Goal: Task Accomplishment & Management: Manage account settings

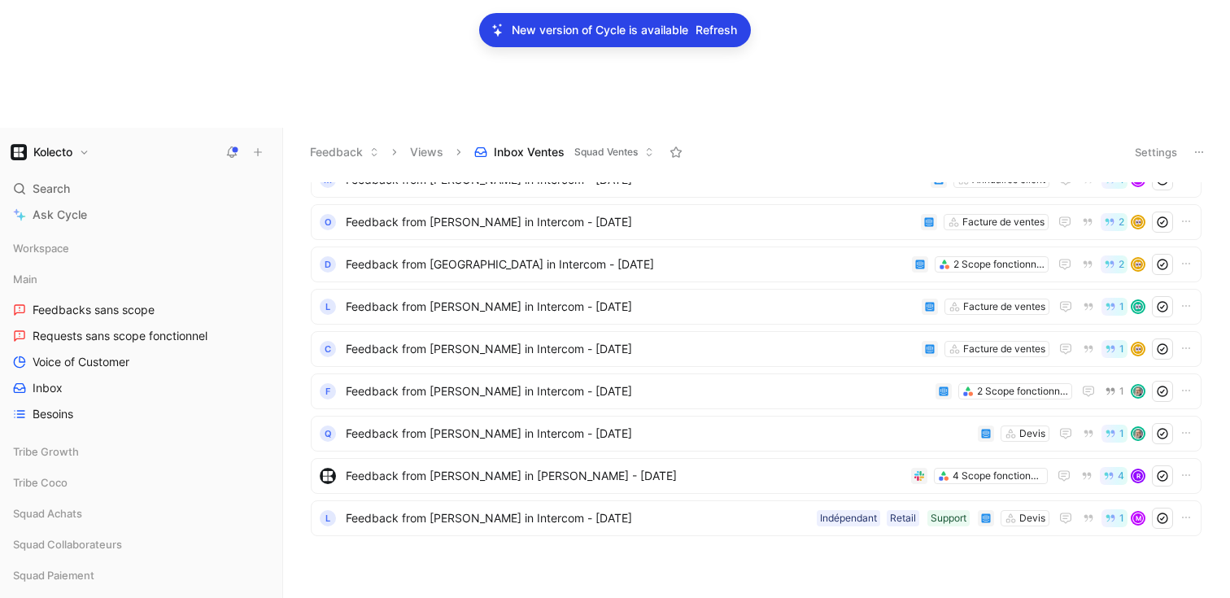
scroll to position [2848, 0]
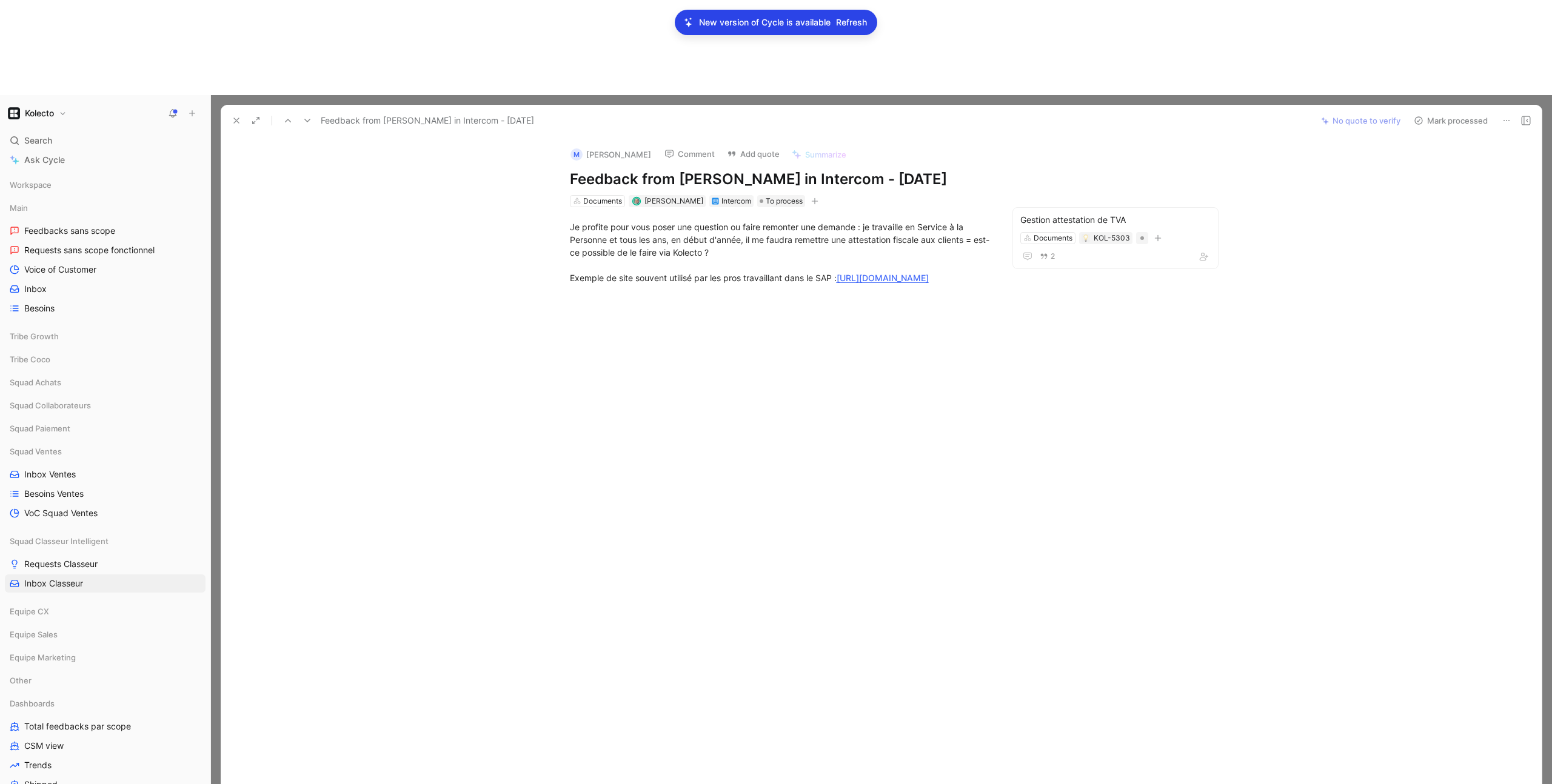
click at [233, 116] on icon at bounding box center [236, 120] width 10 height 10
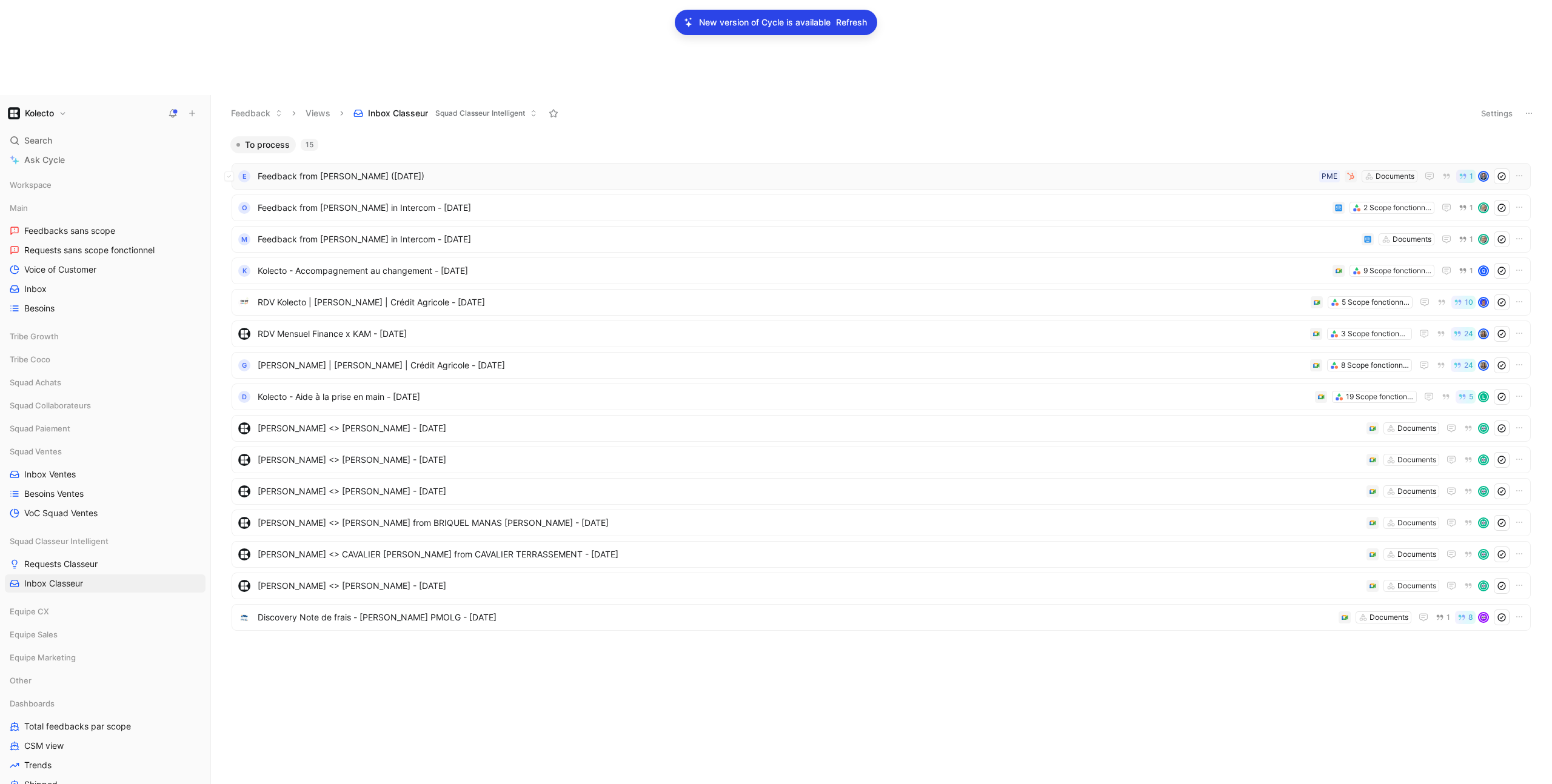
click at [362, 169] on span "Feedback from ERHAMANN GOURRARI (Aug 01, 2025)" at bounding box center [786, 177] width 1057 height 15
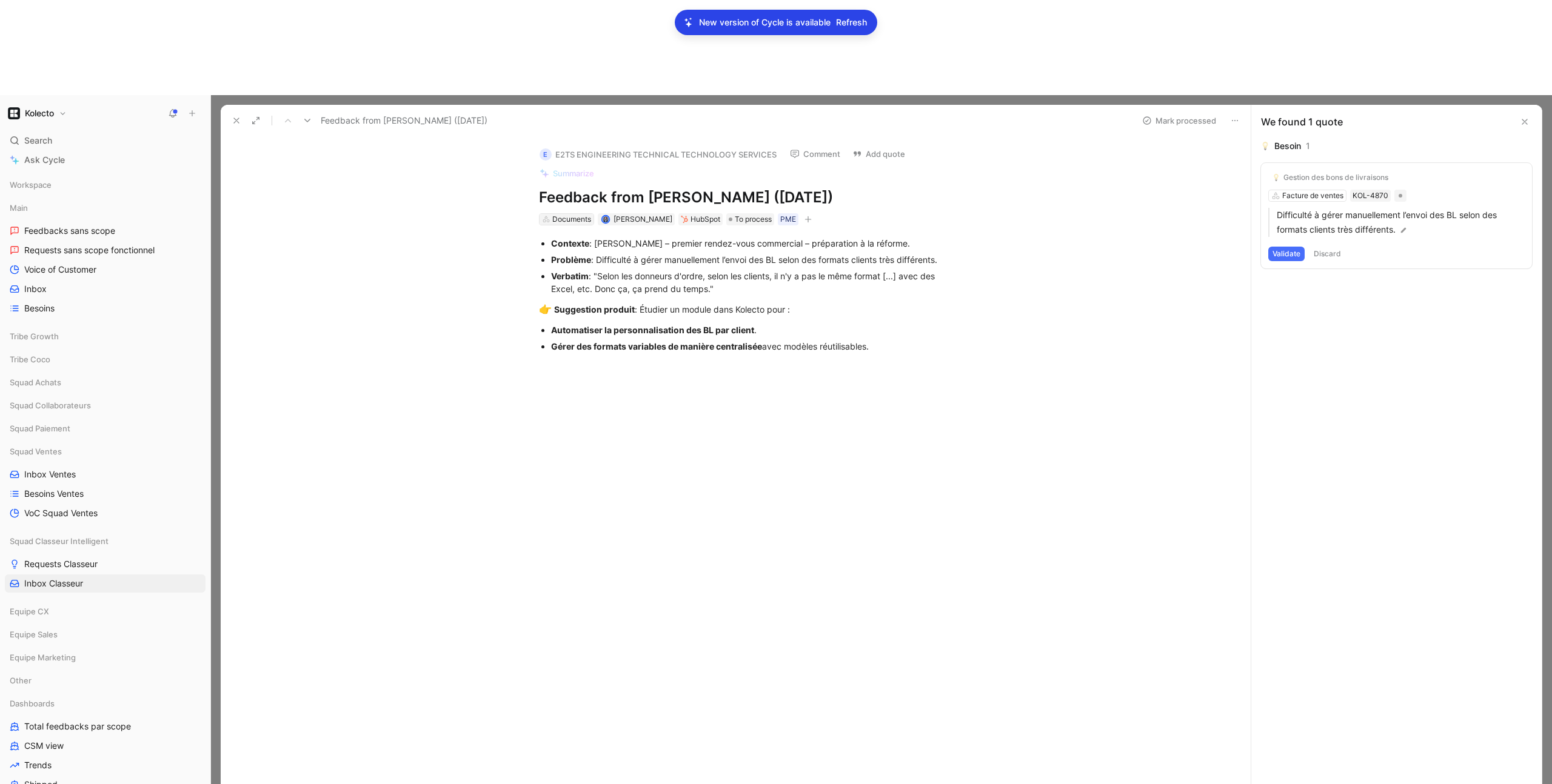
click at [574, 213] on div "Documents" at bounding box center [572, 219] width 39 height 12
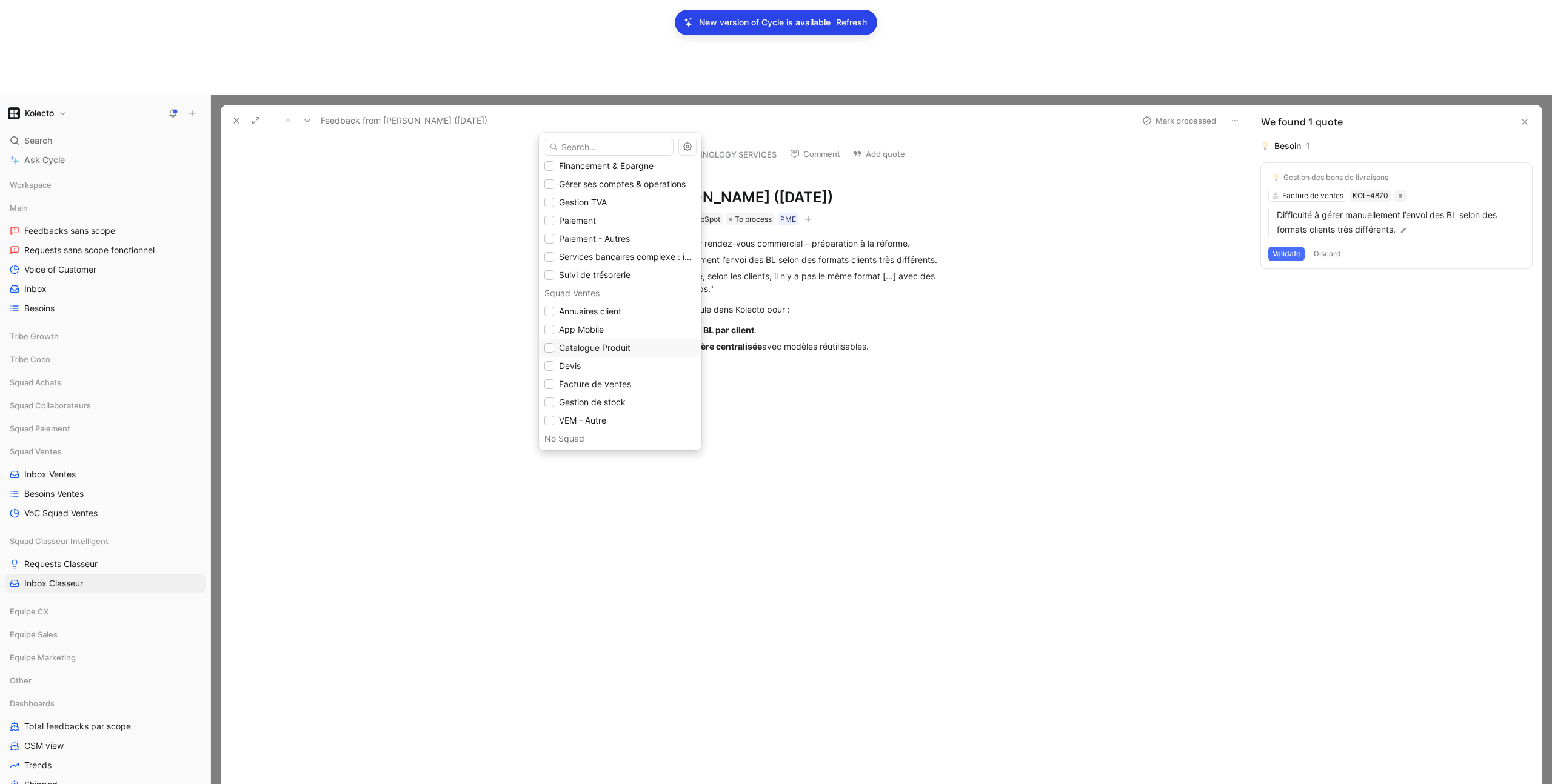
scroll to position [656, 0]
click at [549, 390] on icon at bounding box center [549, 387] width 7 height 7
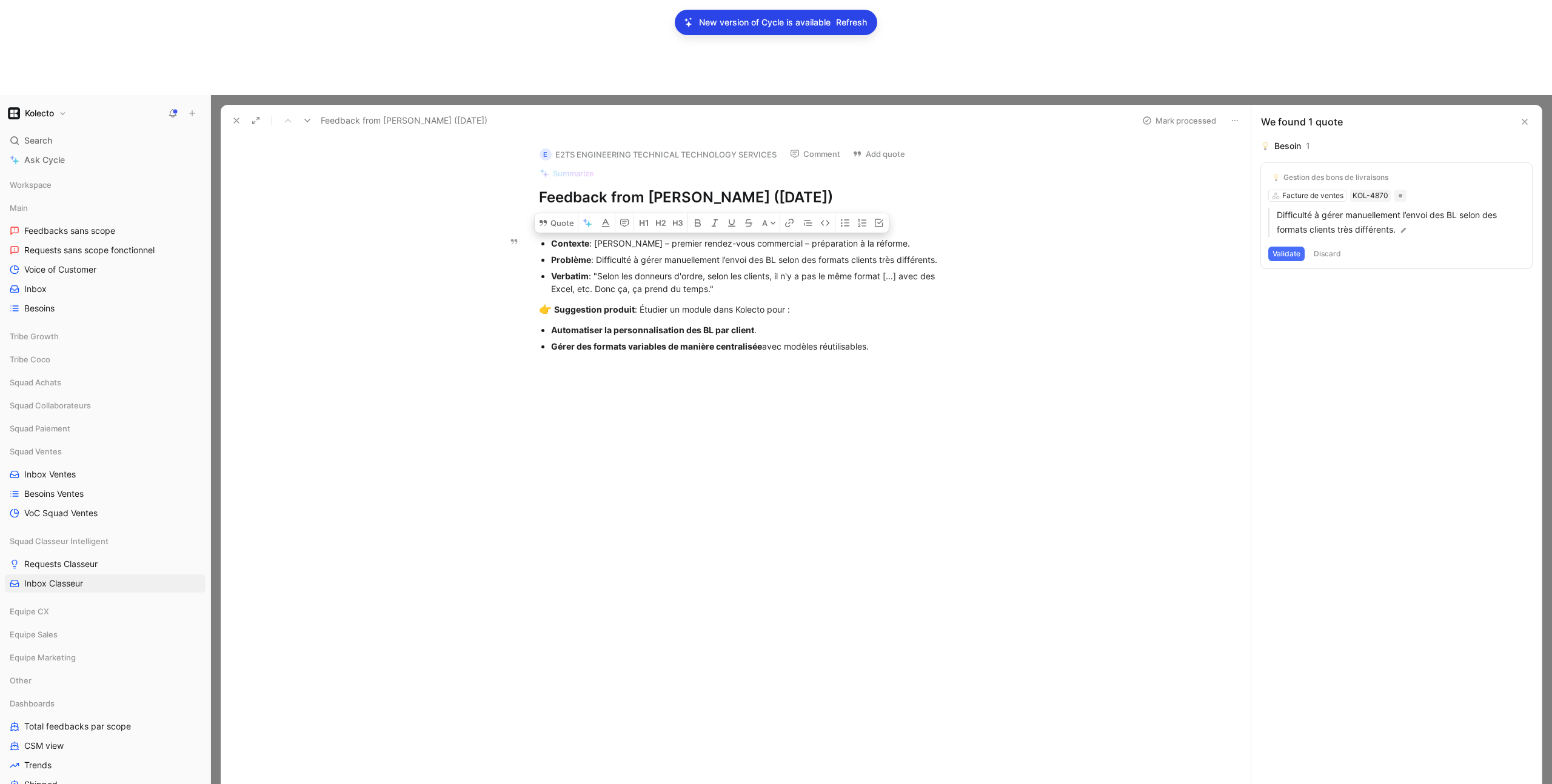
drag, startPoint x: 897, startPoint y: 262, endPoint x: 537, endPoint y: 151, distance: 376.7
click at [537, 226] on div "Contexte : Errahman Gourrari – premier rendez-vous commercial – préparation à l…" at bounding box center [748, 295] width 1005 height 139
click at [697, 364] on div at bounding box center [748, 482] width 1005 height 235
drag, startPoint x: 883, startPoint y: 254, endPoint x: 549, endPoint y: 148, distance: 350.4
click at [549, 226] on div "Contexte : Errahman Gourrari – premier rendez-vous commercial – préparation à l…" at bounding box center [748, 295] width 1005 height 139
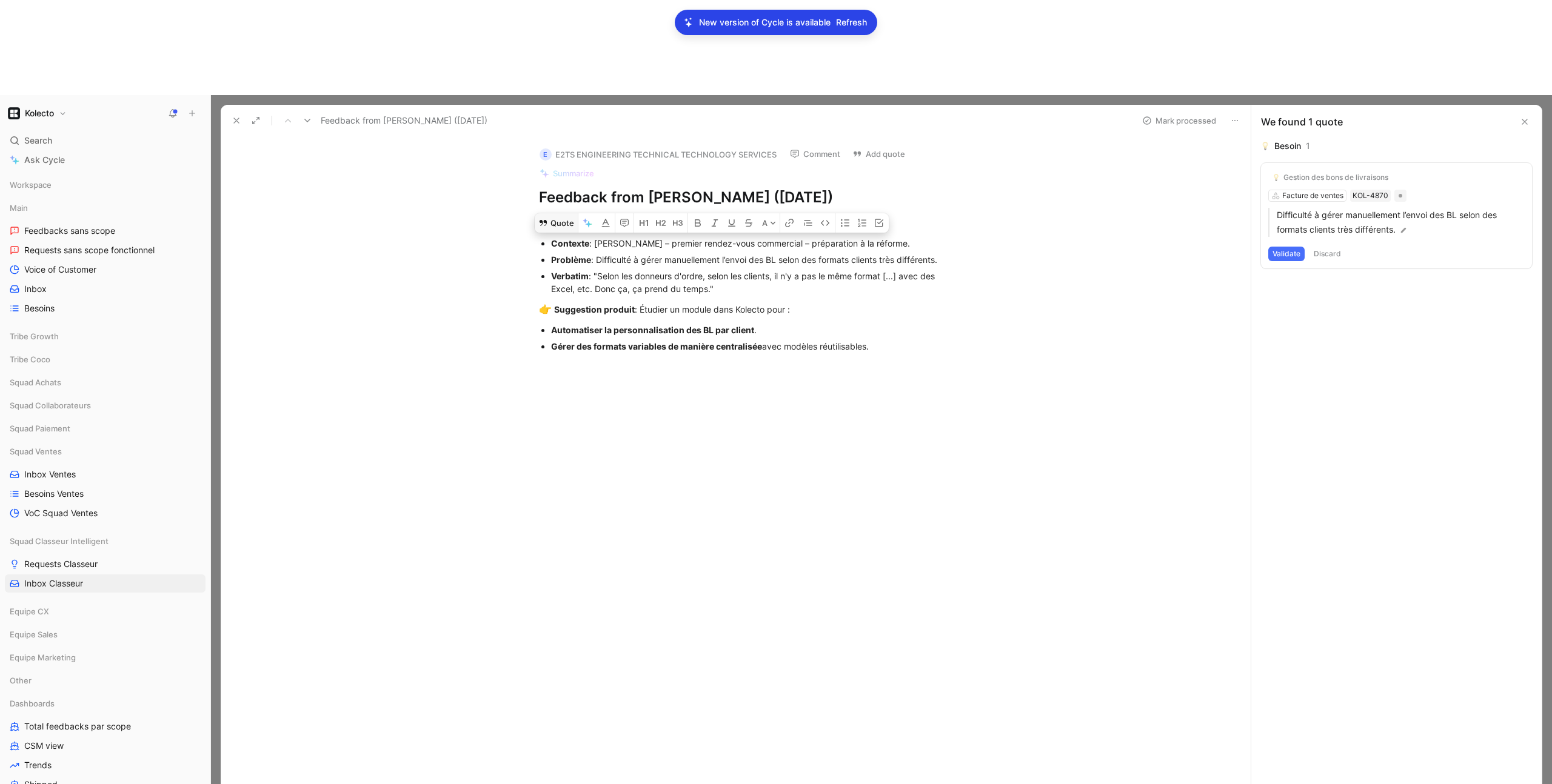
click at [557, 213] on button "Quote" at bounding box center [556, 223] width 43 height 19
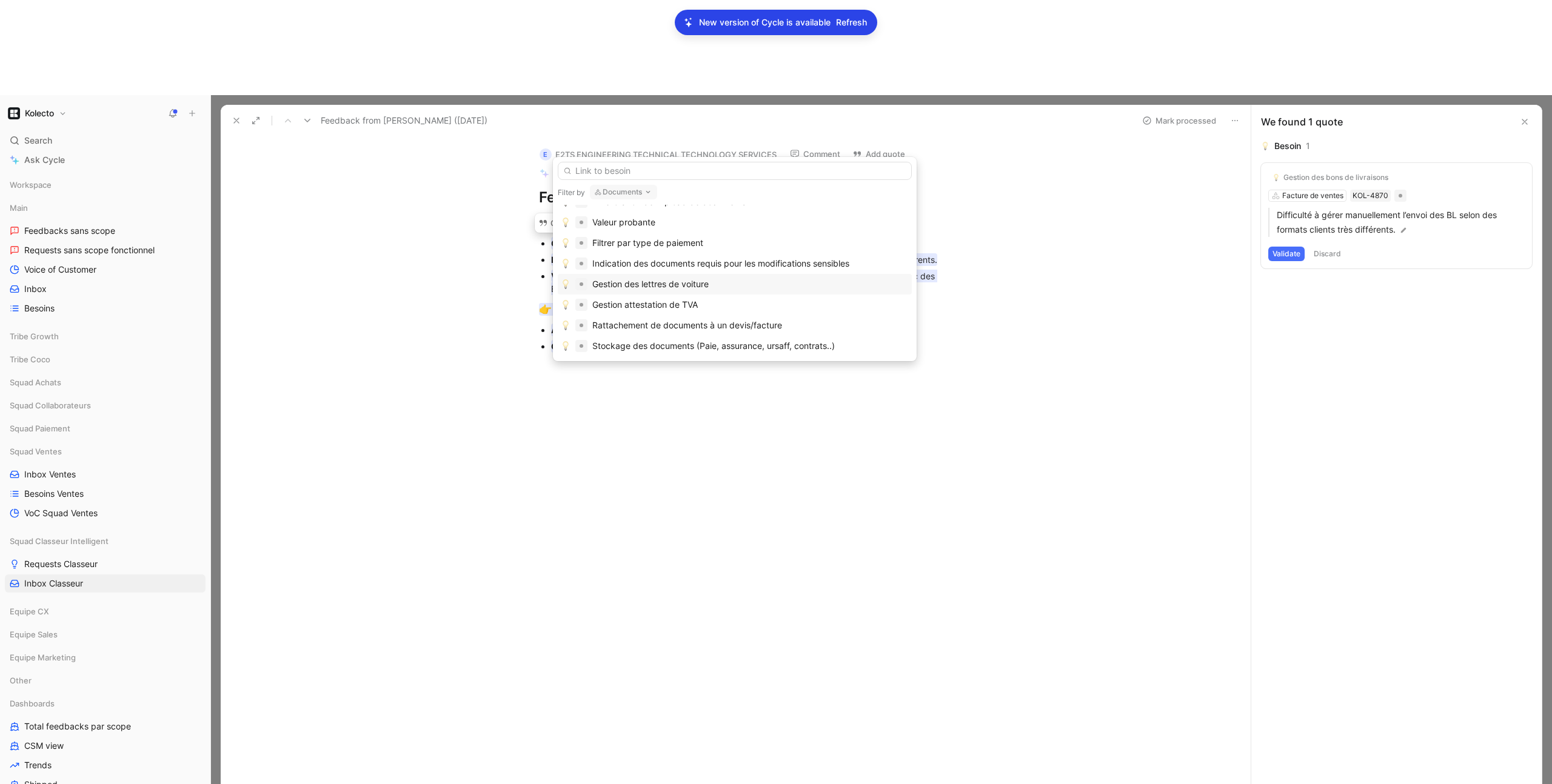
scroll to position [478, 0]
click at [649, 174] on input "text" at bounding box center [734, 171] width 354 height 18
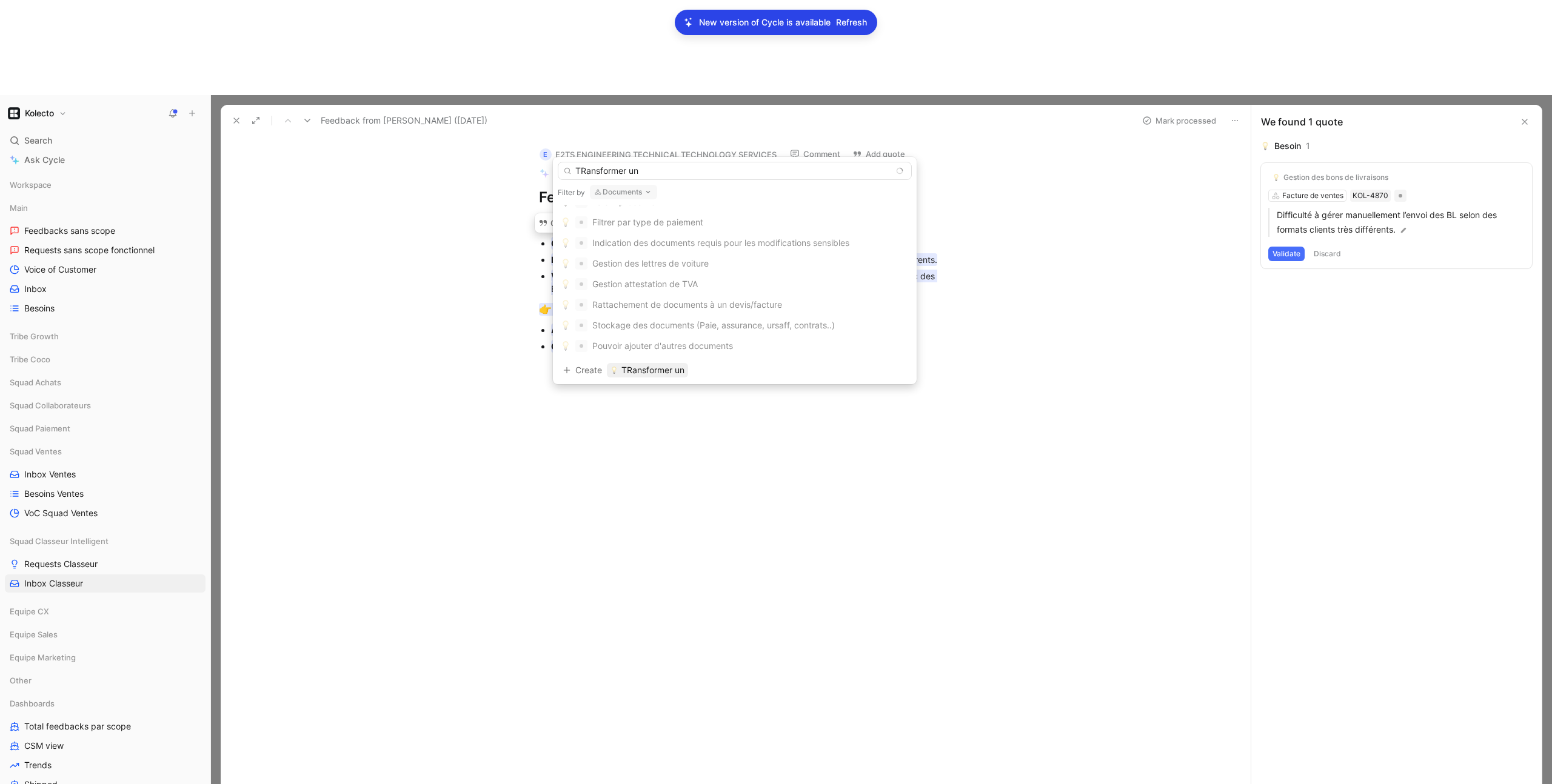
scroll to position [219, 0]
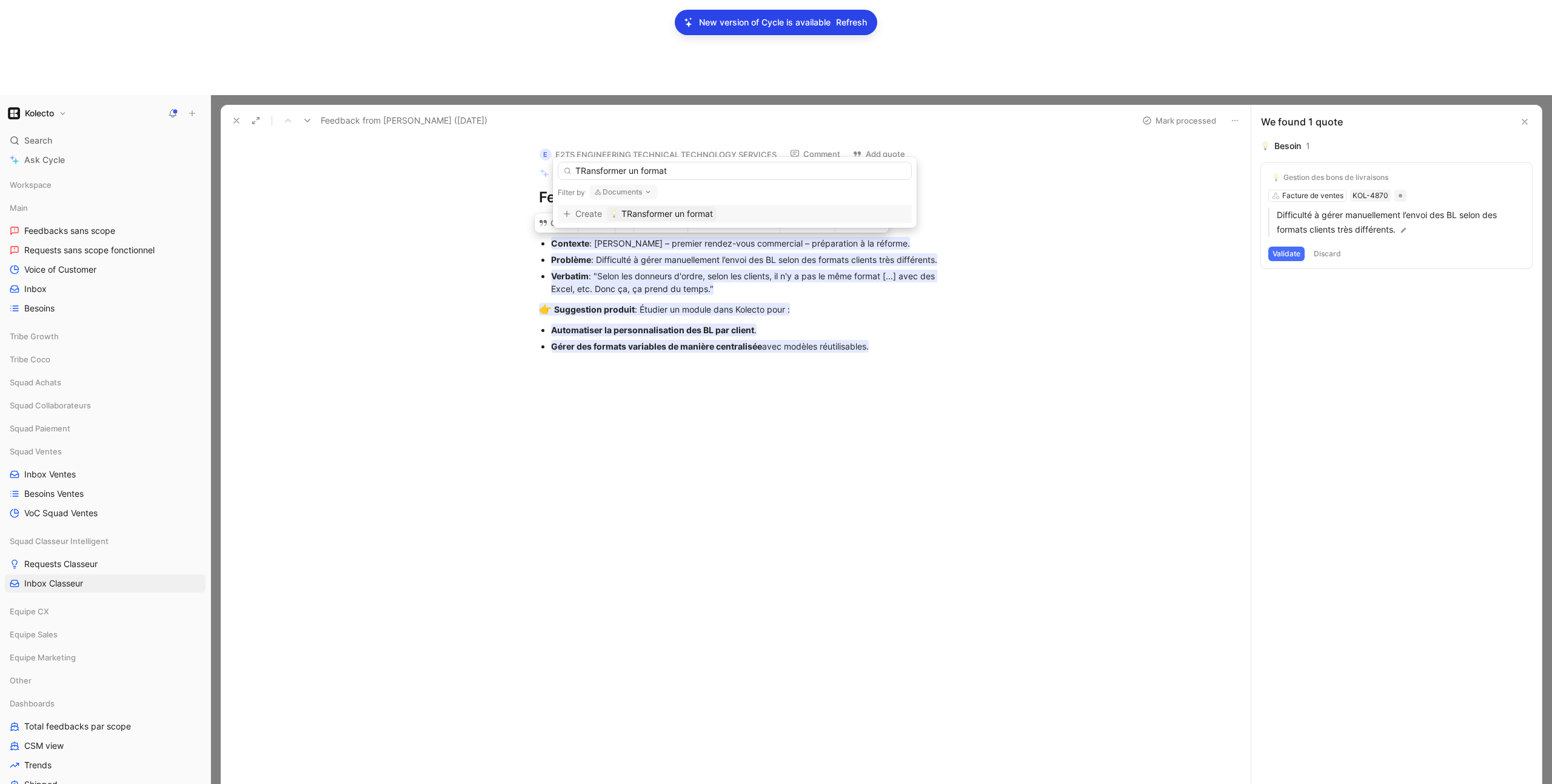
click at [586, 168] on input "TRansformer un format" at bounding box center [734, 171] width 354 height 18
click at [684, 174] on input "Transformer un format" at bounding box center [734, 171] width 354 height 18
drag, startPoint x: 635, startPoint y: 171, endPoint x: 562, endPoint y: 171, distance: 73.0
click at [562, 171] on input "Transformer un format" at bounding box center [734, 171] width 354 height 18
click at [664, 170] on input "Adapter le format" at bounding box center [734, 171] width 354 height 18
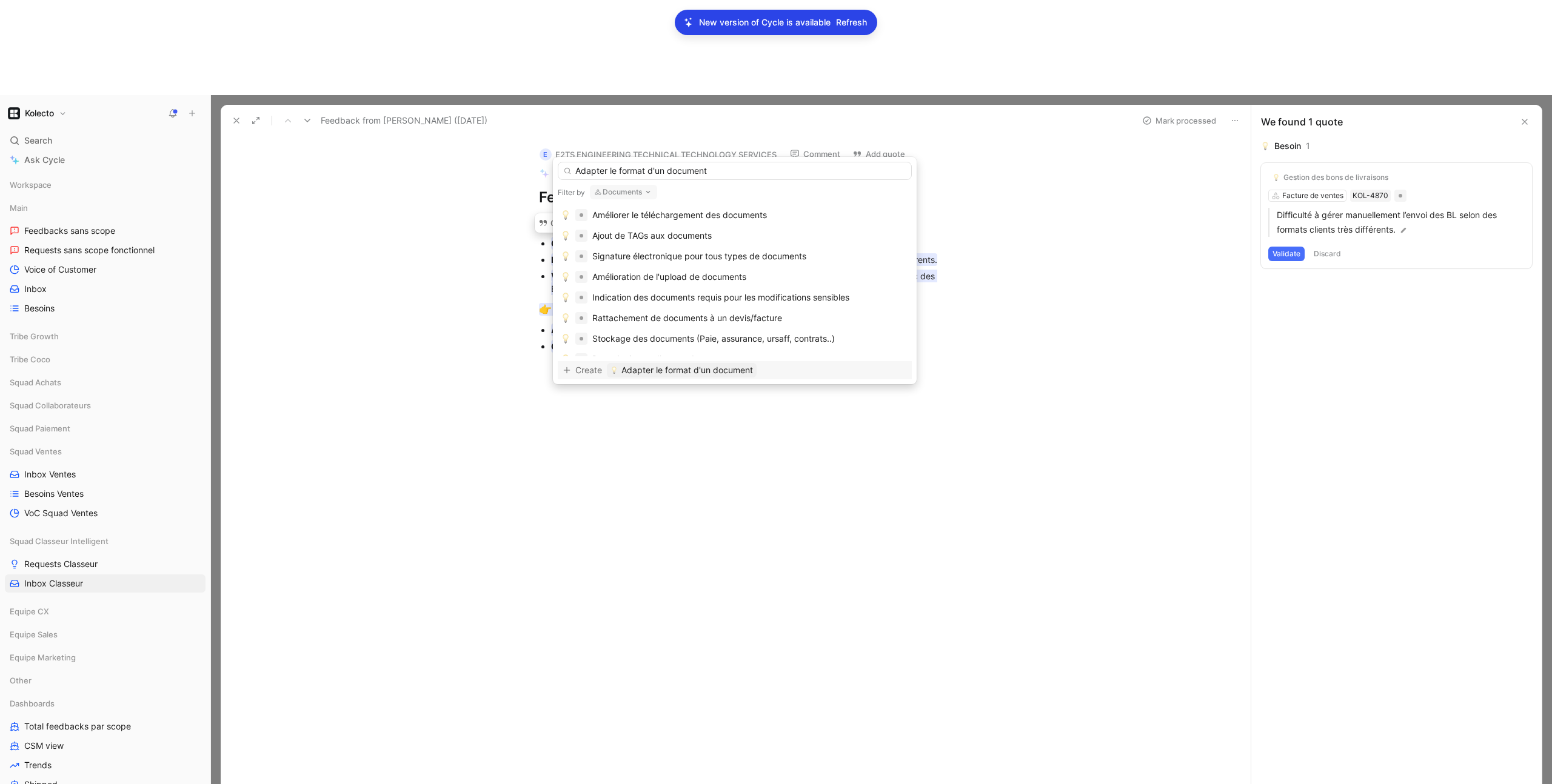
type input "Adapter le format d'un document"
click at [681, 370] on span "Adapter le format d'un document" at bounding box center [687, 370] width 131 height 15
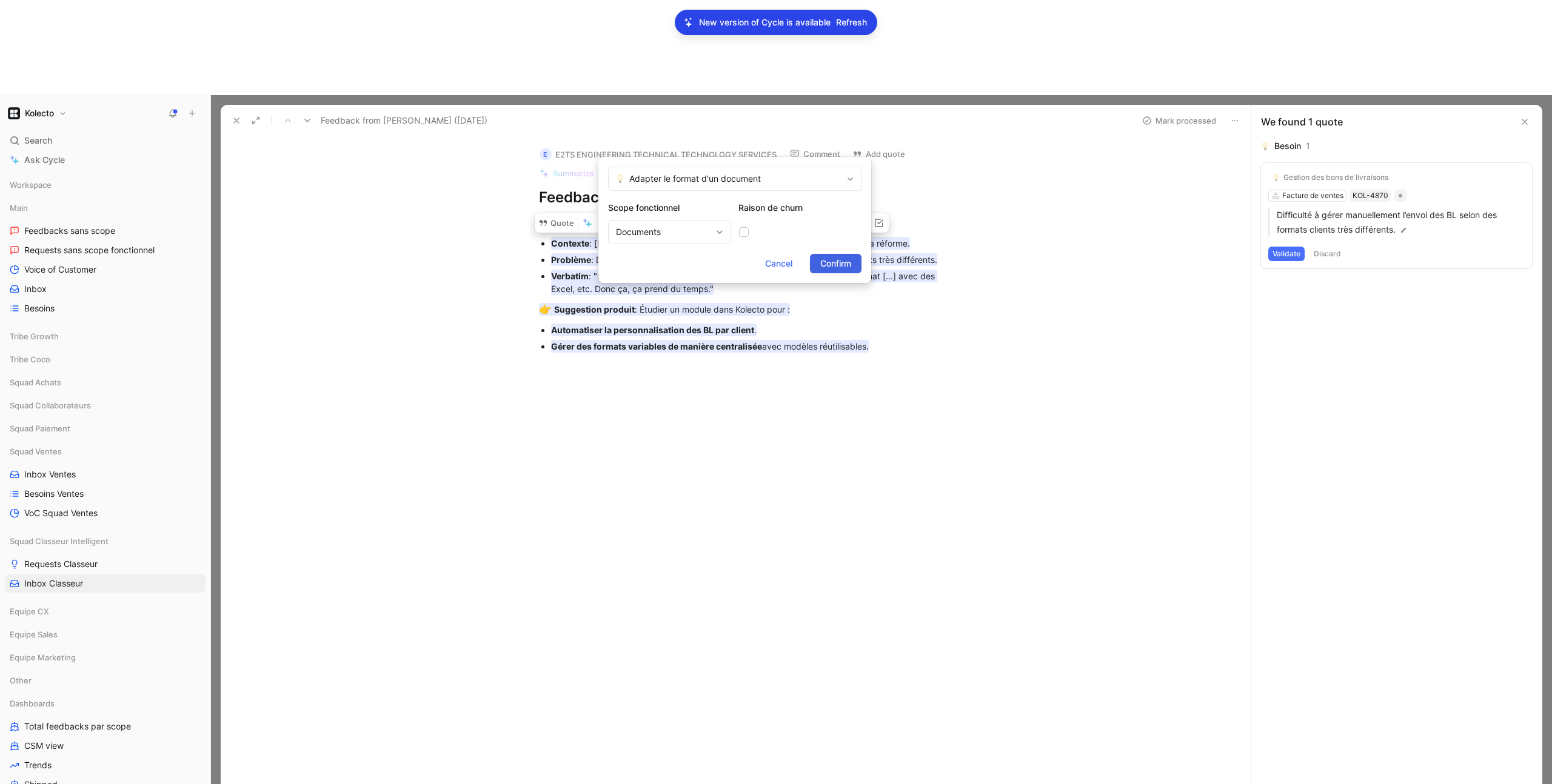
click at [831, 269] on span "Confirm" at bounding box center [835, 264] width 31 height 15
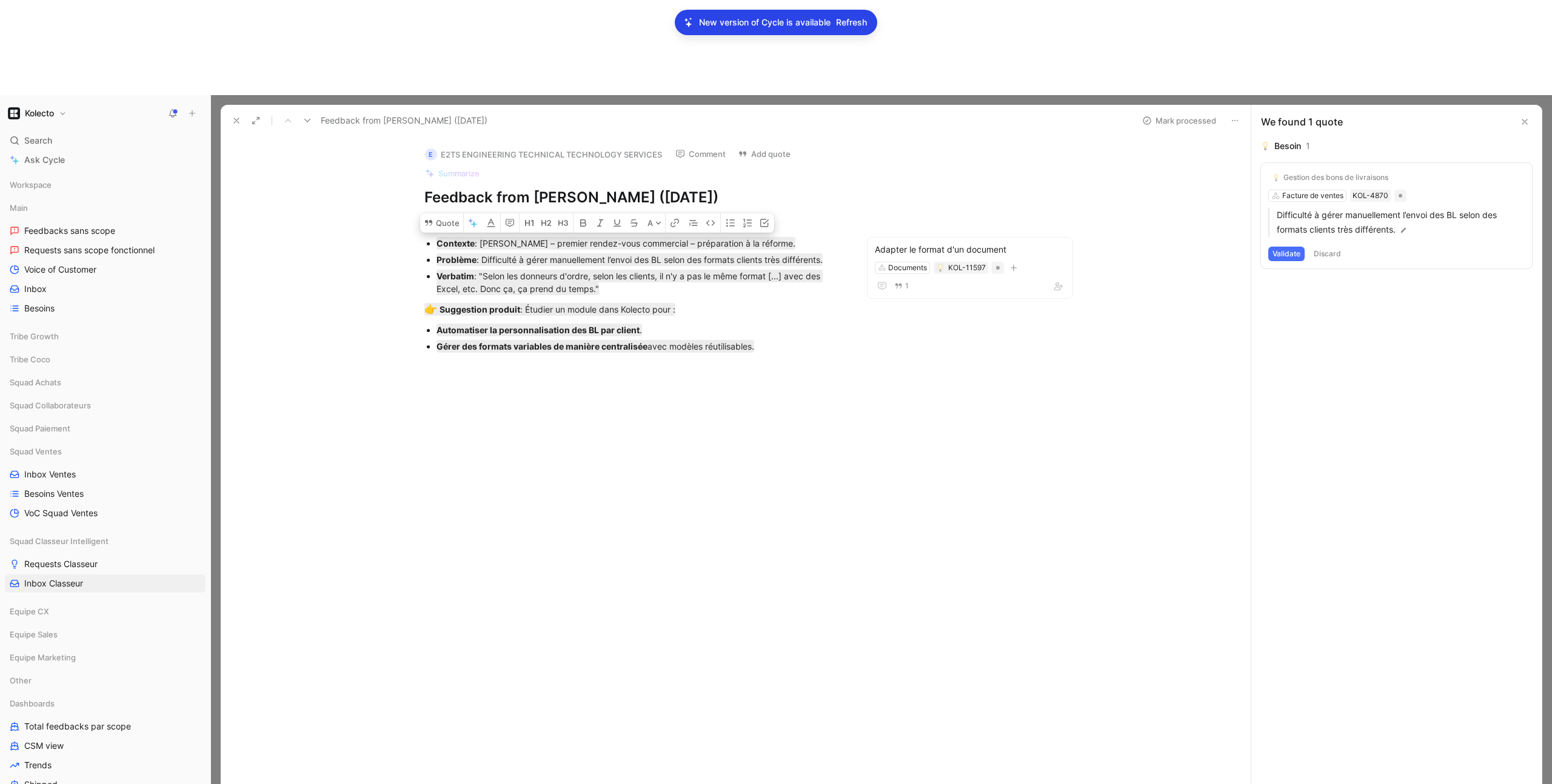
click at [1325, 247] on button "Discard" at bounding box center [1328, 254] width 36 height 15
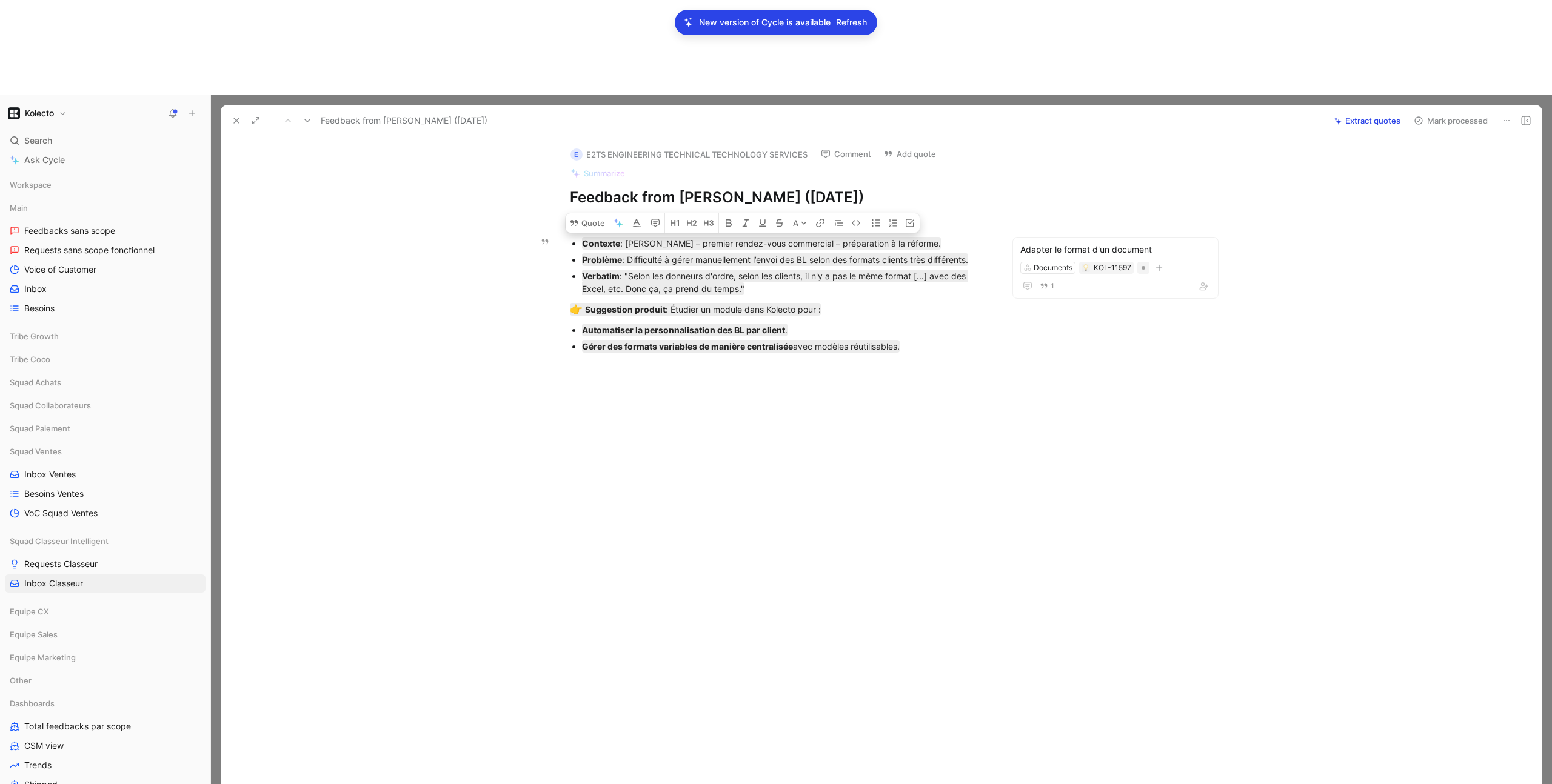
click at [303, 116] on icon at bounding box center [307, 120] width 10 height 10
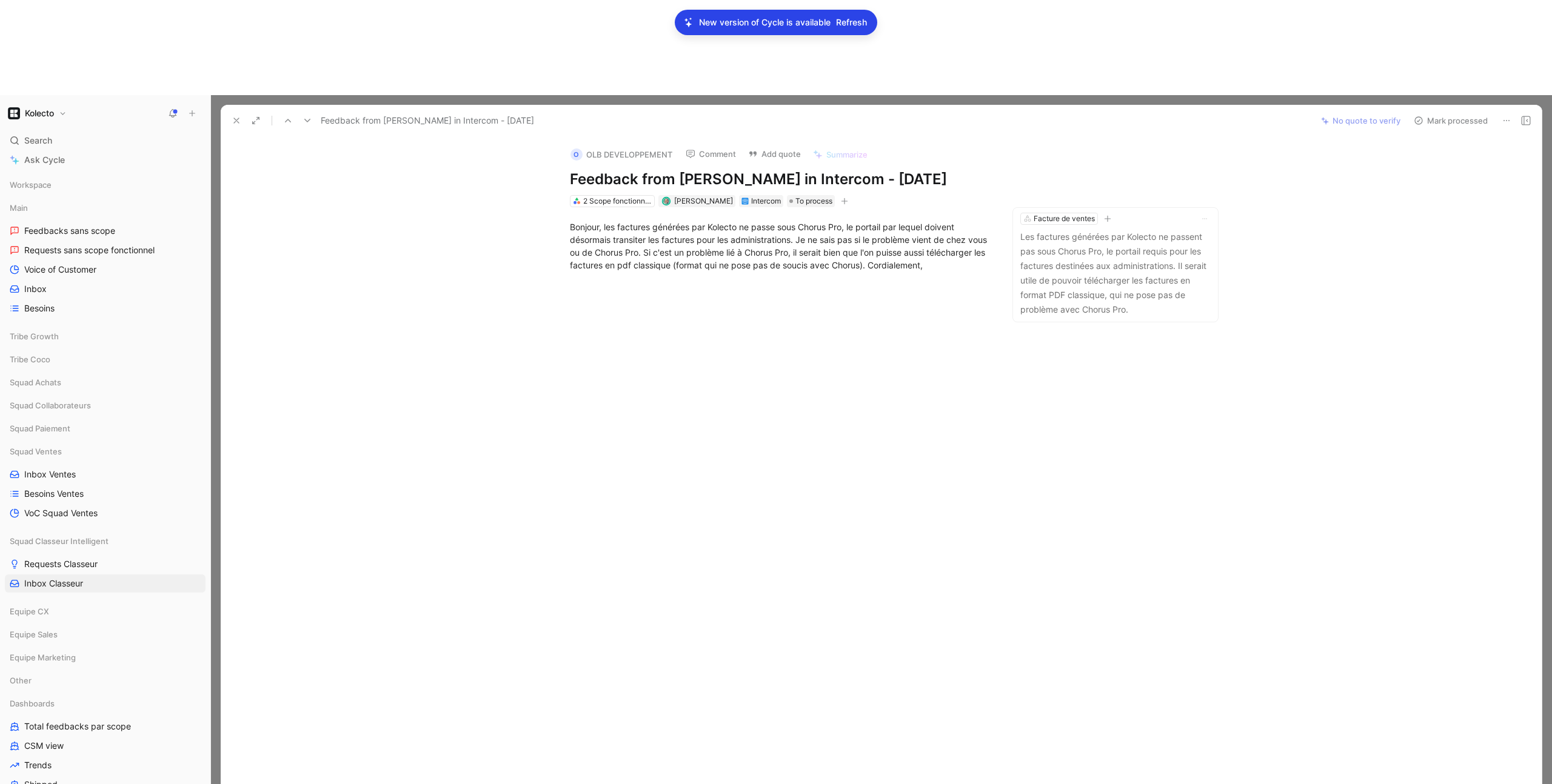
click at [310, 116] on icon at bounding box center [307, 120] width 10 height 10
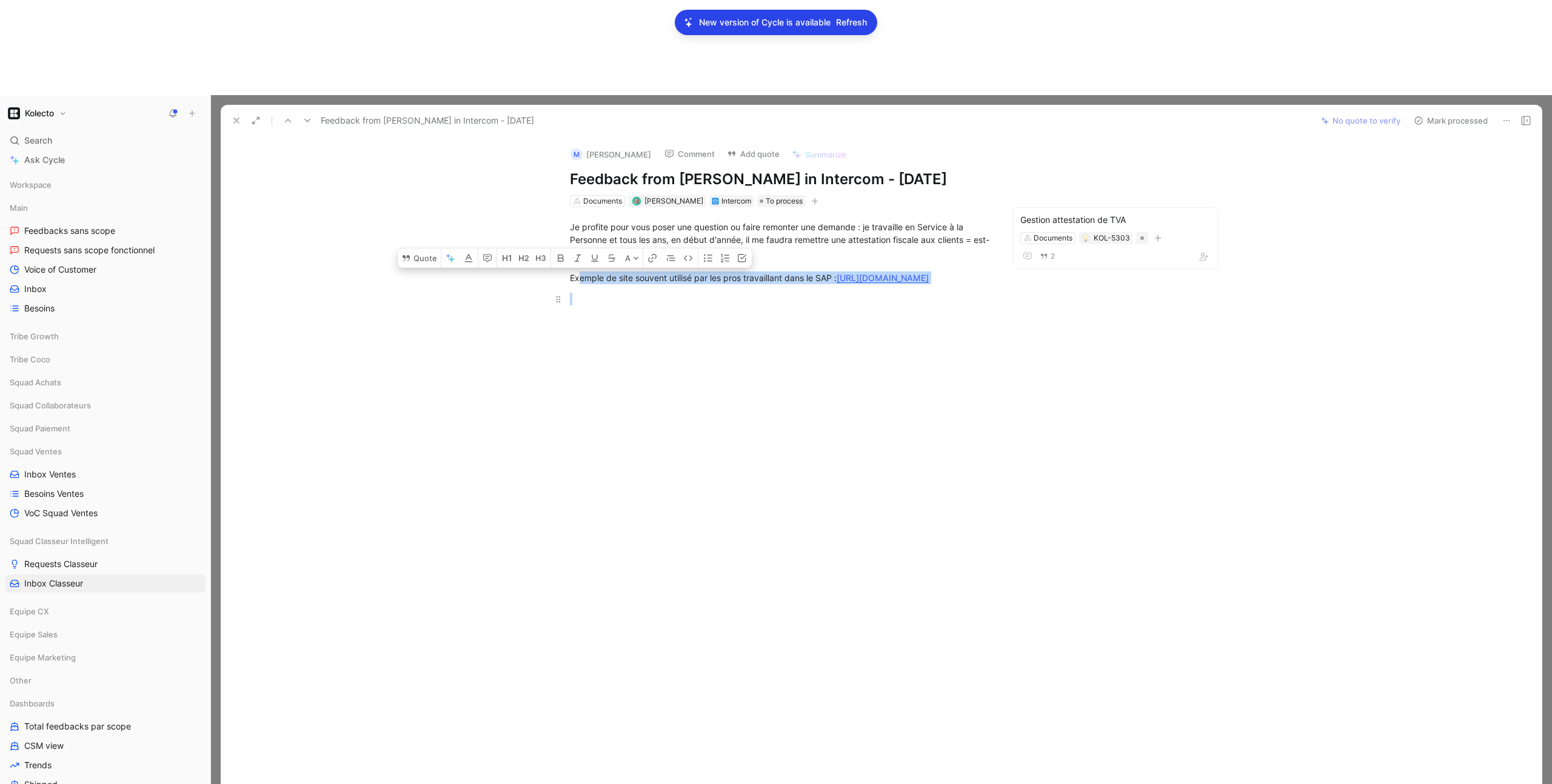
drag, startPoint x: 580, startPoint y: 178, endPoint x: 781, endPoint y: 195, distance: 201.7
click at [780, 207] on div "Je profite pour vous poser une question ou faire remonter une demande : je trav…" at bounding box center [779, 269] width 1067 height 124
click at [786, 293] on div at bounding box center [780, 306] width 420 height 25
click at [1049, 212] on div "Gestion attestation de TVA" at bounding box center [1115, 220] width 190 height 15
click at [243, 112] on button at bounding box center [236, 120] width 17 height 17
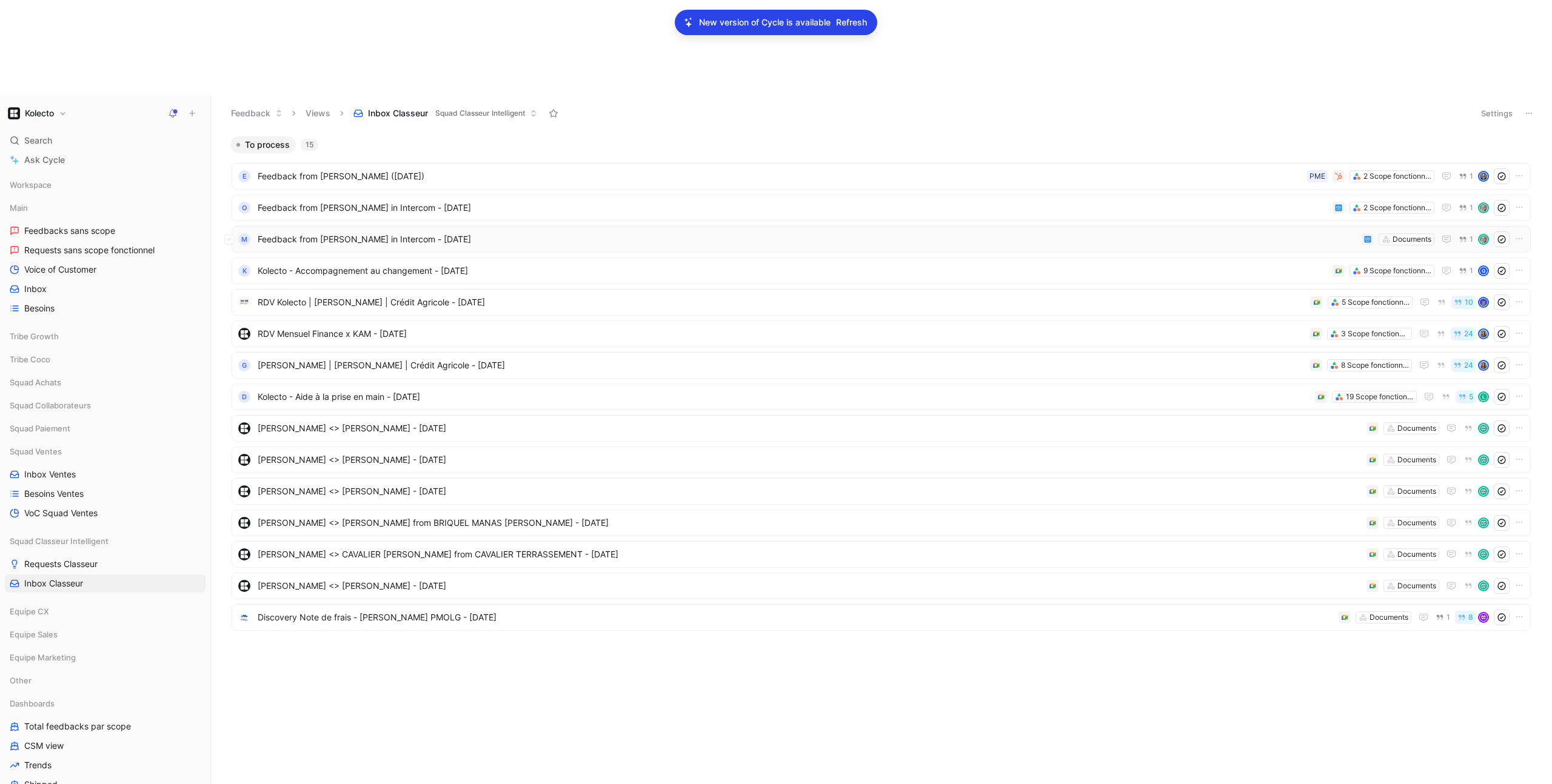
click at [328, 233] on span "Feedback from LIONEL massard in Intercom - 5/26/2025" at bounding box center [807, 240] width 1100 height 15
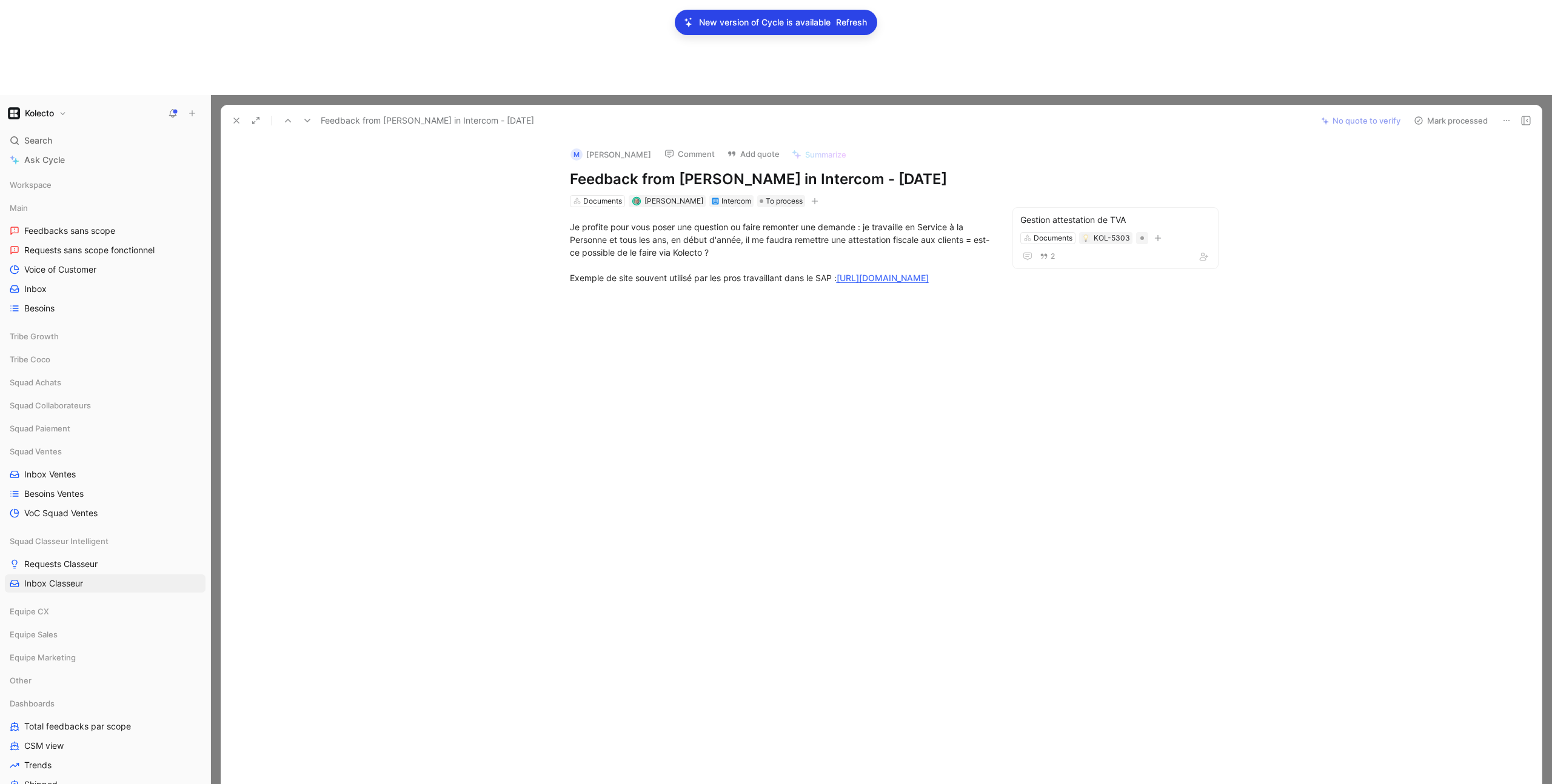
click at [1431, 112] on button "Mark processed" at bounding box center [1451, 120] width 85 height 17
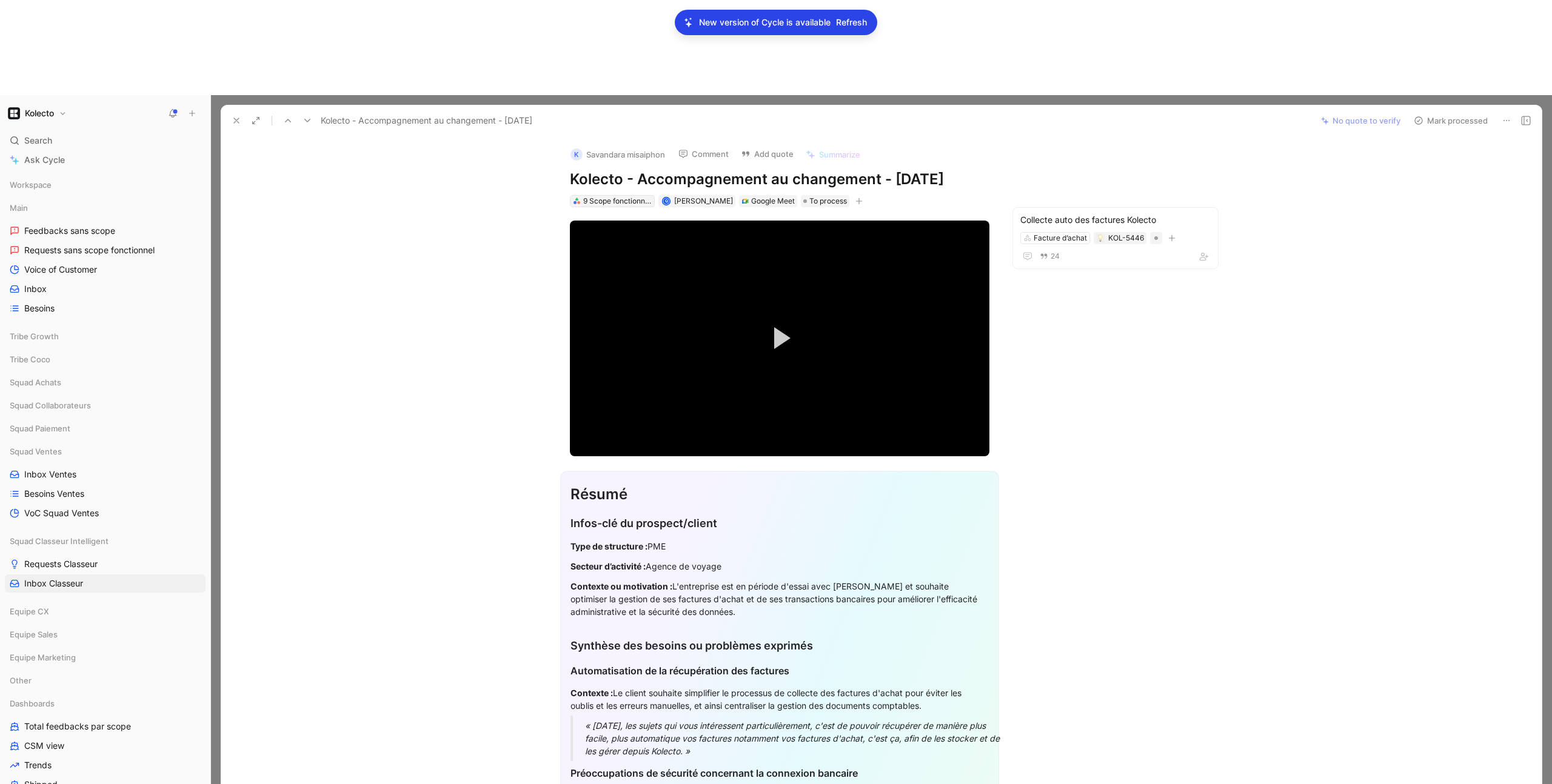
click at [589, 195] on div "9 Scope fonctionnels" at bounding box center [616, 201] width 68 height 12
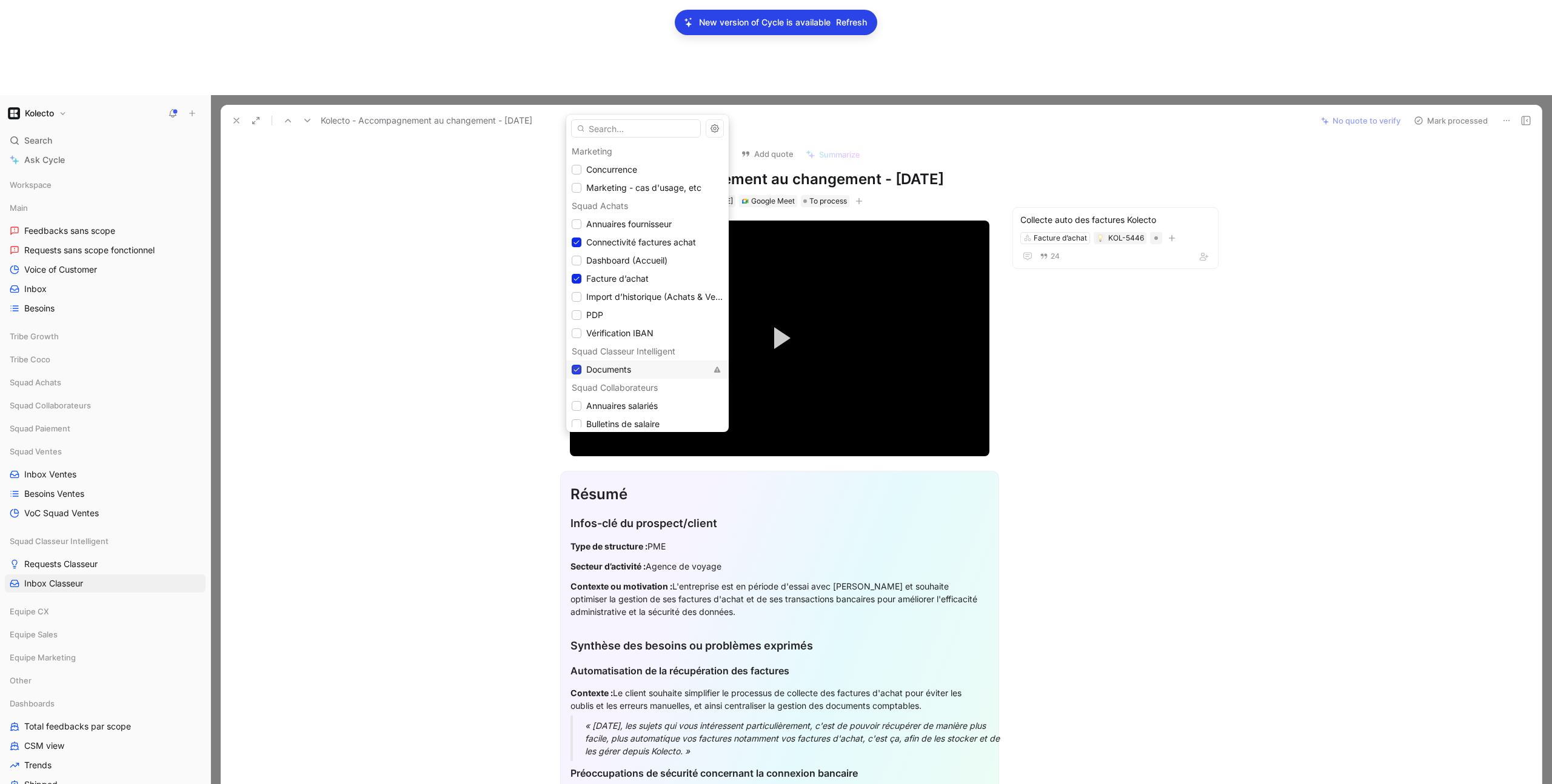
click at [573, 371] on icon at bounding box center [577, 370] width 7 height 7
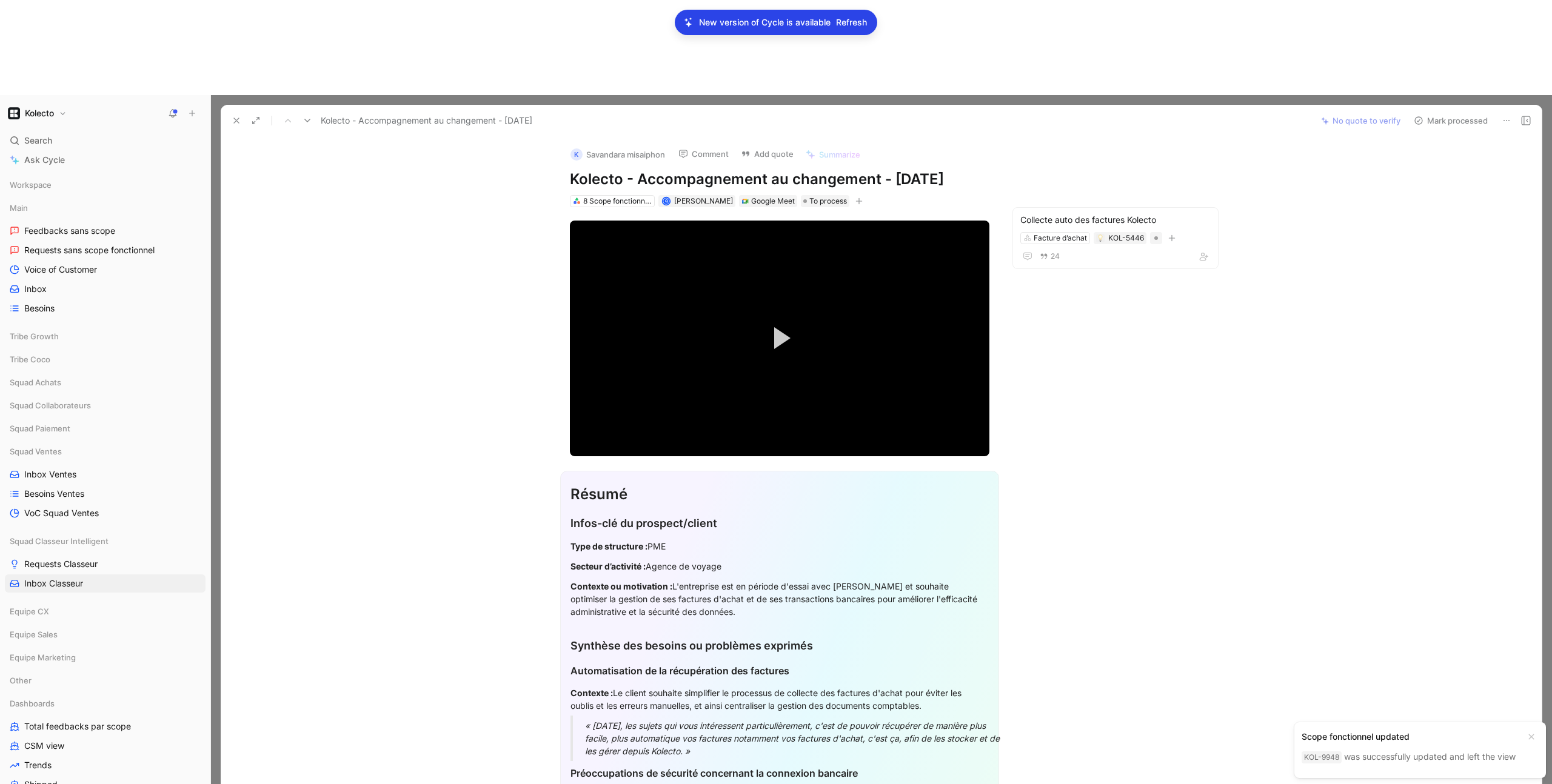
click at [240, 116] on icon at bounding box center [236, 120] width 10 height 10
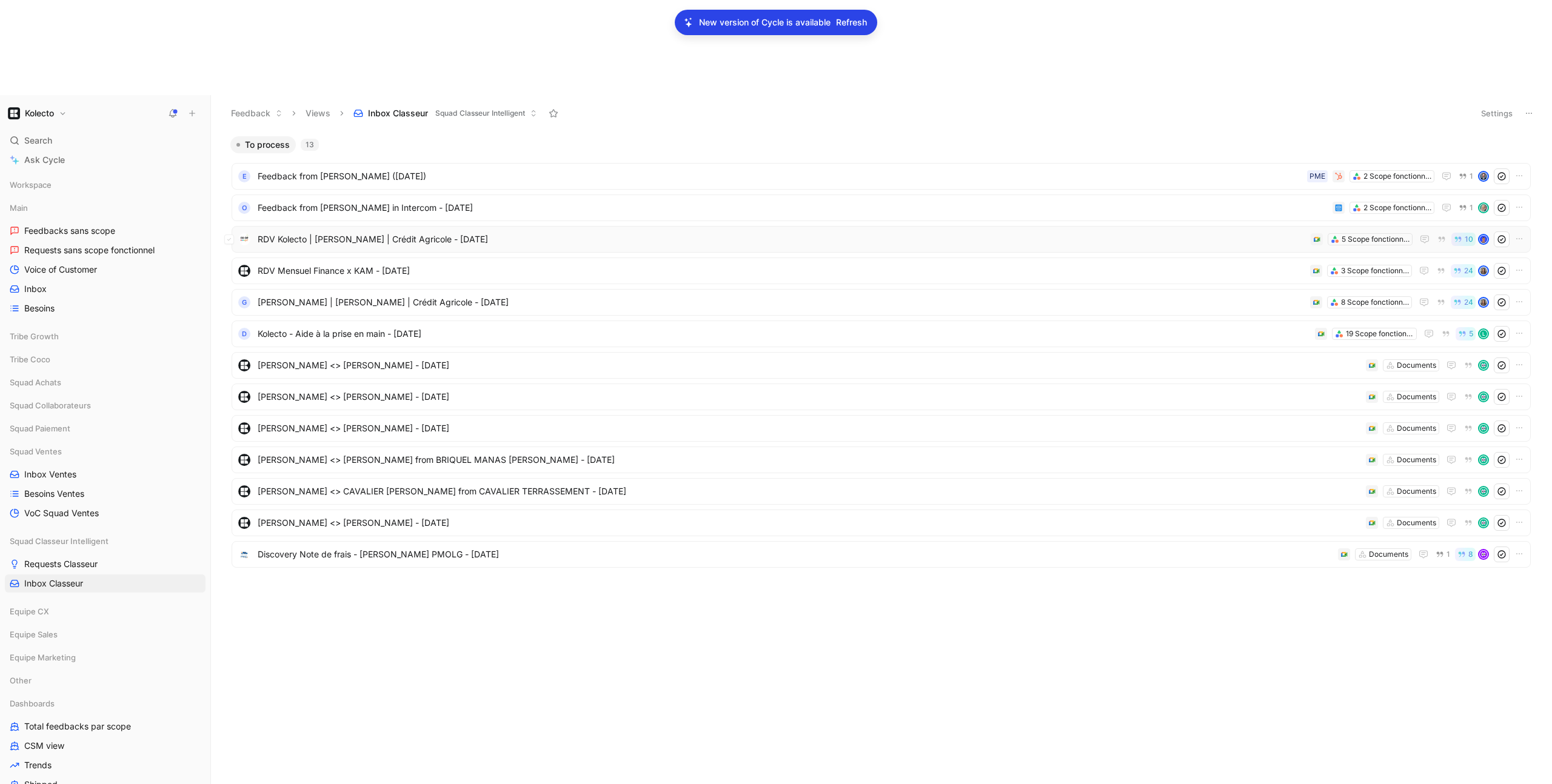
click at [341, 233] on span "RDV Kolecto | Jeremie Langlois | Crédit Agricole - 4/8/2025" at bounding box center [782, 240] width 1048 height 15
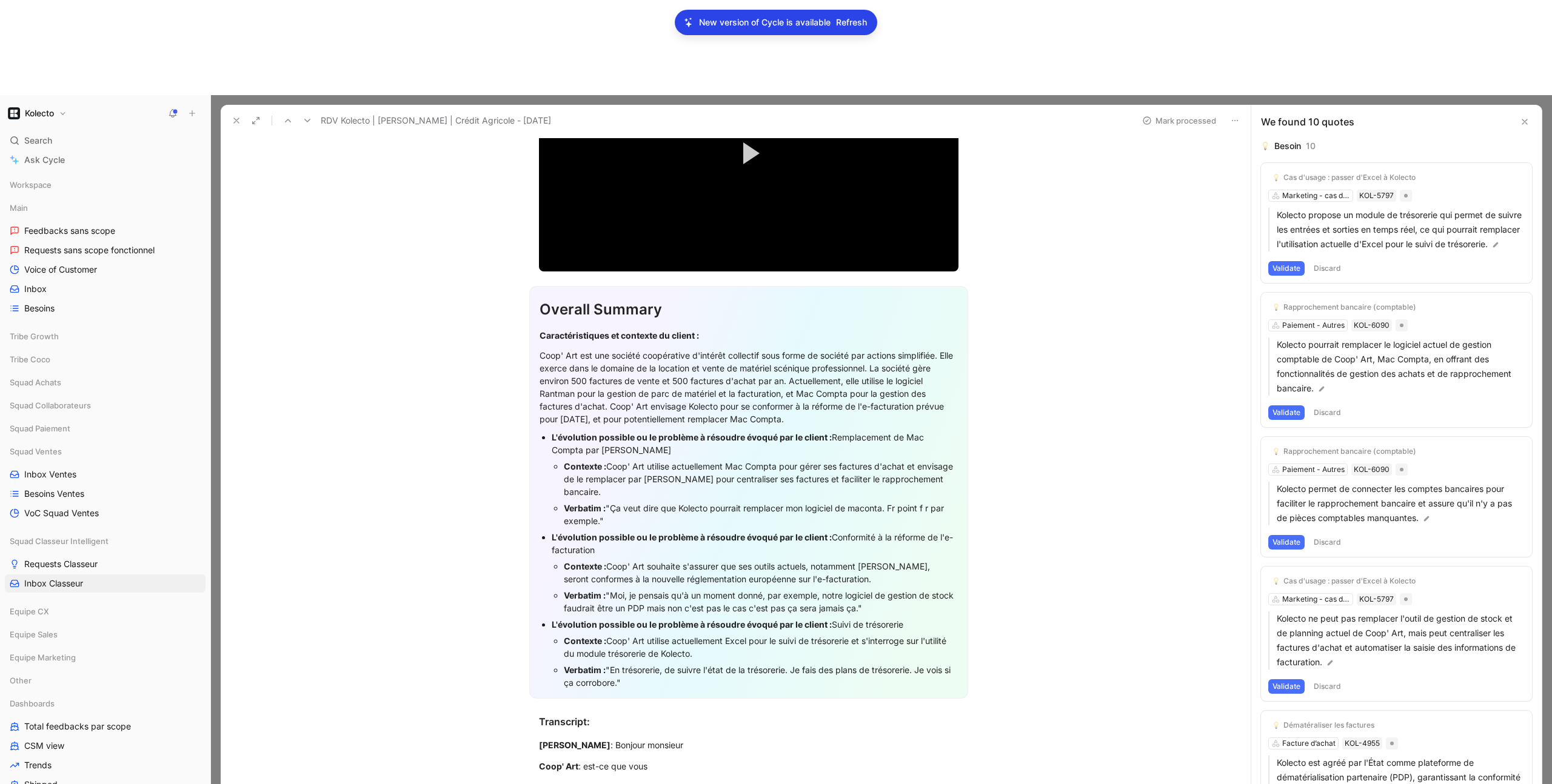
scroll to position [197, 0]
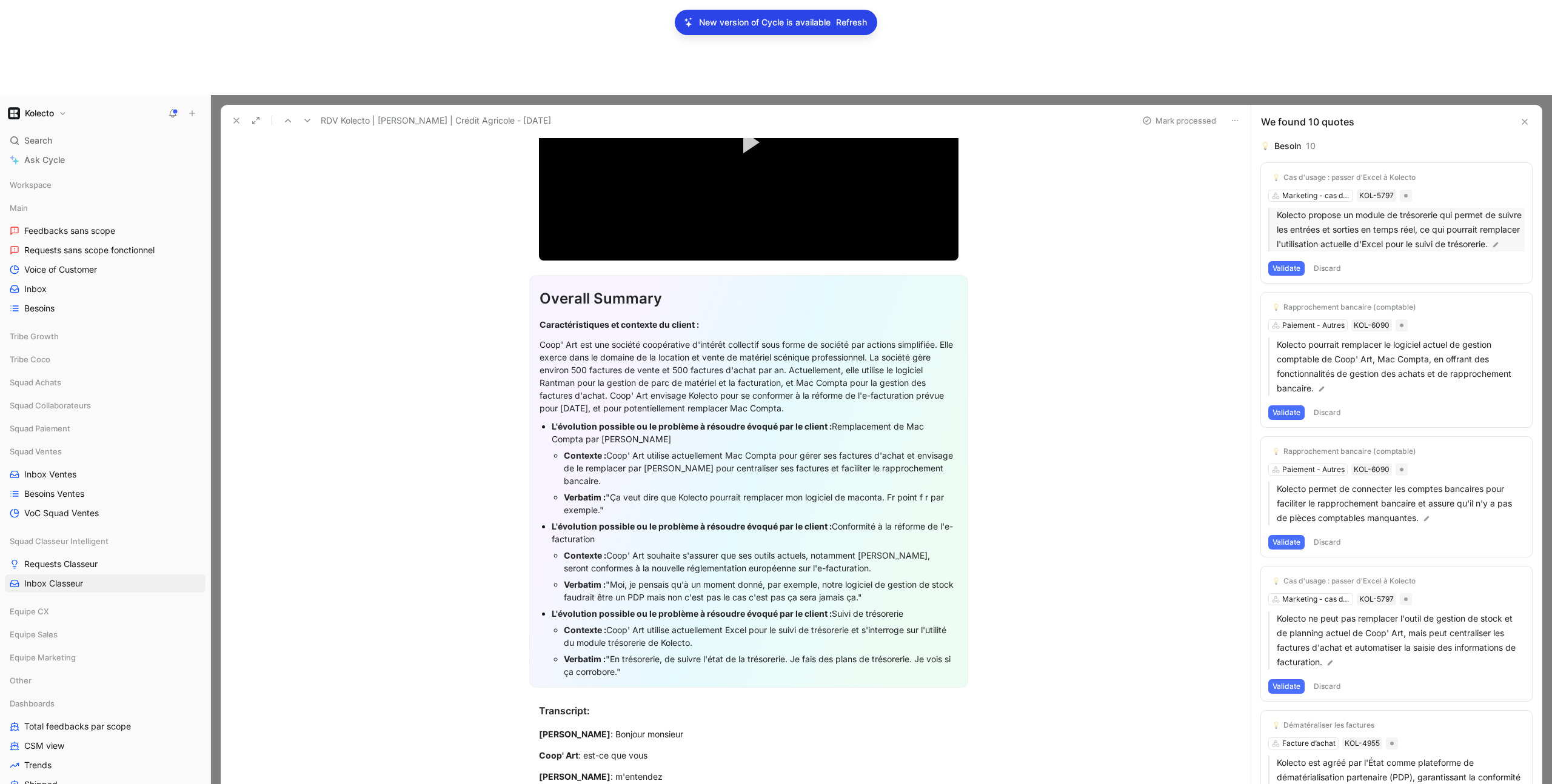
click at [1348, 208] on p "Kolecto propose un module de trésorerie qui permet de suivre les entrées et sor…" at bounding box center [1401, 230] width 248 height 44
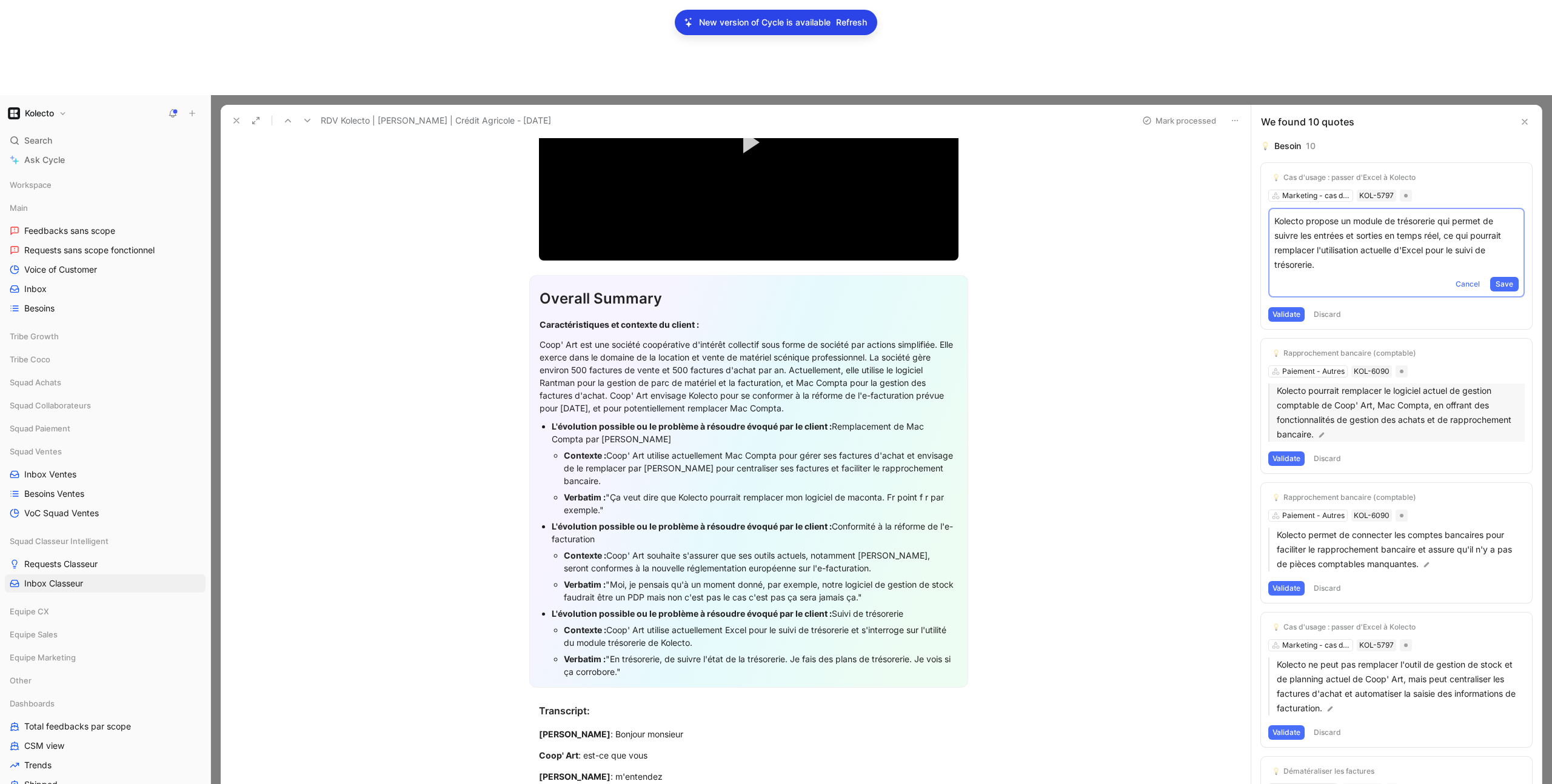
click at [1375, 384] on p "Kolecto pourrait remplacer le logiciel actuel de gestion comptable de Coop' Art…" at bounding box center [1401, 413] width 248 height 58
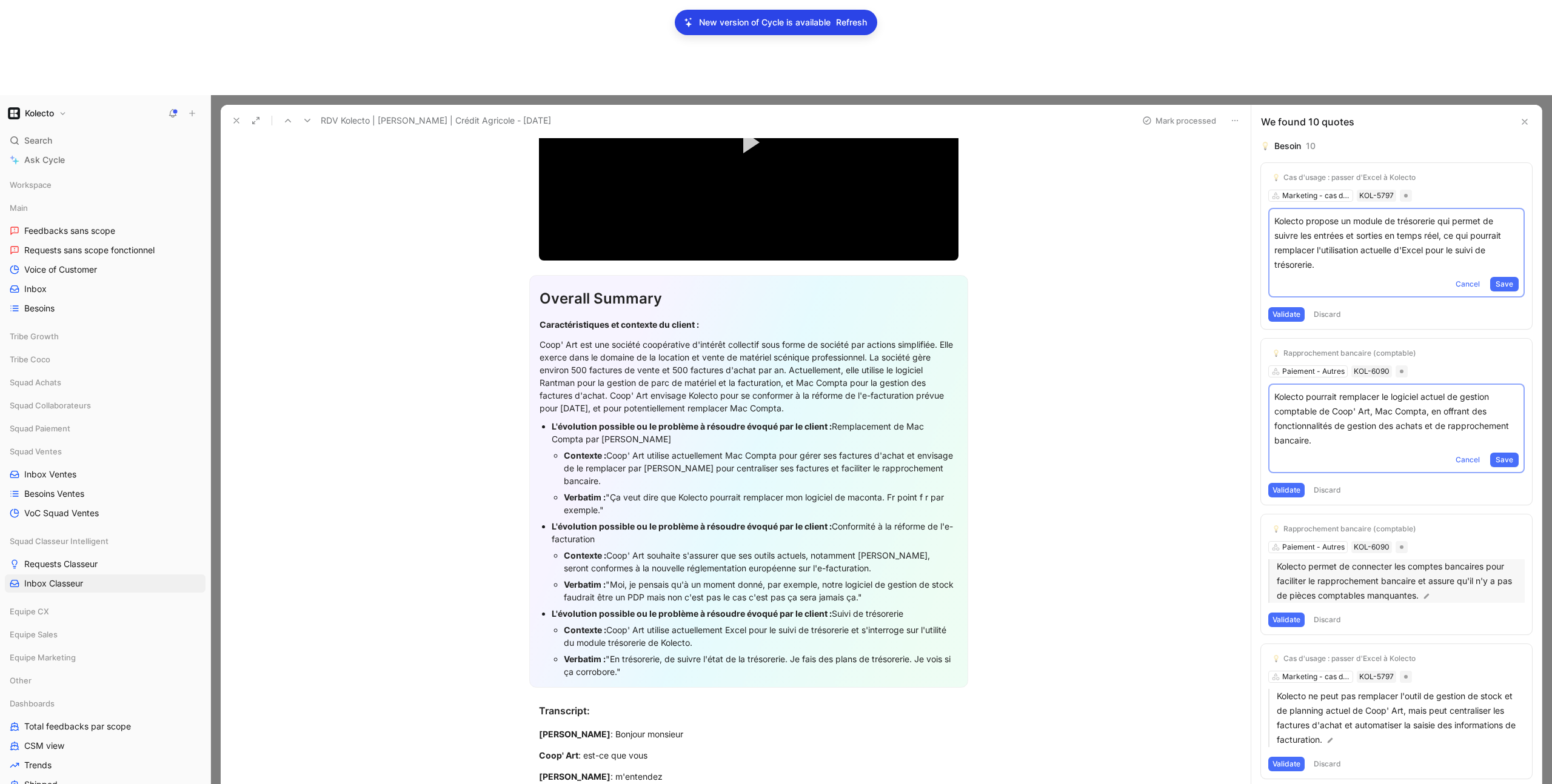
click at [1356, 560] on p "Kolecto permet de connecter les comptes bancaires pour faciliter le rapprocheme…" at bounding box center [1401, 581] width 248 height 44
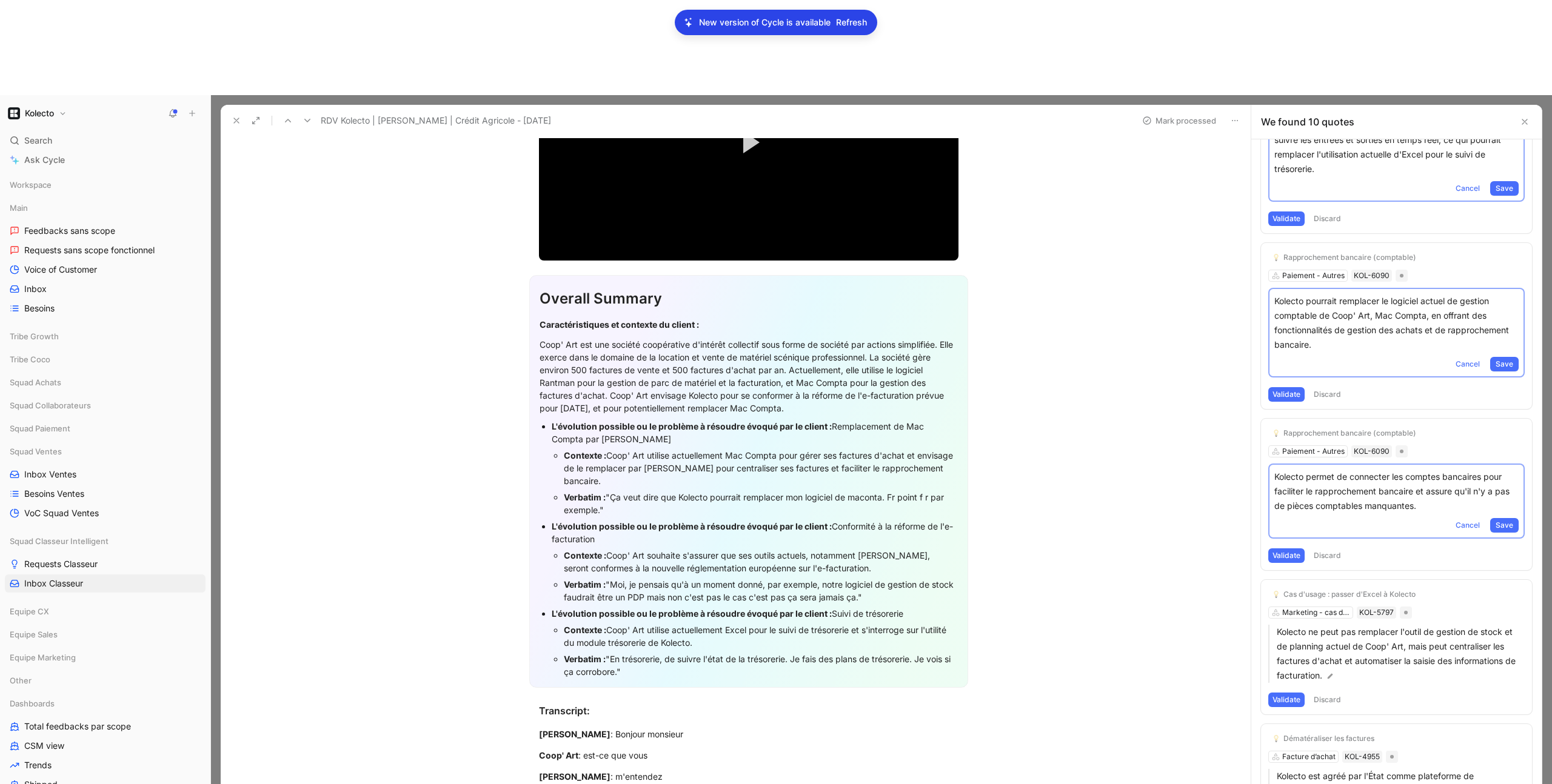
scroll to position [311, 0]
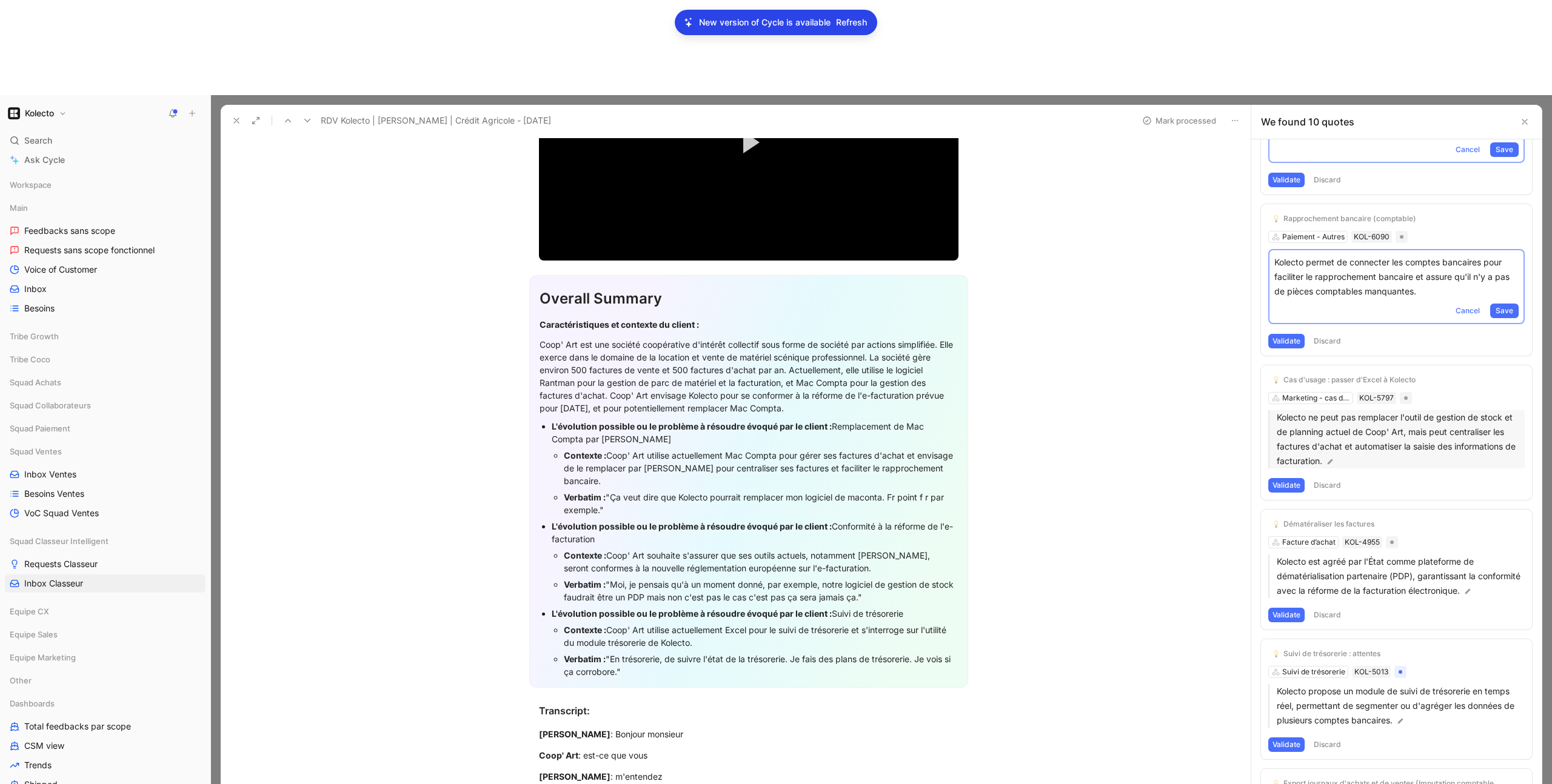
click at [1359, 411] on p "Kolecto ne peut pas remplacer l'outil de gestion de stock et de planning actuel…" at bounding box center [1401, 440] width 248 height 58
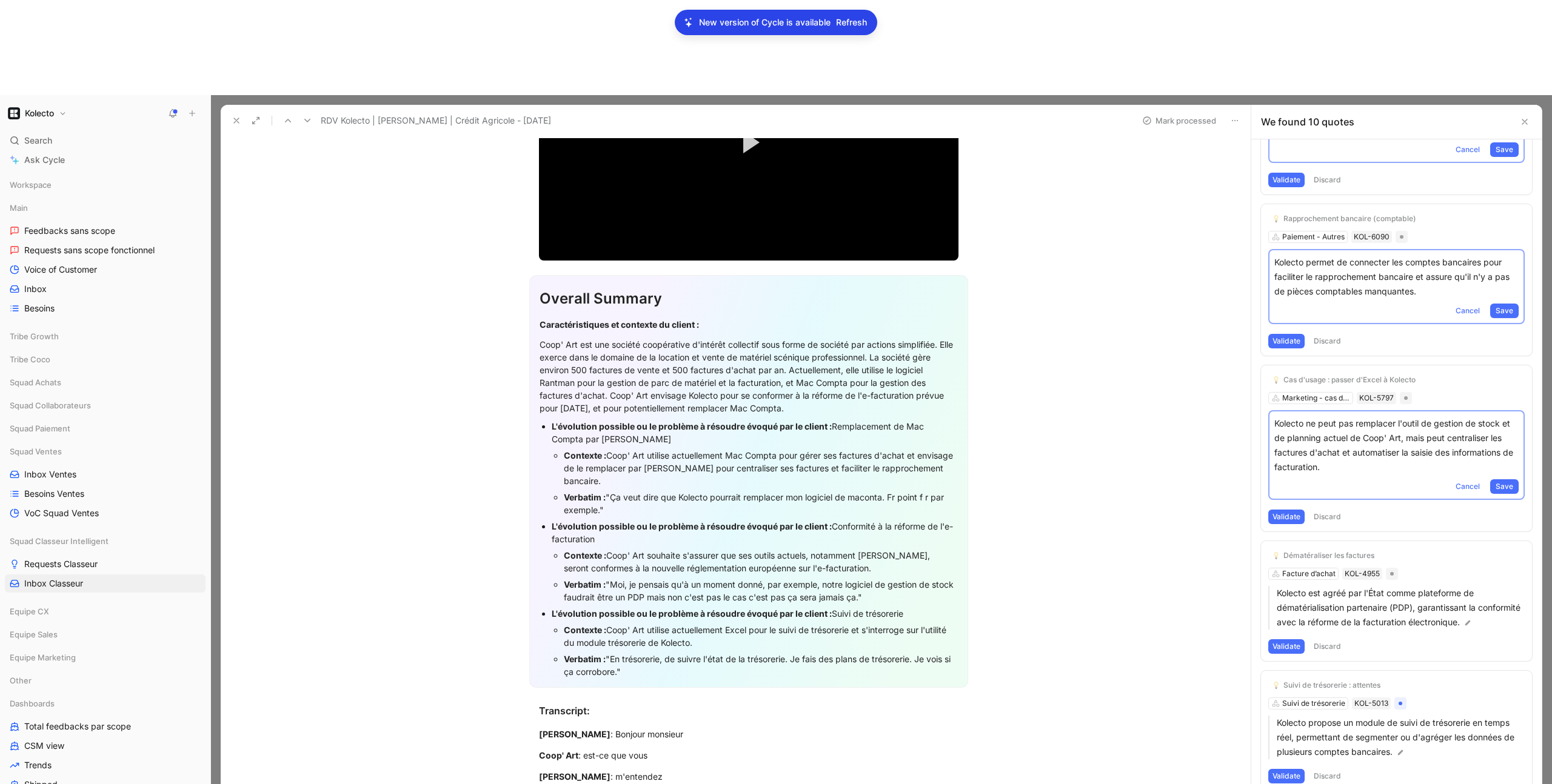
scroll to position [313, 0]
click at [1337, 414] on p "Kolecto ne peut pas remplacer l'outil de gestion de stock et de planning actuel…" at bounding box center [1397, 443] width 245 height 58
click at [1385, 584] on p "Kolecto est agréé par l'État comme plateforme de dématérialisation partenaire (…" at bounding box center [1401, 605] width 248 height 44
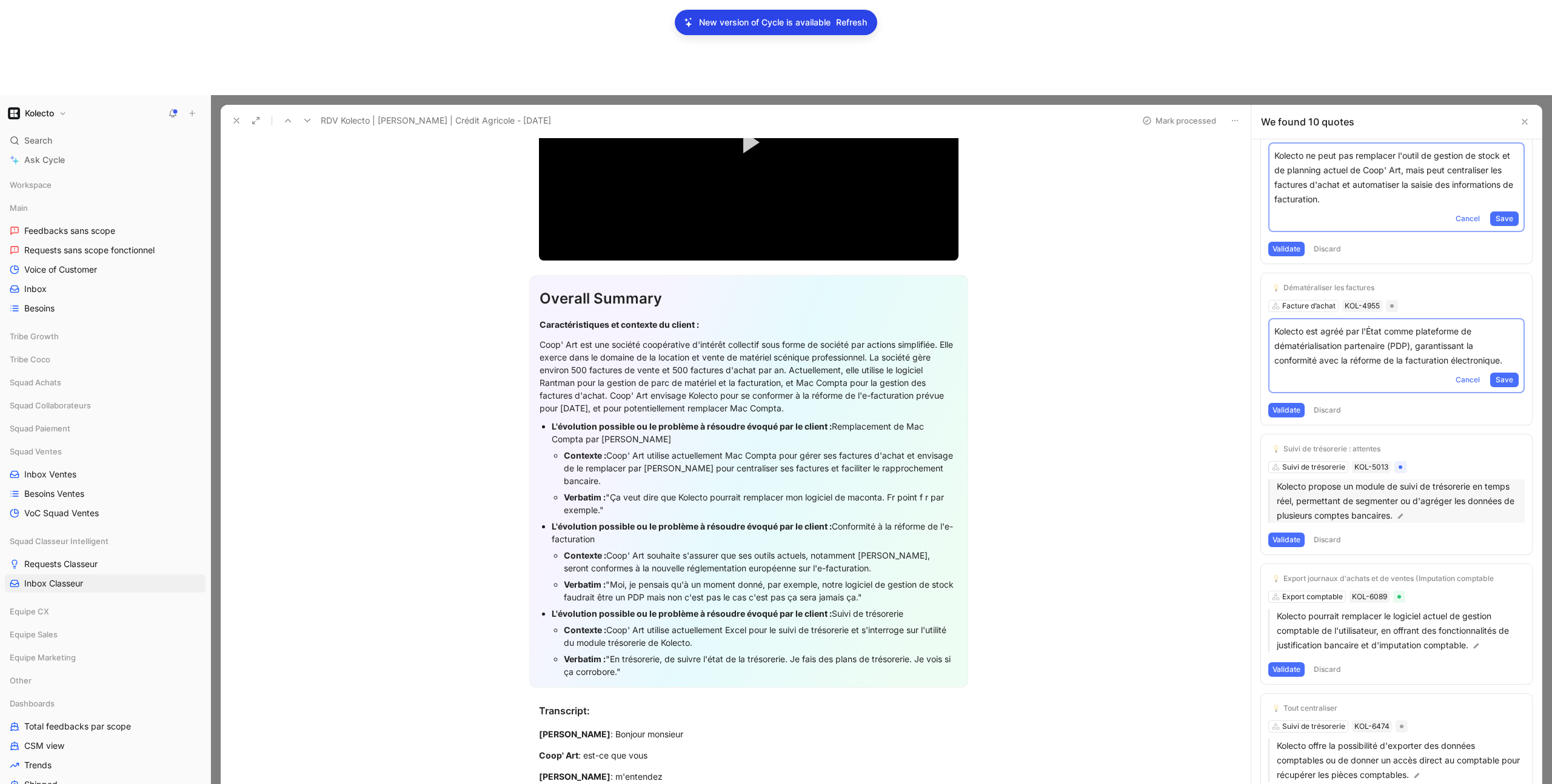
scroll to position [586, 0]
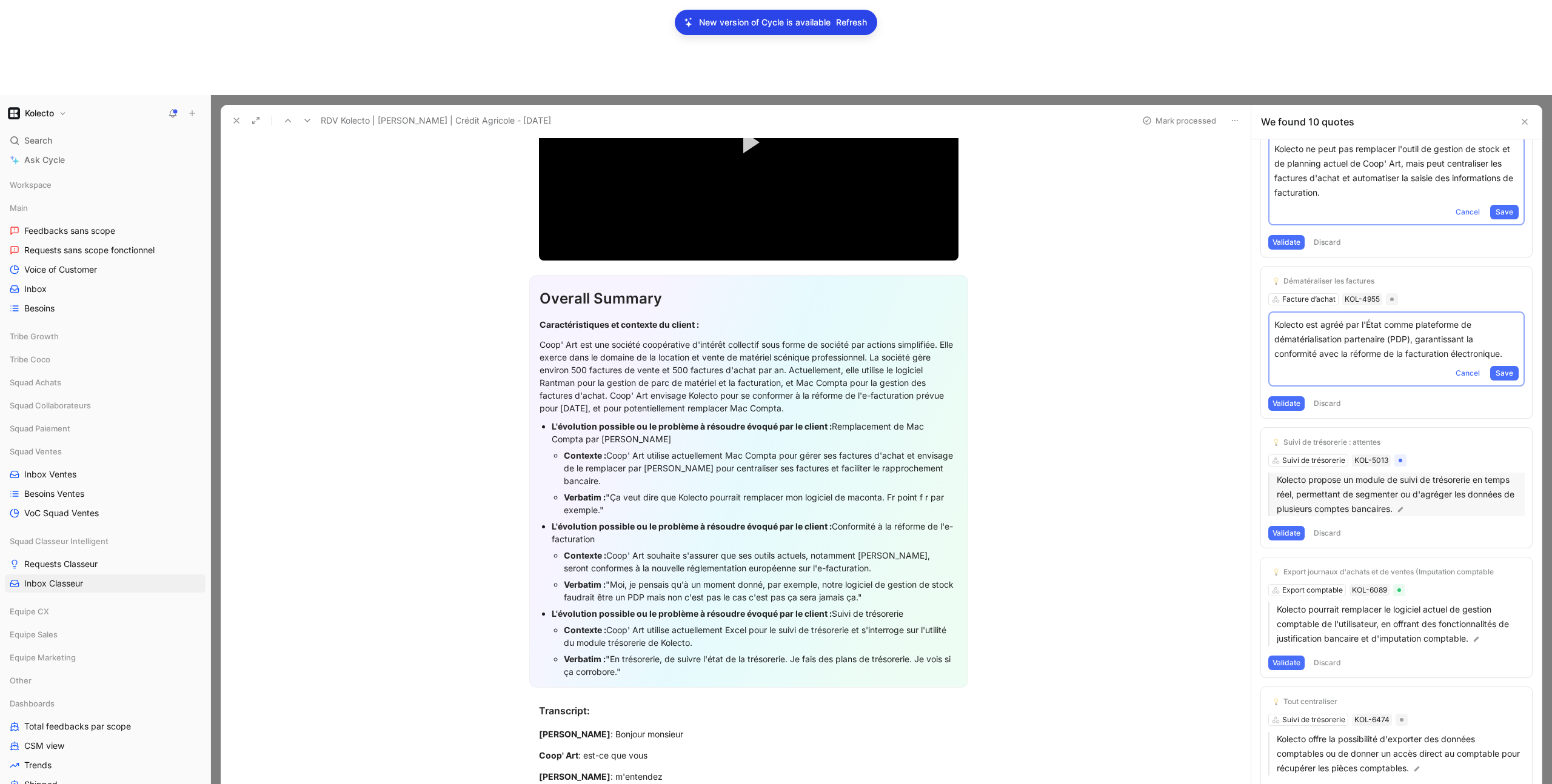
click at [1373, 472] on p "Kolecto propose un module de suivi de trésorerie en temps réel, permettant de s…" at bounding box center [1401, 494] width 248 height 44
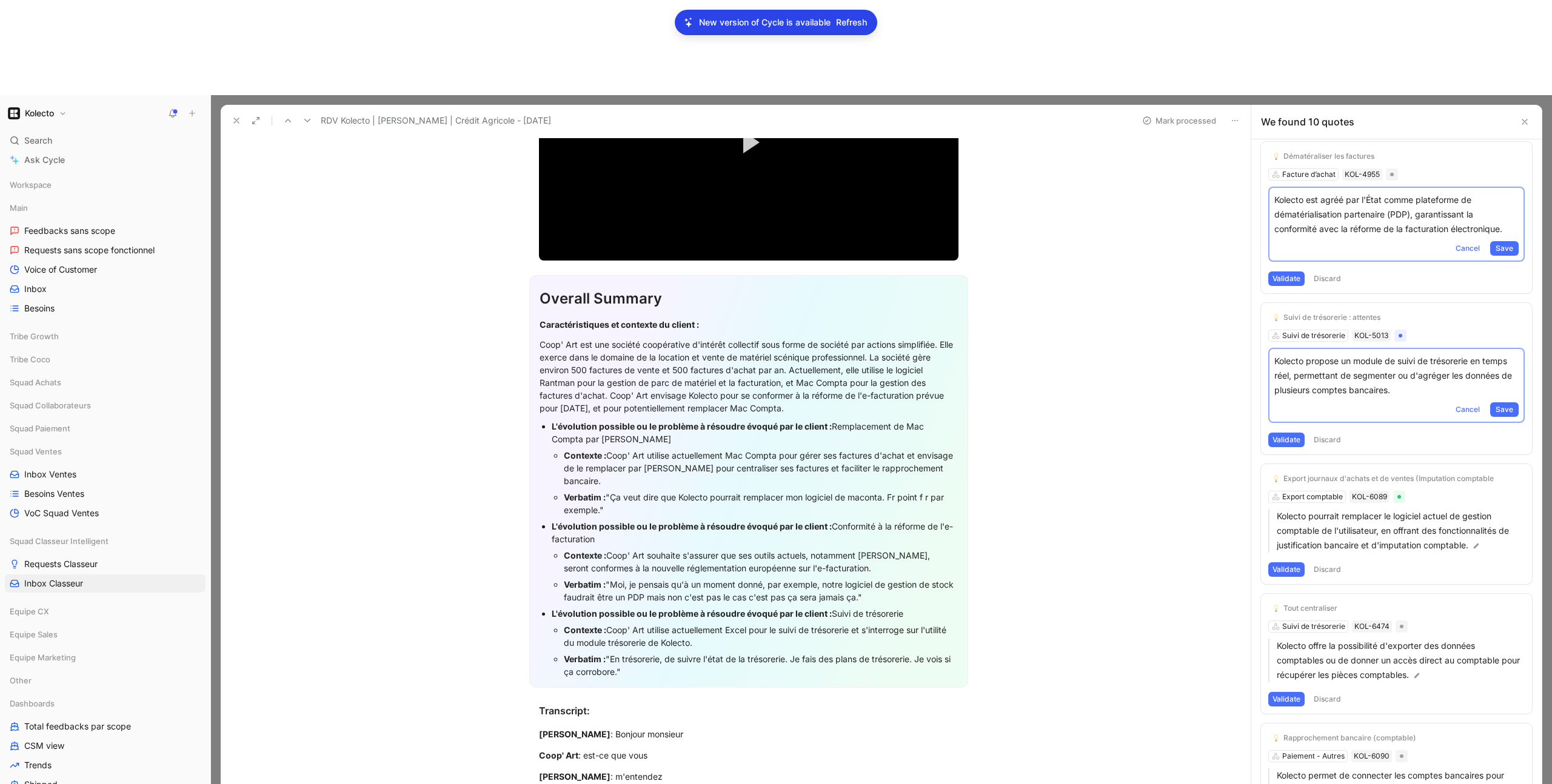
scroll to position [865, 0]
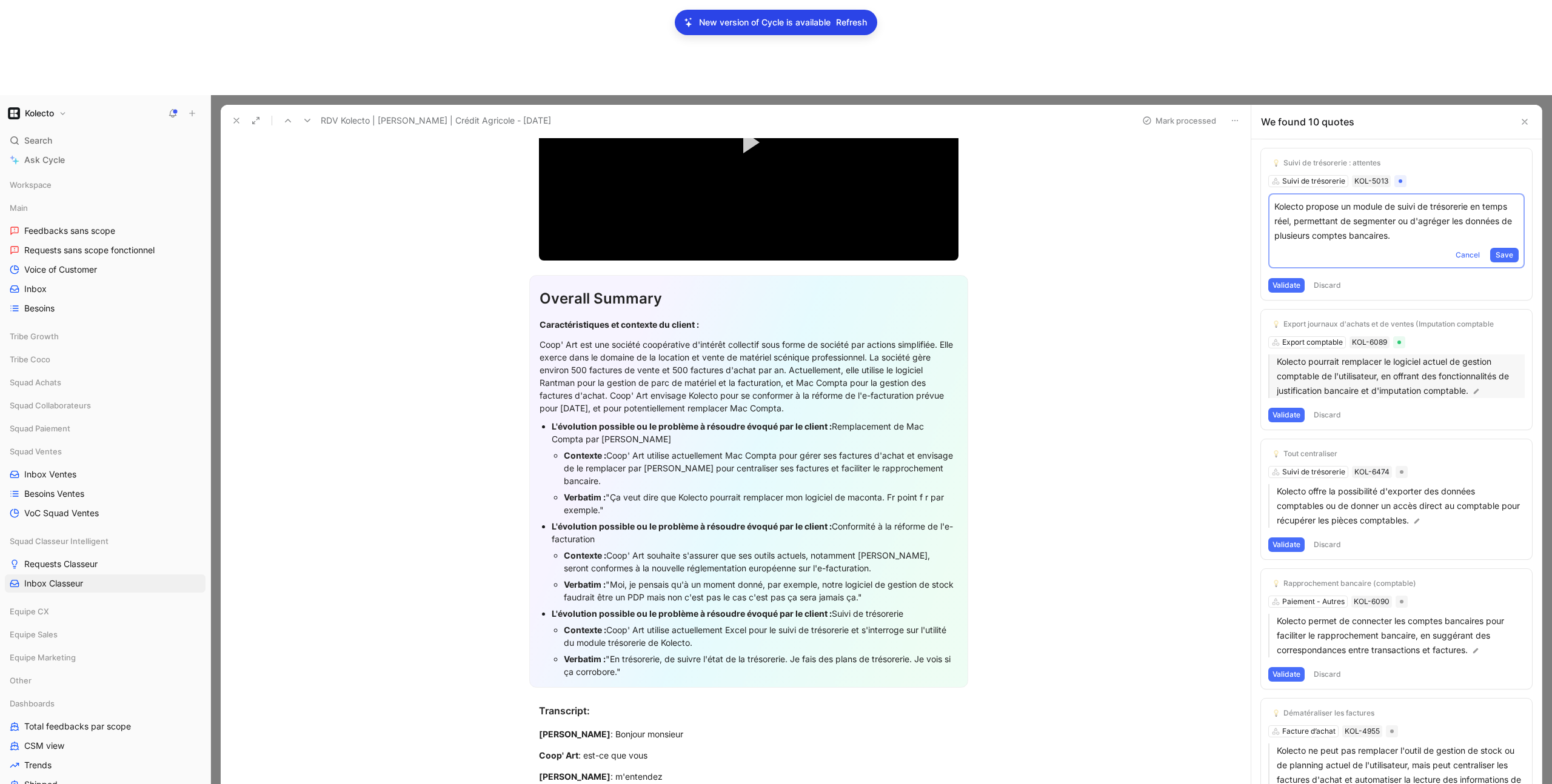
click at [1359, 355] on p "Kolecto pourrait remplacer le logiciel actuel de gestion comptable de l'utilisa…" at bounding box center [1401, 376] width 248 height 44
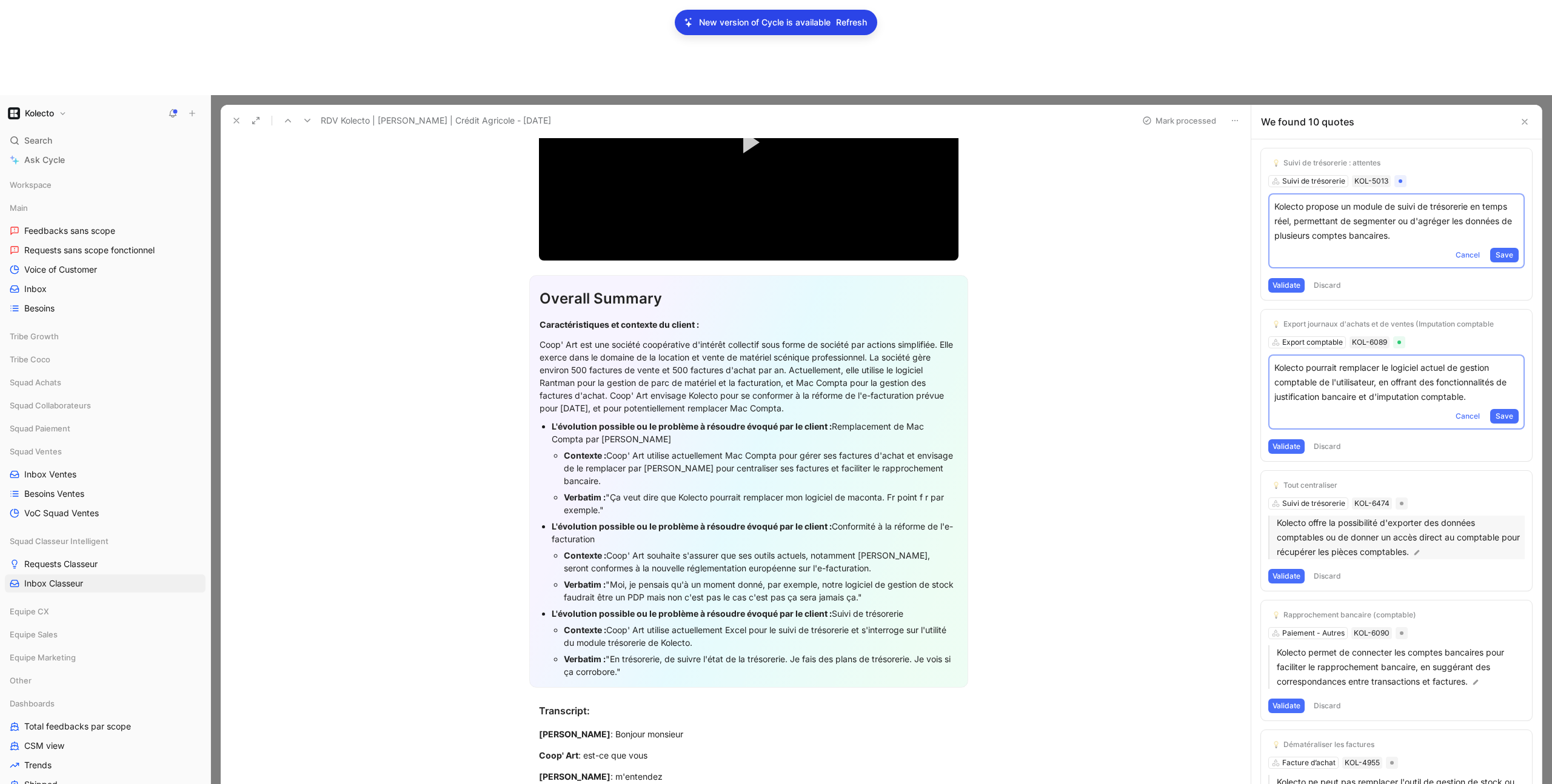
click at [1358, 516] on p "Kolecto offre la possibilité d'exporter des données comptables ou de donner un …" at bounding box center [1401, 537] width 248 height 44
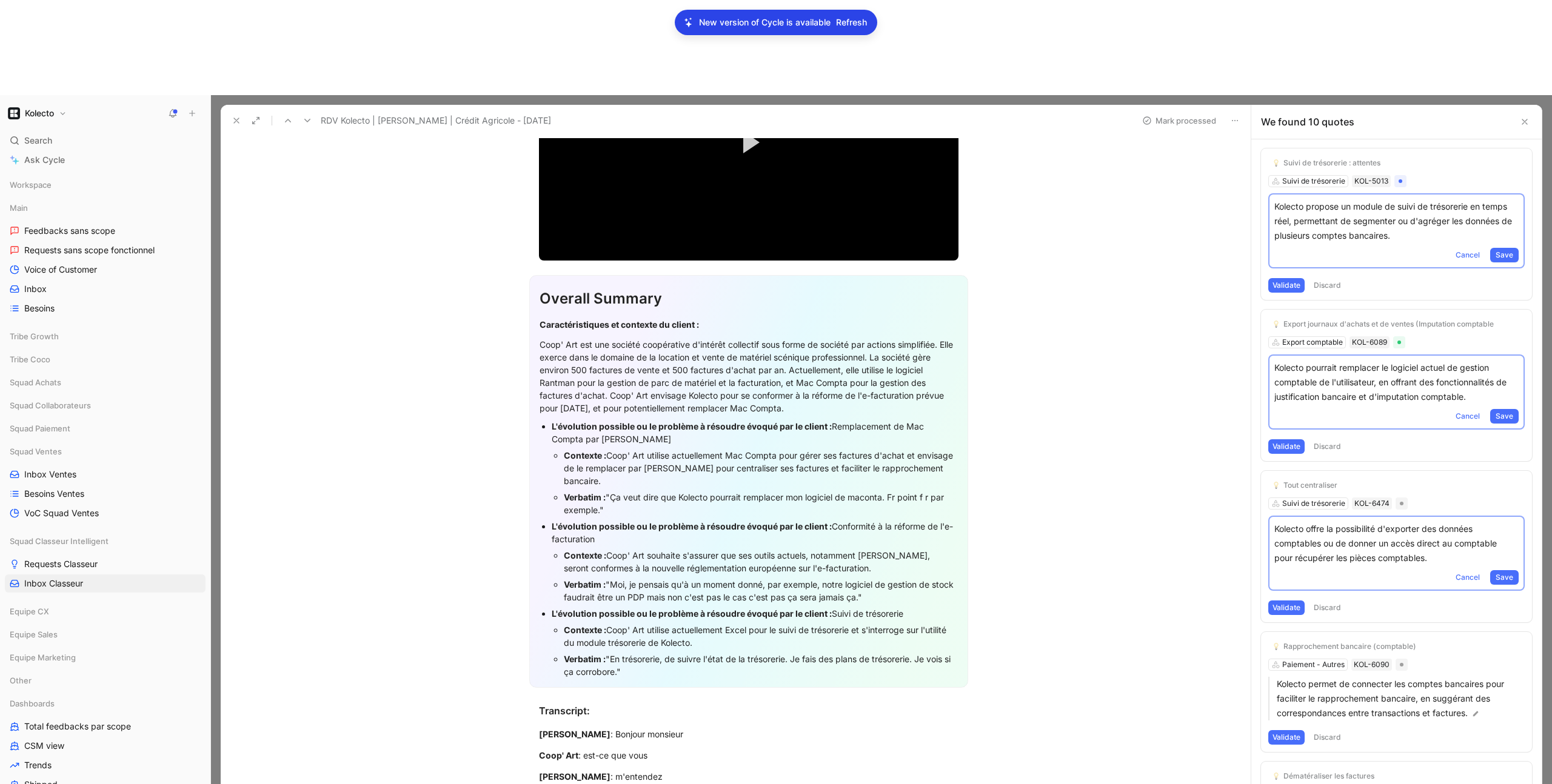
click at [1425, 522] on p "Kolecto offre la possibilité d'exporter des données comptables ou de donner un …" at bounding box center [1397, 543] width 245 height 44
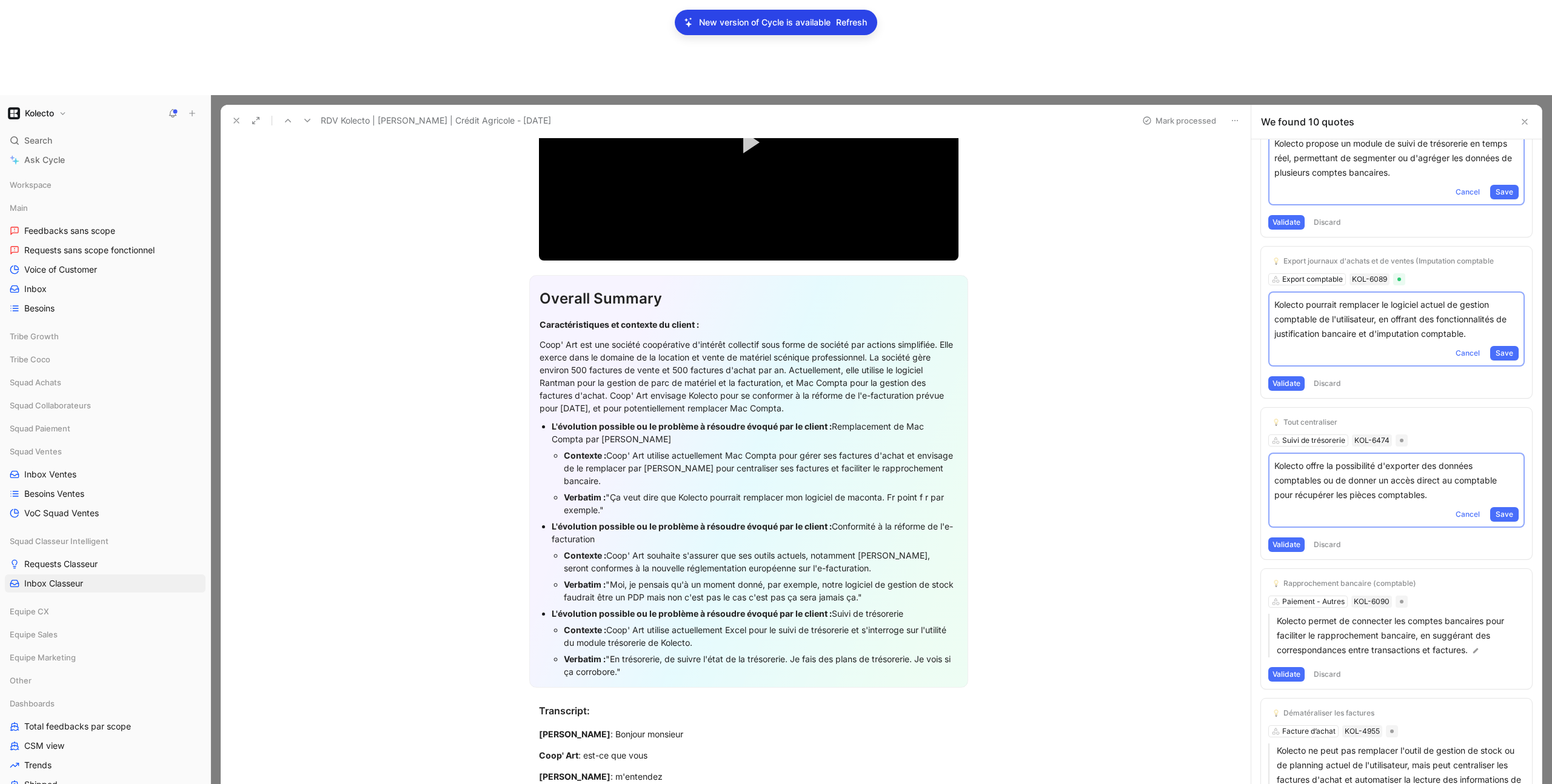
scroll to position [941, 0]
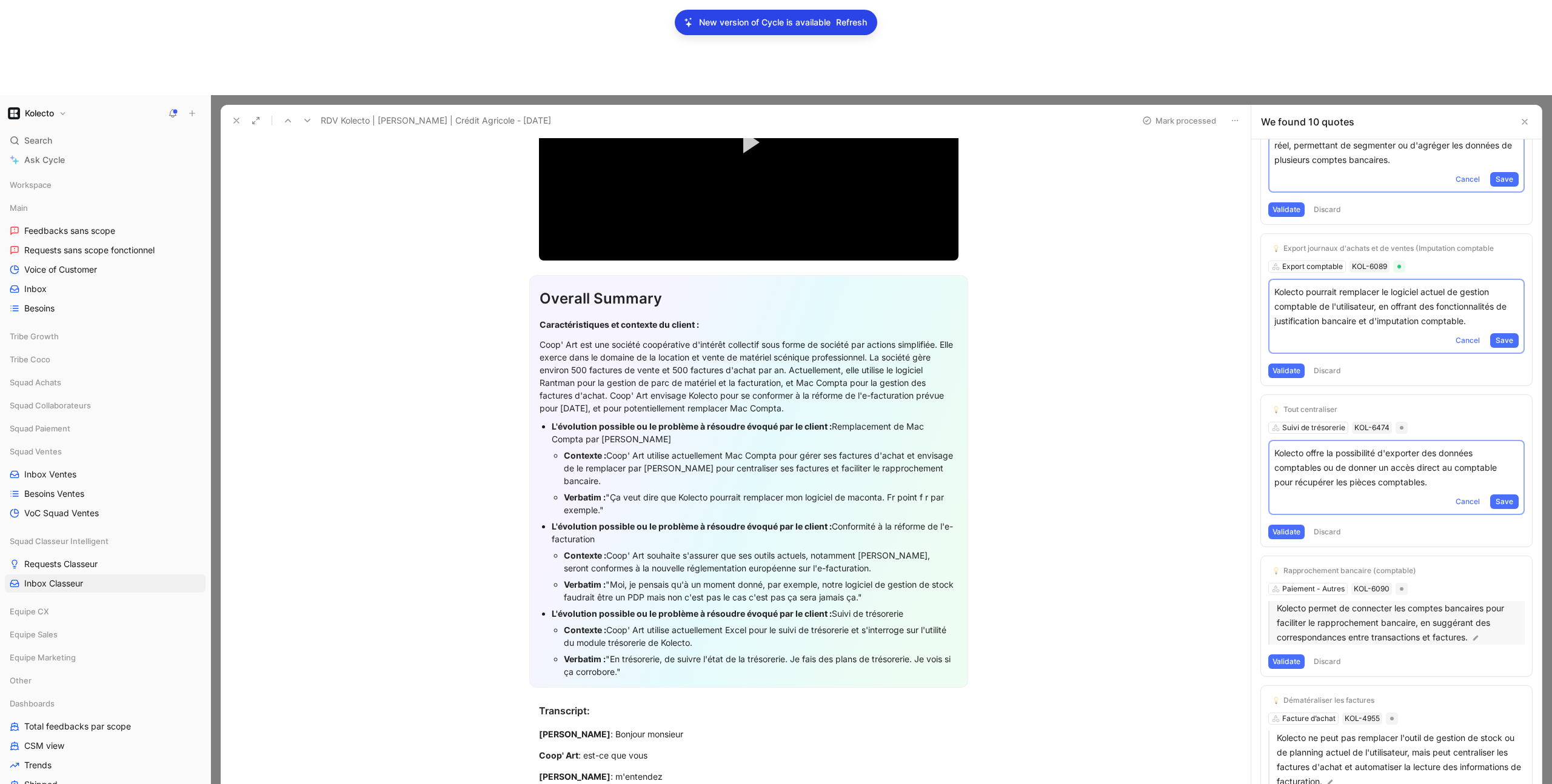
click at [1423, 601] on p "Kolecto permet de connecter les comptes bancaires pour faciliter le rapprocheme…" at bounding box center [1401, 623] width 248 height 44
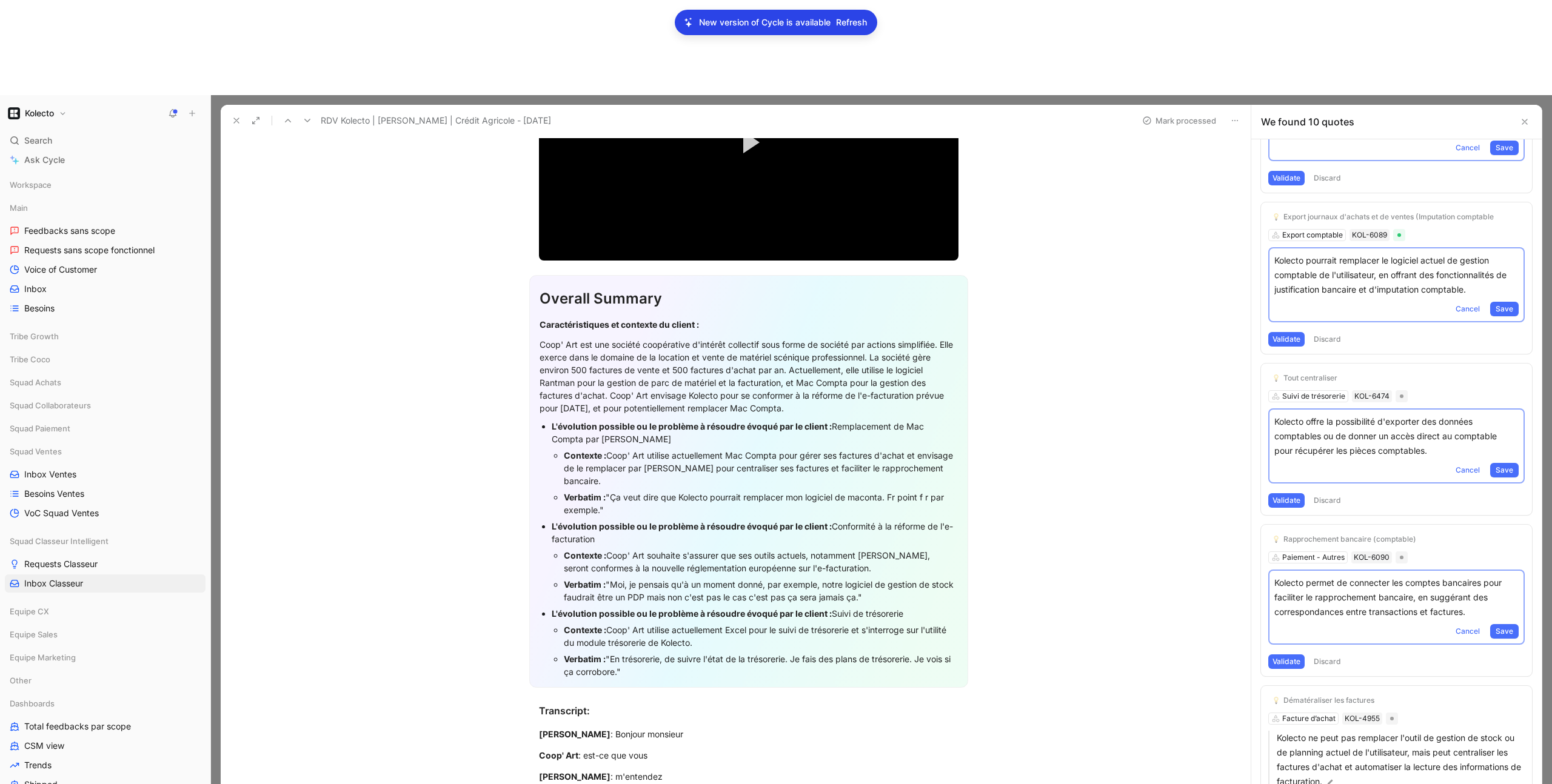
scroll to position [973, 0]
click at [1392, 576] on p "Kolecto permet de connecter les comptes bancaires pour faciliter le rapprocheme…" at bounding box center [1397, 598] width 245 height 44
click at [1179, 467] on section "Overall Summary Caractéristiques et contexte du client : Coop' Art est une soci…" at bounding box center [748, 481] width 1005 height 432
click at [1368, 414] on p "Kolecto offre la possibilité d'exporter des données comptables ou de donner un …" at bounding box center [1397, 436] width 245 height 44
click at [1362, 576] on p "Kolecto permet de connecter les comptes bancaires pour faciliter le rapprocheme…" at bounding box center [1397, 598] width 245 height 44
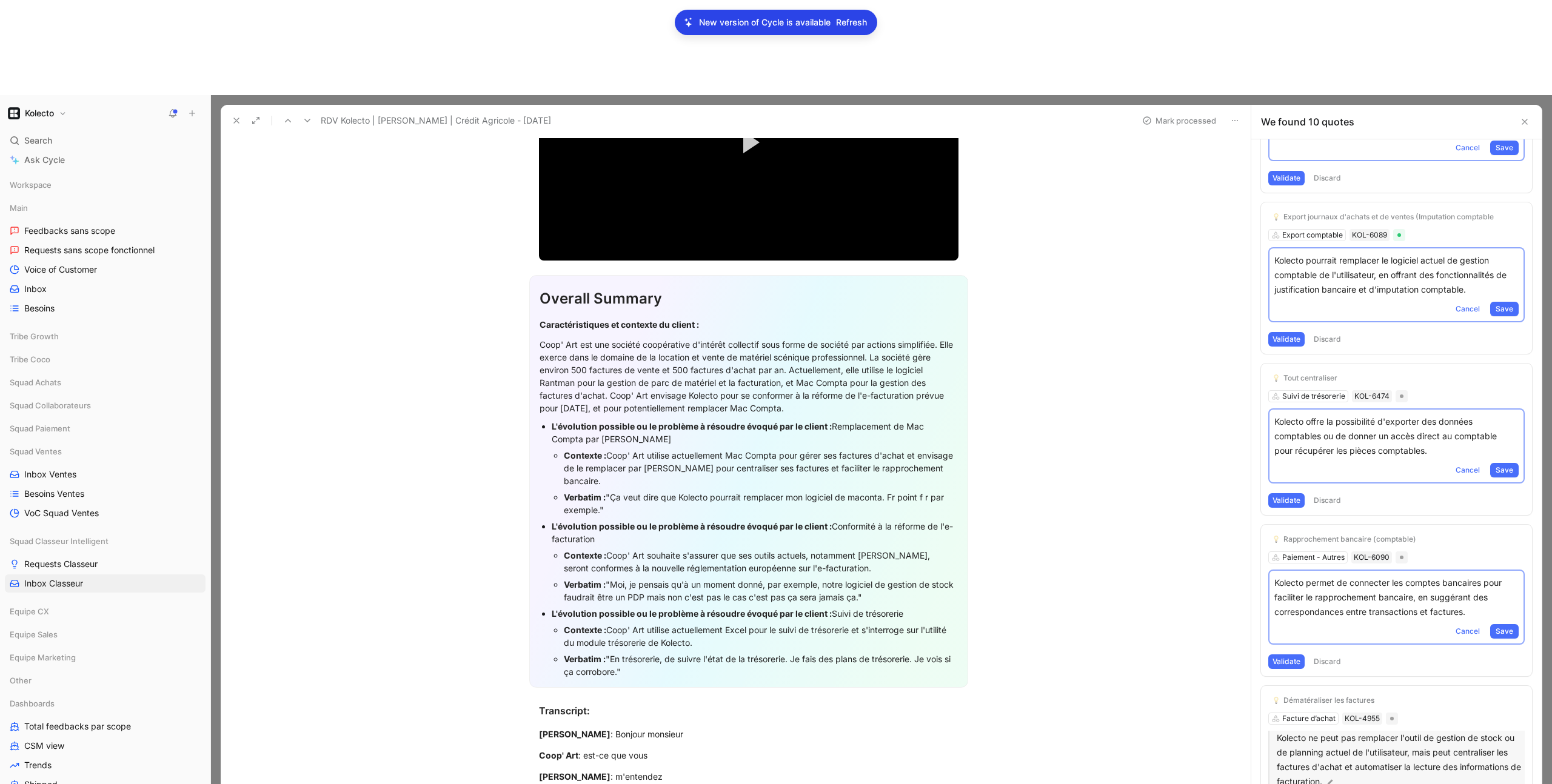
click at [1418, 731] on p "Kolecto ne peut pas remplacer l'outil de gestion de stock ou de planning actuel…" at bounding box center [1401, 760] width 248 height 58
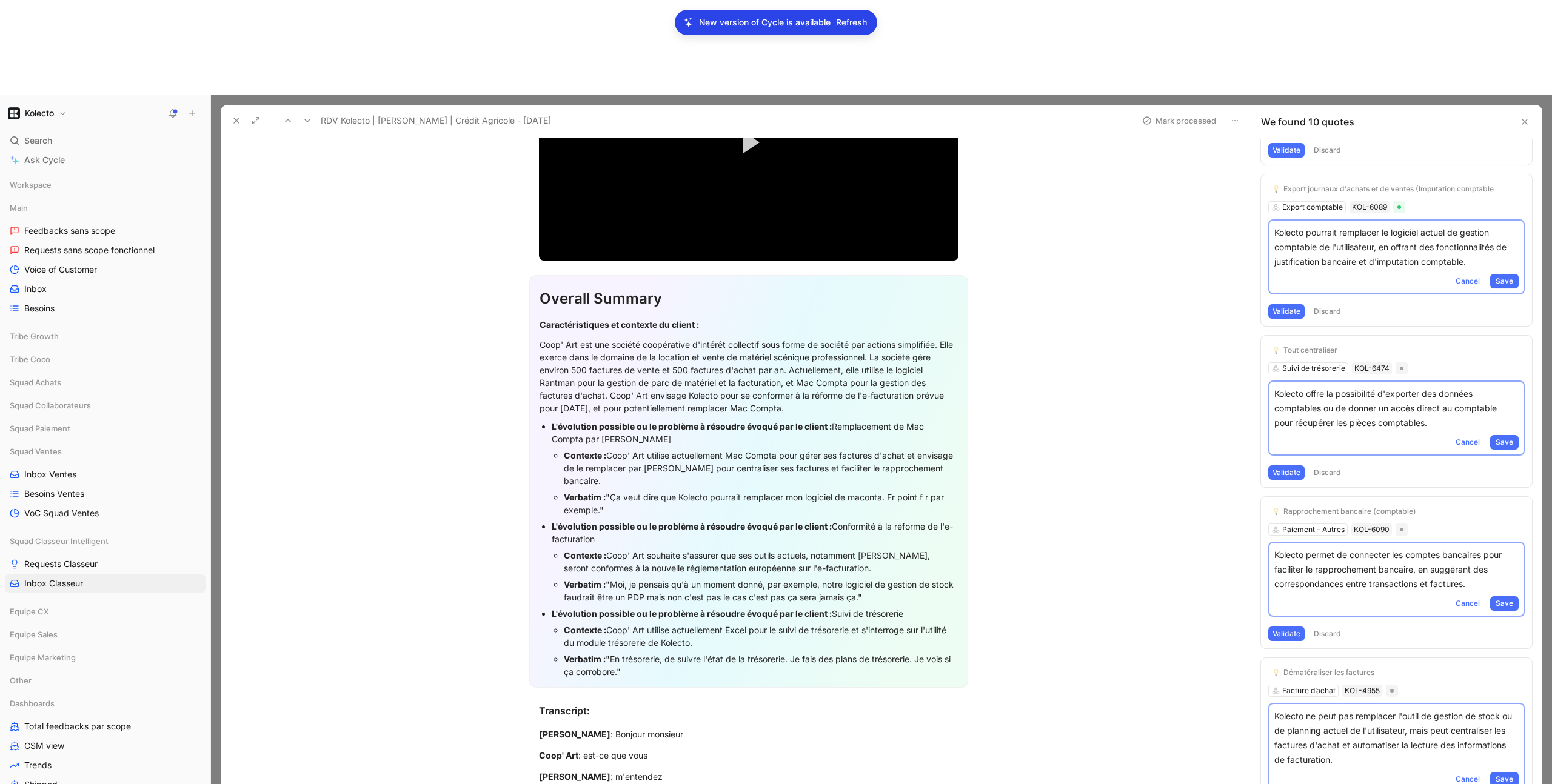
scroll to position [1004, 0]
click at [1321, 664] on div "Dématéraliser les factures" at bounding box center [1329, 668] width 91 height 10
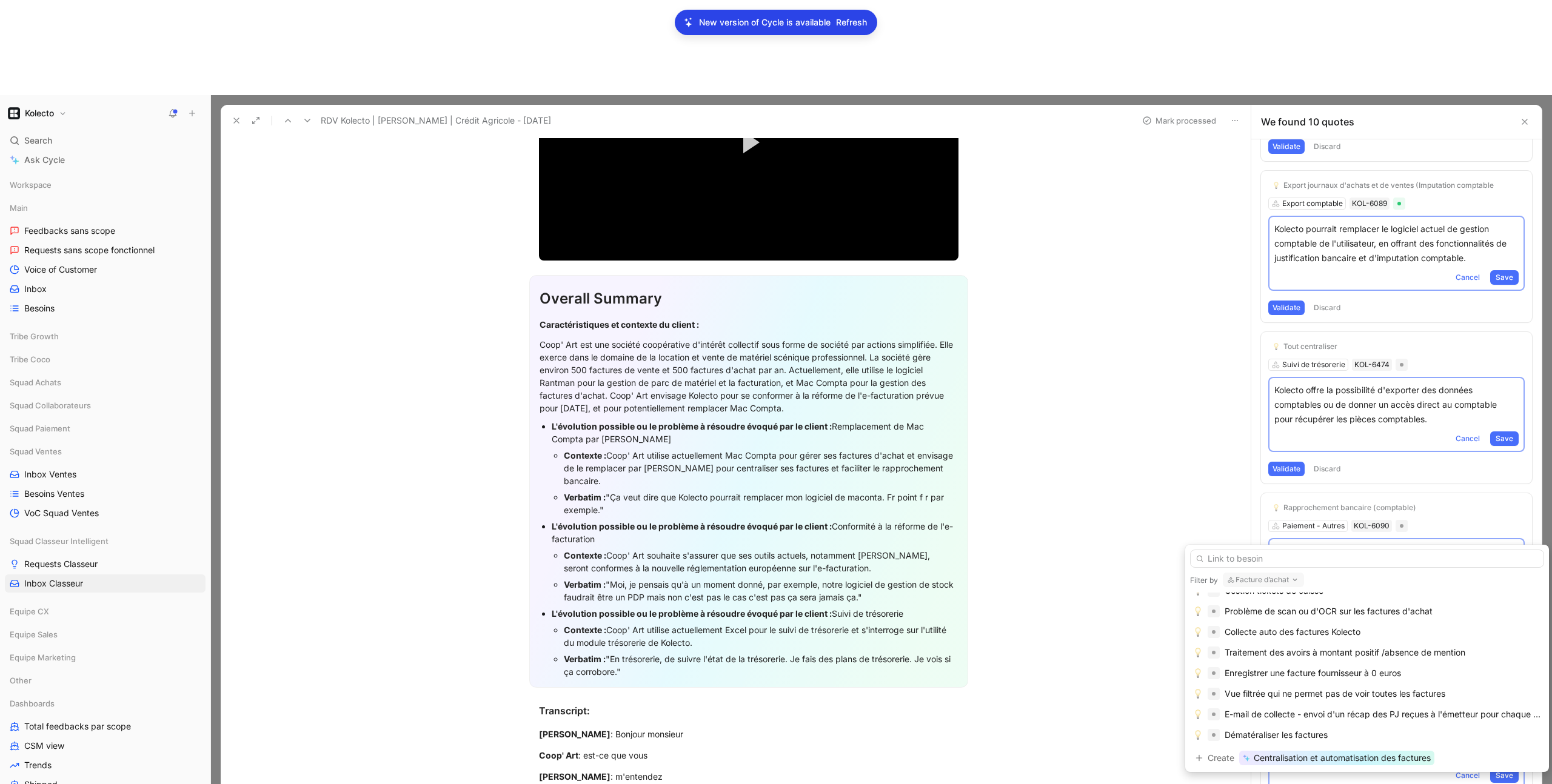
scroll to position [993, 0]
click at [1284, 585] on button "Facture d’achat" at bounding box center [1263, 581] width 81 height 15
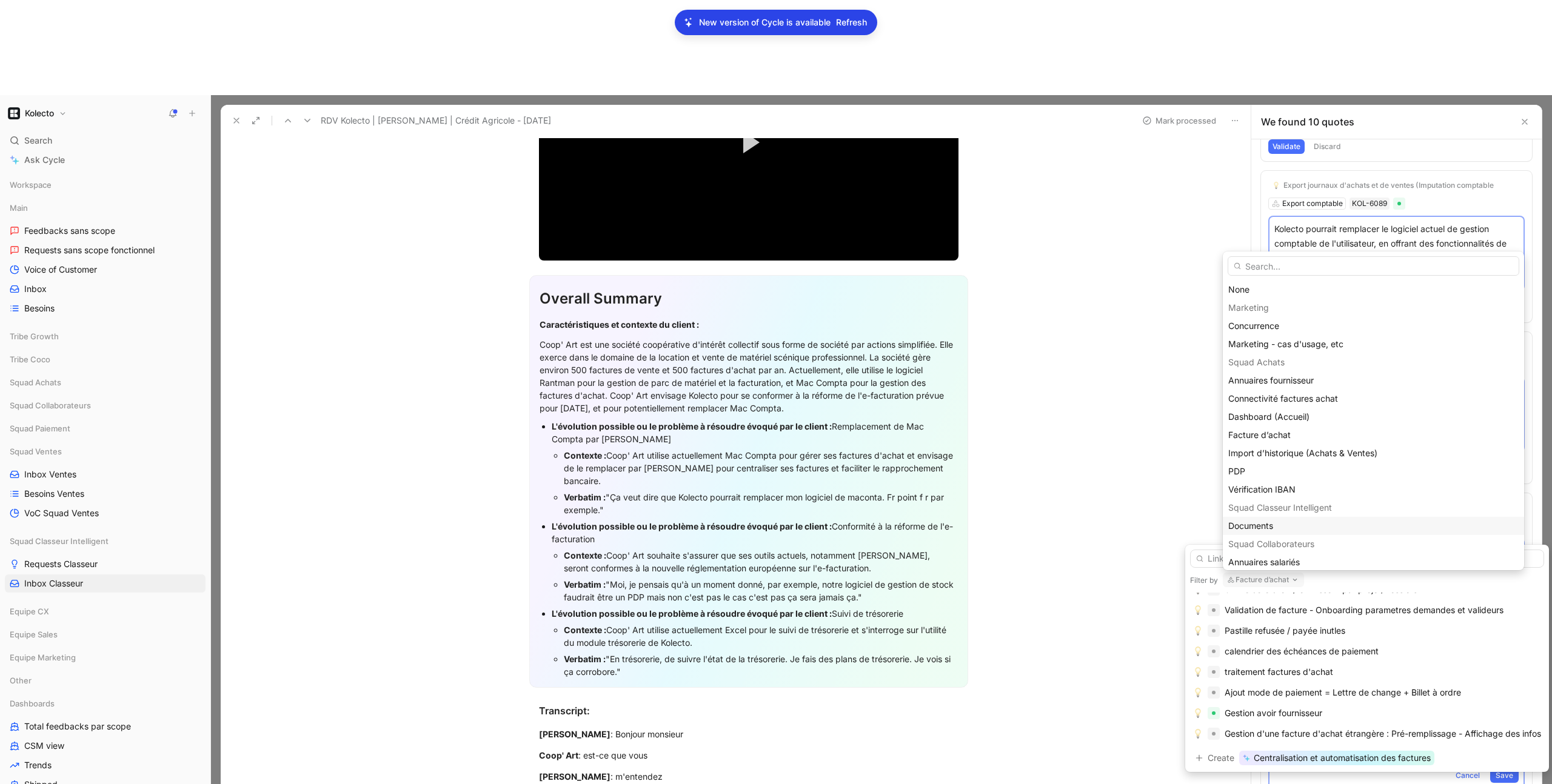
click at [1272, 525] on span "Documents" at bounding box center [1251, 526] width 45 height 10
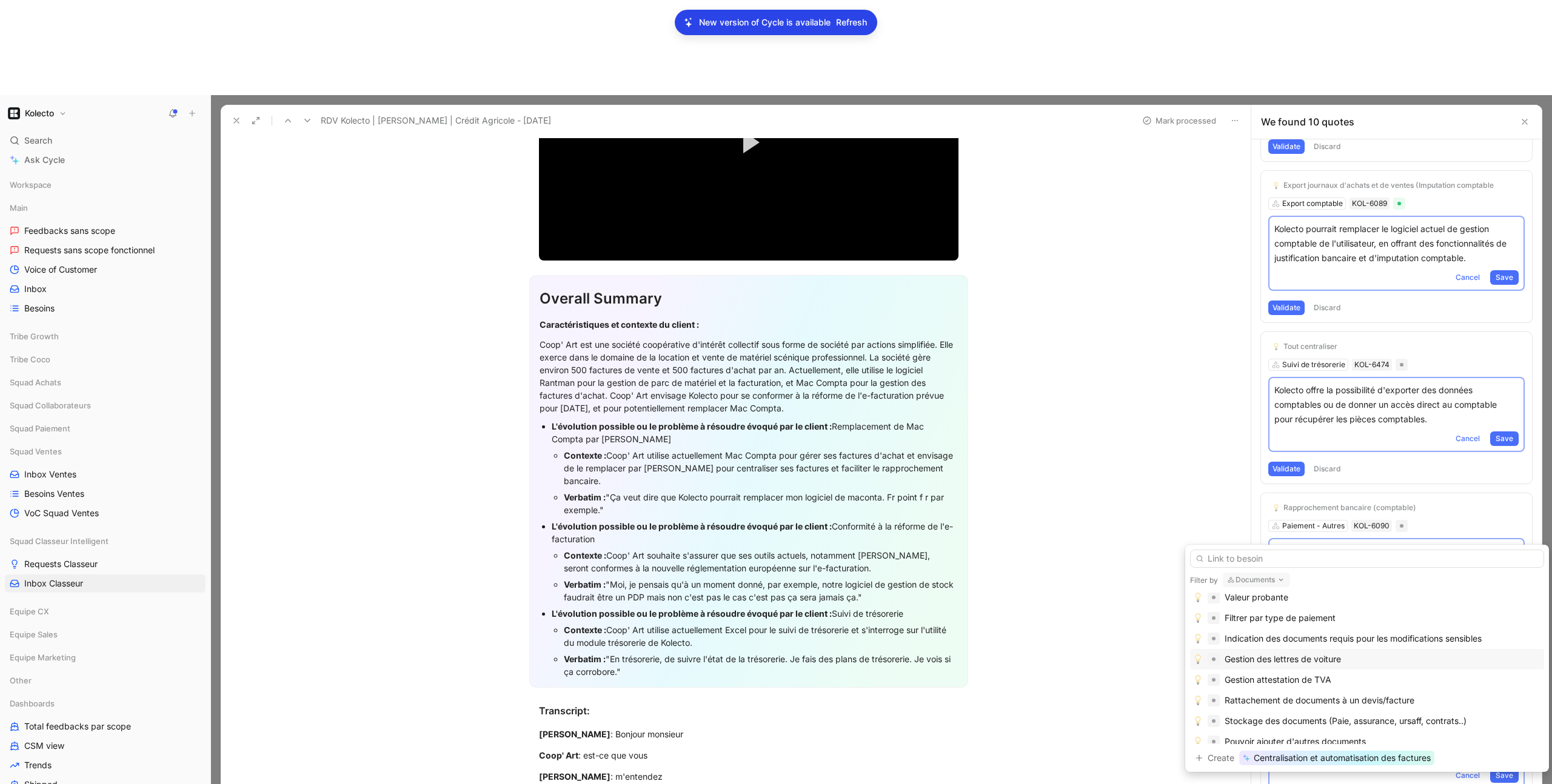
scroll to position [333, 0]
click at [1337, 714] on div "Stockage des documents (Paie, assurance, ursaff, contrats..)" at bounding box center [1346, 714] width 242 height 15
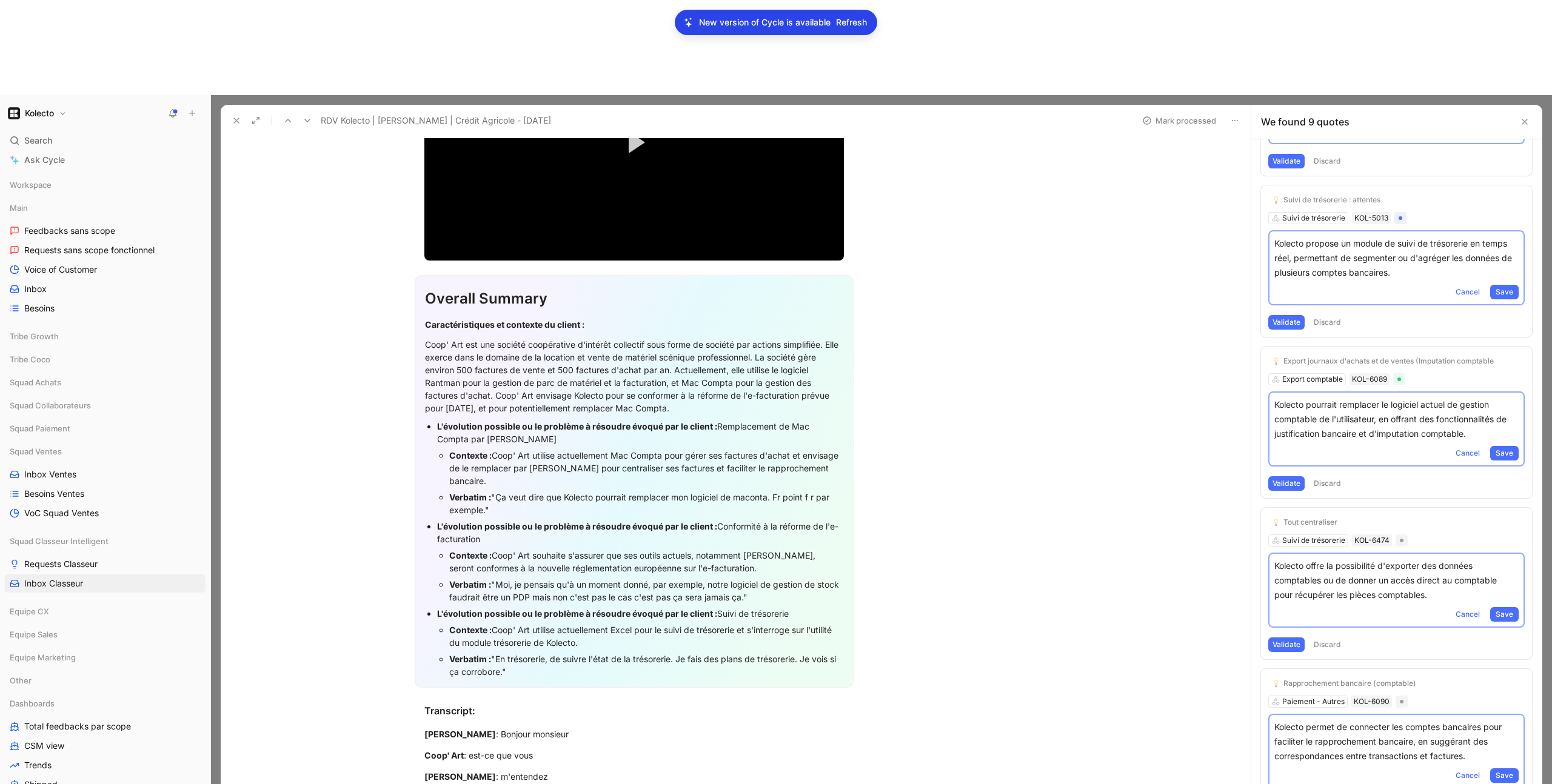
scroll to position [828, 0]
click at [238, 118] on use at bounding box center [236, 121] width 5 height 5
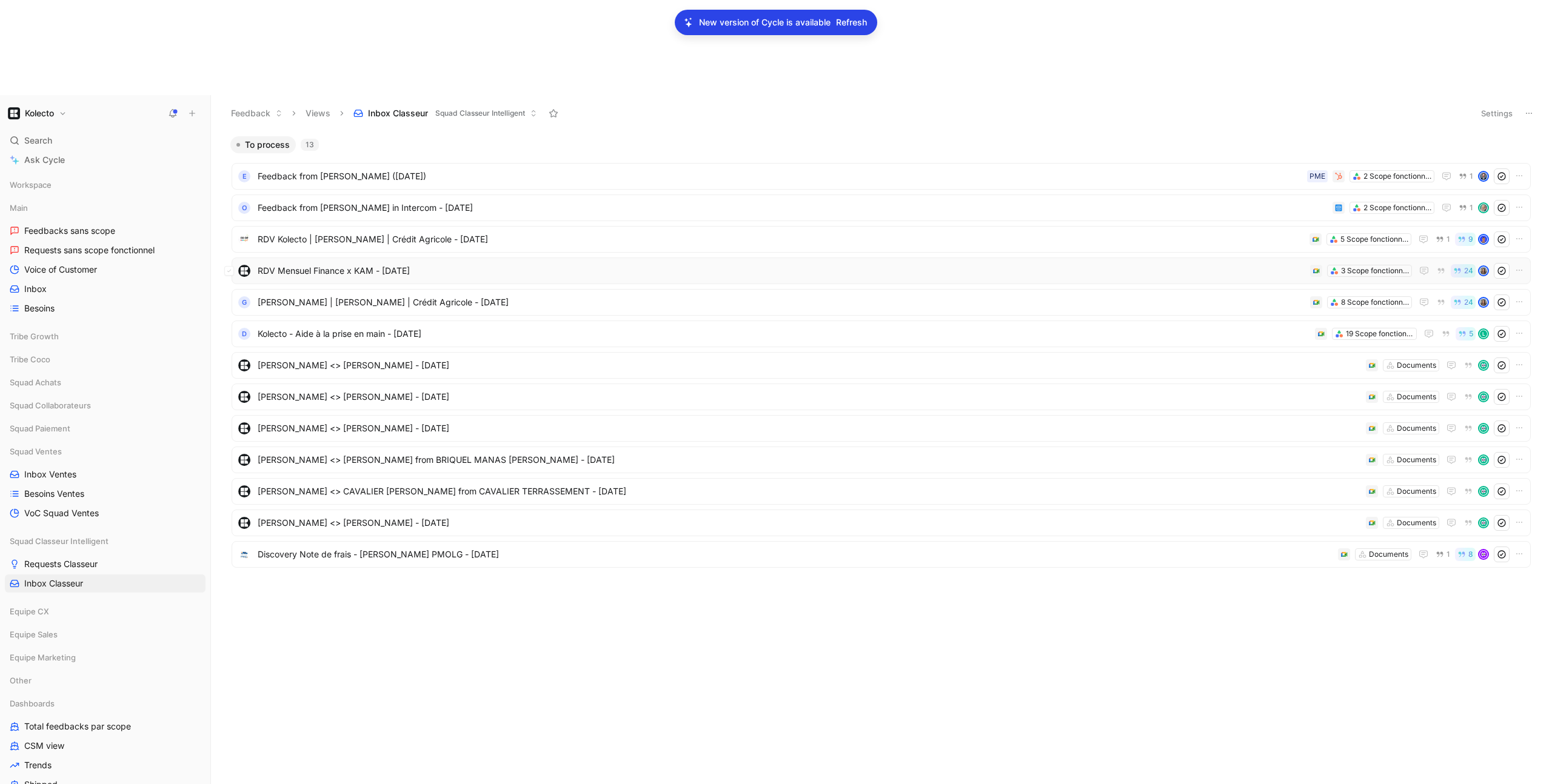
click at [362, 264] on span "RDV Mensuel Finance x KAM - 4/4/2025" at bounding box center [781, 271] width 1047 height 15
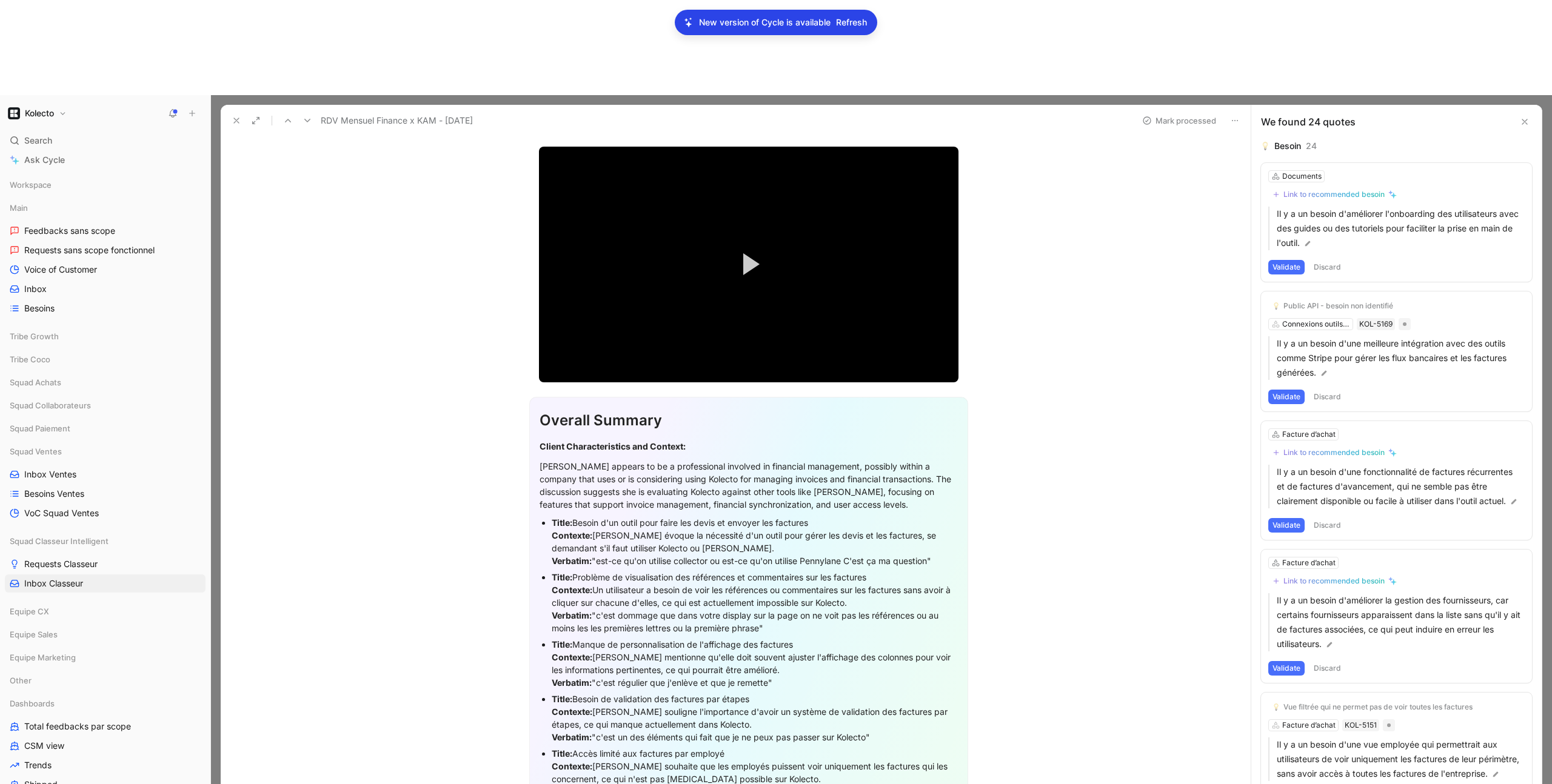
scroll to position [240, 0]
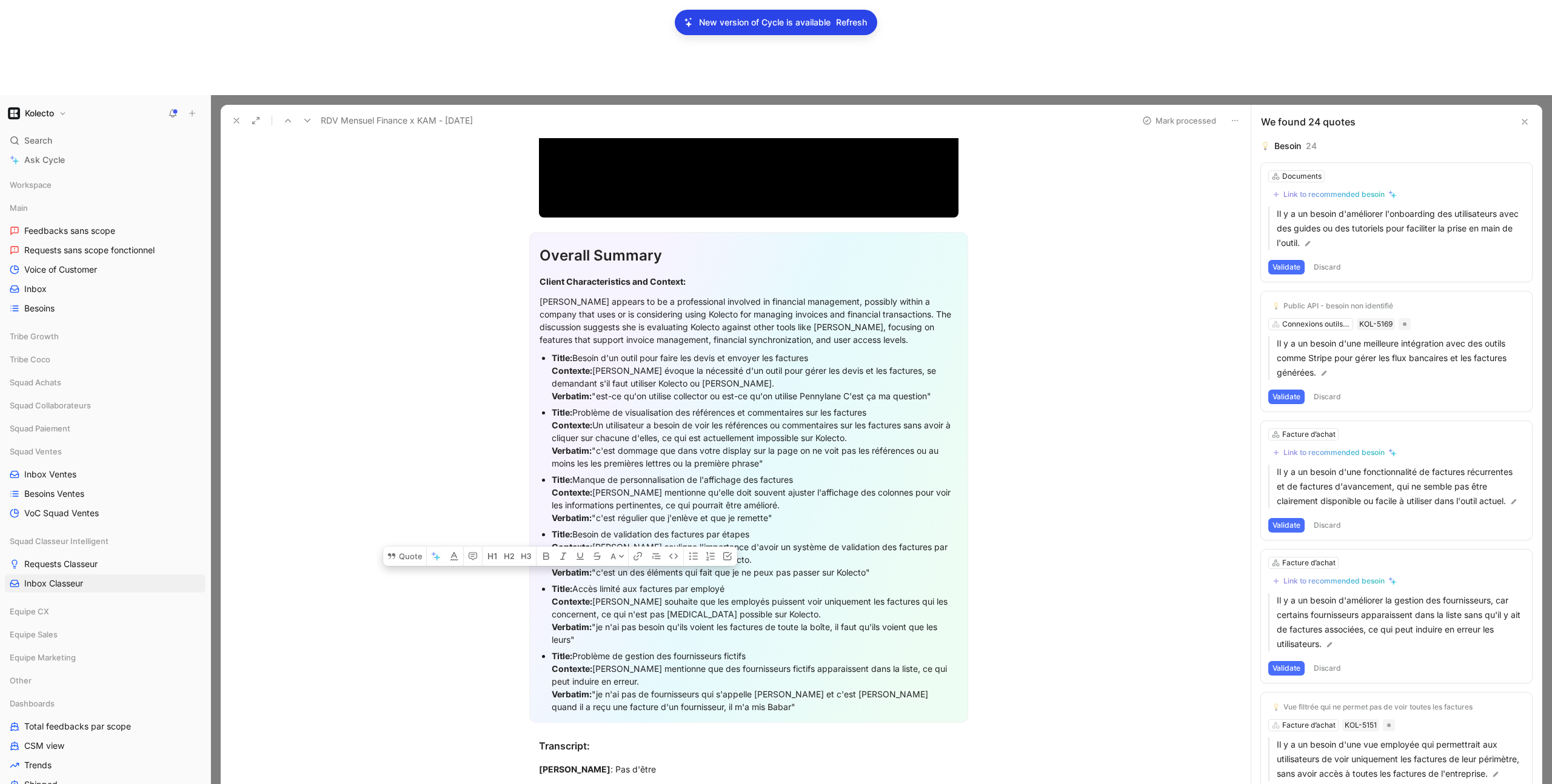
drag, startPoint x: 574, startPoint y: 543, endPoint x: 550, endPoint y: 497, distance: 51.9
click at [552, 583] on div "Title: Accès limité aux factures par employé Contexte: Adeline Perrigault souha…" at bounding box center [754, 614] width 406 height 63
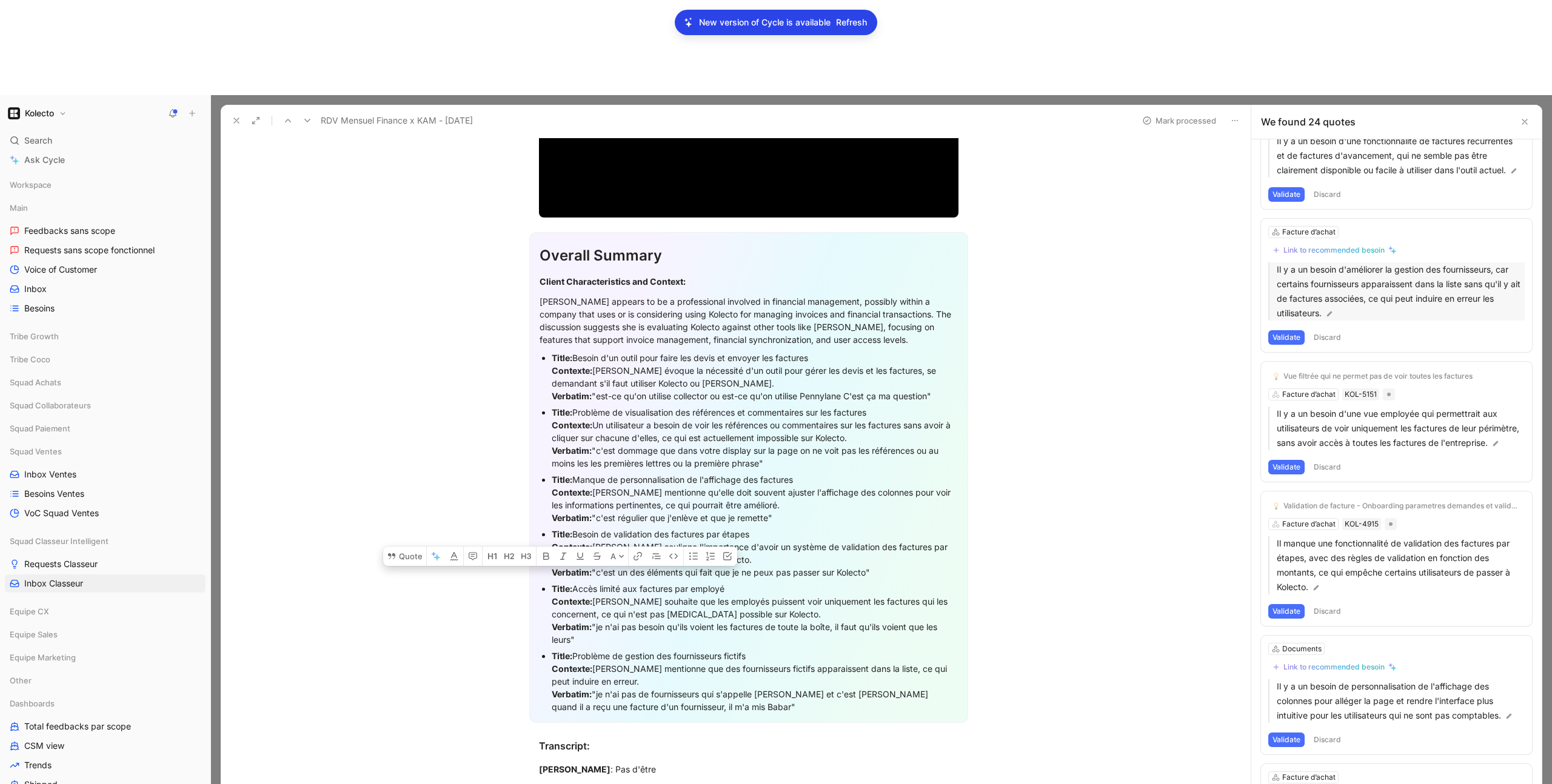
scroll to position [346, 0]
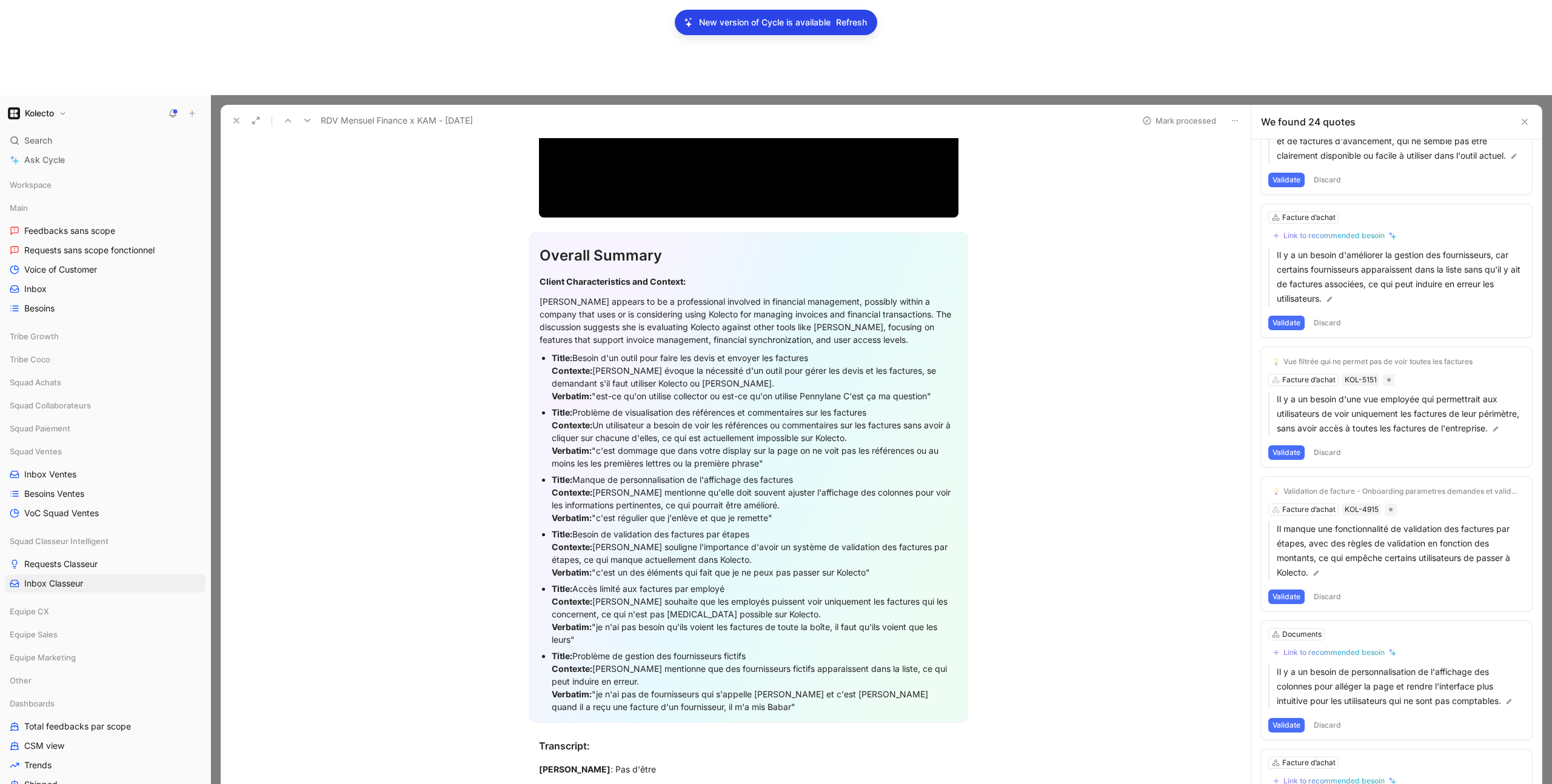
click at [1300, 347] on div "Vue filtrée qui ne permet pas de voir toutes les factures Facture d’achat KOL-5…" at bounding box center [1397, 407] width 271 height 120
click at [1304, 347] on div "Vue filtrée qui ne permet pas de voir toutes les factures Facture d’achat KOL-5…" at bounding box center [1397, 407] width 271 height 120
click at [1307, 347] on div "Vue filtrée qui ne permet pas de voir toutes les factures Facture d’achat KOL-5…" at bounding box center [1397, 407] width 271 height 120
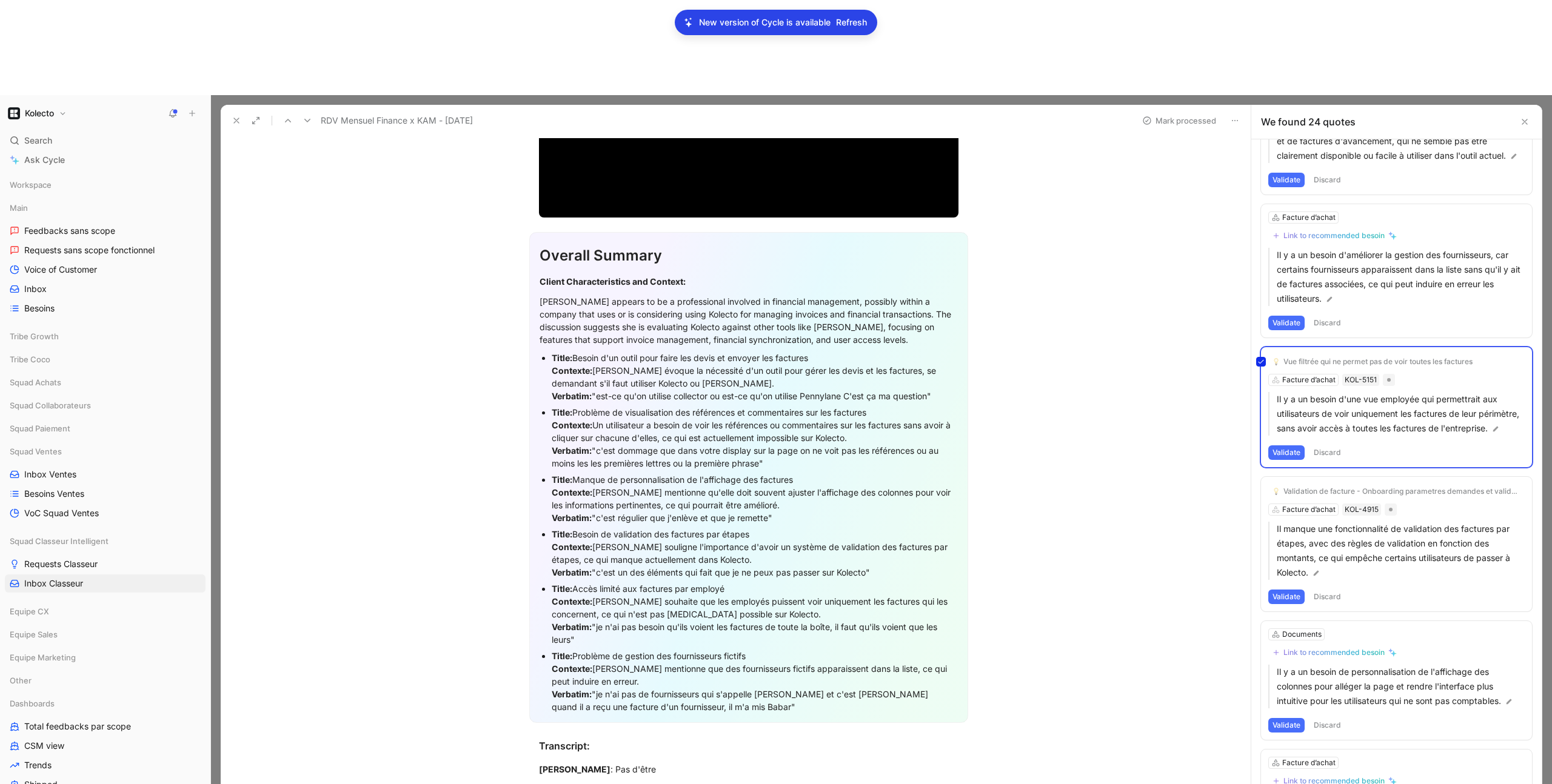
click at [1366, 347] on div "Vue filtrée qui ne permet pas de voir toutes les factures Facture d’achat KOL-5…" at bounding box center [1397, 407] width 271 height 120
click at [1365, 392] on p "Il y a un besoin d'une vue employée qui permettrait aux utilisateurs de voir un…" at bounding box center [1401, 414] width 248 height 44
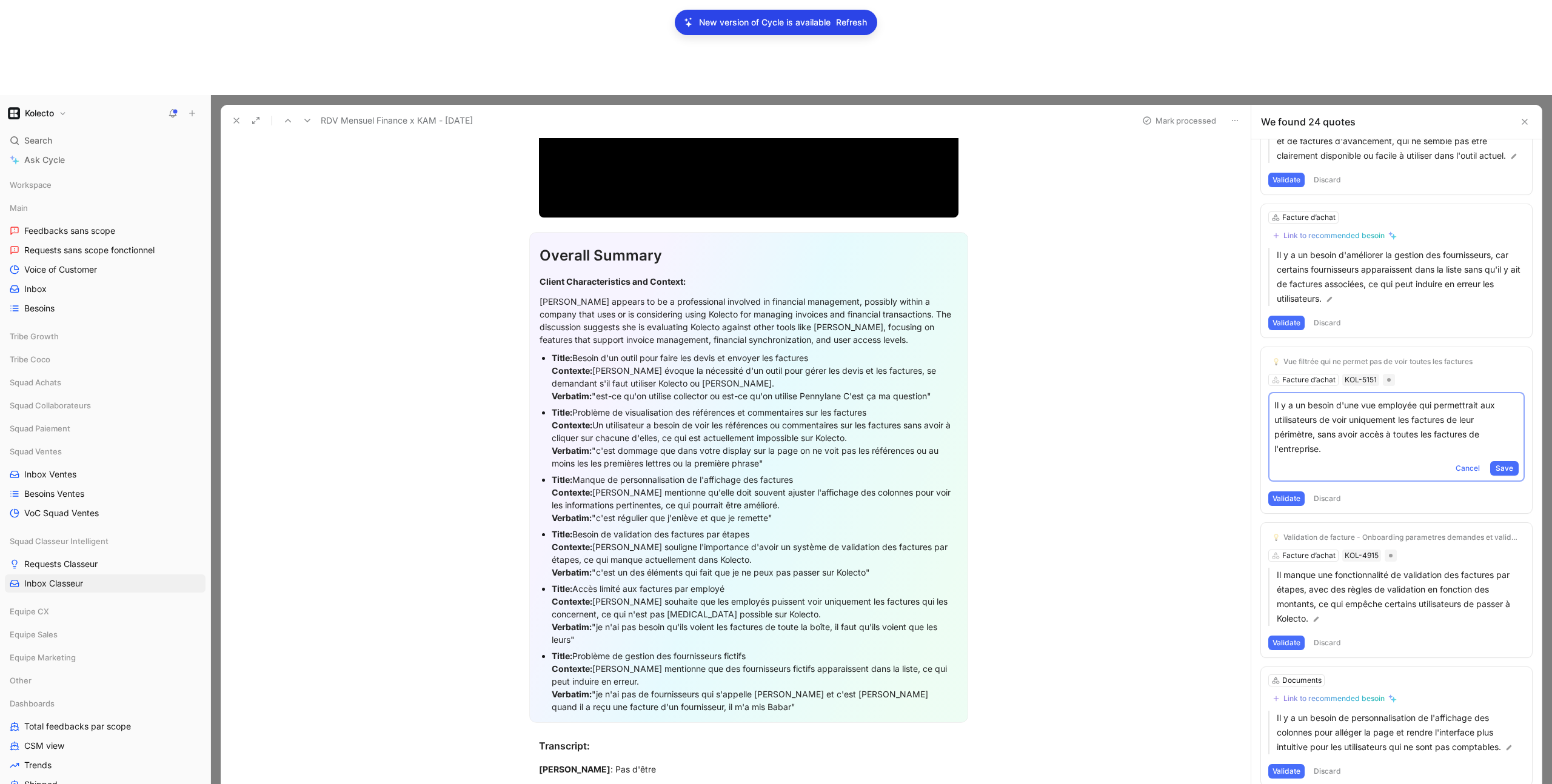
click at [1296, 347] on div "Vue filtrée qui ne permet pas de voir toutes les factures Facture d’achat KOL-5…" at bounding box center [1397, 430] width 271 height 166
click at [1300, 347] on div "Vue filtrée qui ne permet pas de voir toutes les factures Facture d’achat KOL-5…" at bounding box center [1397, 430] width 271 height 166
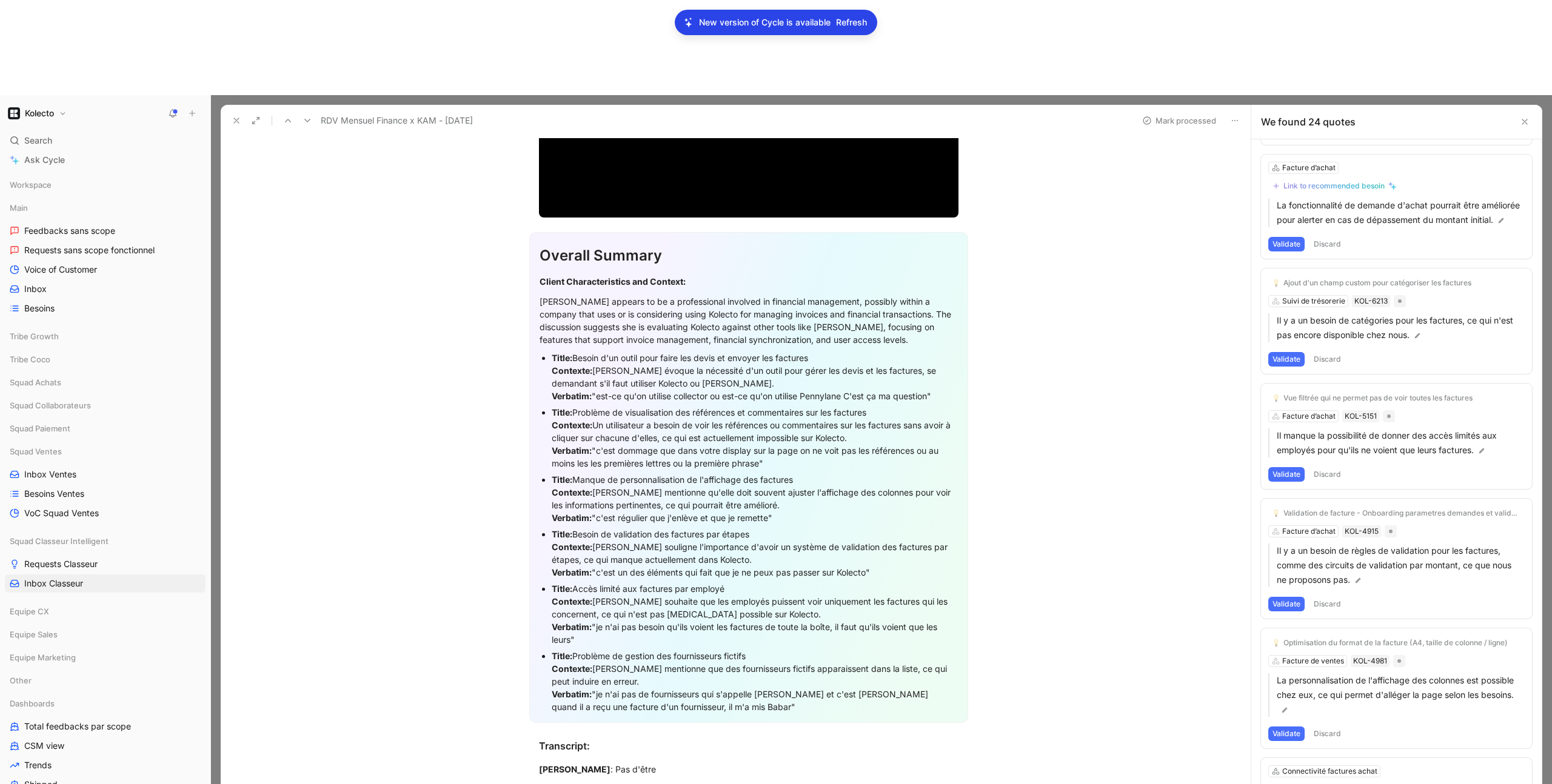
scroll to position [1777, 0]
click at [644, 583] on div "Title: Accès limité aux factures par employé Contexte: Adeline Perrigault souha…" at bounding box center [754, 614] width 406 height 63
drag, startPoint x: 590, startPoint y: 543, endPoint x: 544, endPoint y: 499, distance: 63.7
click at [544, 499] on ul "Title: Besoin d'un outil pour faire les devis et envoyer les factures Contexte:…" at bounding box center [748, 532] width 418 height 365
click at [411, 547] on button "Quote" at bounding box center [405, 557] width 43 height 19
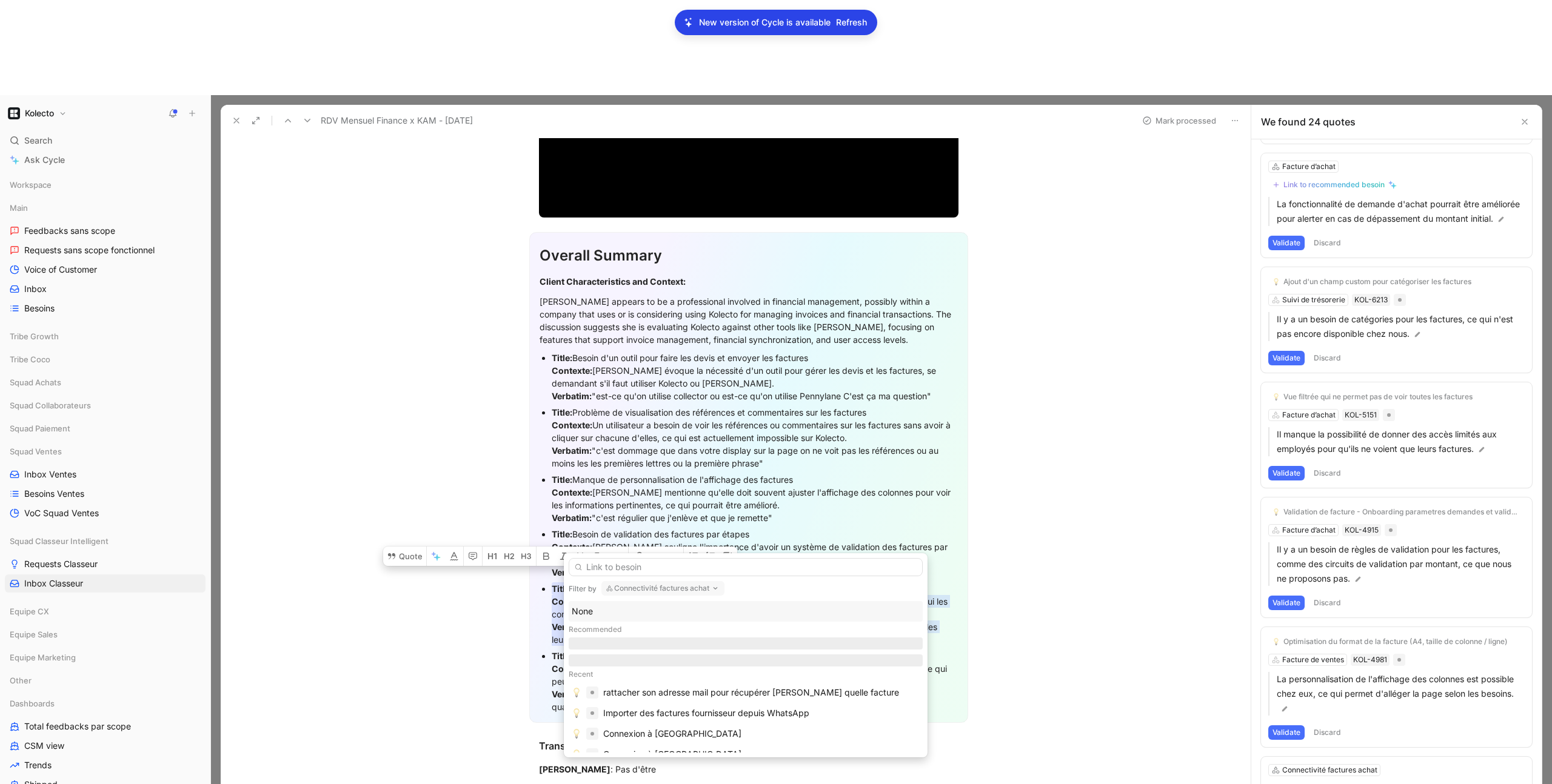
click at [622, 590] on button "Connectivité factures achat" at bounding box center [663, 589] width 123 height 15
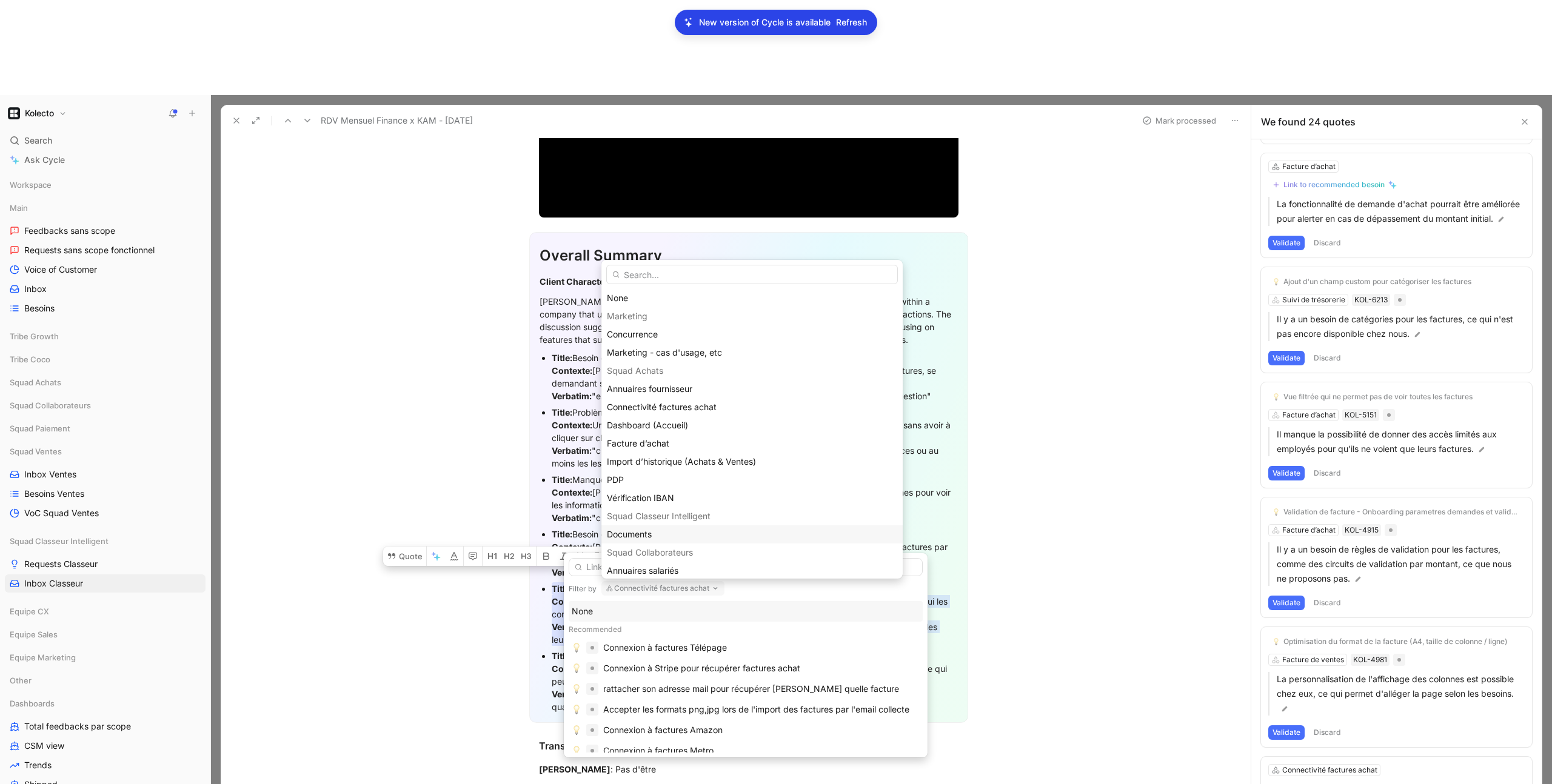
click at [640, 528] on div "Documents" at bounding box center [752, 535] width 291 height 15
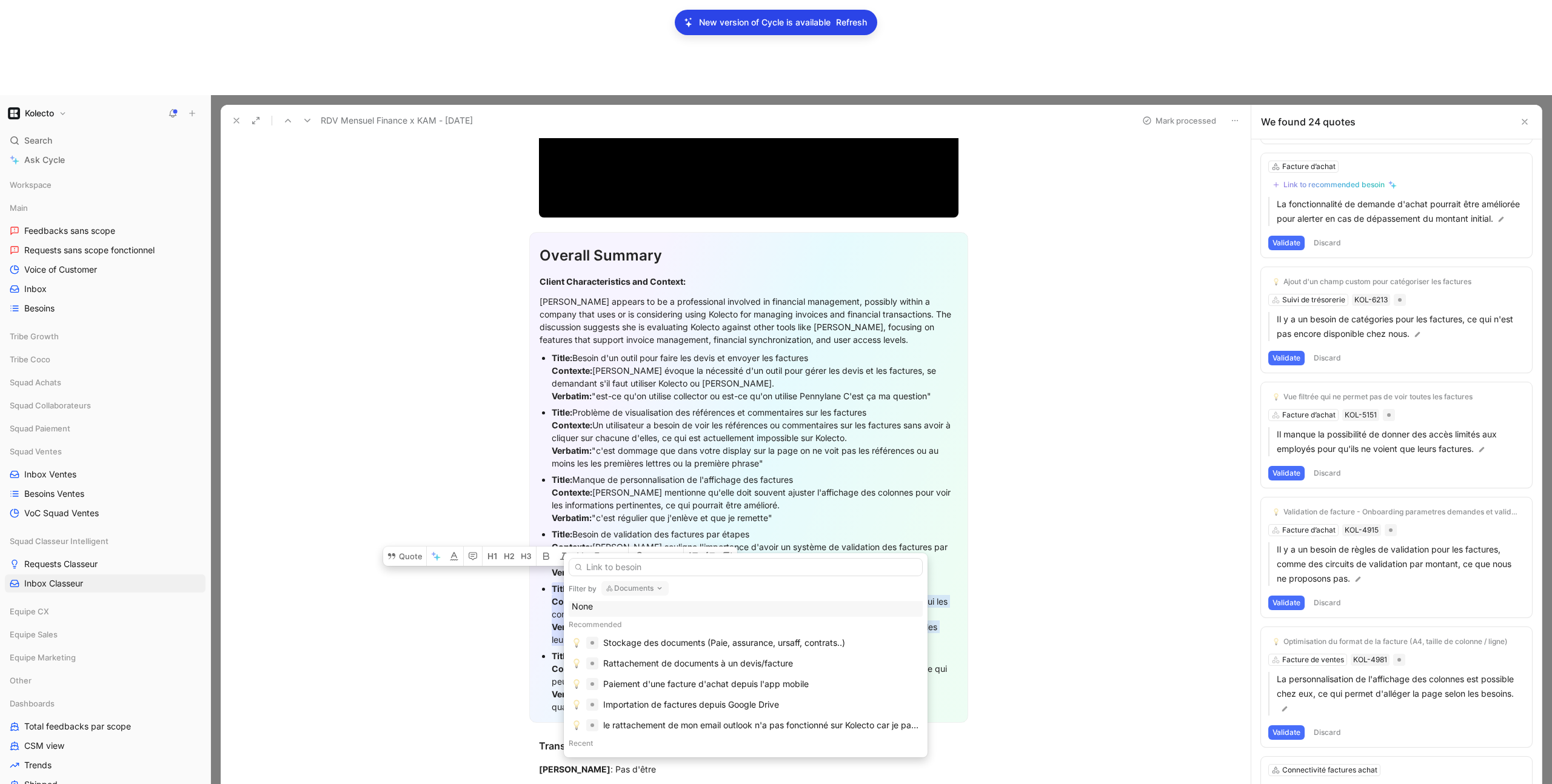
scroll to position [0, 0]
click at [641, 564] on input "text" at bounding box center [745, 567] width 354 height 18
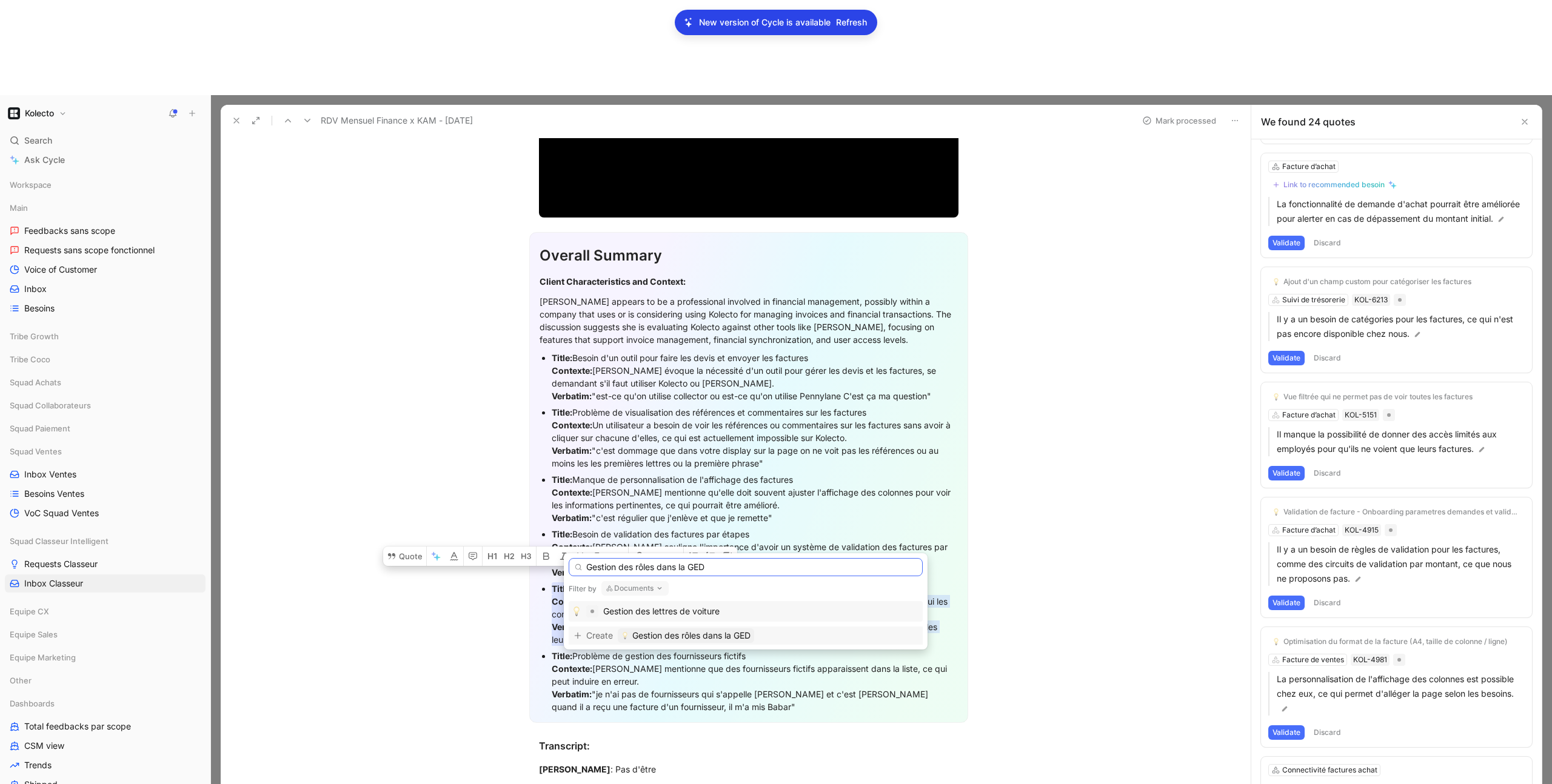
type input "Gestion des rôles dans la GED"
click at [725, 632] on span "Gestion des rôles dans la GED" at bounding box center [691, 636] width 119 height 15
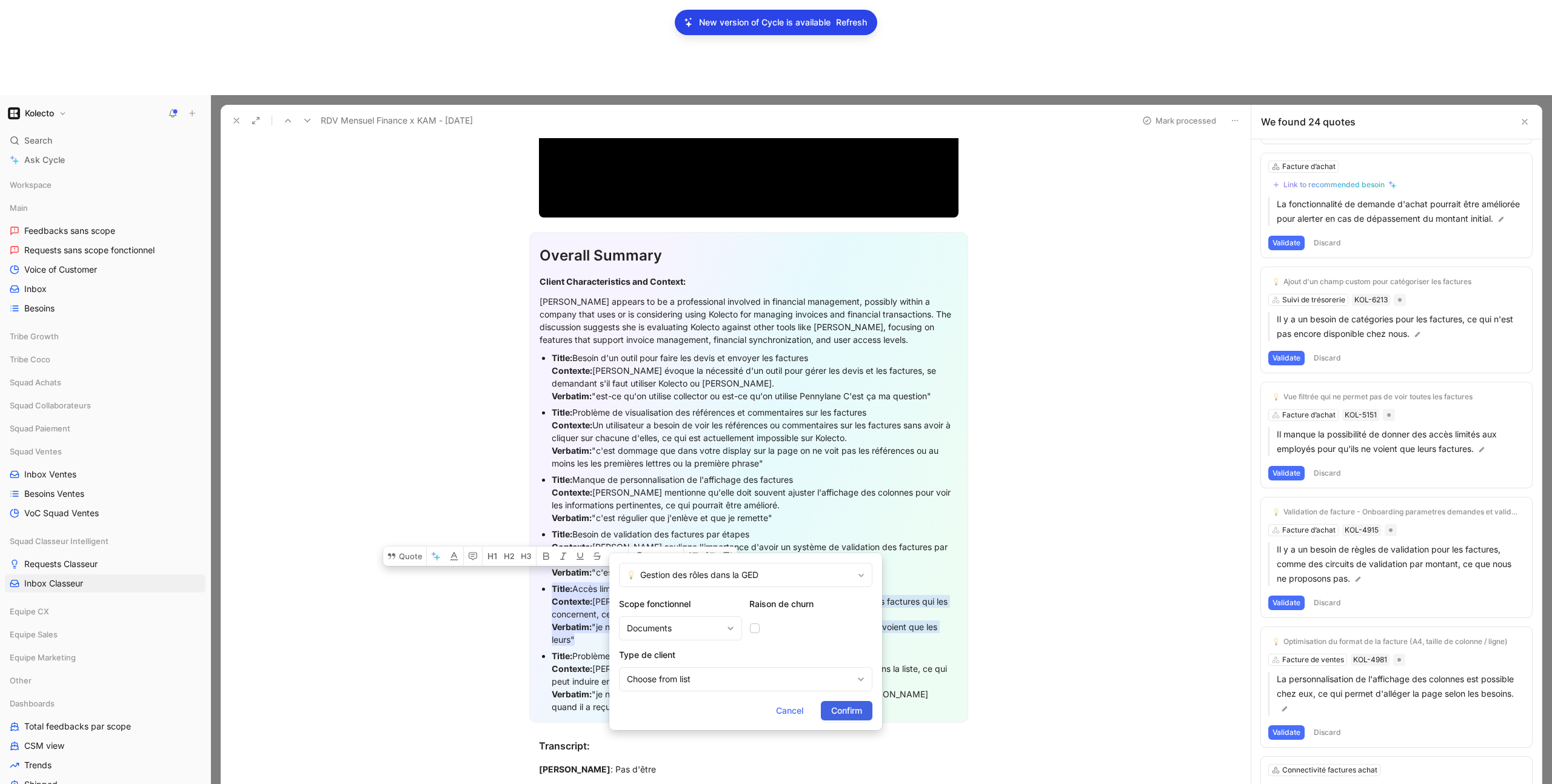
click at [853, 715] on span "Confirm" at bounding box center [846, 711] width 31 height 15
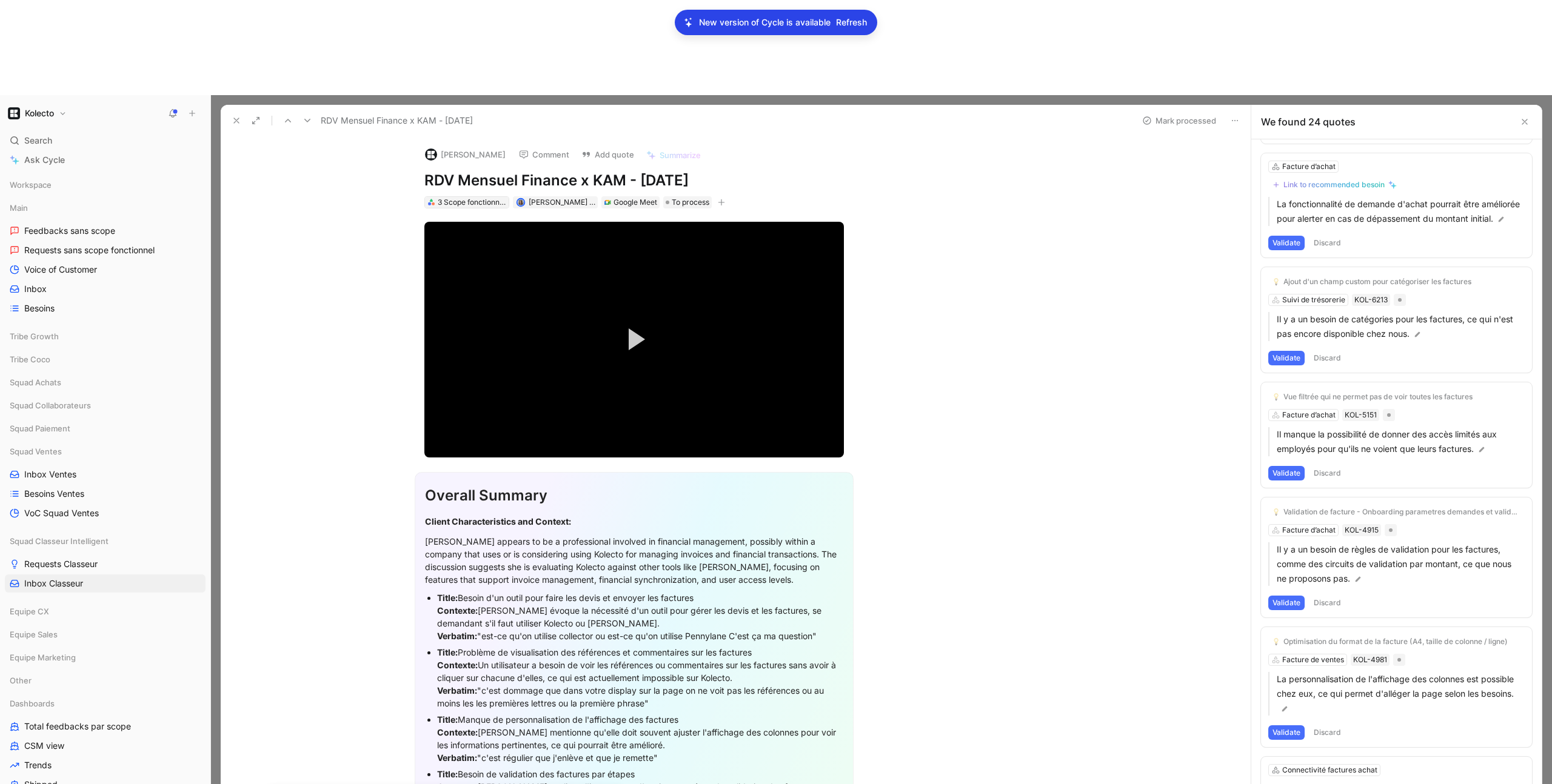
click at [444, 197] on div "3 Scope fonctionnels" at bounding box center [471, 203] width 68 height 12
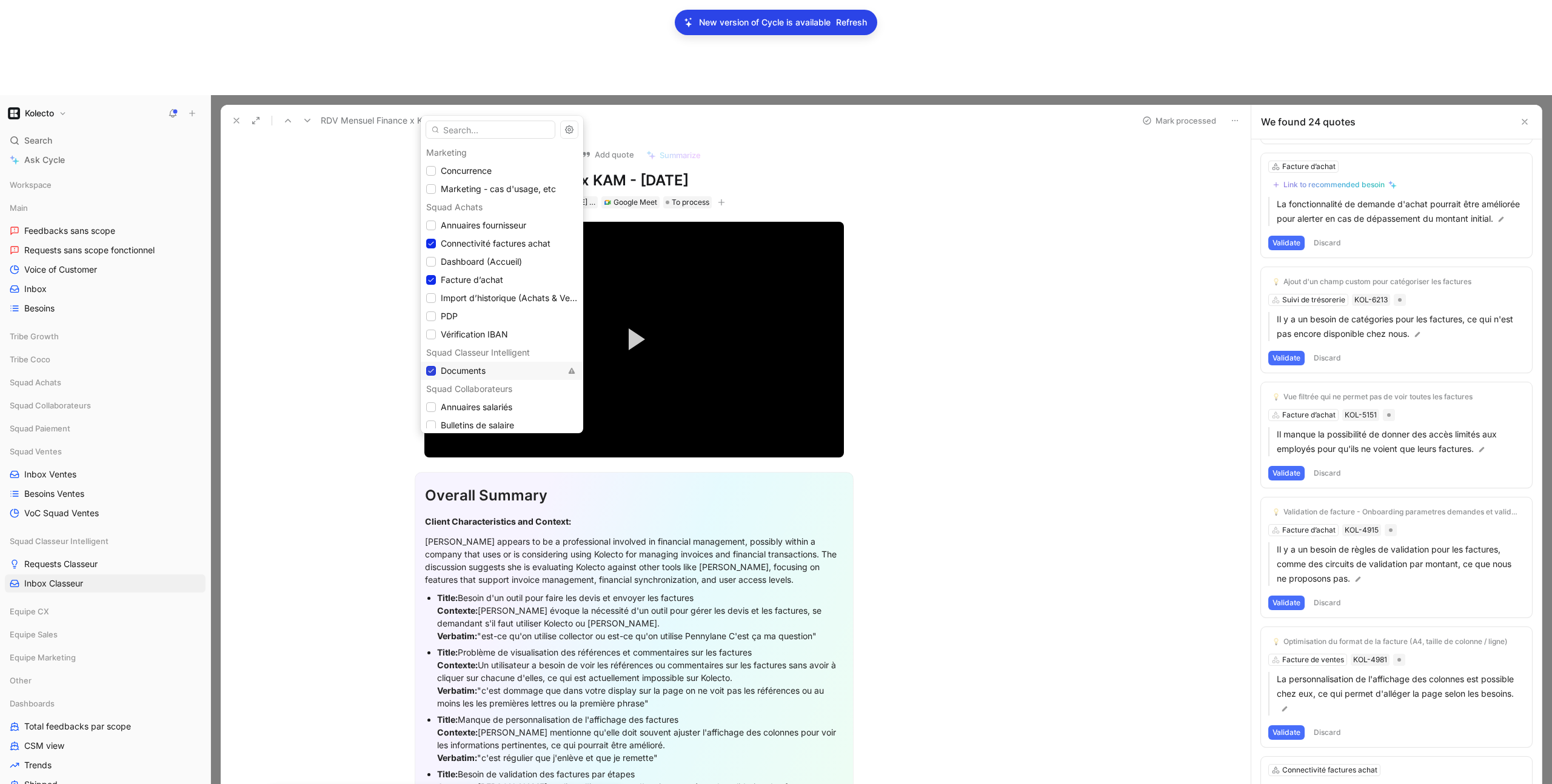
click at [434, 371] on icon at bounding box center [431, 371] width 7 height 7
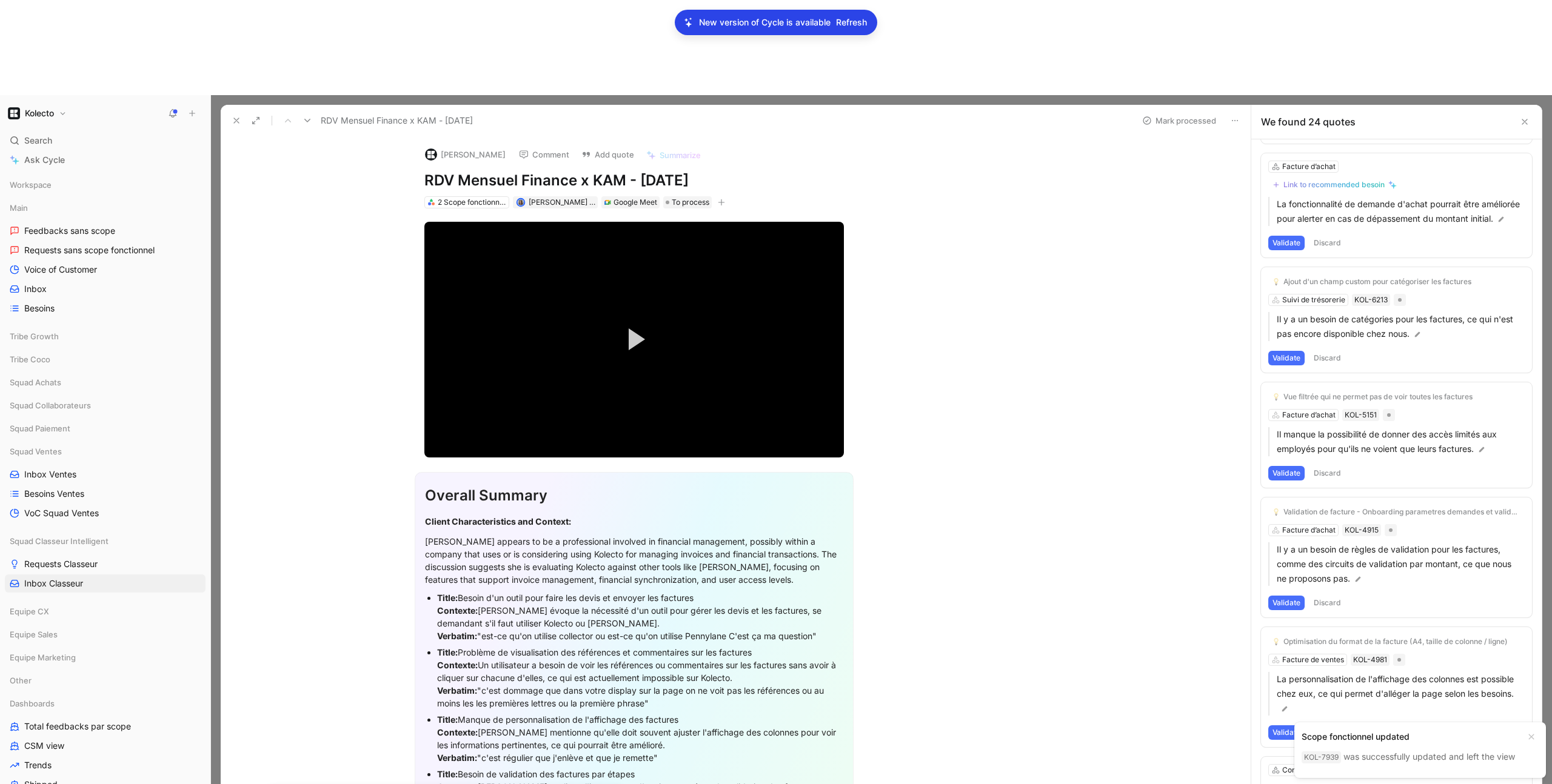
click at [230, 112] on button at bounding box center [236, 120] width 17 height 17
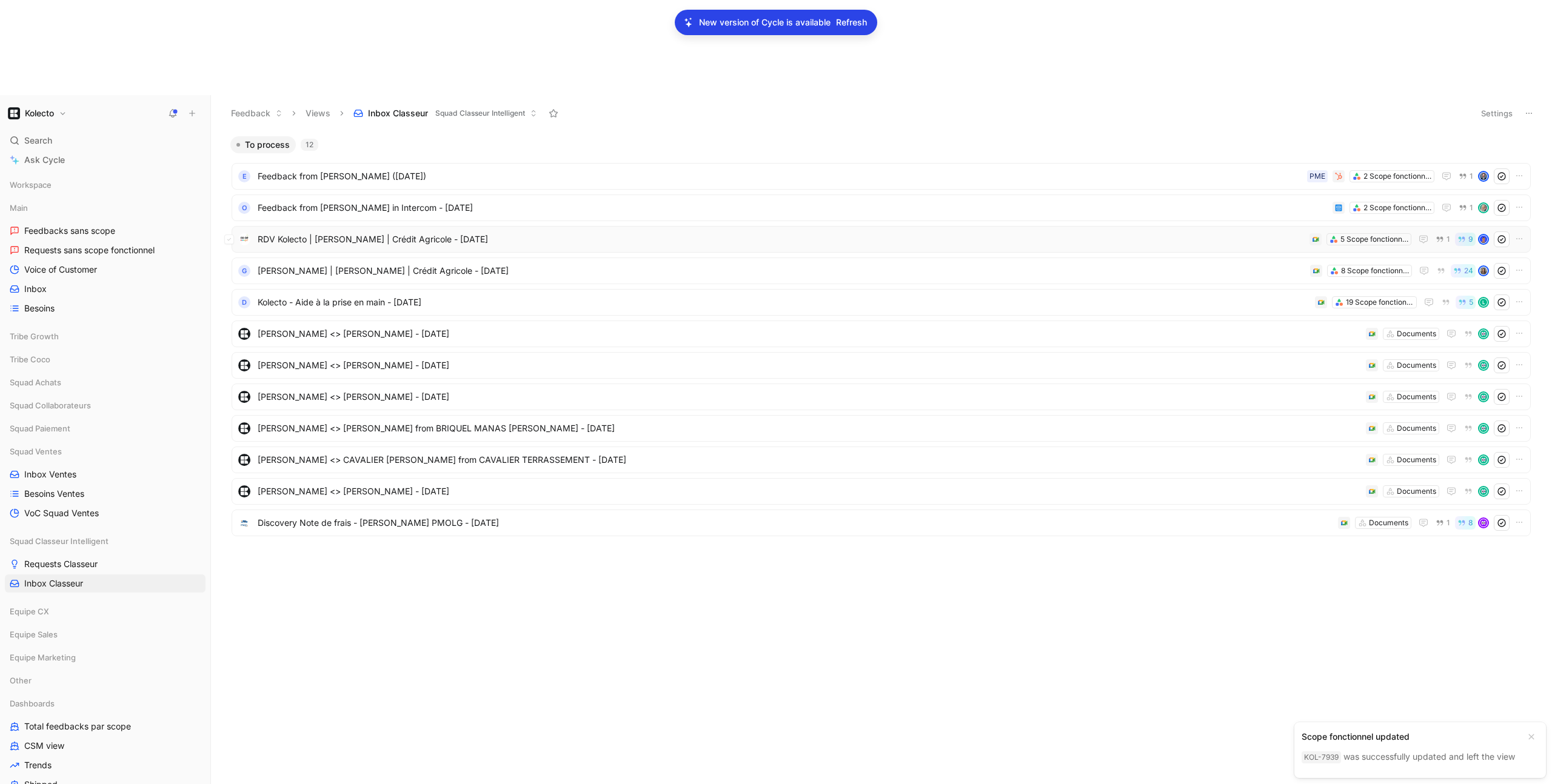
click at [356, 233] on span "RDV Kolecto | Jeremie Langlois | Crédit Agricole - 4/8/2025" at bounding box center [781, 240] width 1047 height 15
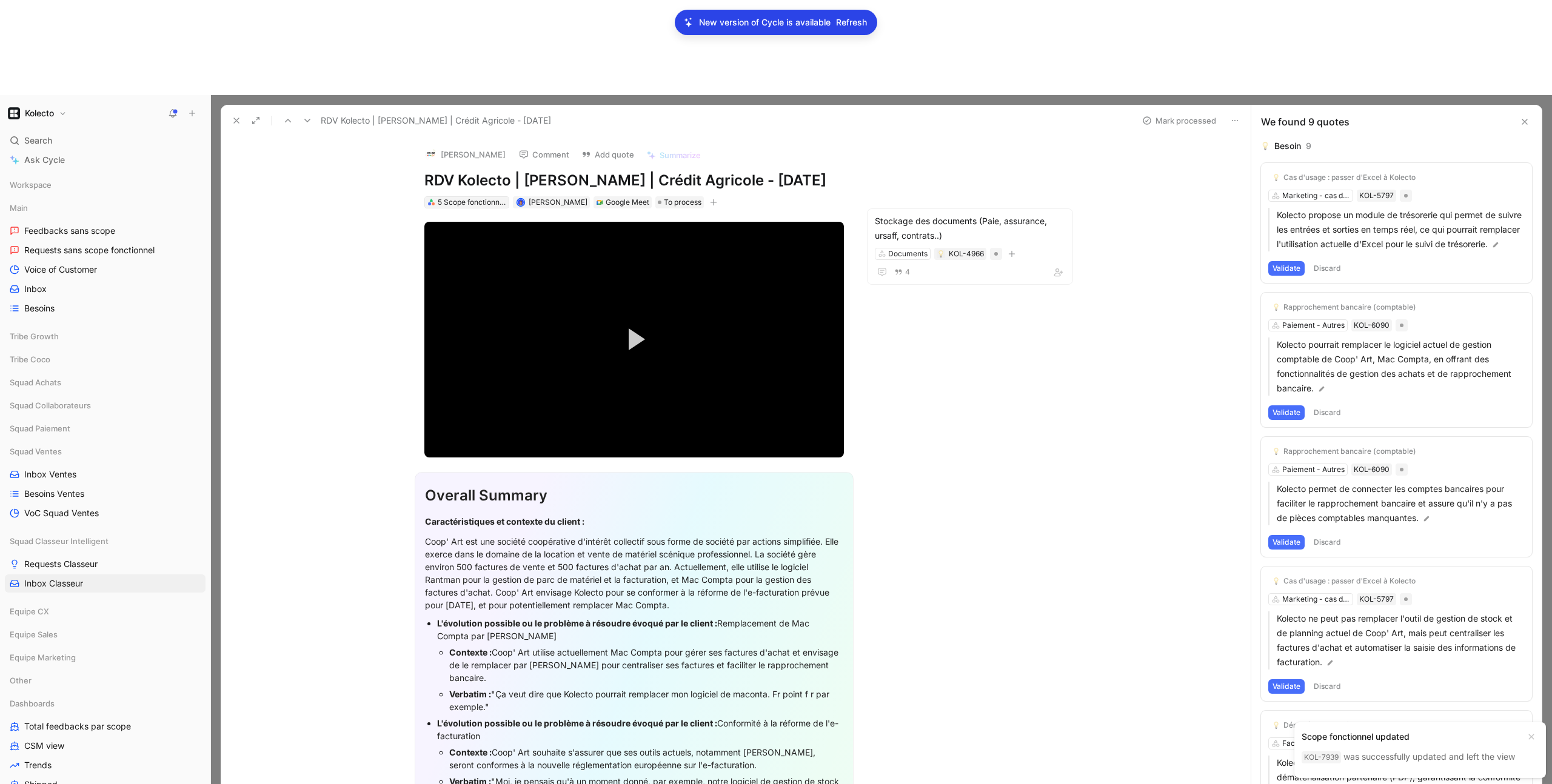
click at [482, 197] on div "5 Scope fonctionnels" at bounding box center [471, 203] width 68 height 12
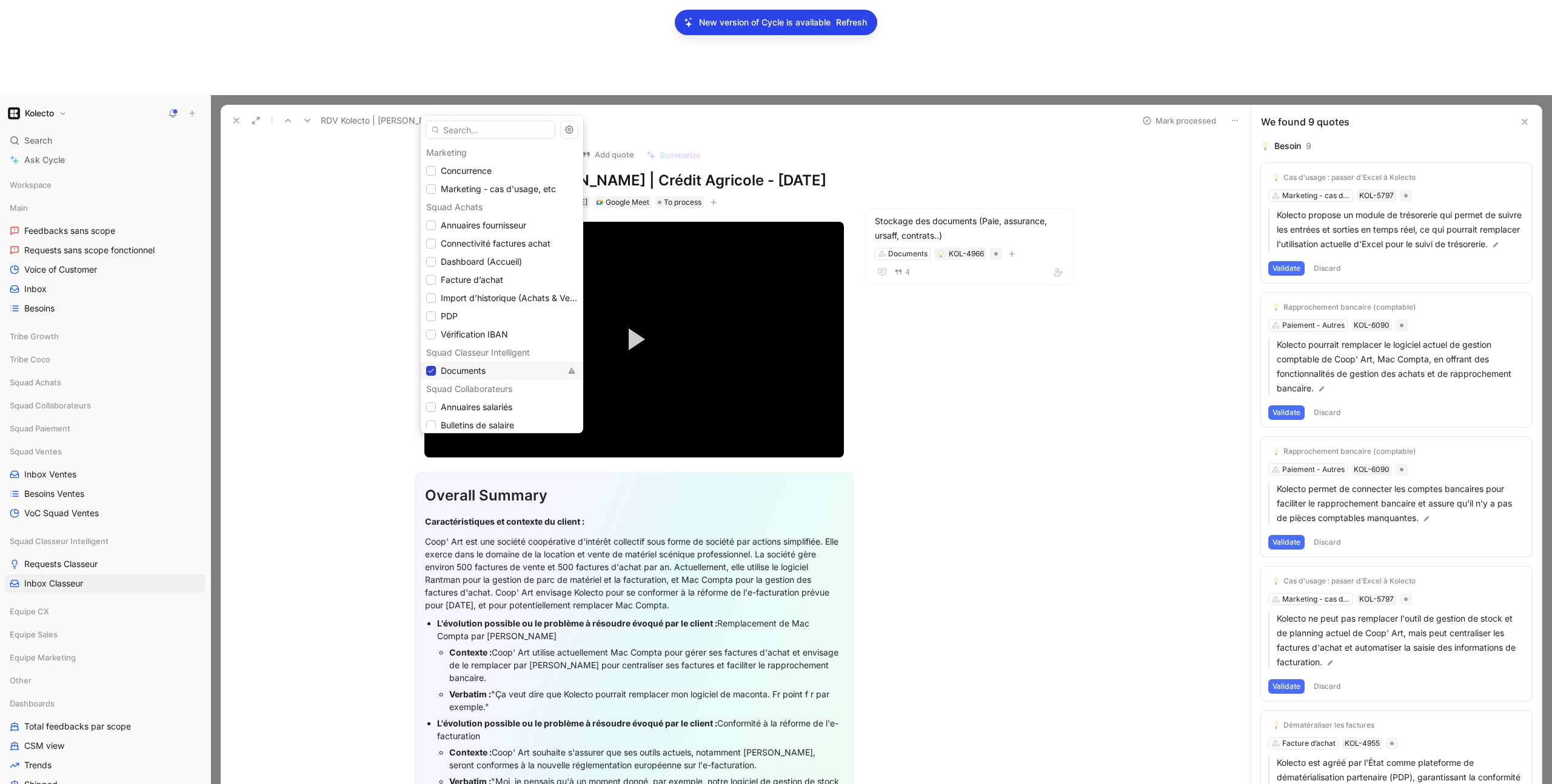
click at [430, 367] on icon at bounding box center [431, 371] width 7 height 7
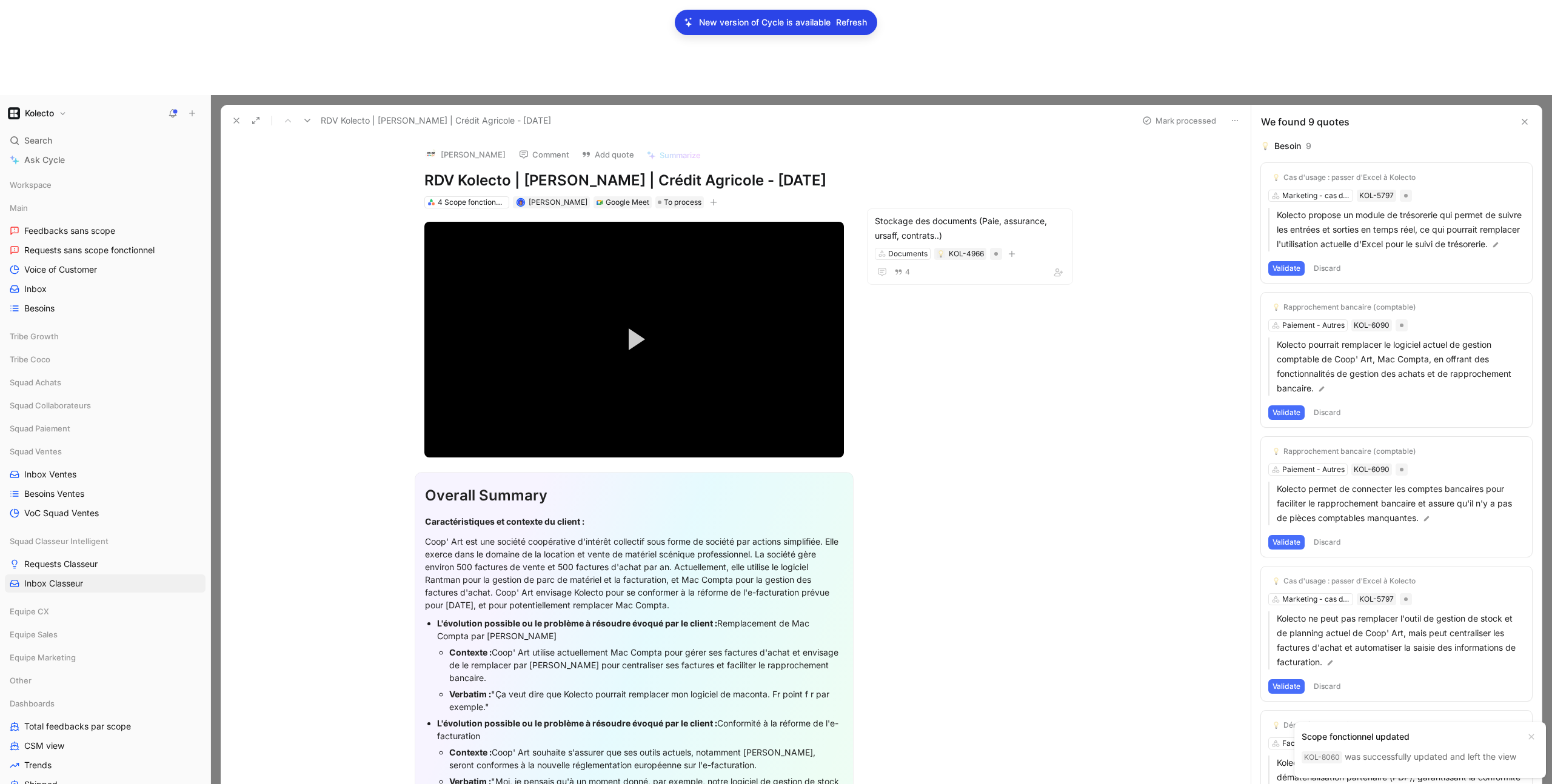
click at [238, 118] on use at bounding box center [236, 121] width 5 height 5
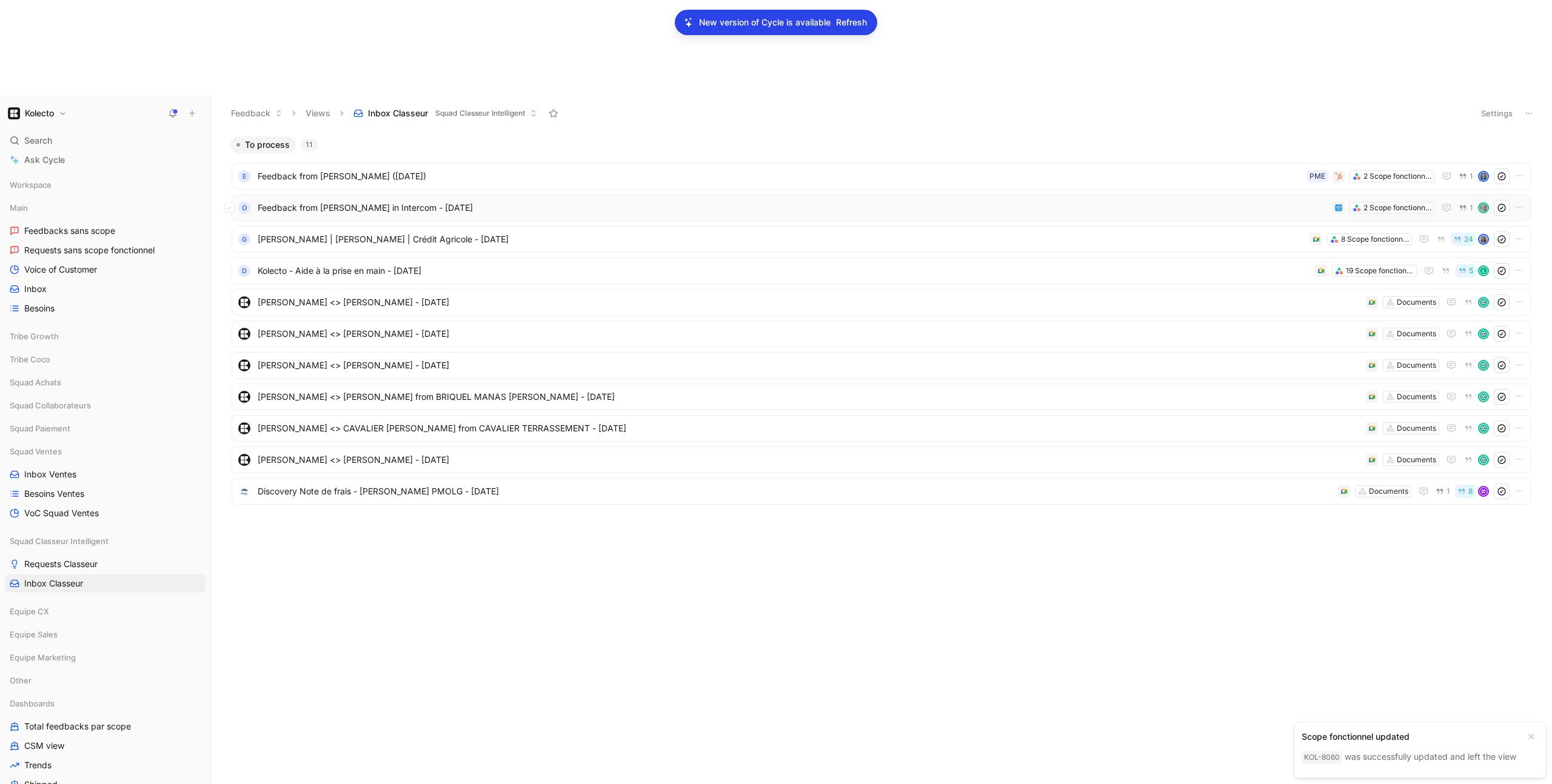
click at [324, 200] on span "Feedback from Fabrice Cosson in Intercom - 6/4/2025" at bounding box center [793, 208] width 1070 height 15
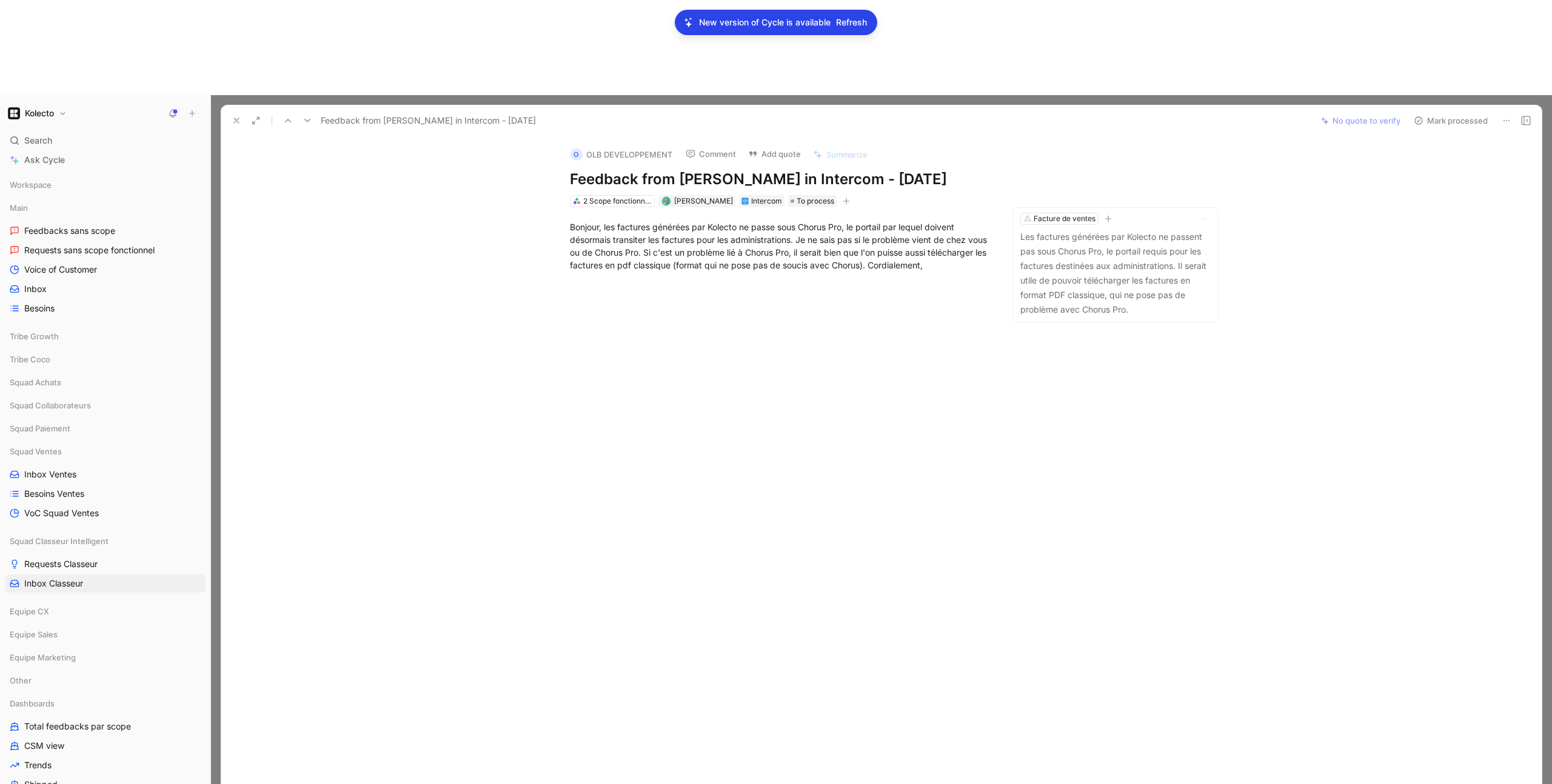
click at [236, 118] on use at bounding box center [236, 121] width 5 height 5
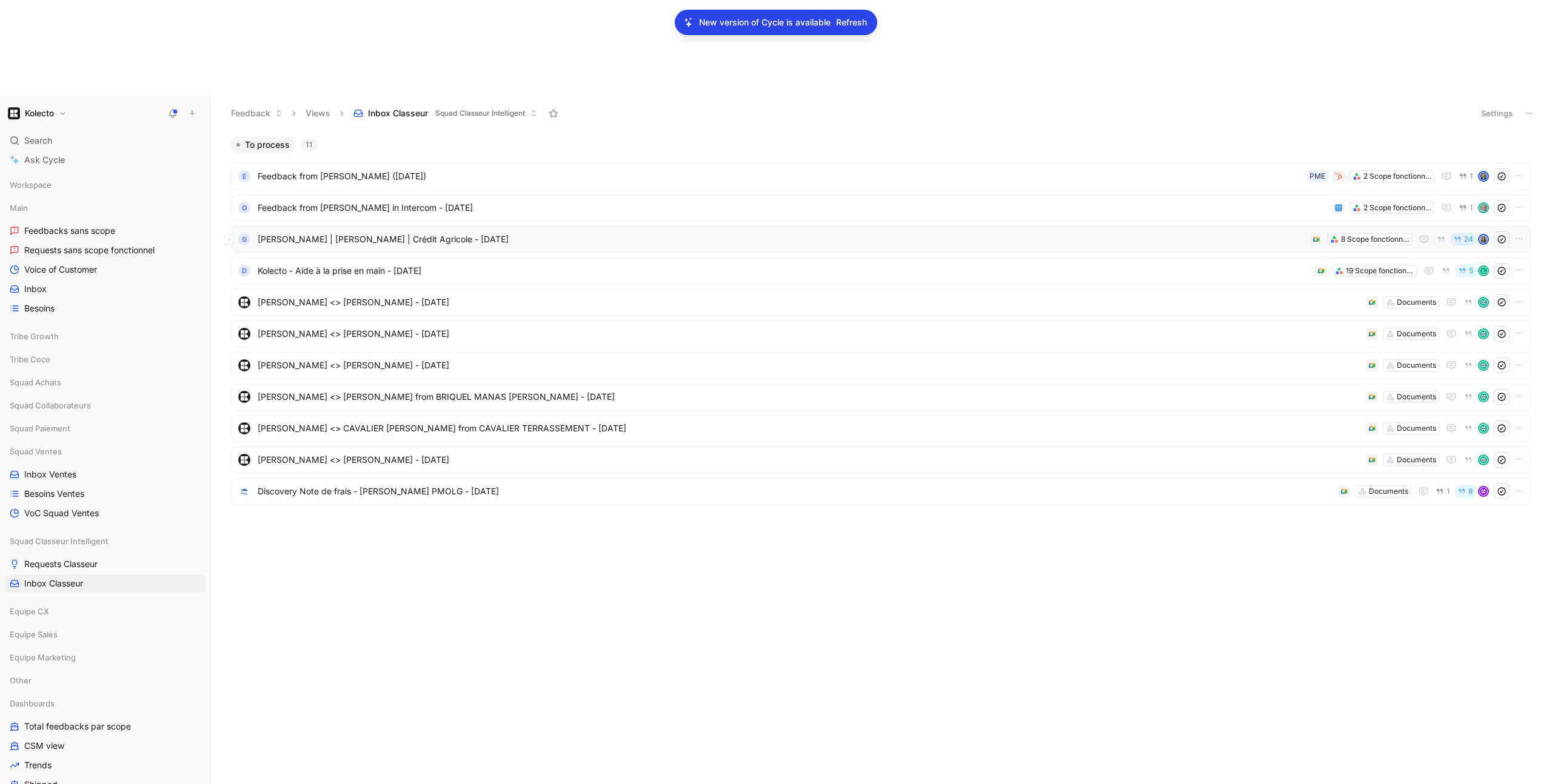
click at [338, 233] on span "Démo Kolecto | Abdelaziz Adouni | Crédit Agricole - 4/4/2025" at bounding box center [781, 240] width 1047 height 15
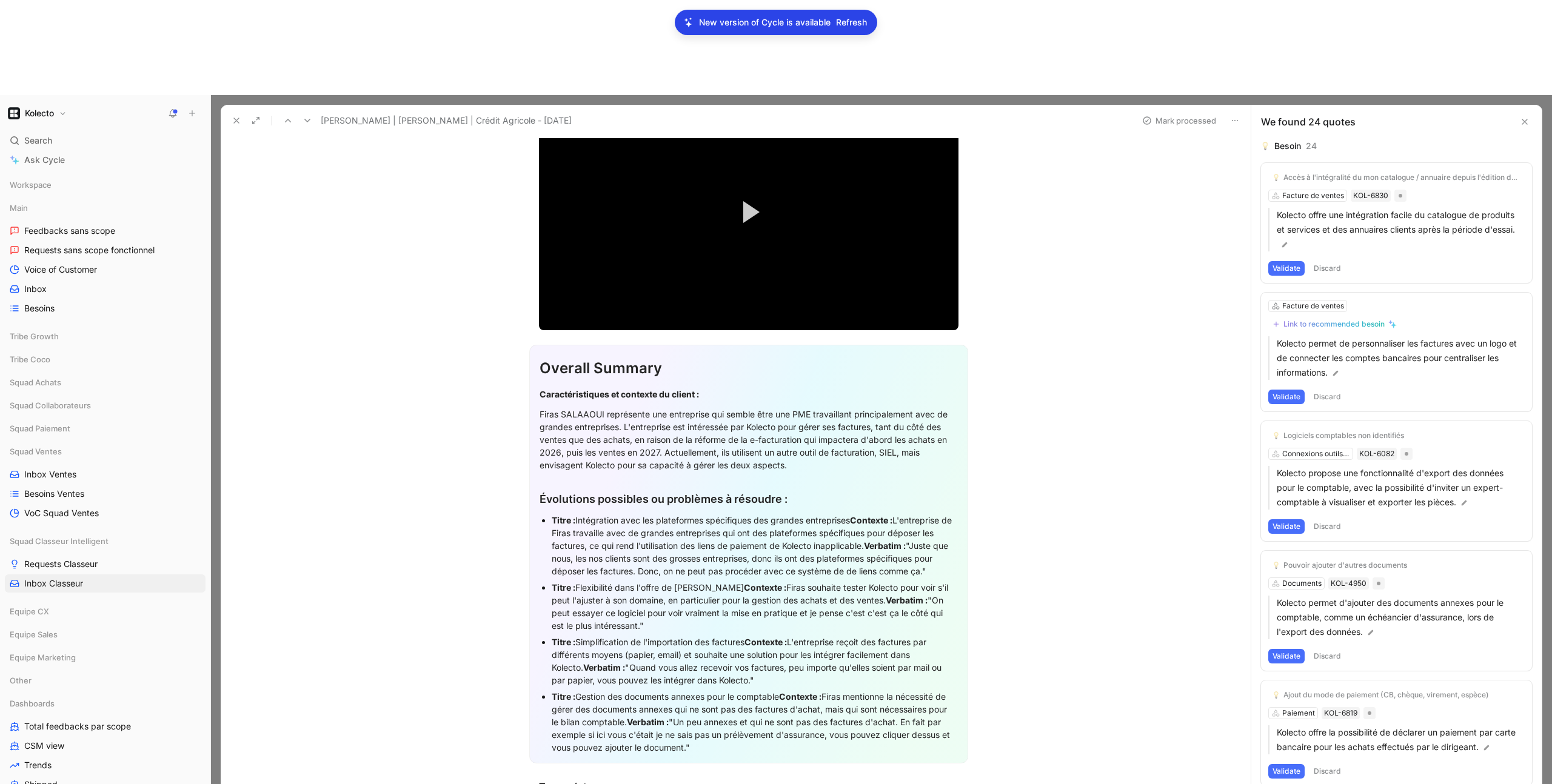
scroll to position [197, 0]
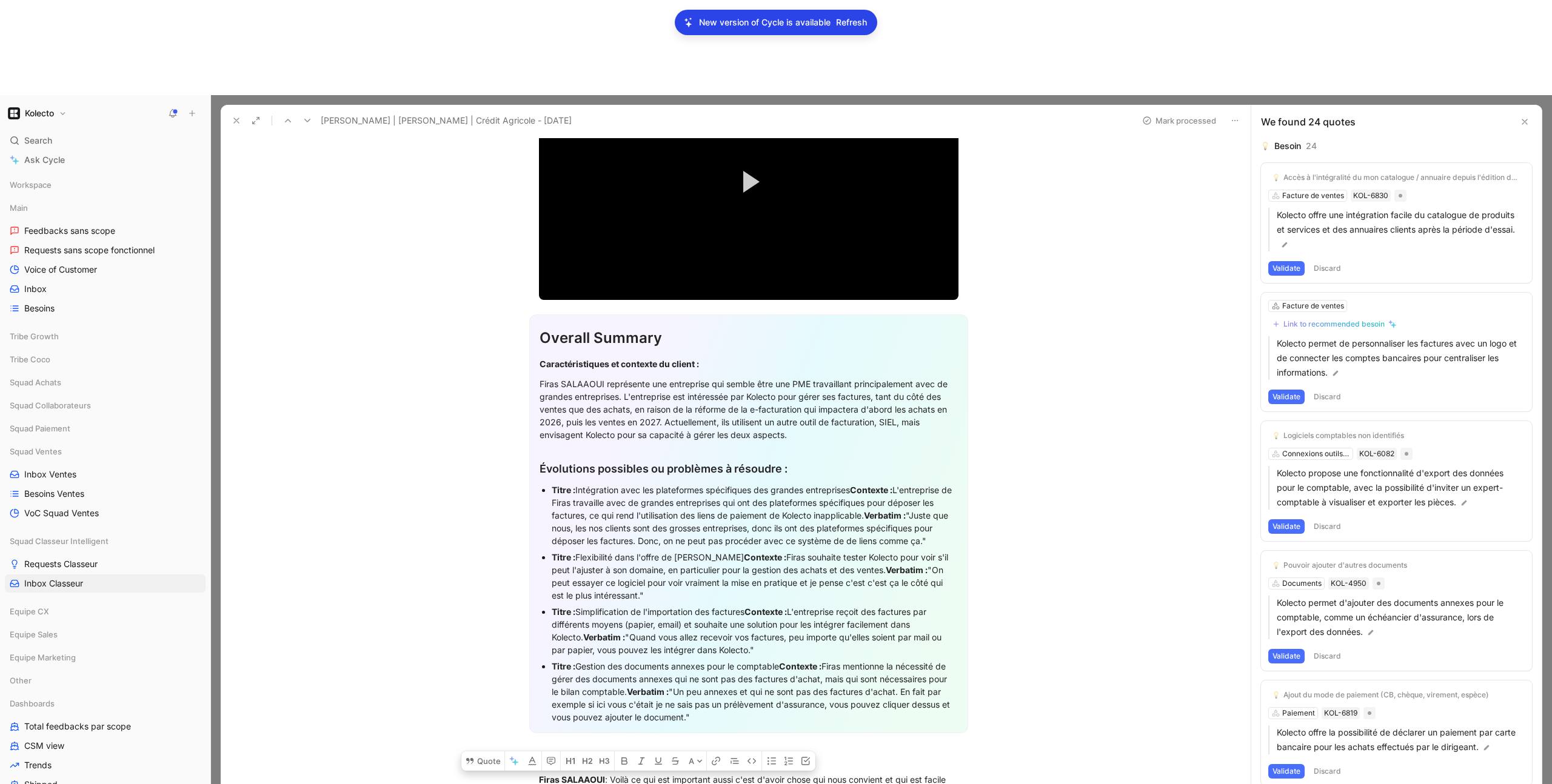
drag, startPoint x: 739, startPoint y: 622, endPoint x: 544, endPoint y: 575, distance: 200.6
click at [544, 575] on ul "Titre : Intégration avec les plateformes spécifiques des grandes entreprises Co…" at bounding box center [748, 604] width 418 height 244
click at [488, 752] on button "Quote" at bounding box center [483, 762] width 43 height 19
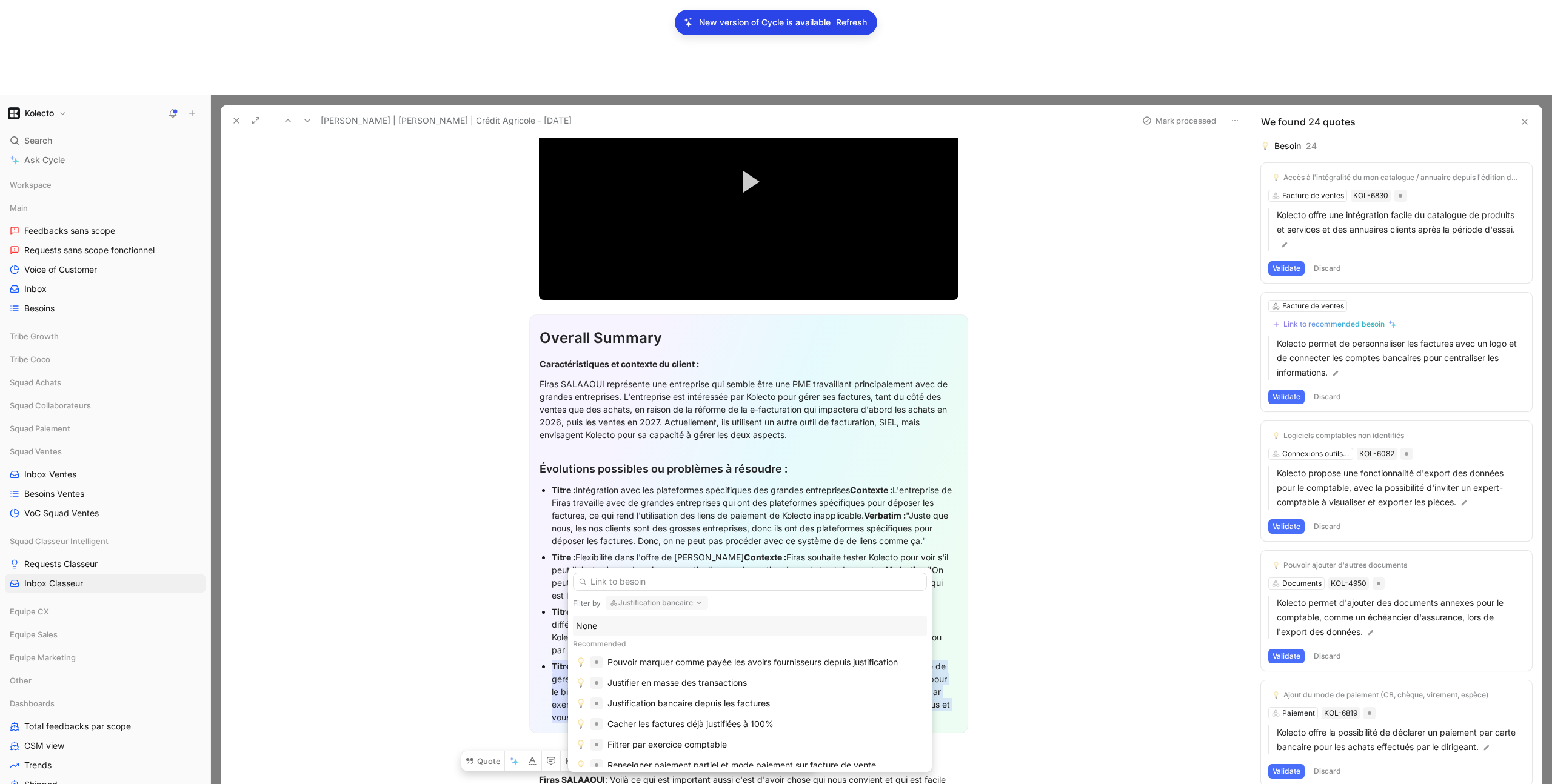
click at [628, 601] on button "Justification bancaire" at bounding box center [657, 603] width 102 height 15
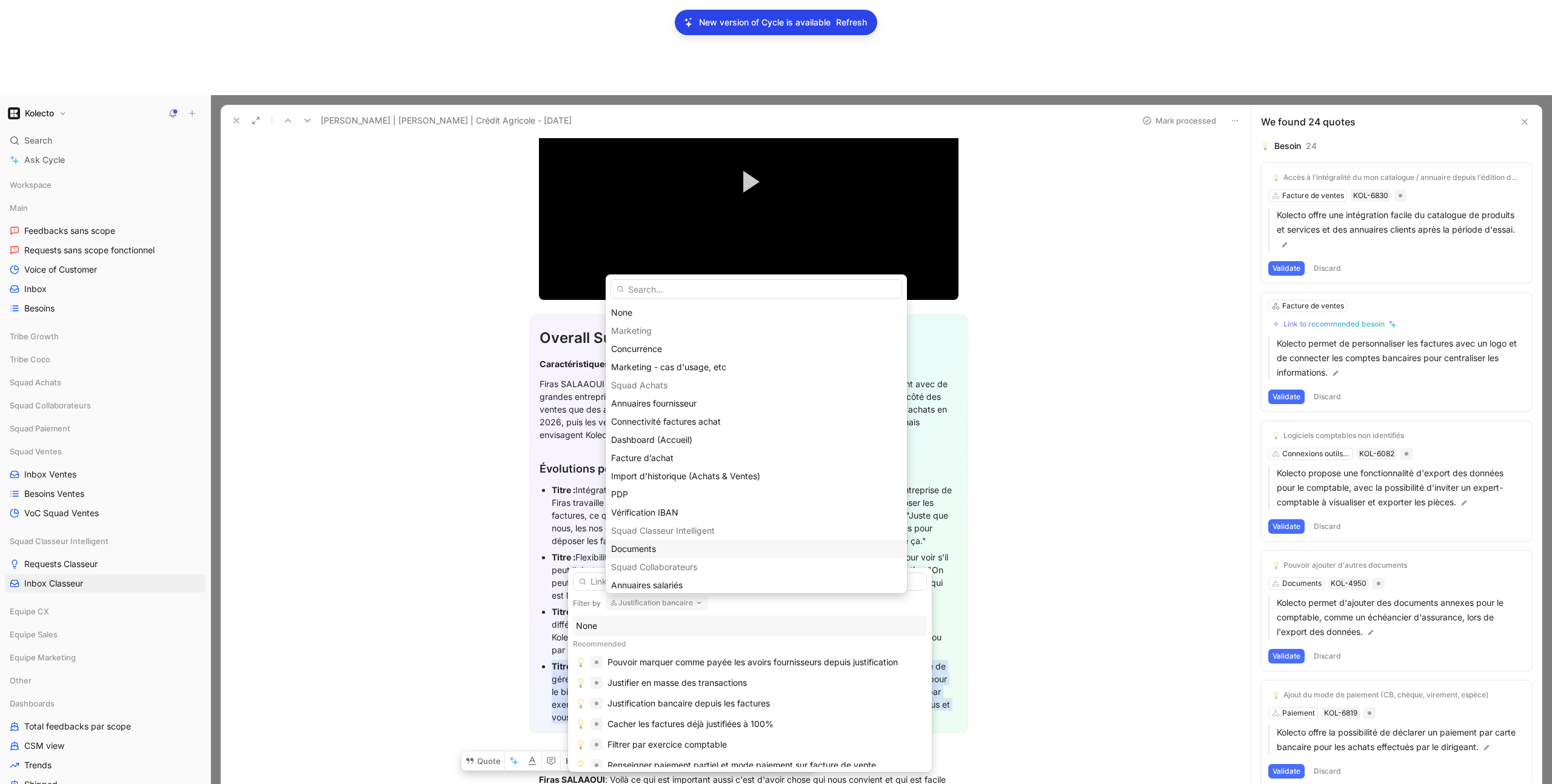
click at [648, 540] on div "Documents" at bounding box center [757, 549] width 301 height 18
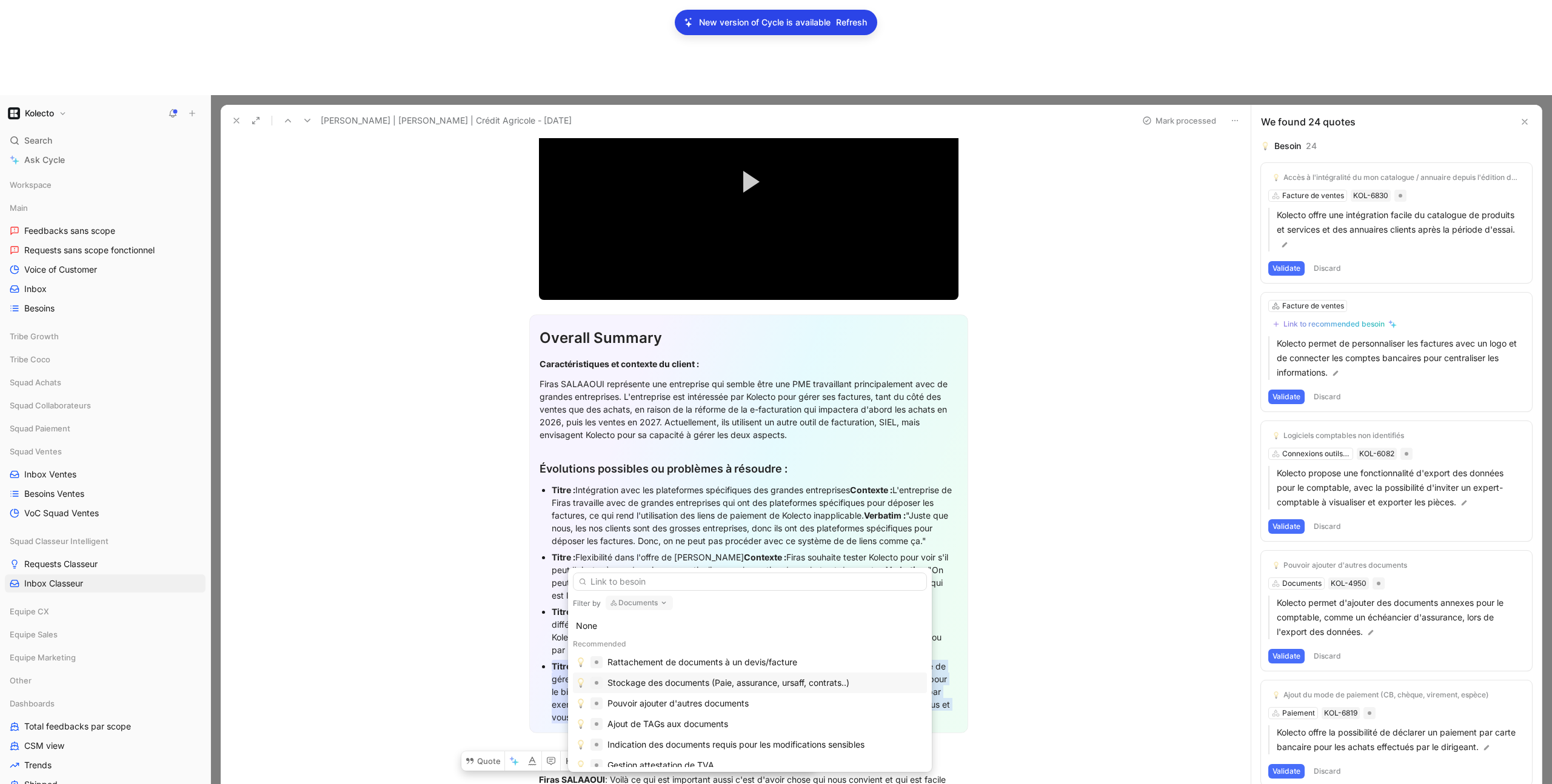
click at [666, 687] on div "Stockage des documents (Paie, assurance, ursaff, contrats..)" at bounding box center [728, 683] width 242 height 15
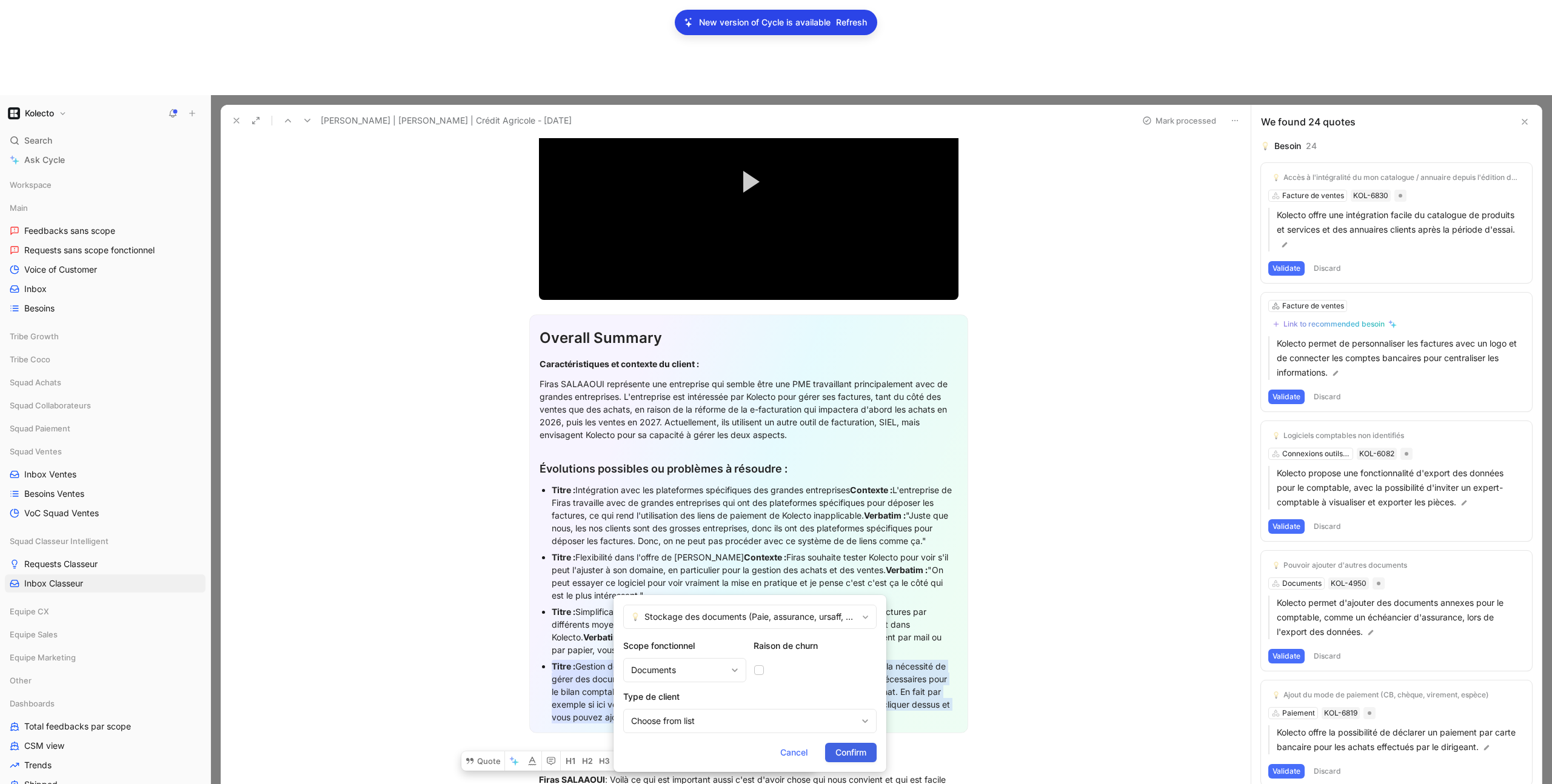
click at [862, 756] on span "Confirm" at bounding box center [851, 753] width 31 height 15
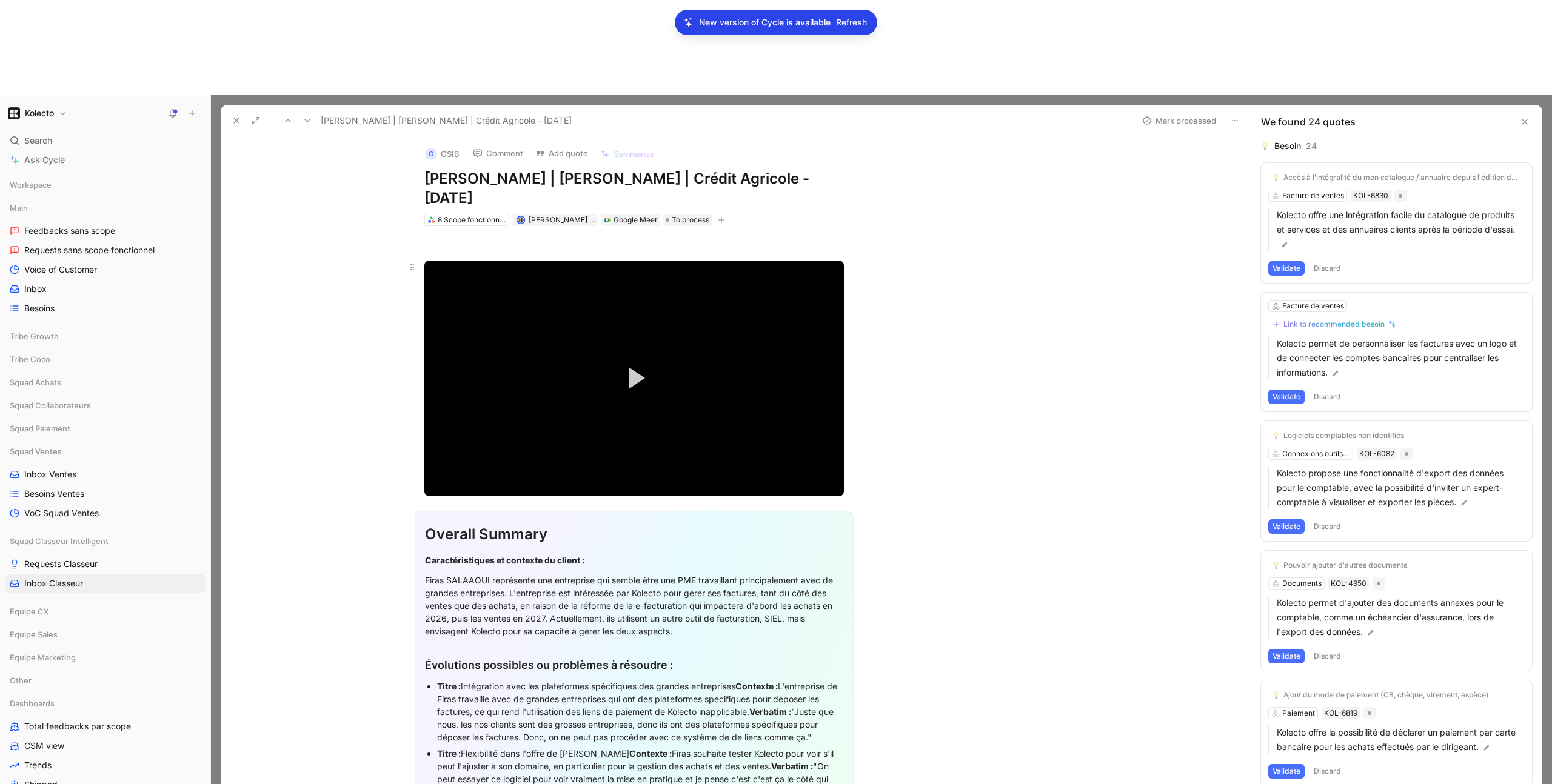
scroll to position [0, 0]
click at [474, 215] on div "8 Scope fonctionnels" at bounding box center [471, 221] width 68 height 12
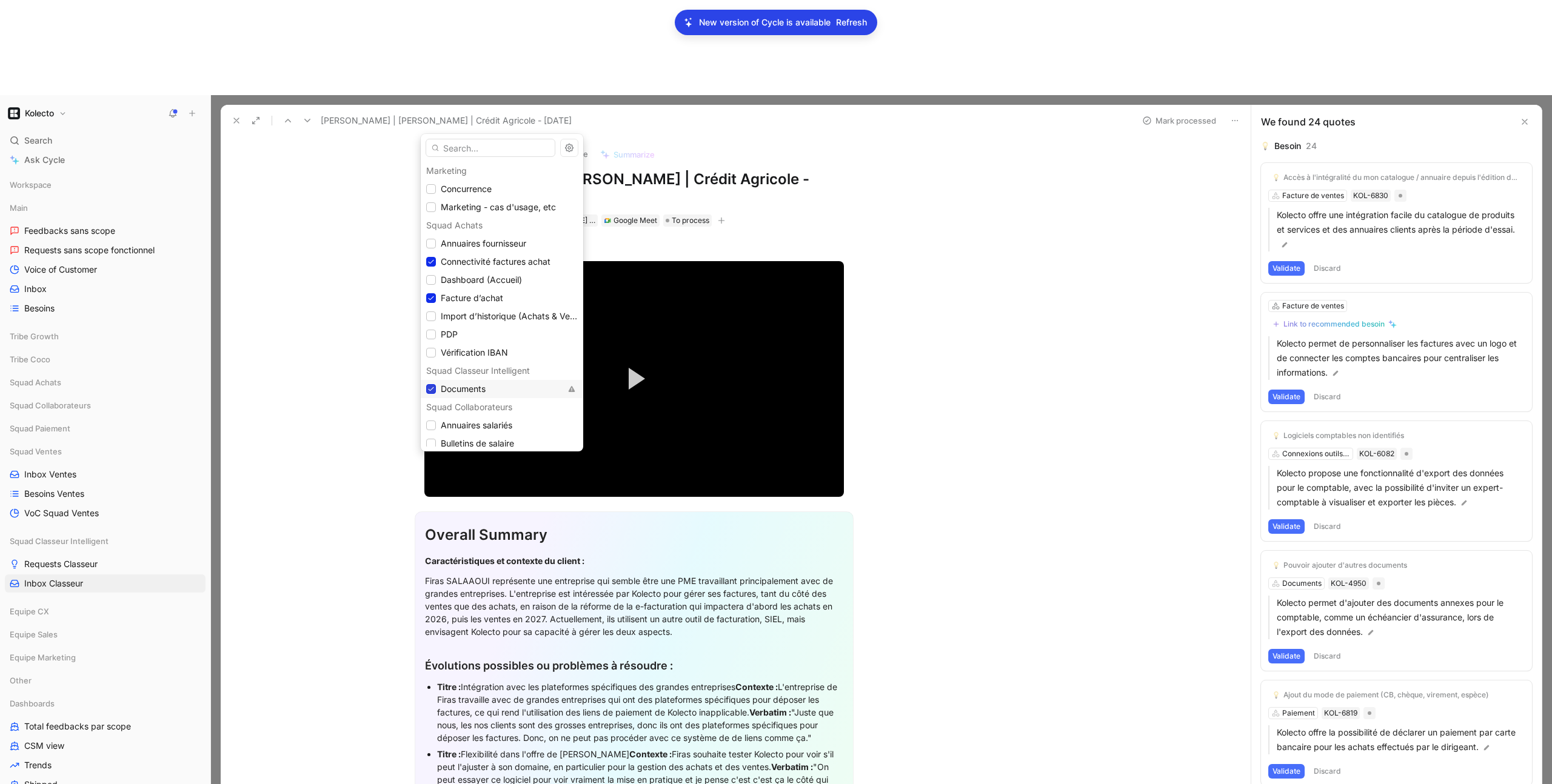
click at [431, 386] on icon at bounding box center [431, 389] width 7 height 7
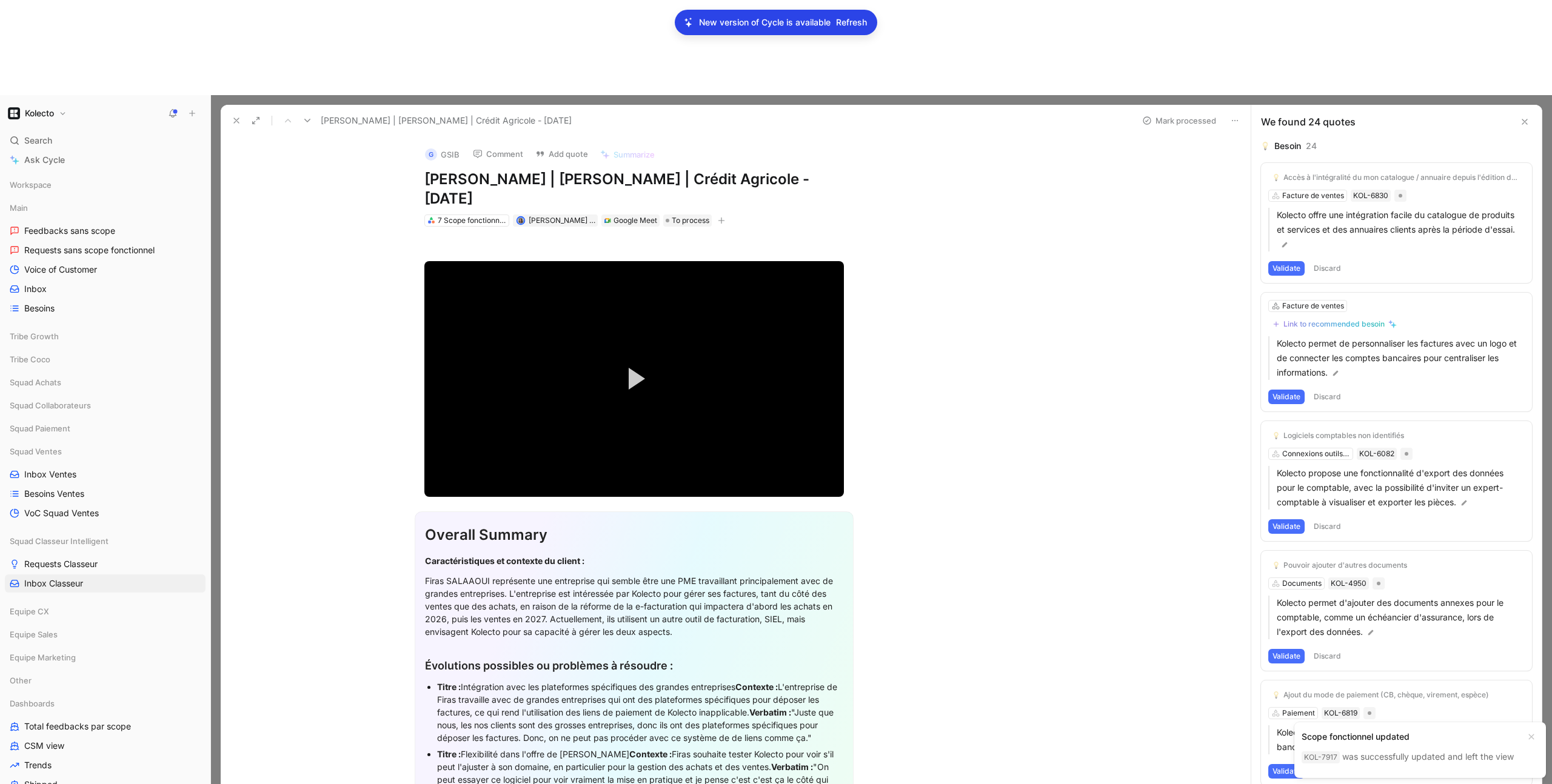
click at [240, 116] on icon at bounding box center [236, 120] width 10 height 10
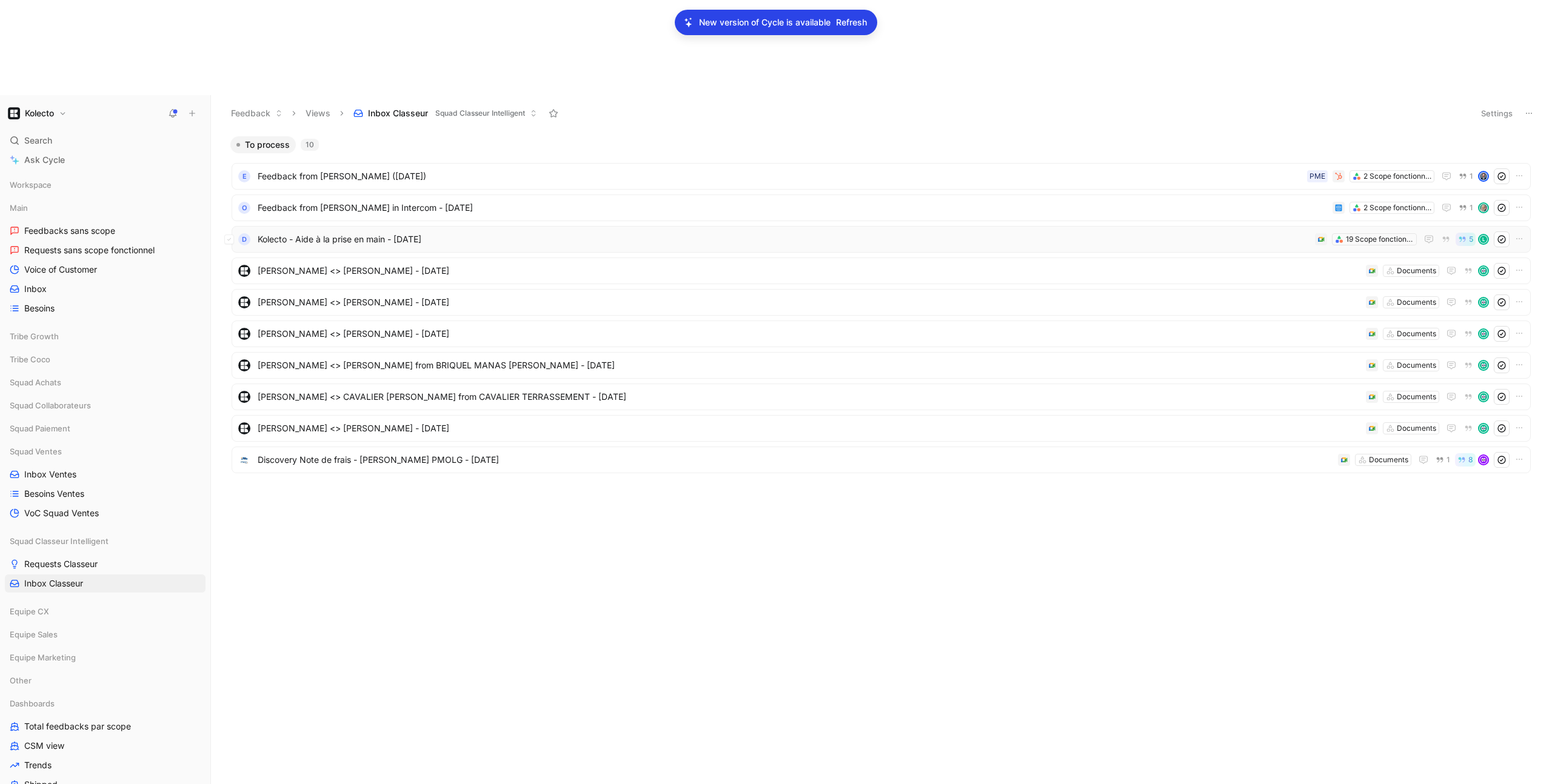
click at [359, 233] on span "Kolecto - Aide à la prise en main - 3/5/2025" at bounding box center [784, 240] width 1053 height 15
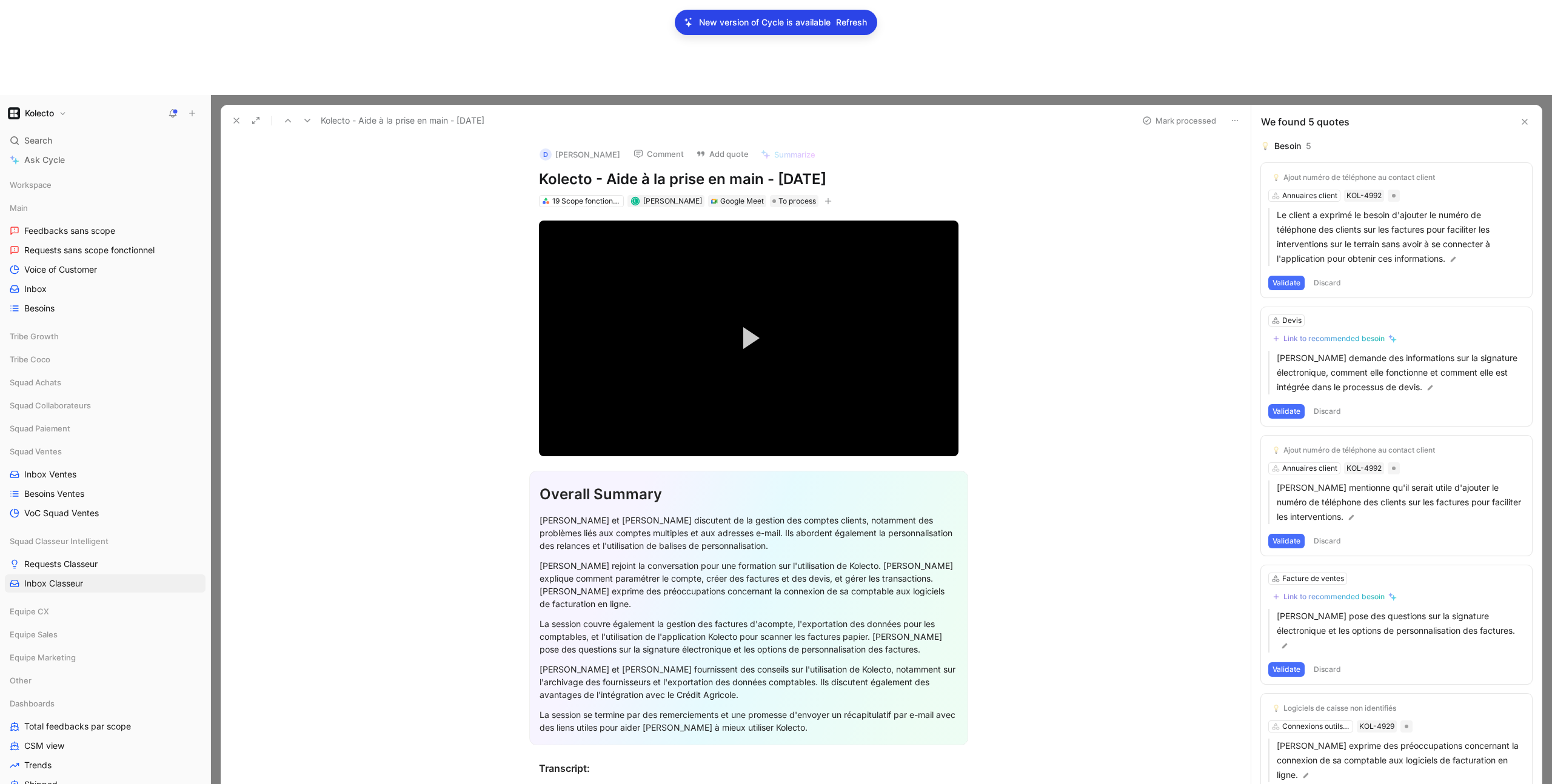
click at [661, 618] on div "La session couvre également la gestion des factures d'acompte, l'exportation de…" at bounding box center [748, 636] width 418 height 38
click at [620, 514] on div "Laura Lanthiez et Abdoul Aziz Ndiaye discutent de la gestion des comptes client…" at bounding box center [748, 533] width 418 height 38
click at [647, 560] on div "Bruno Duhoo rejoint la conversation pour une formation sur l'utilisation de Kol…" at bounding box center [748, 585] width 418 height 51
click at [1381, 208] on p "Le client a exprimé le besoin d'ajouter le numéro de téléphone des clients sur …" at bounding box center [1401, 237] width 248 height 58
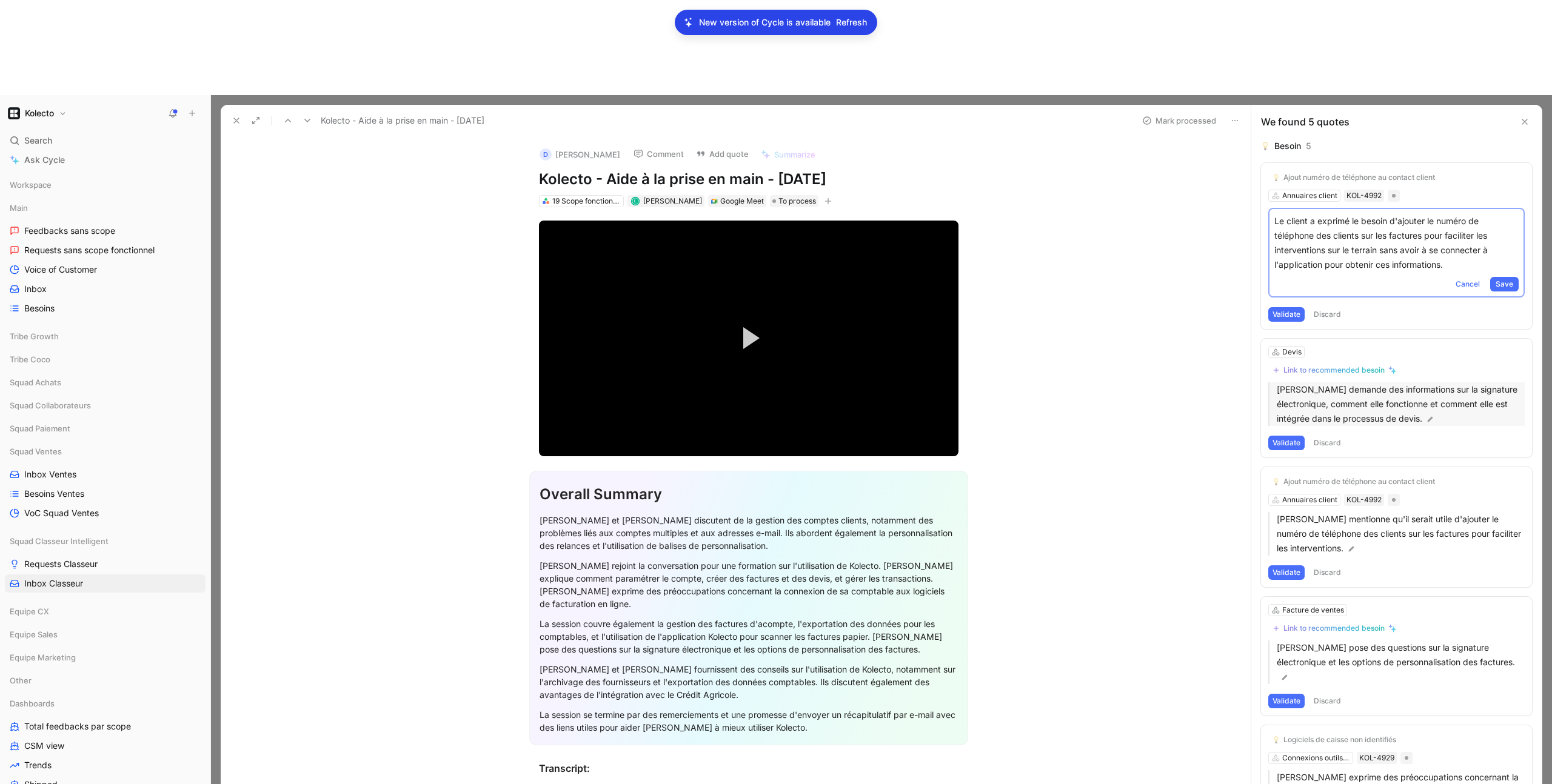
click at [1386, 382] on p "Bruno Duhoo demande des informations sur la signature électronique, comment ell…" at bounding box center [1401, 404] width 248 height 44
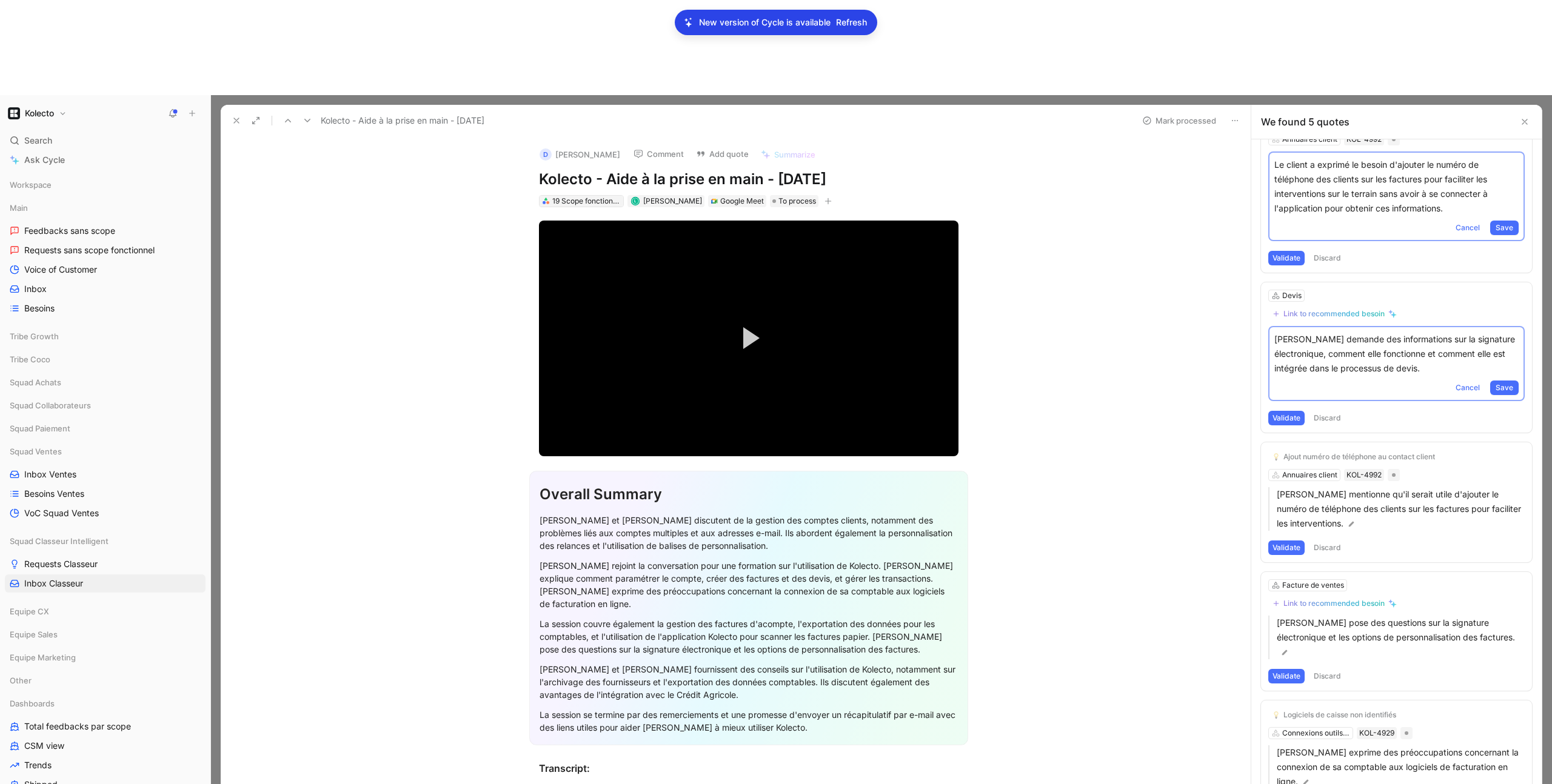
click at [567, 195] on div "19 Scope fonctionnels" at bounding box center [586, 201] width 68 height 12
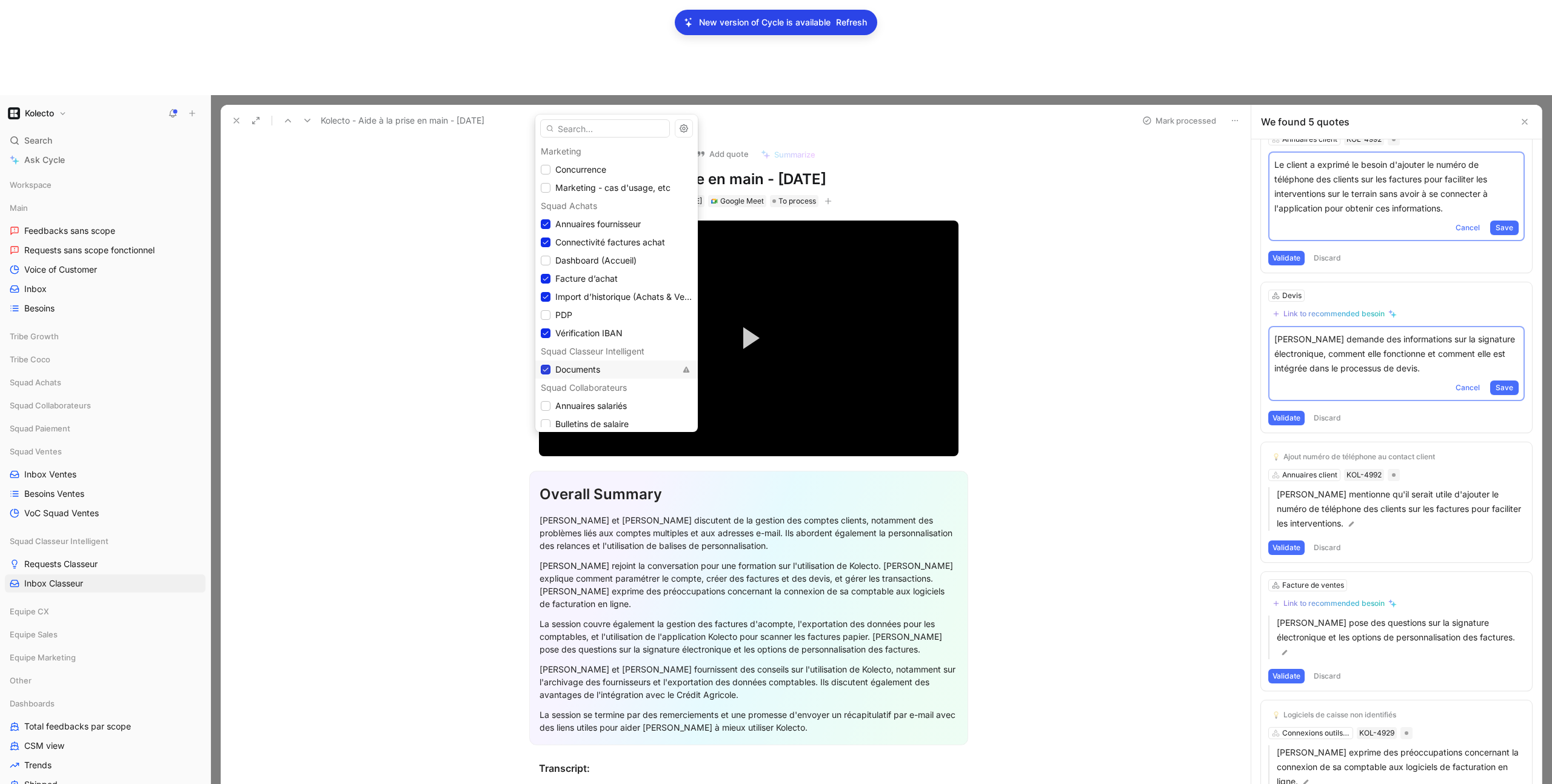
click at [544, 370] on icon at bounding box center [546, 370] width 7 height 7
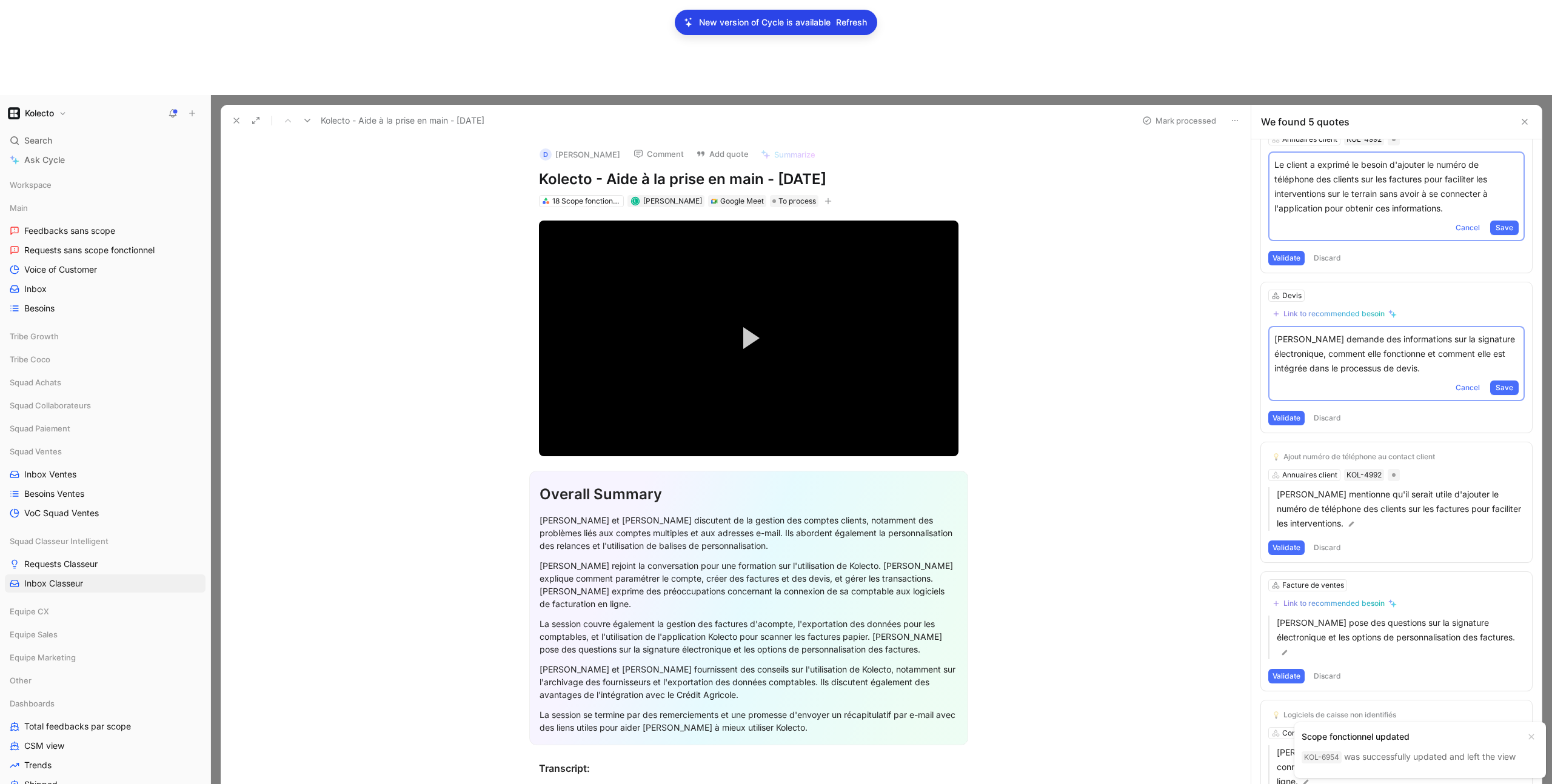
click at [236, 112] on button at bounding box center [236, 120] width 17 height 17
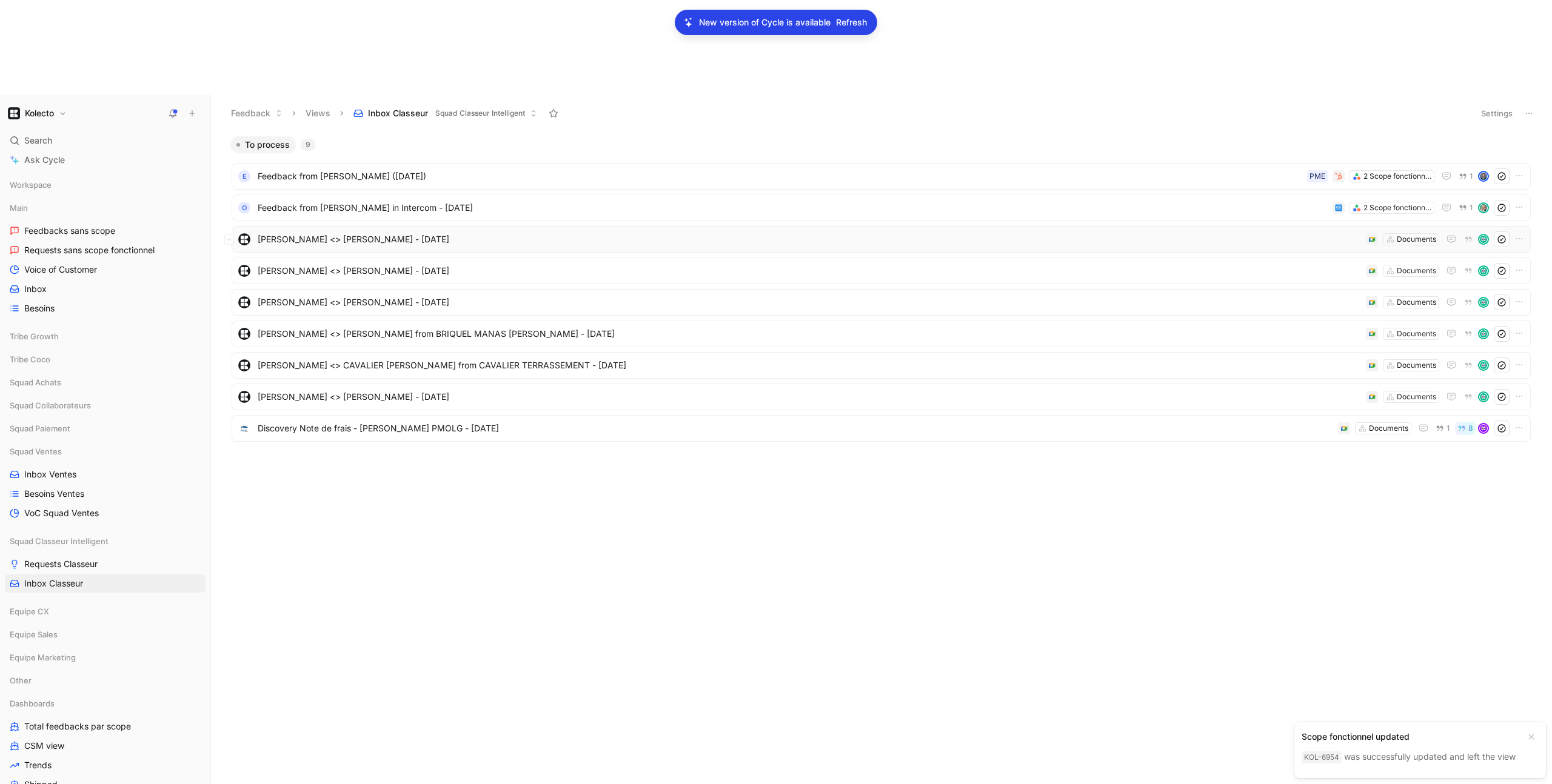
click at [346, 226] on div "Aure Zafra <> JESSICA SIMON - 2/13/2025 Documents" at bounding box center [881, 239] width 1299 height 27
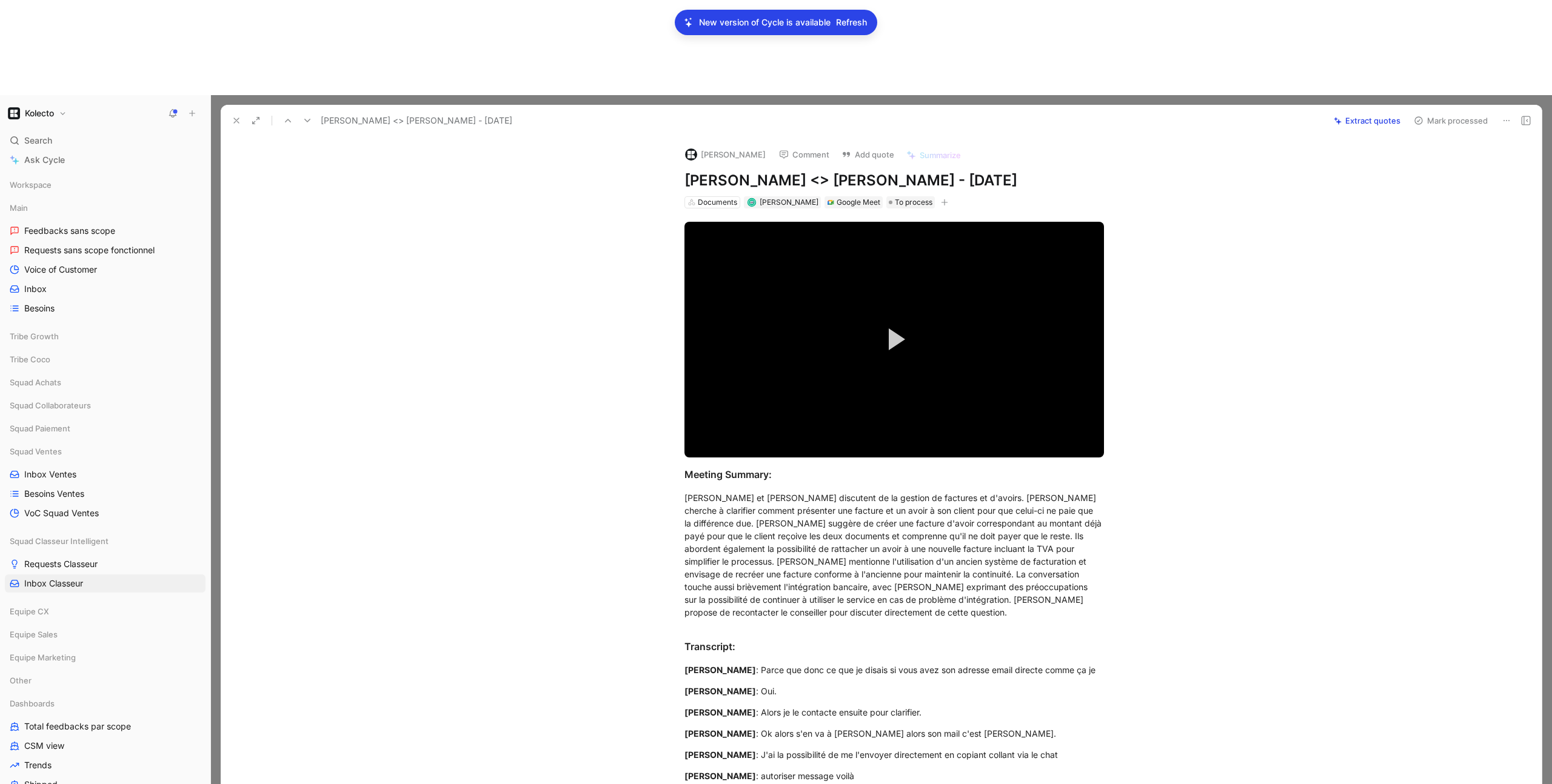
drag, startPoint x: 1359, startPoint y: 24, endPoint x: 1352, endPoint y: 96, distance: 72.3
click at [1359, 112] on button "Extract quotes" at bounding box center [1367, 120] width 78 height 17
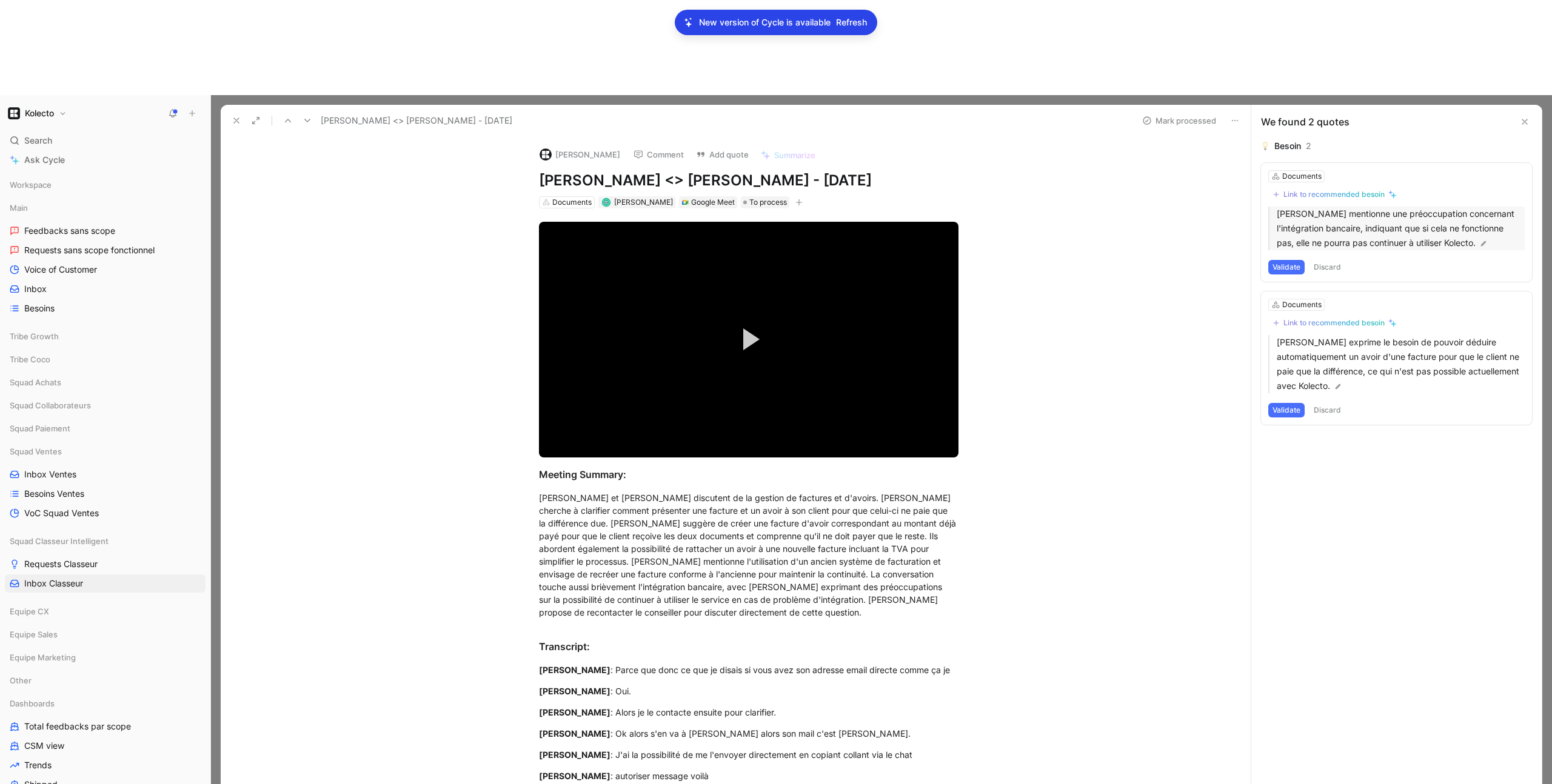
click at [1408, 206] on p "Jessica Simon mentionne une préoccupation concernant l'intégration bancaire, in…" at bounding box center [1401, 228] width 248 height 44
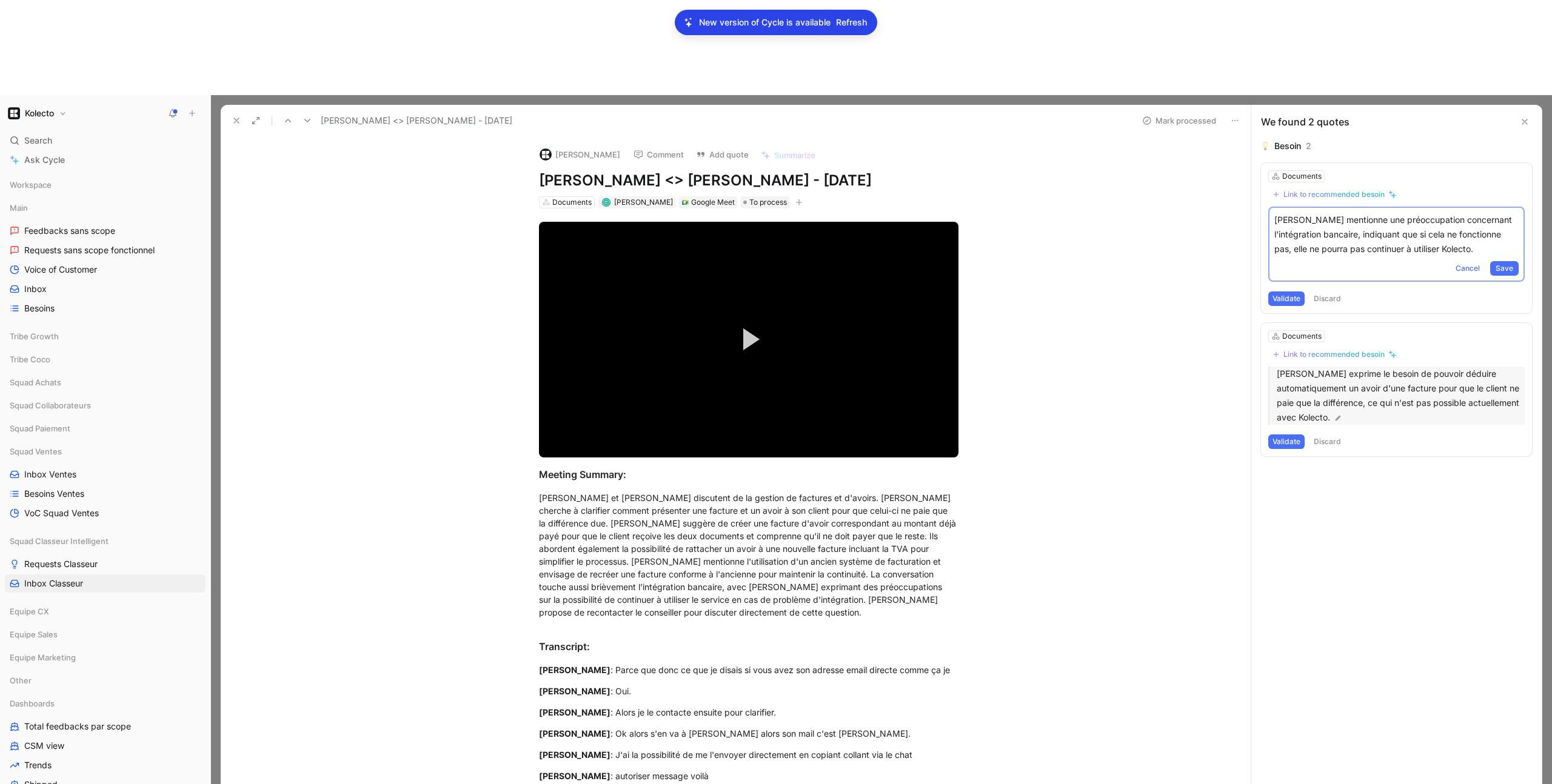
click at [1395, 367] on p "Jessica Simon exprime le besoin de pouvoir déduire automatiquement un avoir d'u…" at bounding box center [1401, 396] width 248 height 58
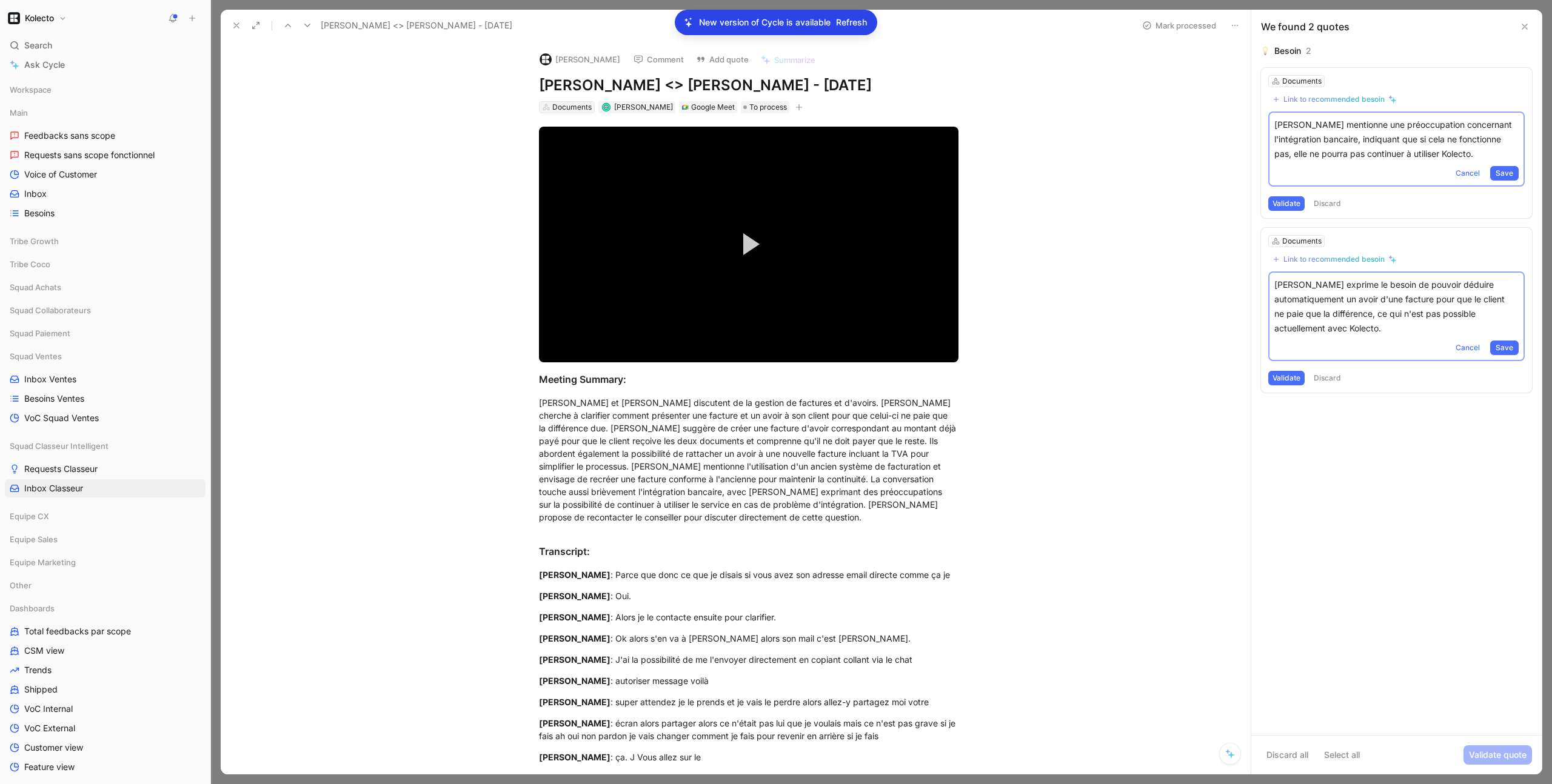
click at [572, 112] on div "Documents" at bounding box center [572, 107] width 40 height 12
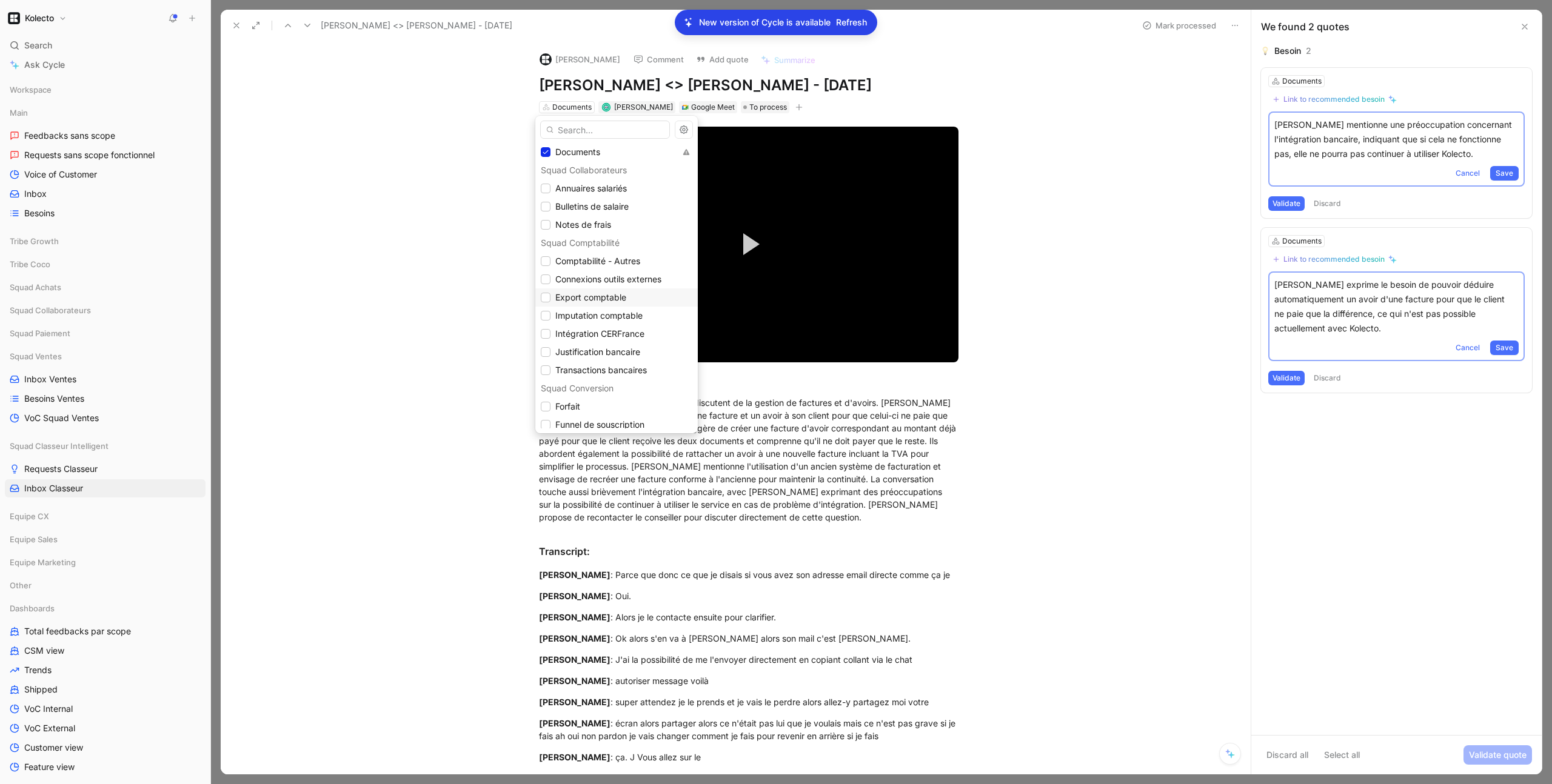
scroll to position [219, 0]
click at [546, 366] on icon at bounding box center [546, 370] width 7 height 7
click at [547, 355] on div at bounding box center [545, 351] width 10 height 10
click at [546, 155] on div at bounding box center [545, 151] width 10 height 10
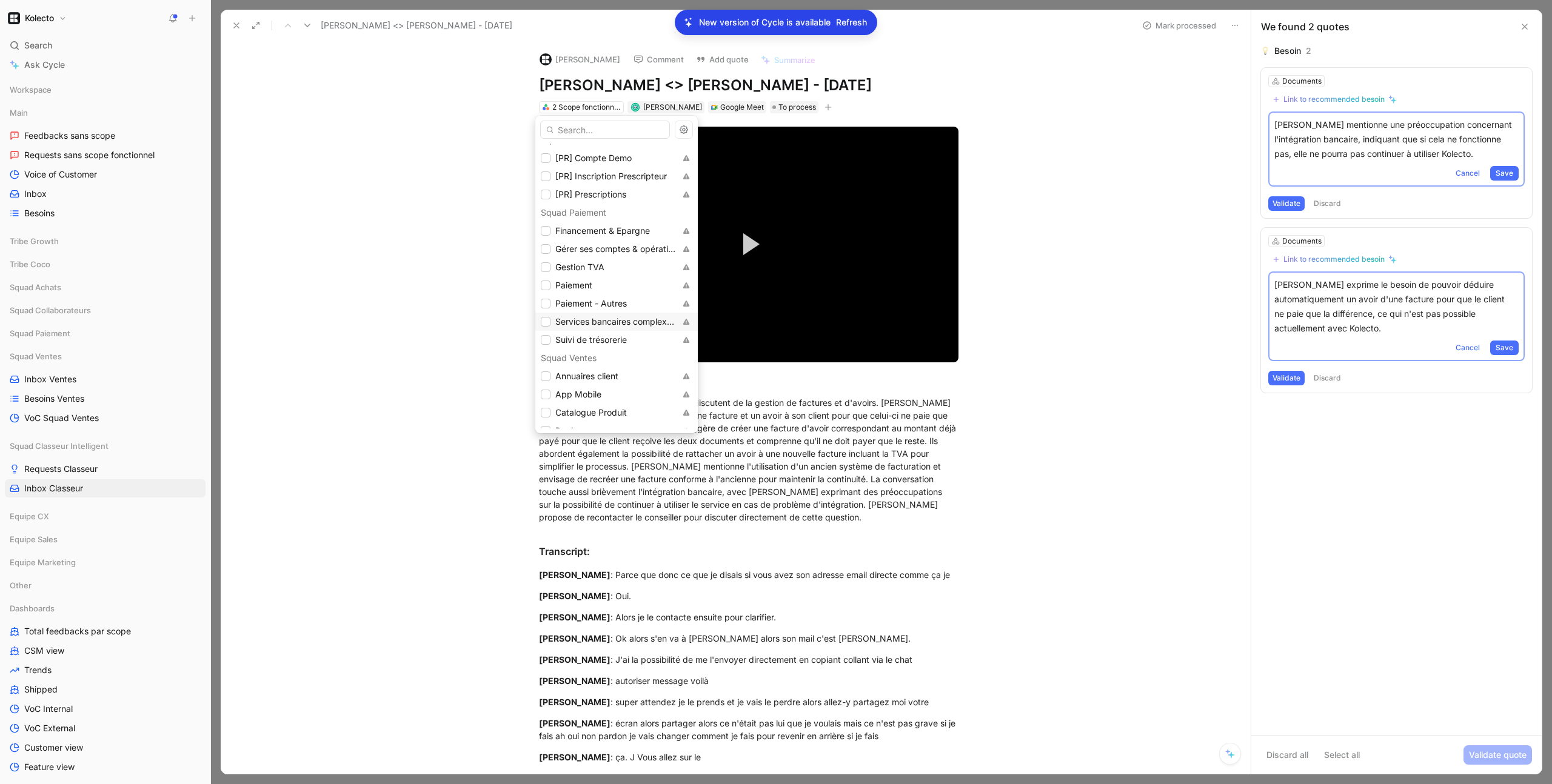
click at [585, 323] on span "Services bancaires complexe : international, multi sociétés, multi activités" at bounding box center [701, 322] width 291 height 10
click at [548, 275] on div at bounding box center [545, 279] width 10 height 10
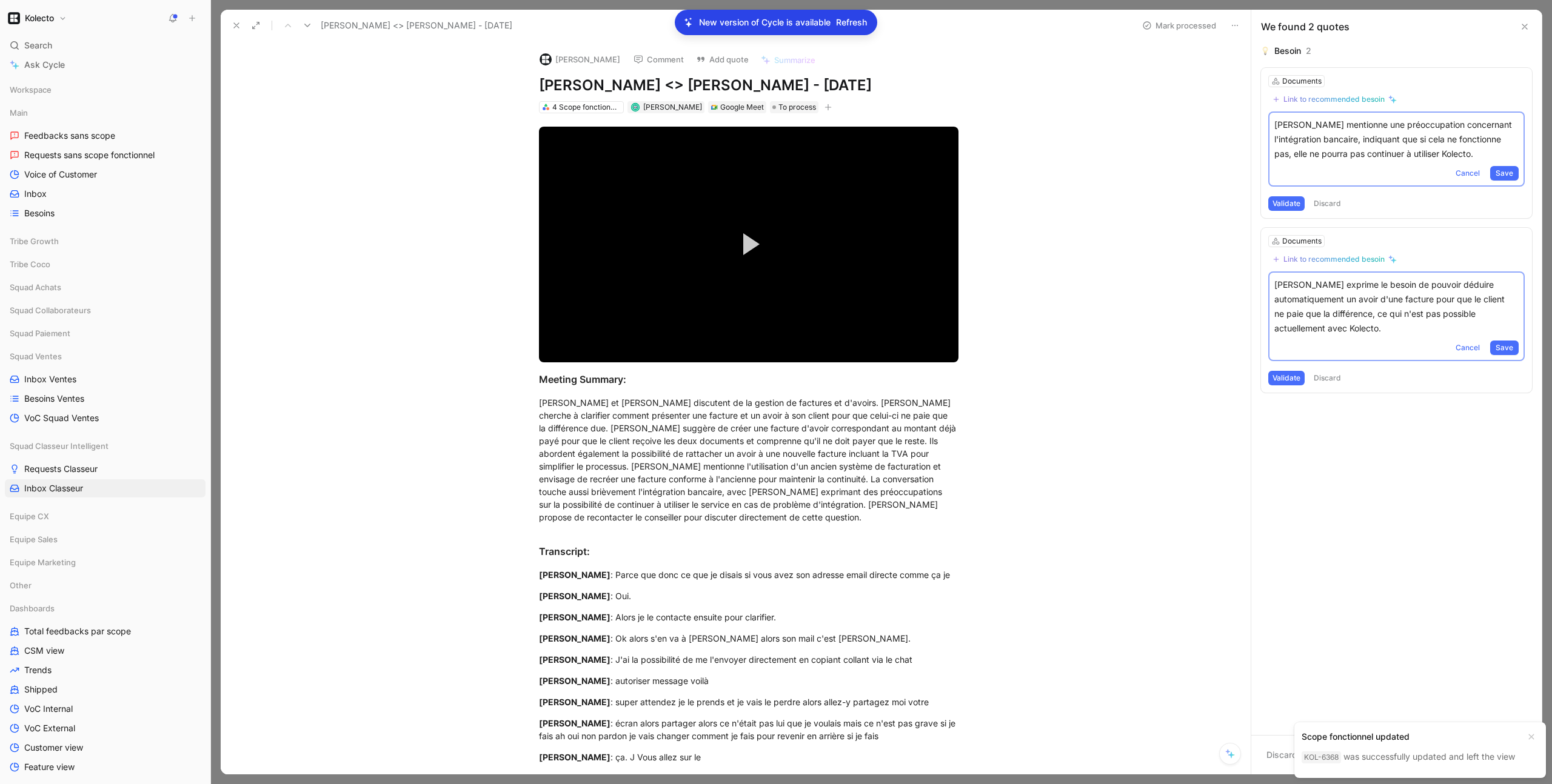
click at [236, 31] on button at bounding box center [236, 25] width 17 height 17
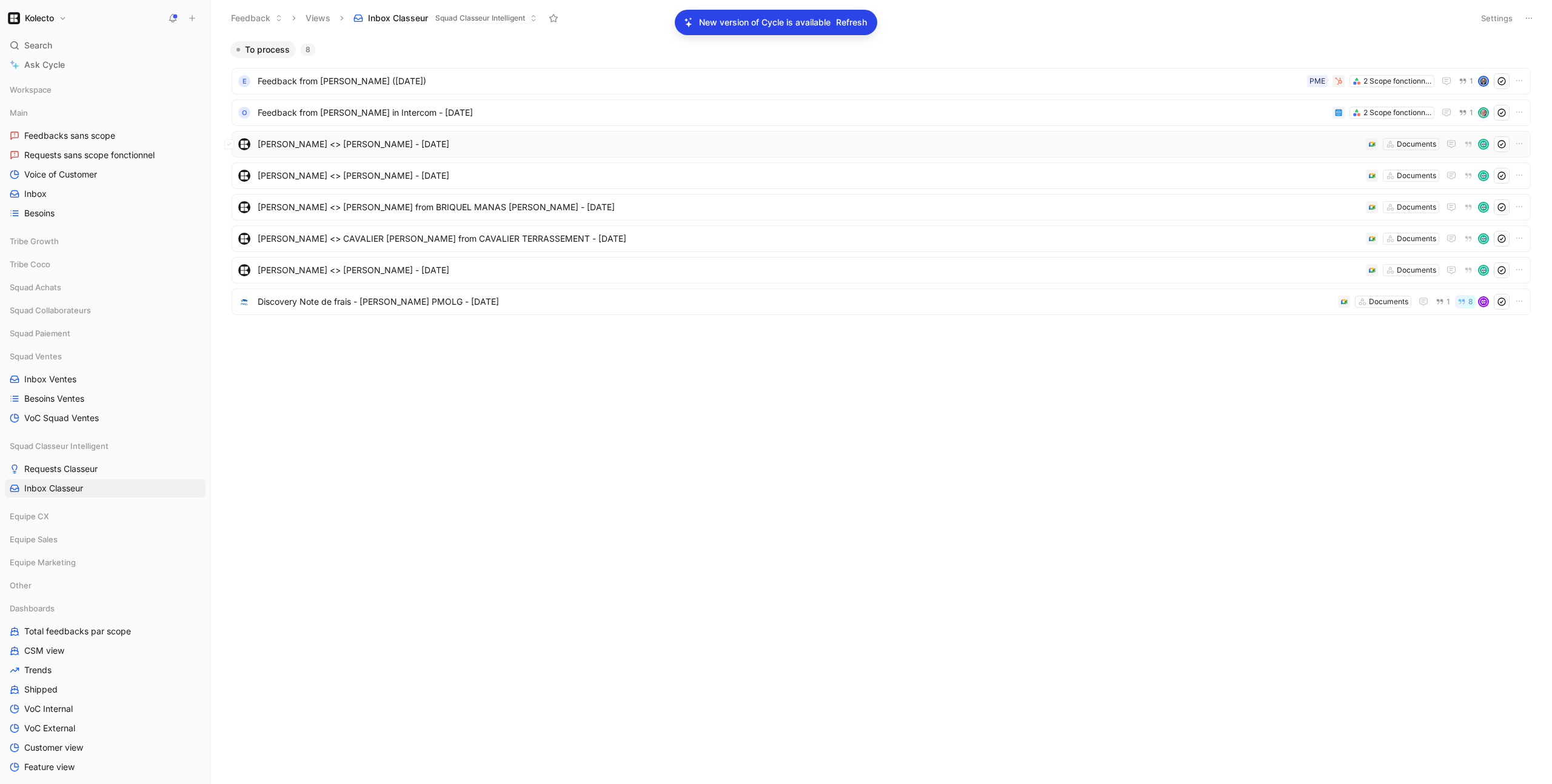
click at [350, 151] on span "Aure Zafra <> Chantal LE FLOCH - 2/3/2025" at bounding box center [810, 145] width 1103 height 15
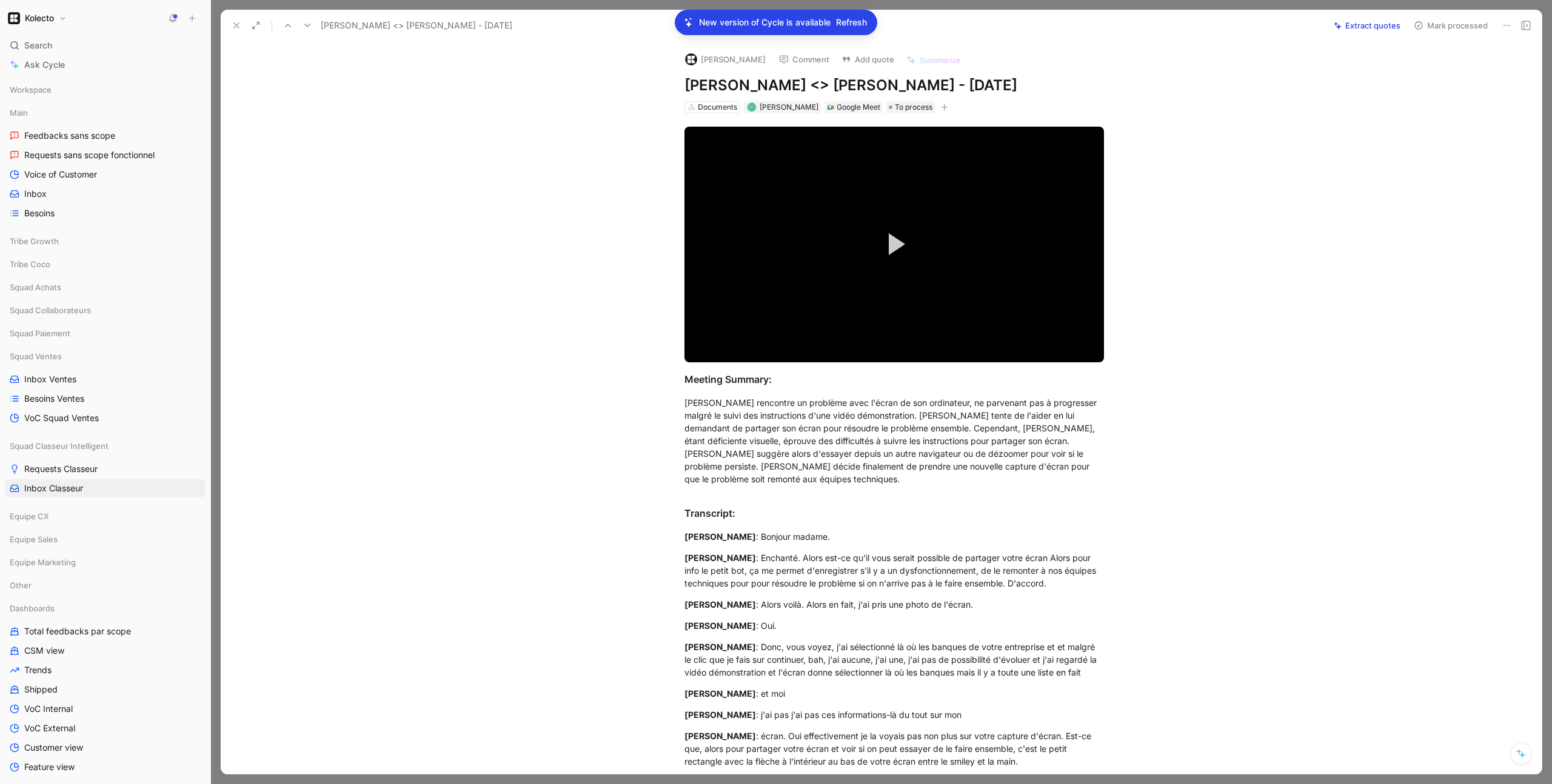
click at [1358, 31] on button "Extract quotes" at bounding box center [1367, 25] width 78 height 17
click at [1398, 31] on button "Retry" at bounding box center [1390, 25] width 31 height 17
click at [716, 108] on div "Documents" at bounding box center [717, 107] width 40 height 12
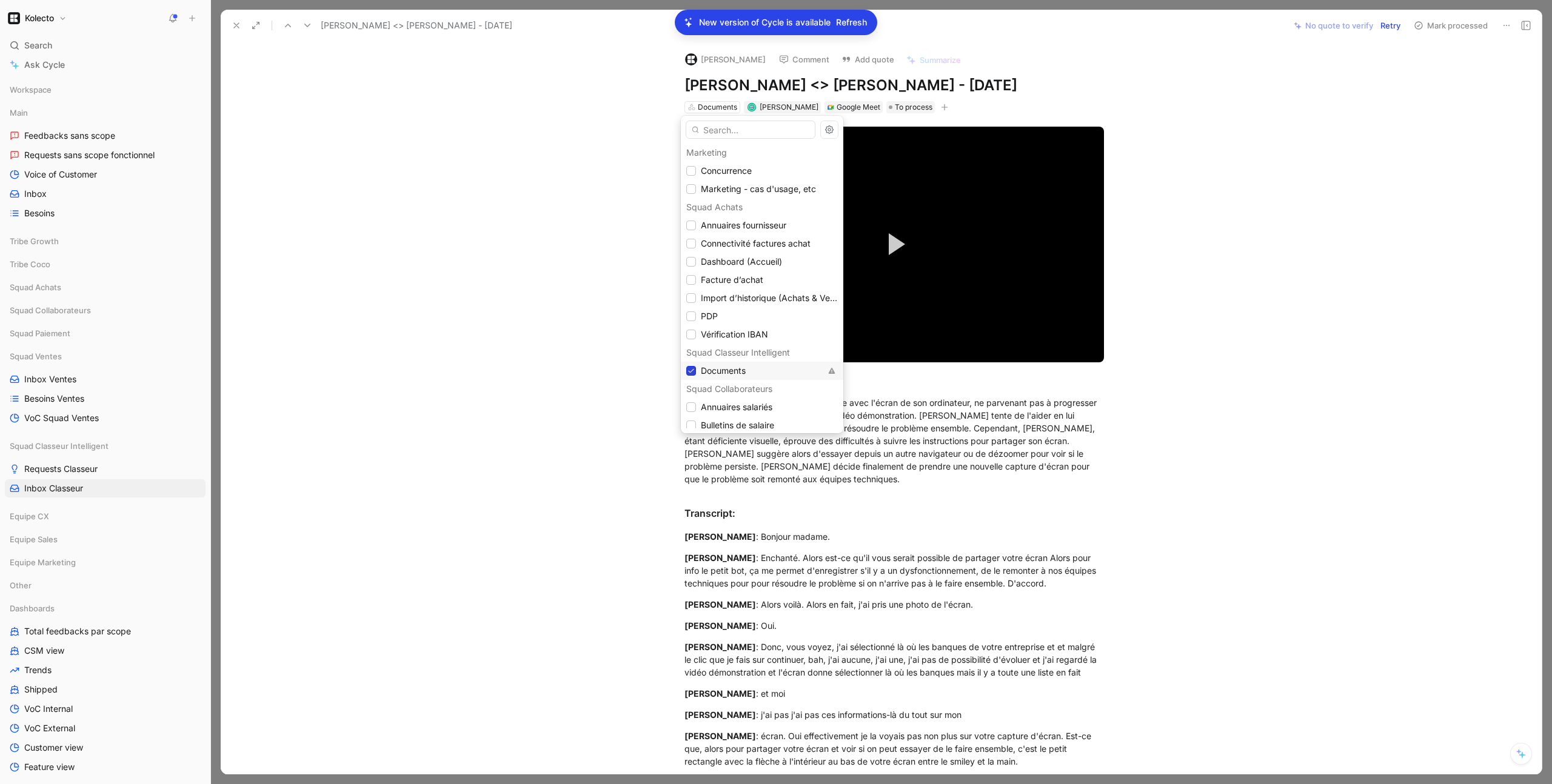
click at [693, 373] on icon at bounding box center [691, 371] width 7 height 7
click at [760, 304] on span "Funnel de souscription" at bounding box center [745, 306] width 89 height 10
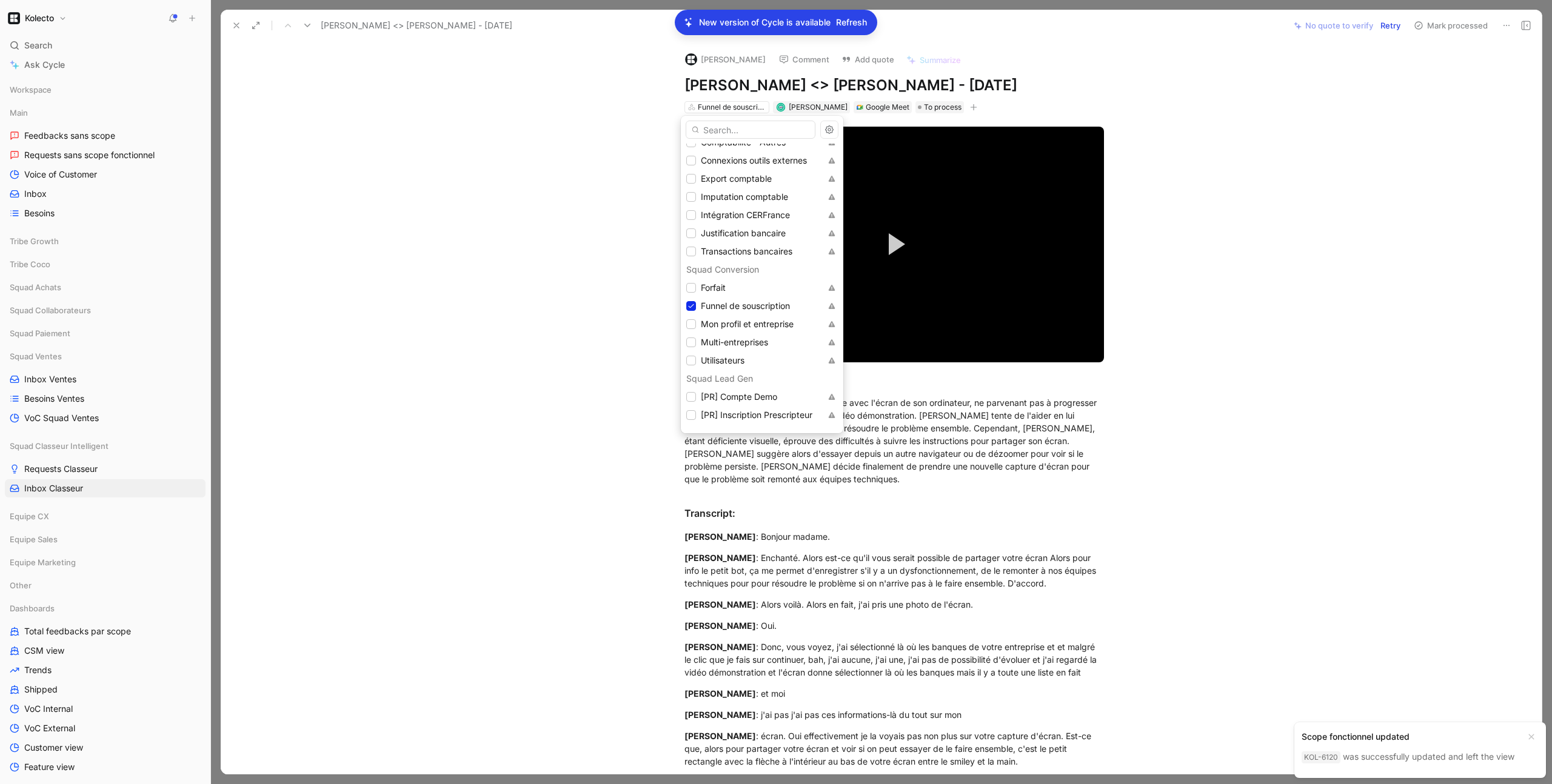
drag, startPoint x: 970, startPoint y: 479, endPoint x: 622, endPoint y: 200, distance: 446.0
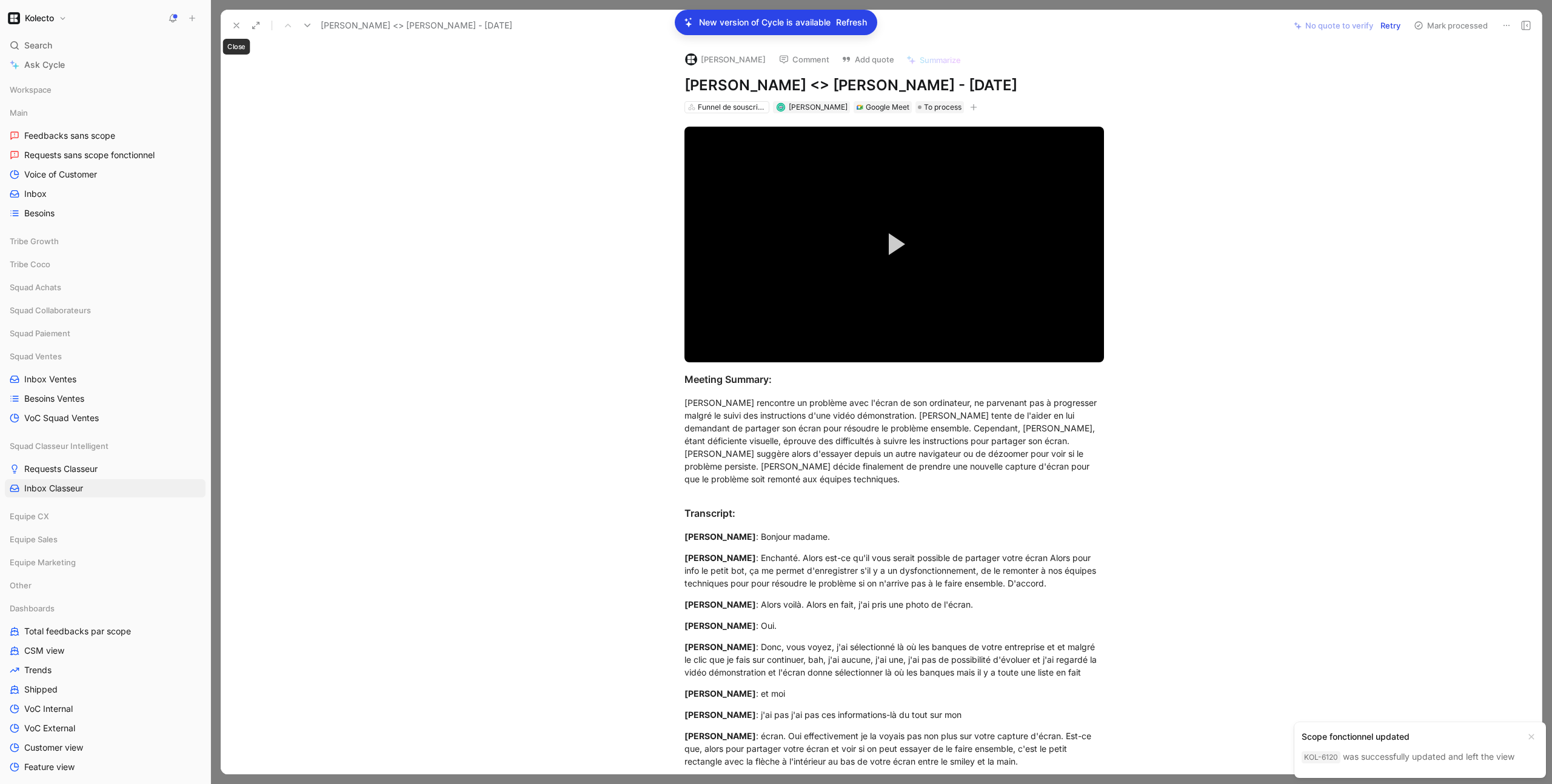
click at [236, 25] on use at bounding box center [236, 25] width 5 height 5
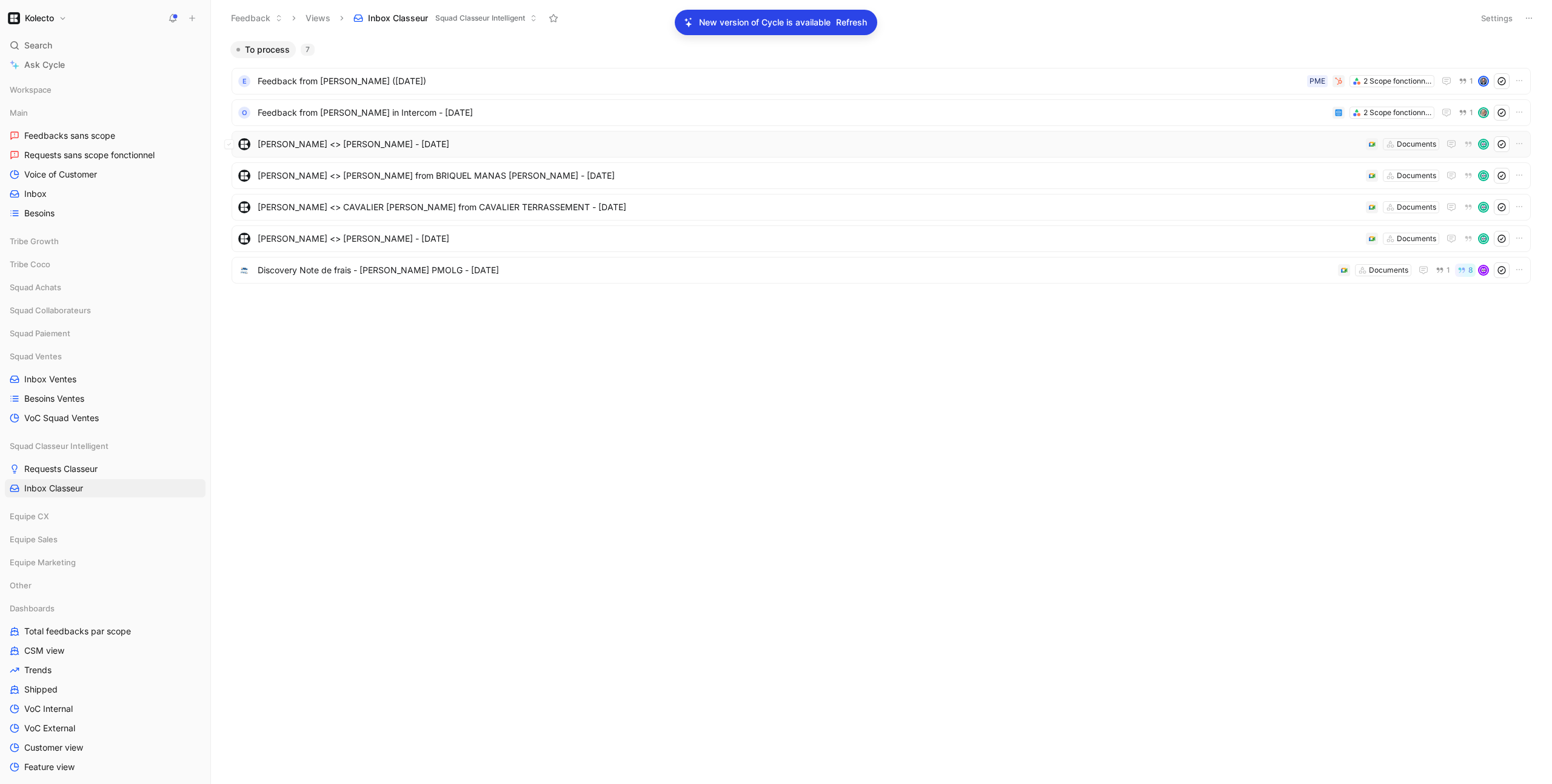
click at [379, 145] on span "Aure Zafra <> Serge RICHARD - 1/24/2025" at bounding box center [810, 145] width 1103 height 15
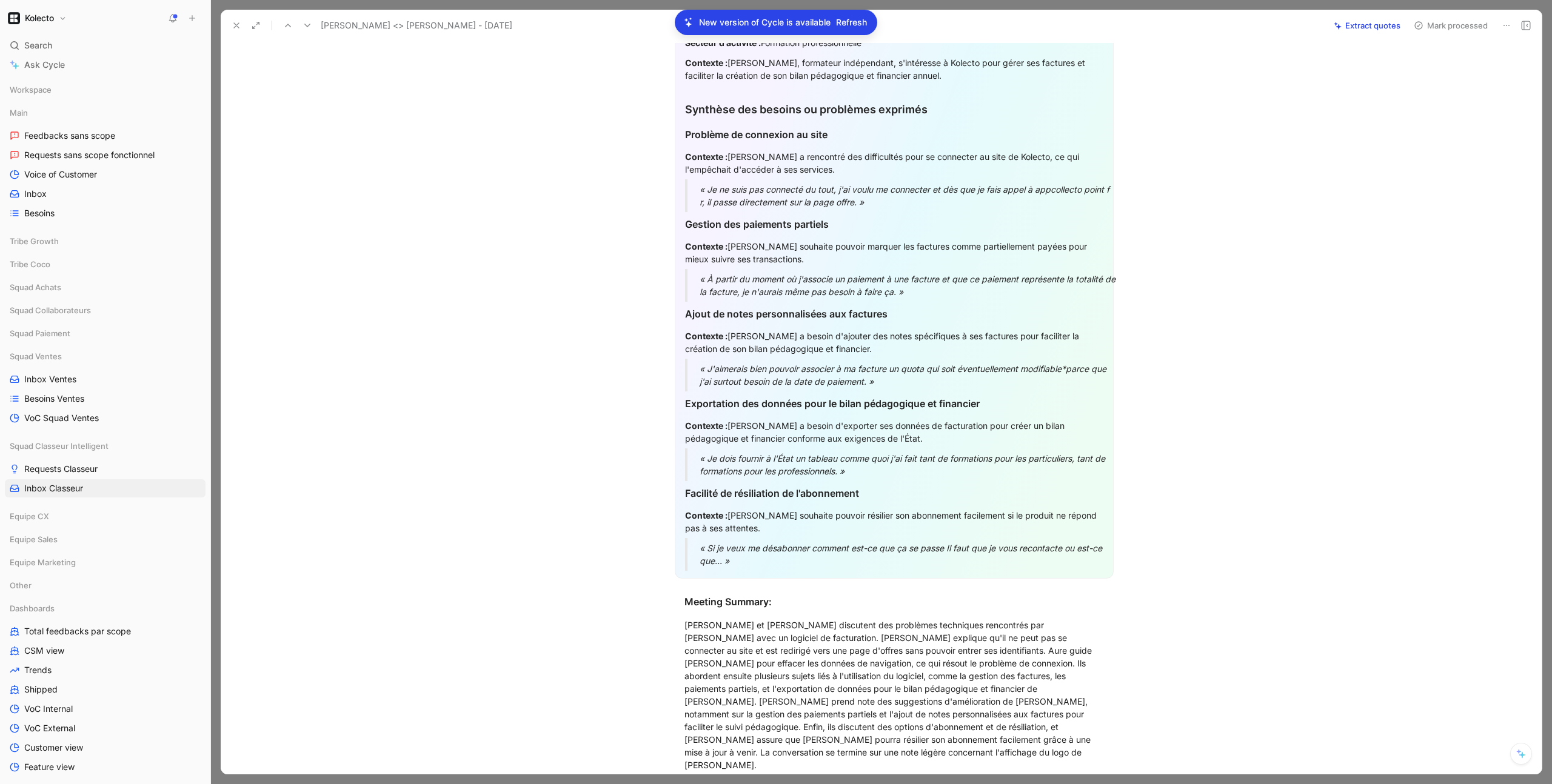
scroll to position [440, 0]
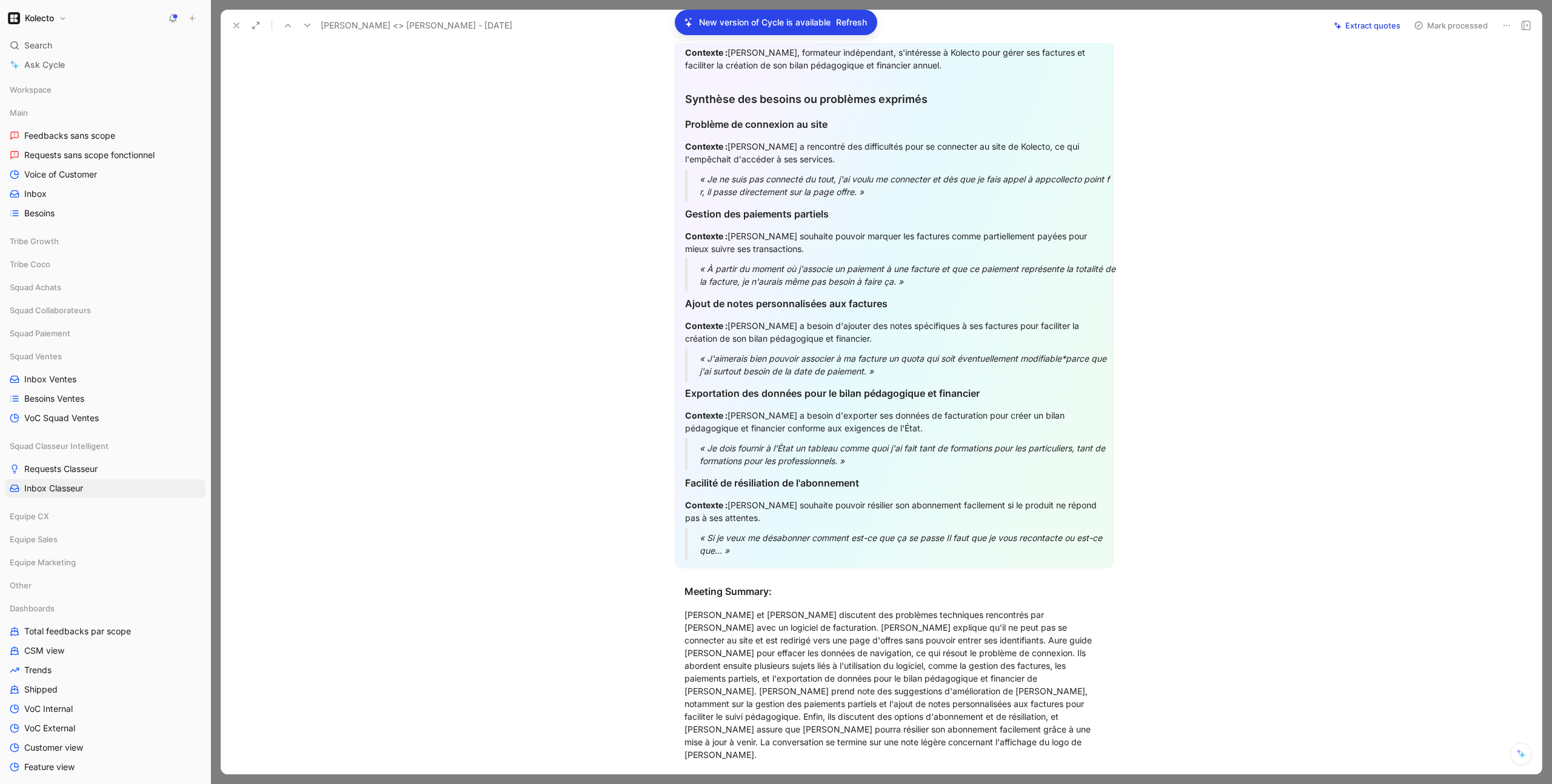
click at [800, 430] on div "Contexte : Serge a besoin d'exporter ses données de facturation pour créer un b…" at bounding box center [894, 422] width 418 height 25
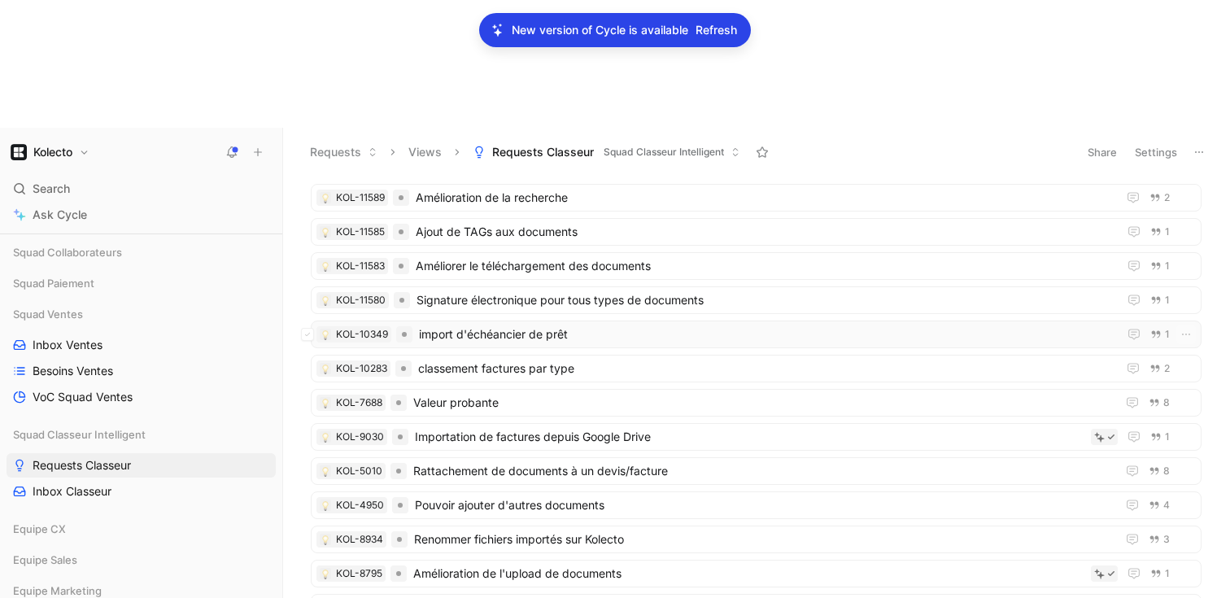
scroll to position [277, 0]
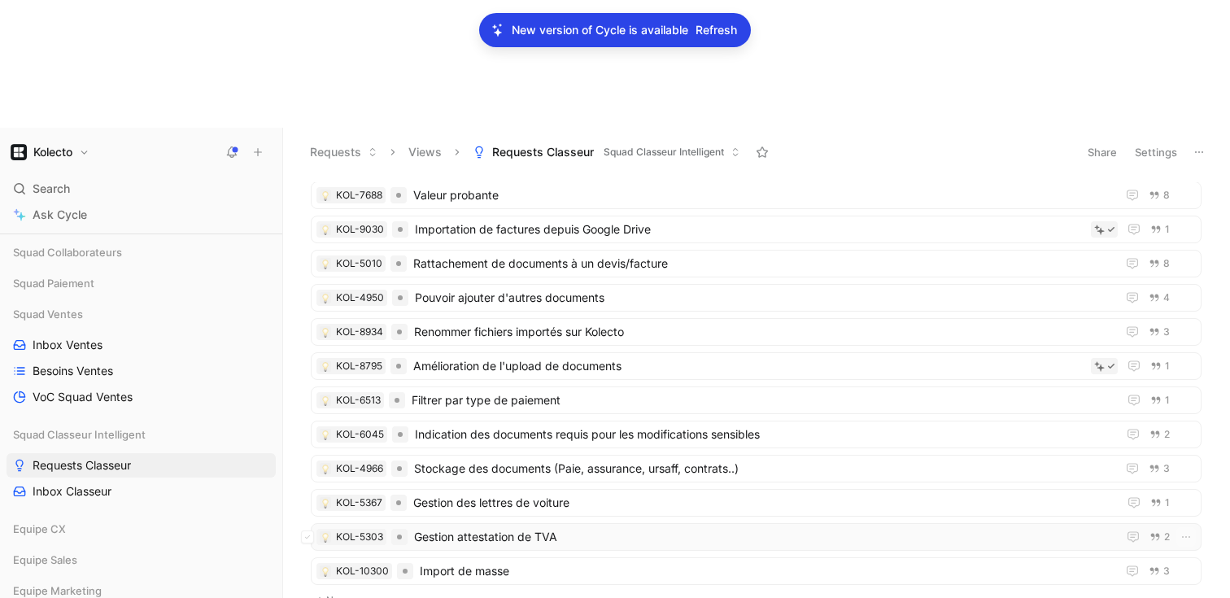
click at [547, 527] on span "Gestion attestation de TVA" at bounding box center [762, 537] width 696 height 20
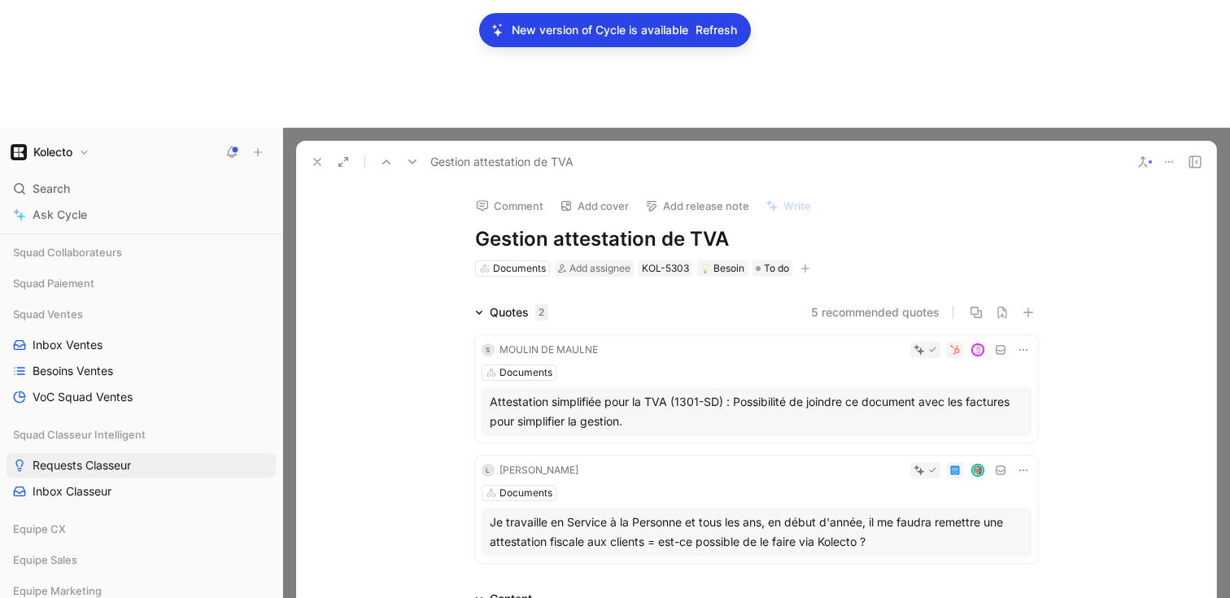
scroll to position [311, 0]
click at [87, 457] on span "Requests Classeur" at bounding box center [82, 465] width 98 height 16
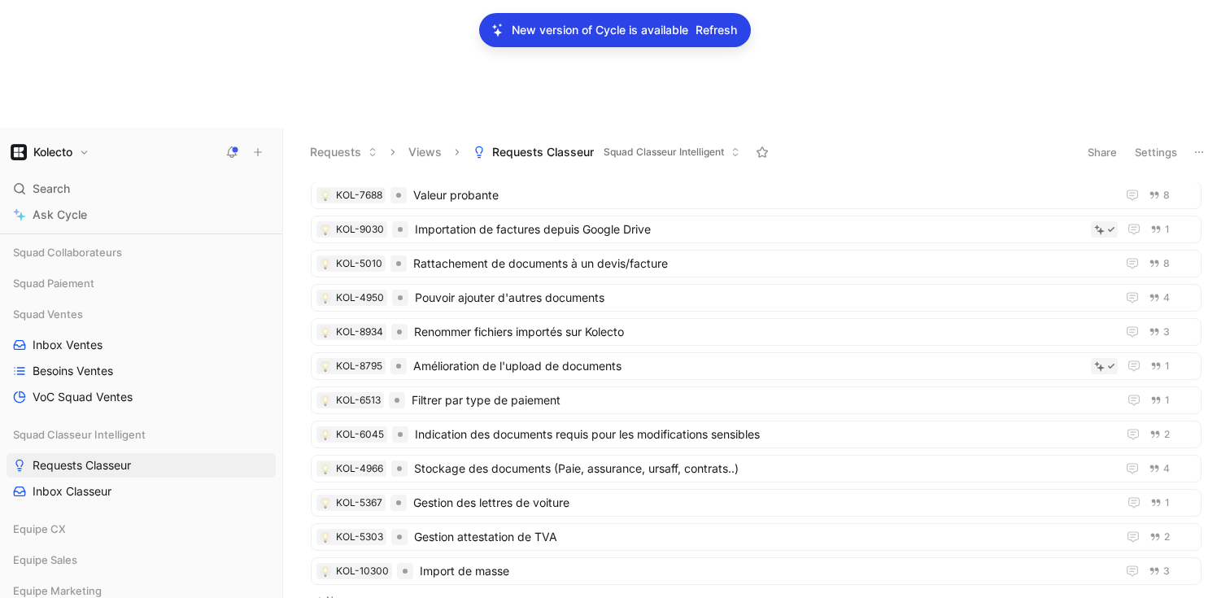
click at [1205, 364] on div "Documents KOL-11600 Gestion des rôles dans la GED 1 KOL-11597 Adapter le format…" at bounding box center [754, 453] width 925 height 542
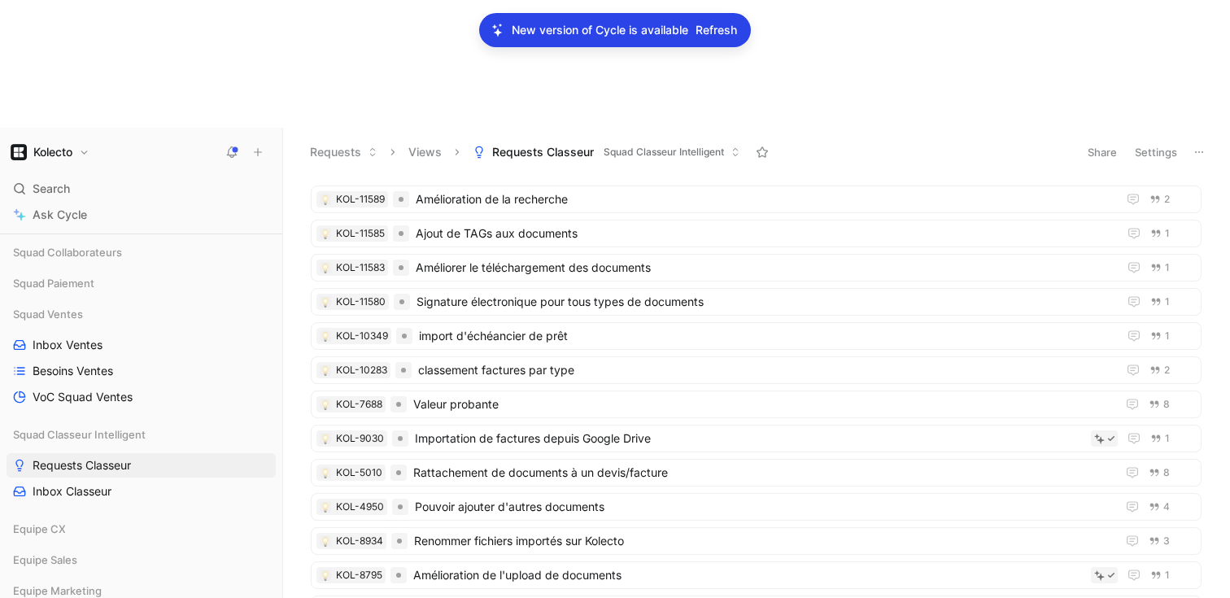
scroll to position [110, 0]
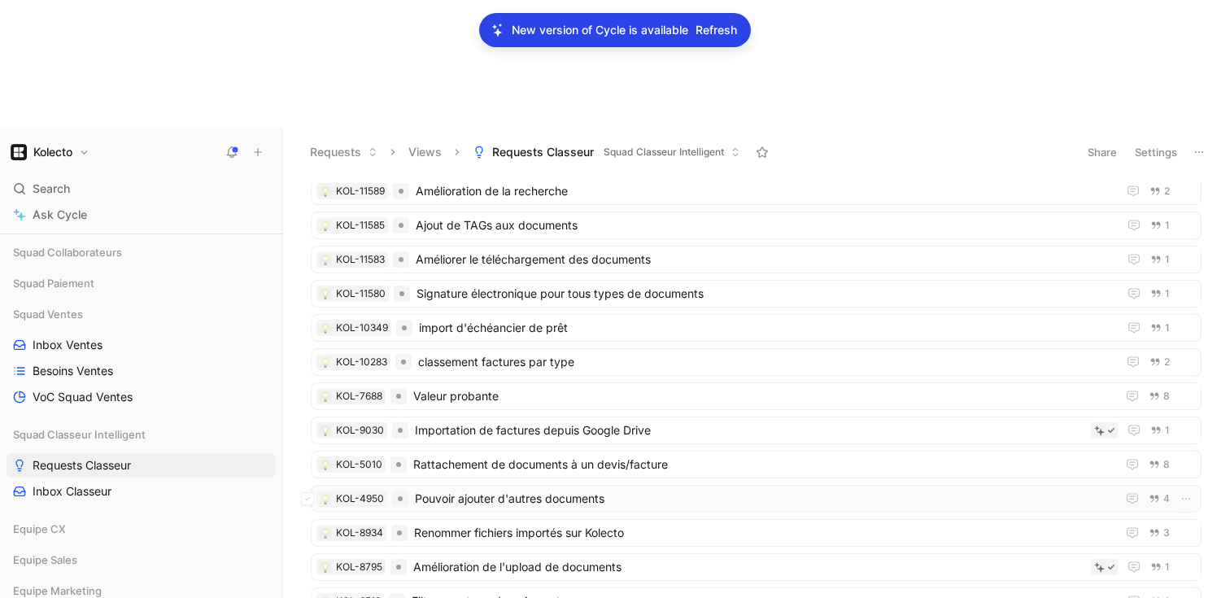
click at [451, 489] on span "Pouvoir ajouter d'autres documents" at bounding box center [762, 499] width 695 height 20
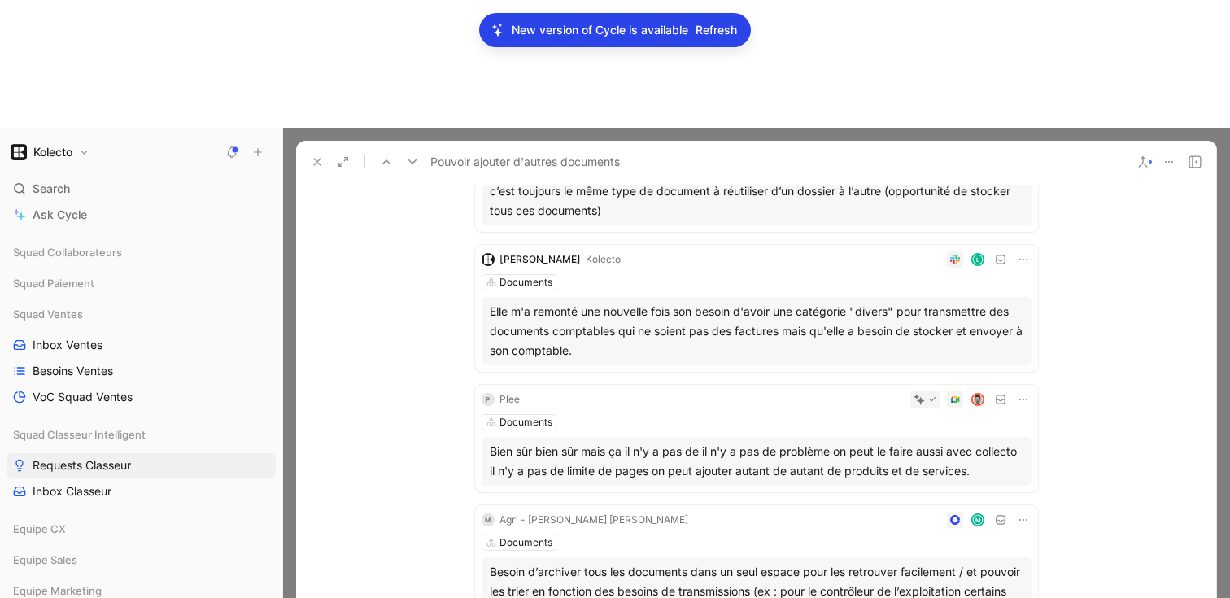
scroll to position [257, 0]
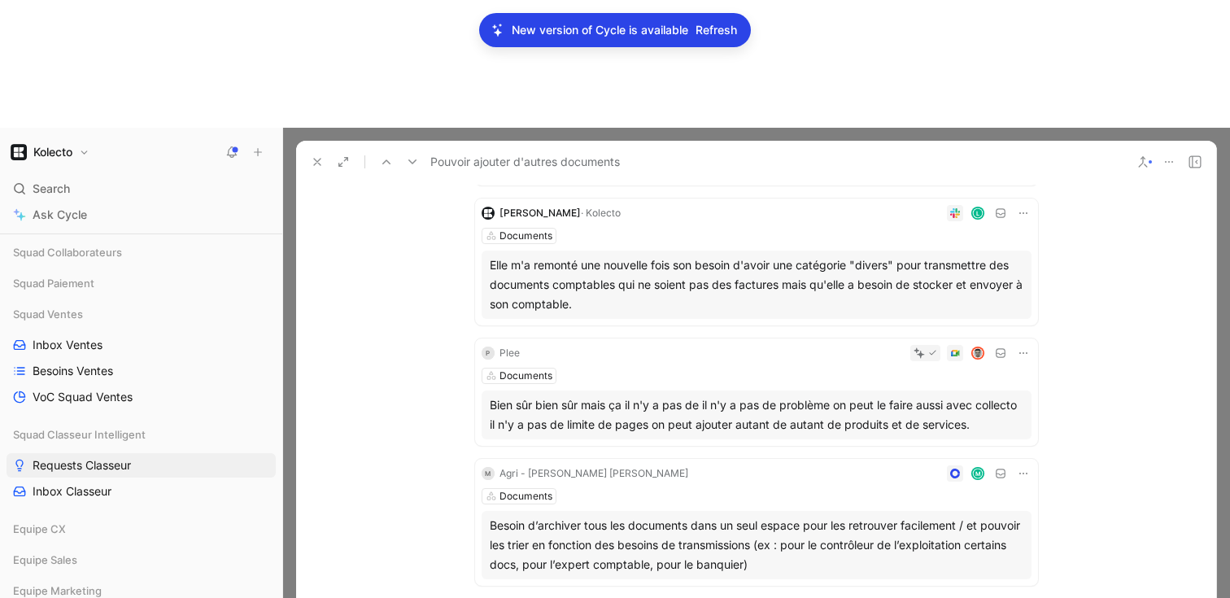
click at [318, 159] on use at bounding box center [317, 162] width 7 height 7
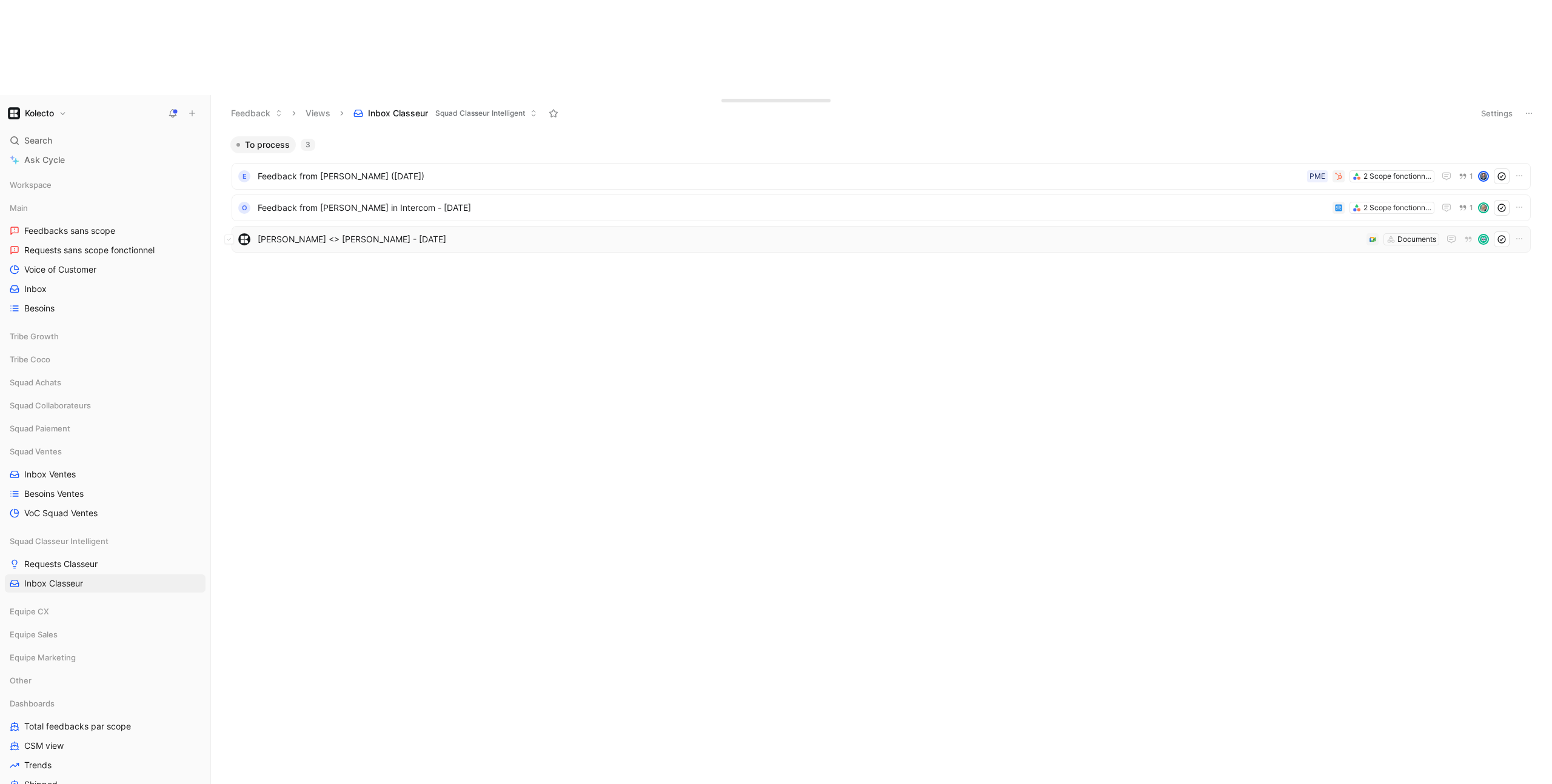
click at [345, 233] on span "Aure Zafra <> Serge RICHARD - 1/24/2025" at bounding box center [810, 240] width 1104 height 15
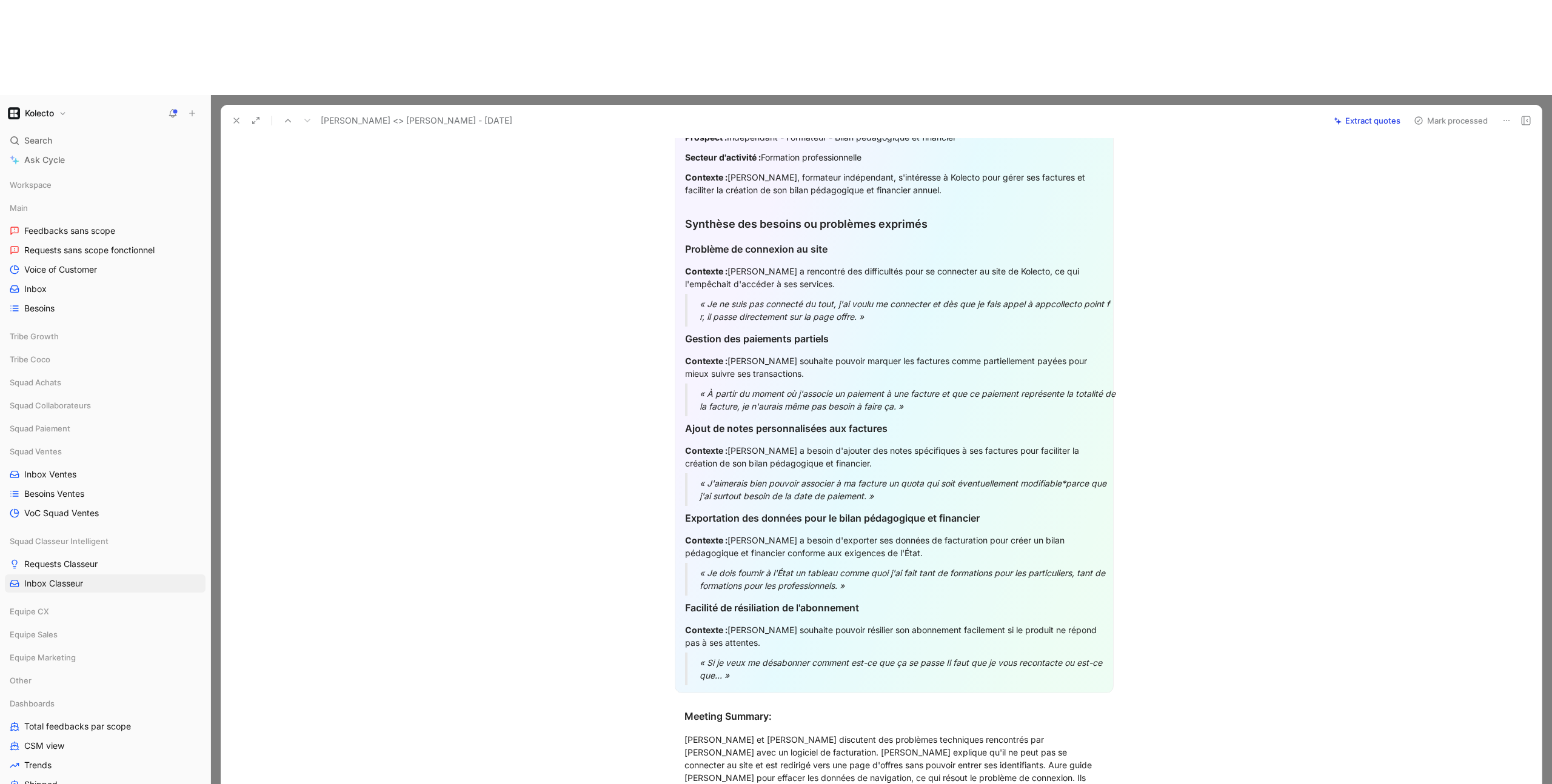
scroll to position [411, 0]
click at [859, 475] on div "« J'aimerais bien pouvoir associer à ma facture un quota qui soit éventuellemen…" at bounding box center [909, 488] width 418 height 25
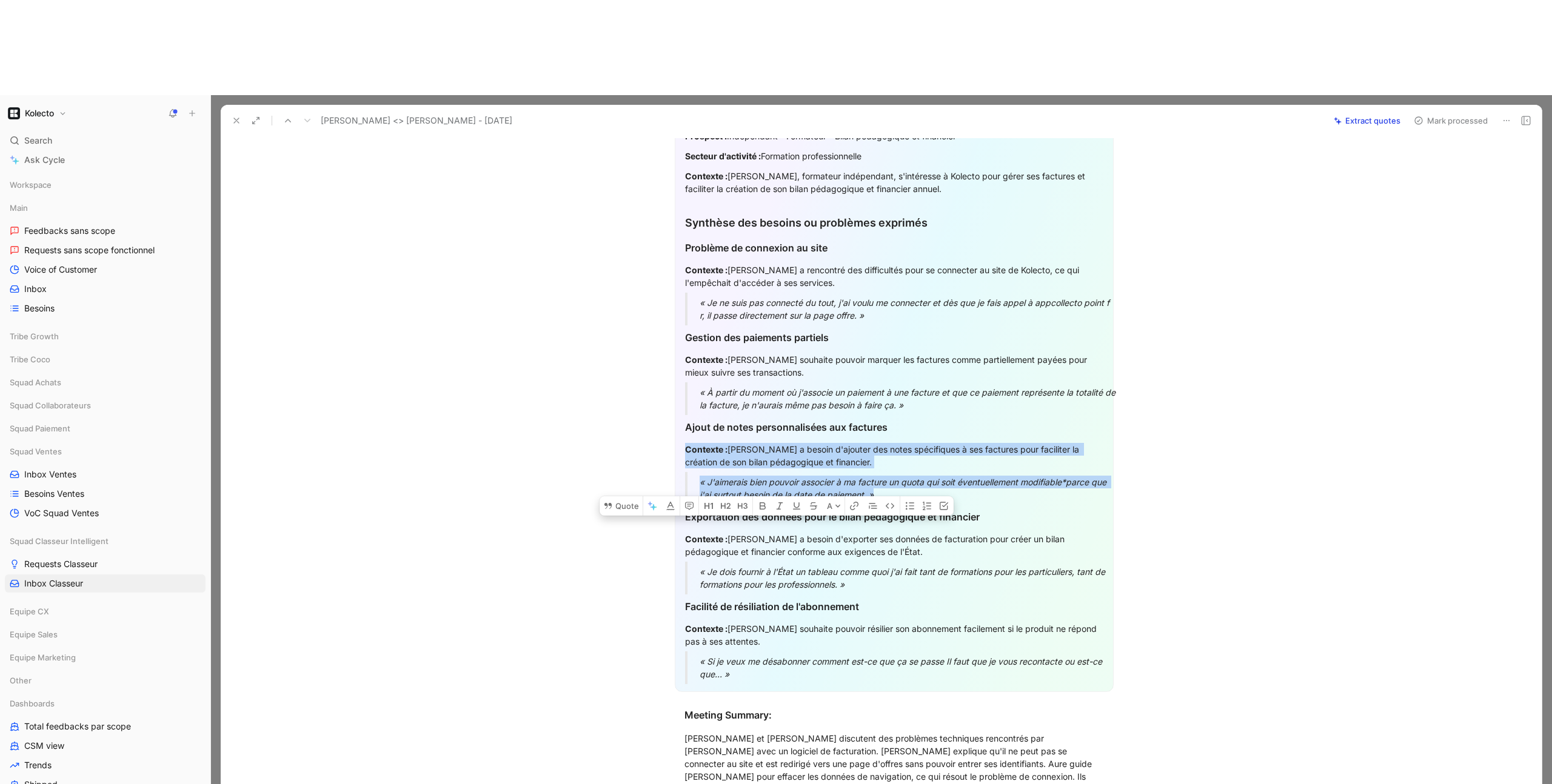
drag, startPoint x: 884, startPoint y: 400, endPoint x: 682, endPoint y: 355, distance: 207.0
click at [682, 355] on div "Résumé Infos-clé du prospect/client Prospect : Indépendant - Formateur - Bilan …" at bounding box center [894, 376] width 439 height 631
click at [618, 496] on button "Quote" at bounding box center [621, 506] width 43 height 19
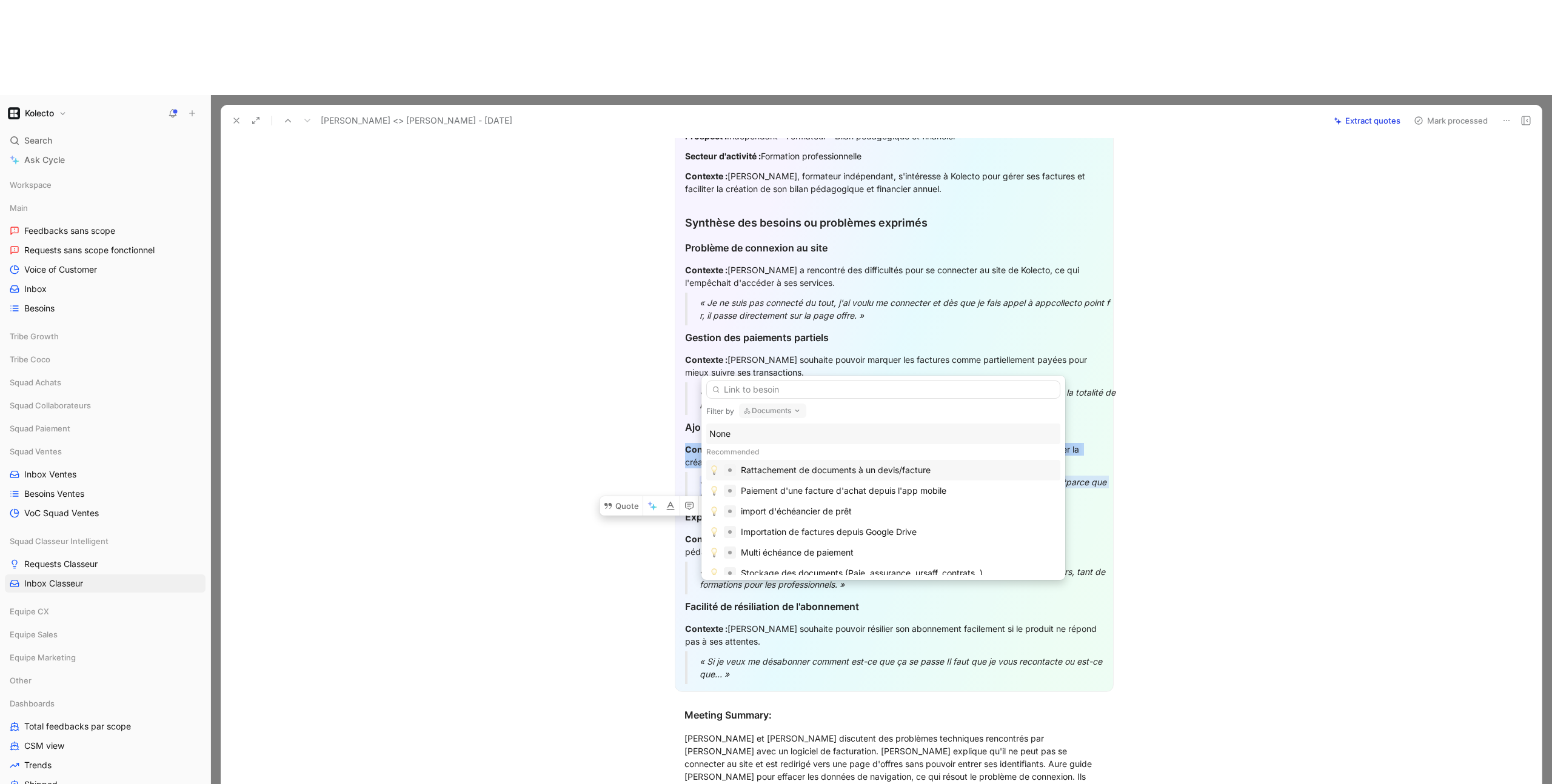
click at [807, 471] on div "Rattachement de documents à un devis/facture" at bounding box center [836, 470] width 190 height 15
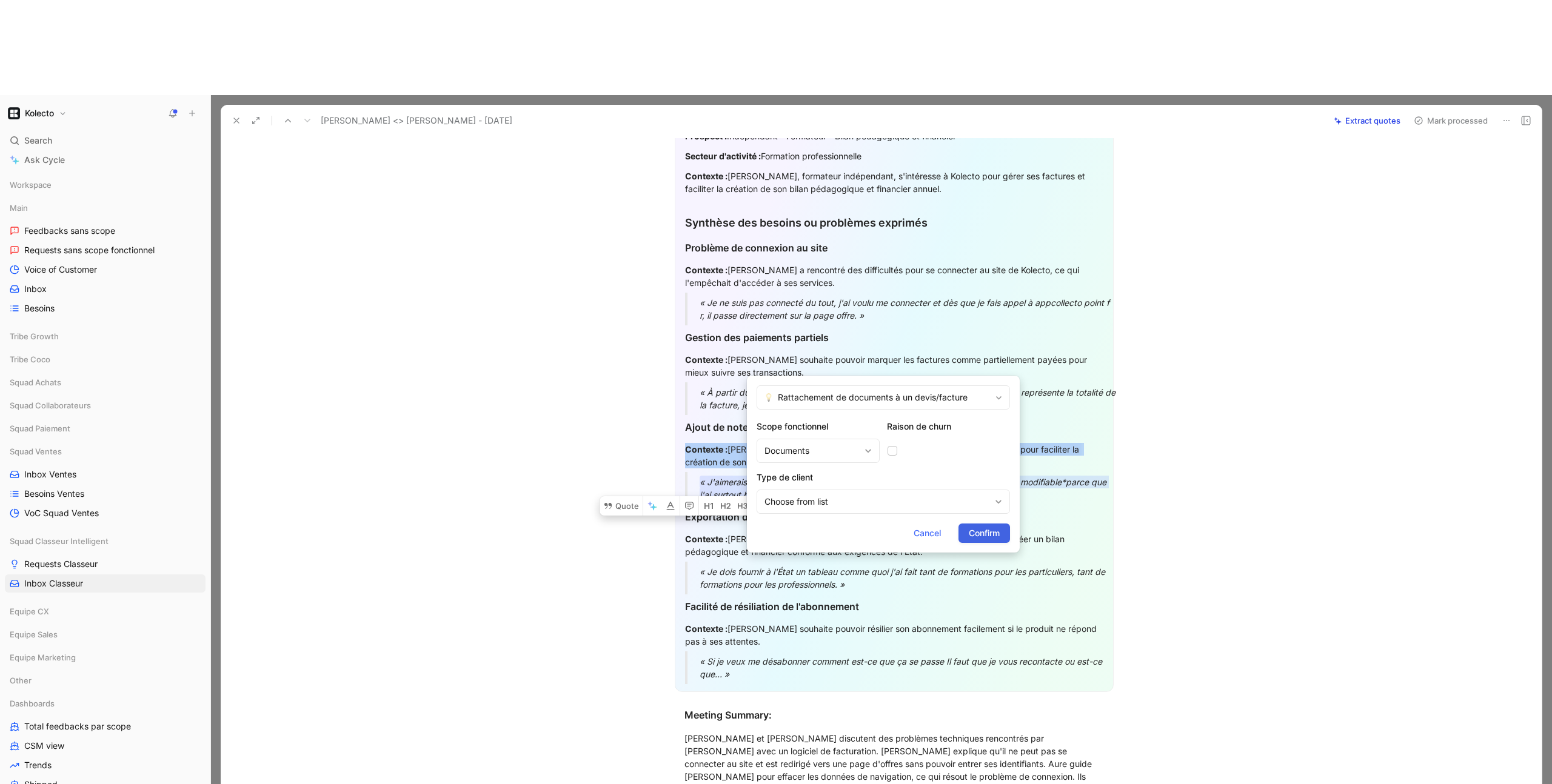
click at [995, 537] on span "Confirm" at bounding box center [984, 534] width 31 height 15
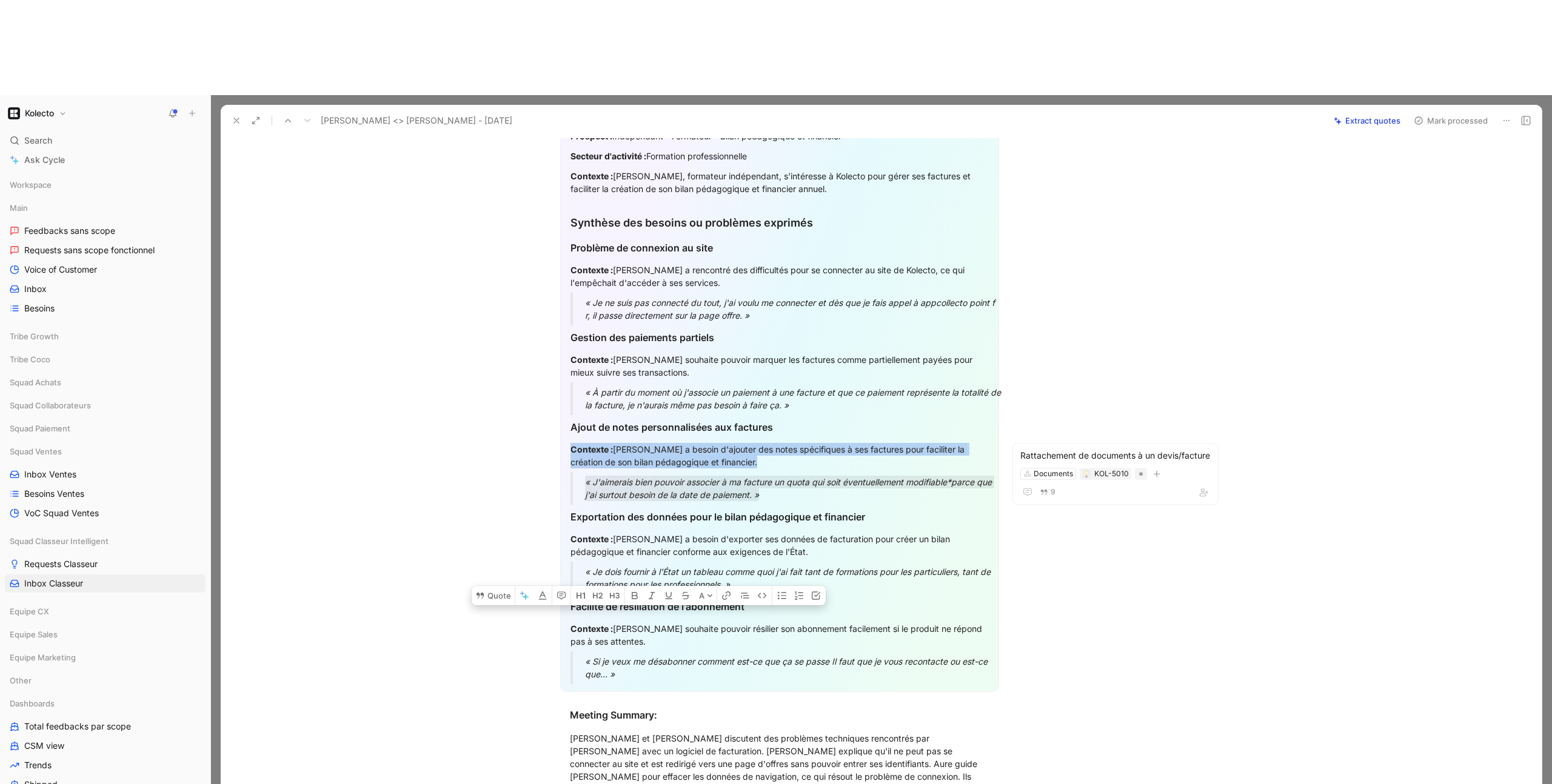
drag, startPoint x: 728, startPoint y: 484, endPoint x: 567, endPoint y: 443, distance: 166.1
click at [567, 443] on div "Résumé Infos-clé du prospect/client Prospect : Indépendant - Formateur - Bilan …" at bounding box center [780, 376] width 439 height 631
click at [500, 586] on button "Quote" at bounding box center [493, 595] width 43 height 19
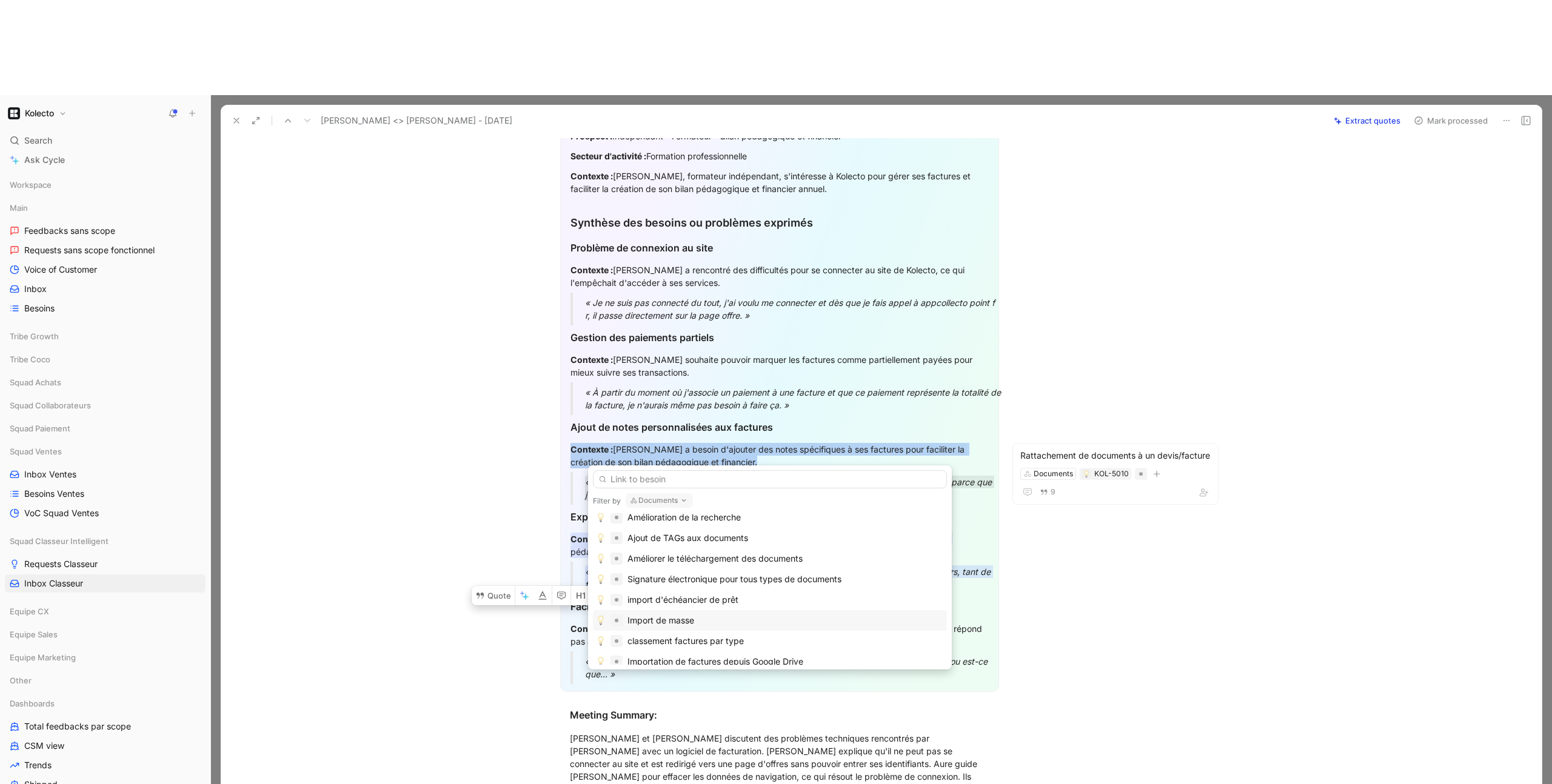
scroll to position [0, 0]
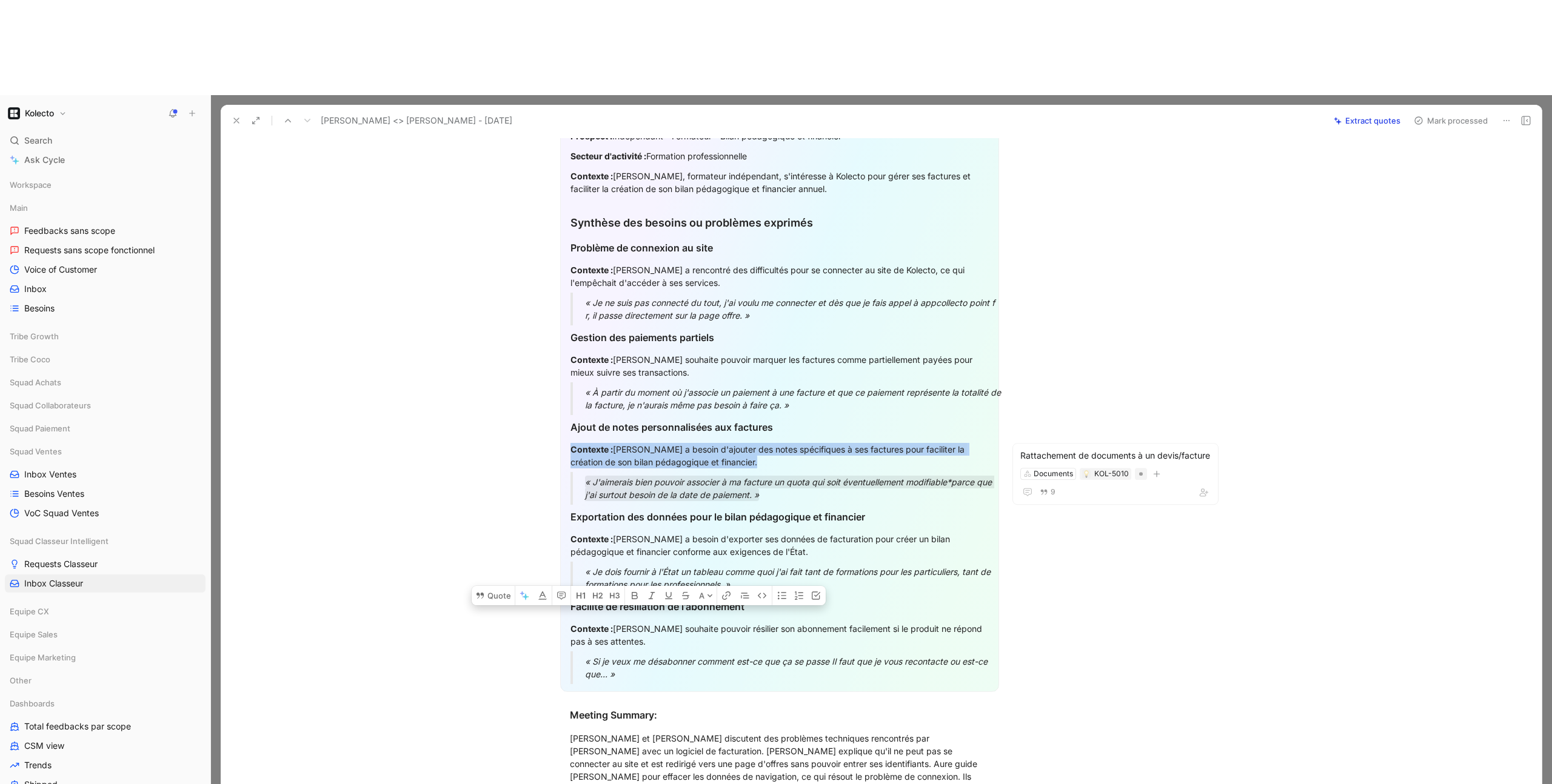
drag, startPoint x: 732, startPoint y: 485, endPoint x: 561, endPoint y: 448, distance: 175.0
click at [561, 448] on div "Résumé Infos-clé du prospect/client Prospect : Indépendant - Formateur - Bilan …" at bounding box center [780, 376] width 439 height 631
click at [502, 586] on button "Quote" at bounding box center [493, 595] width 43 height 19
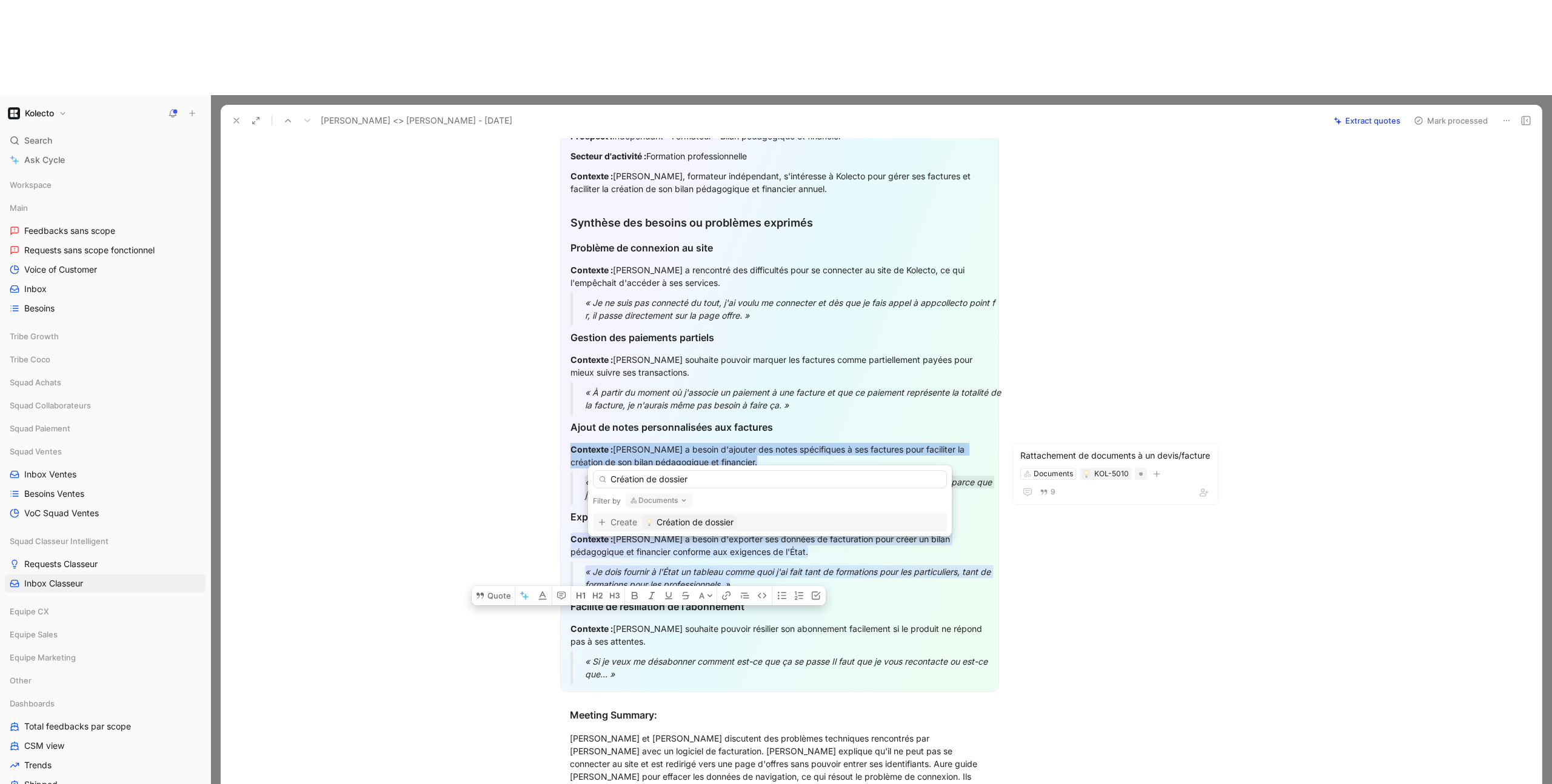
type input "Création de dossier"
click at [692, 525] on span "Création de dossier" at bounding box center [695, 522] width 77 height 15
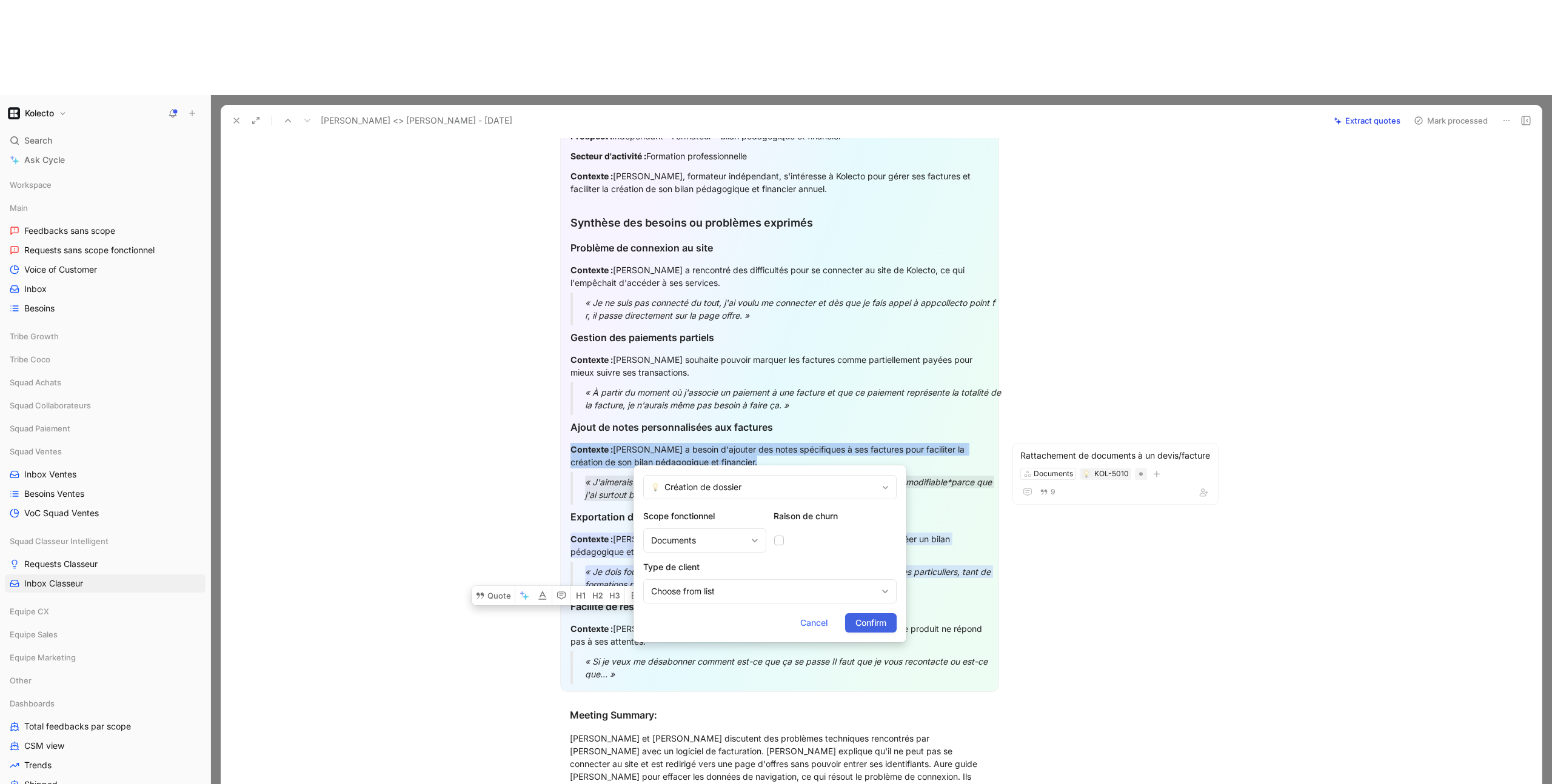
click at [884, 619] on span "Confirm" at bounding box center [871, 623] width 31 height 15
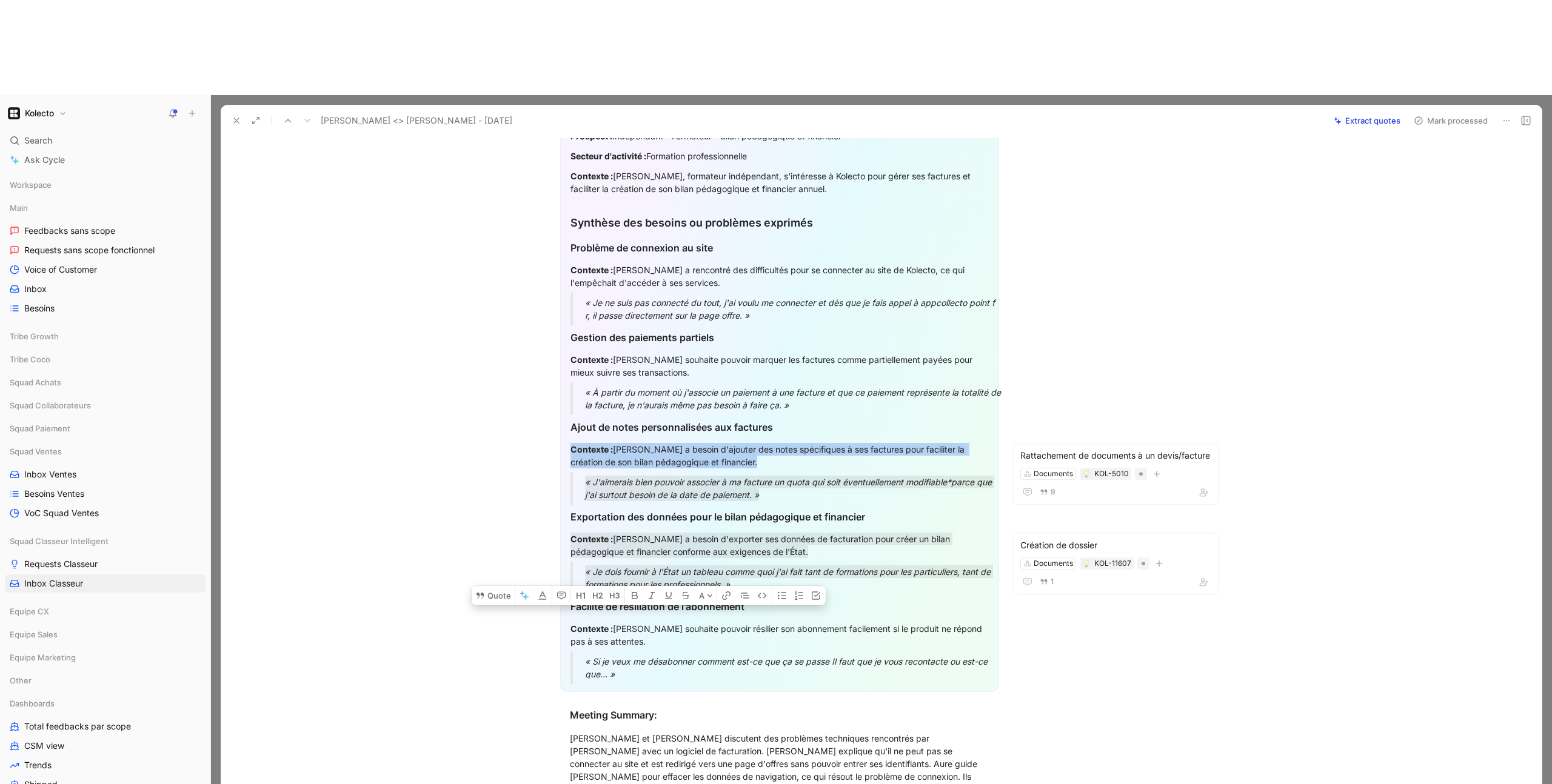
click at [1095, 554] on section "Résumé Infos-clé du prospect/client Prospect : Indépendant - Formateur - Bilan …" at bounding box center [779, 376] width 1067 height 651
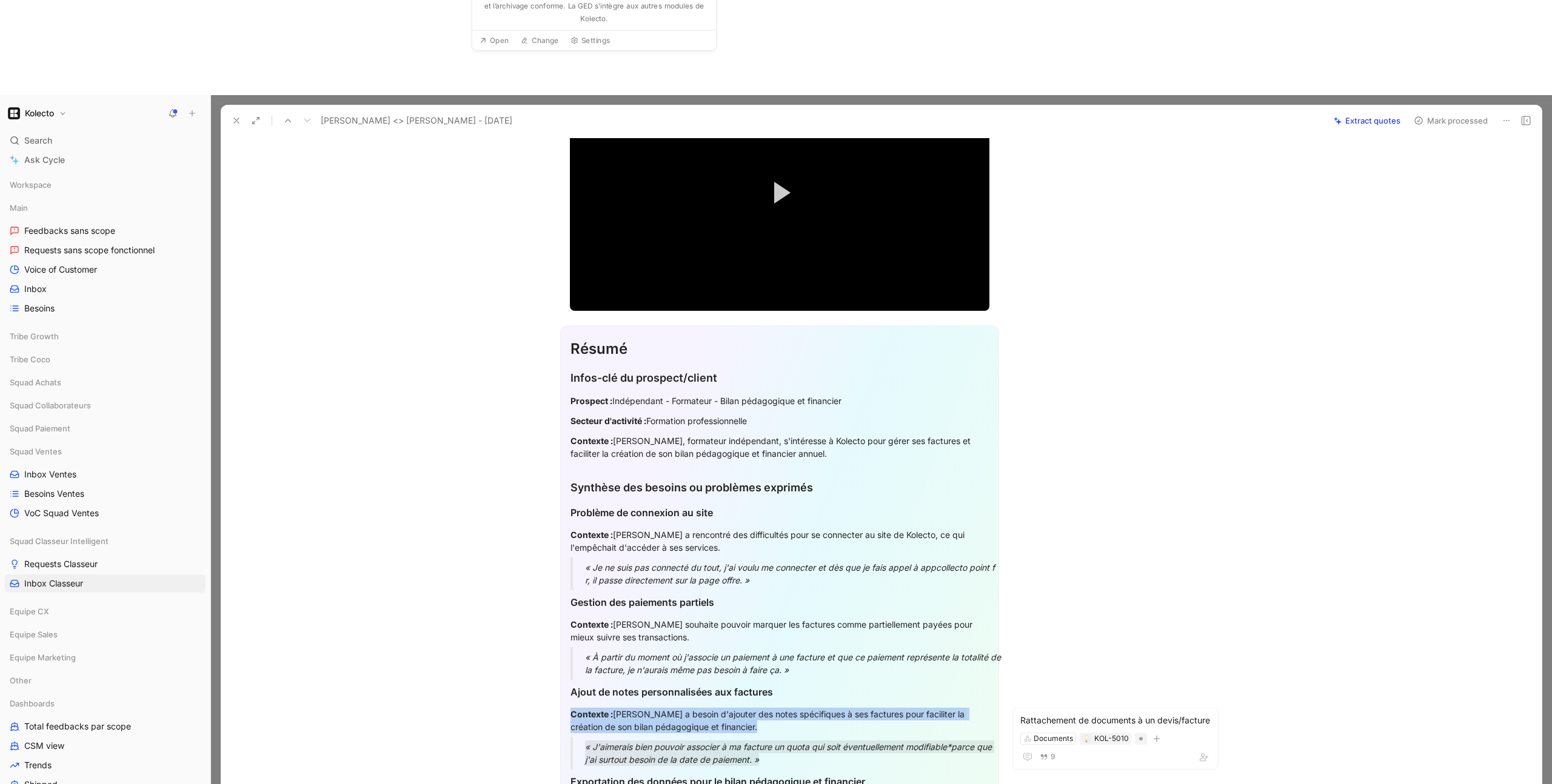
scroll to position [258, 0]
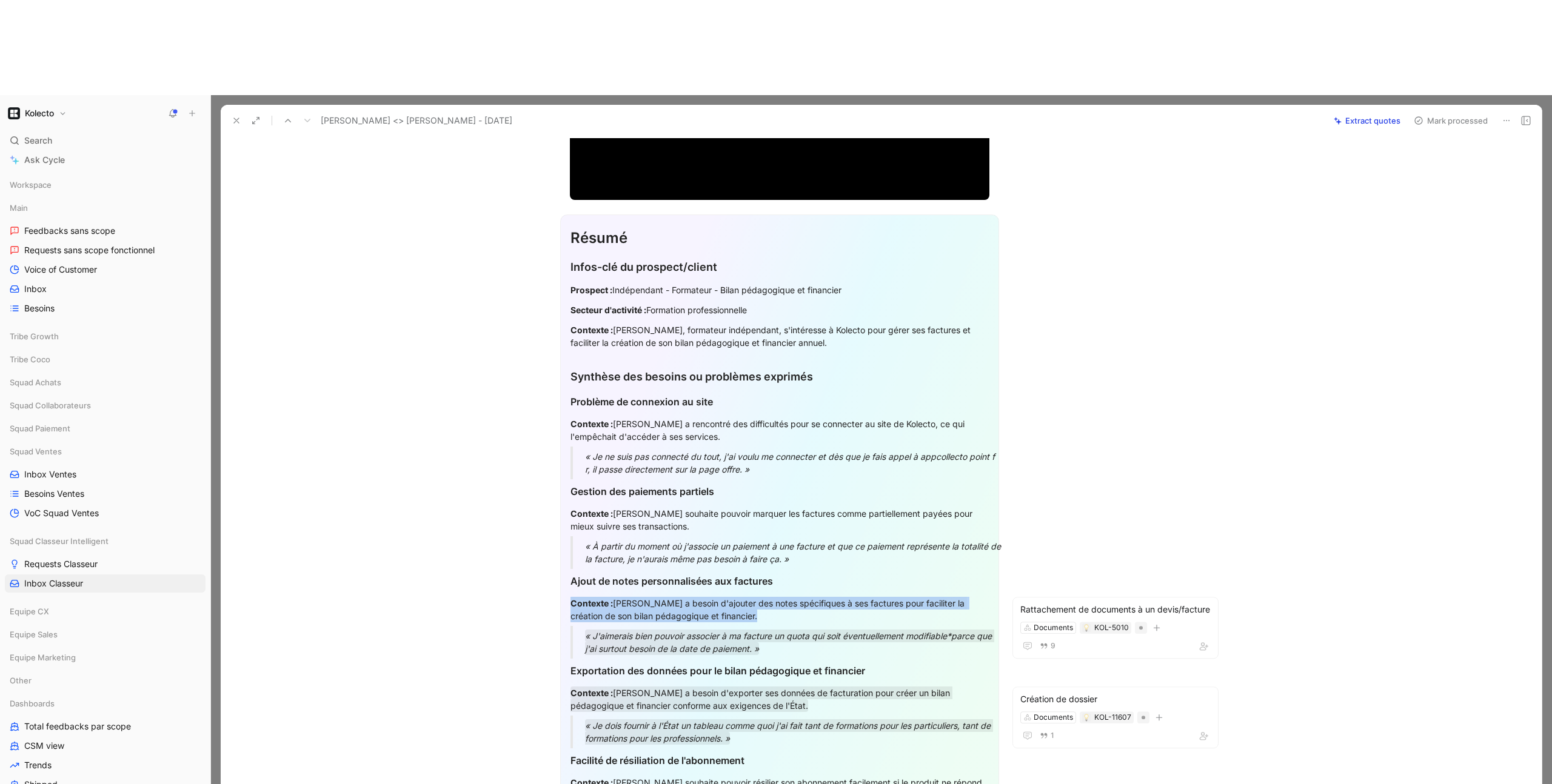
click at [489, 584] on section "Résumé Infos-clé du prospect/client Prospect : Indépendant - Formateur - Bilan …" at bounding box center [779, 531] width 1067 height 651
click at [836, 630] on div "« J'aimerais bien pouvoir associer à ma facture un quota qui soit éventuellemen…" at bounding box center [794, 642] width 418 height 25
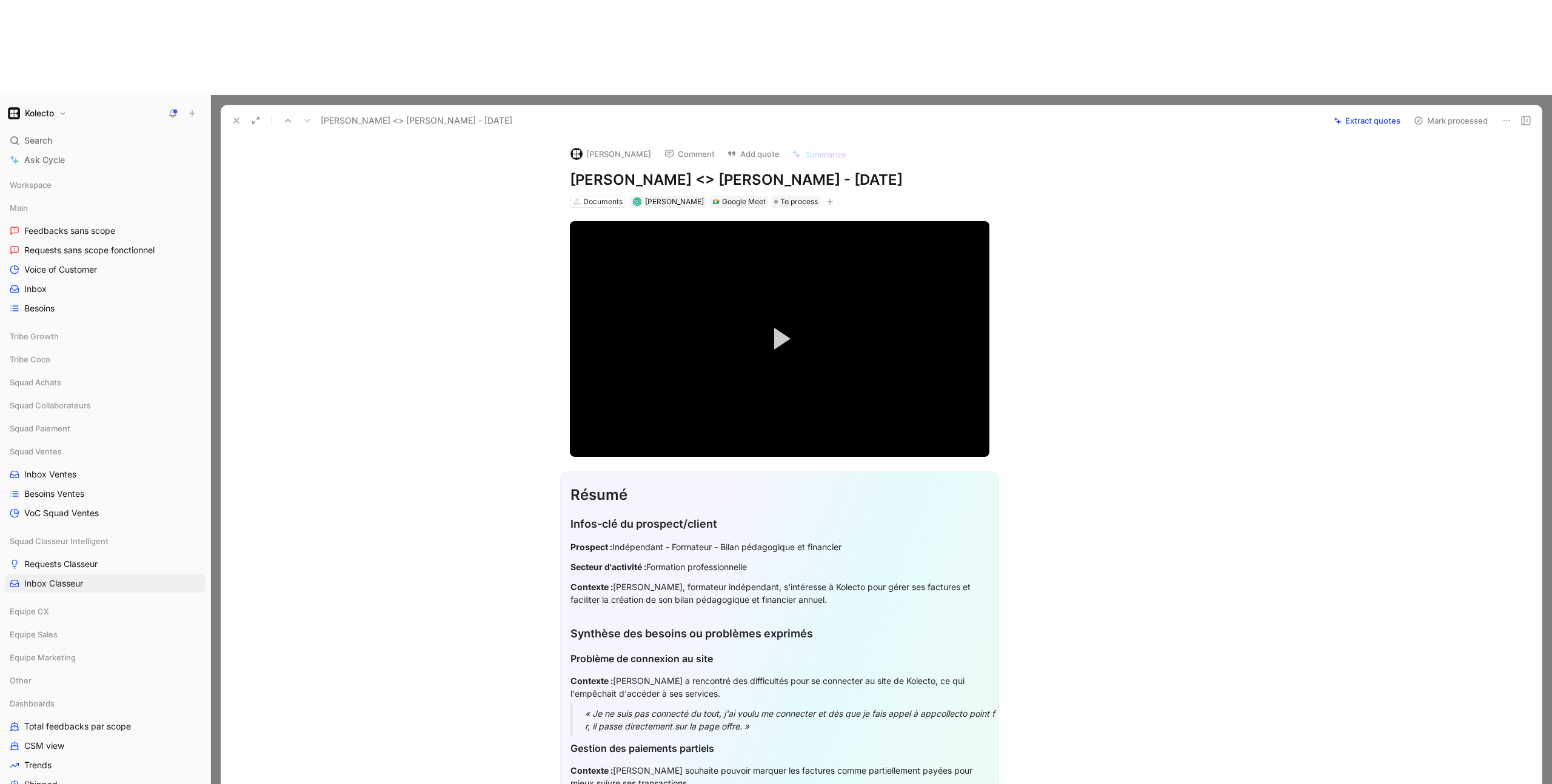
scroll to position [0, 0]
click at [583, 197] on div "Documents" at bounding box center [602, 203] width 40 height 12
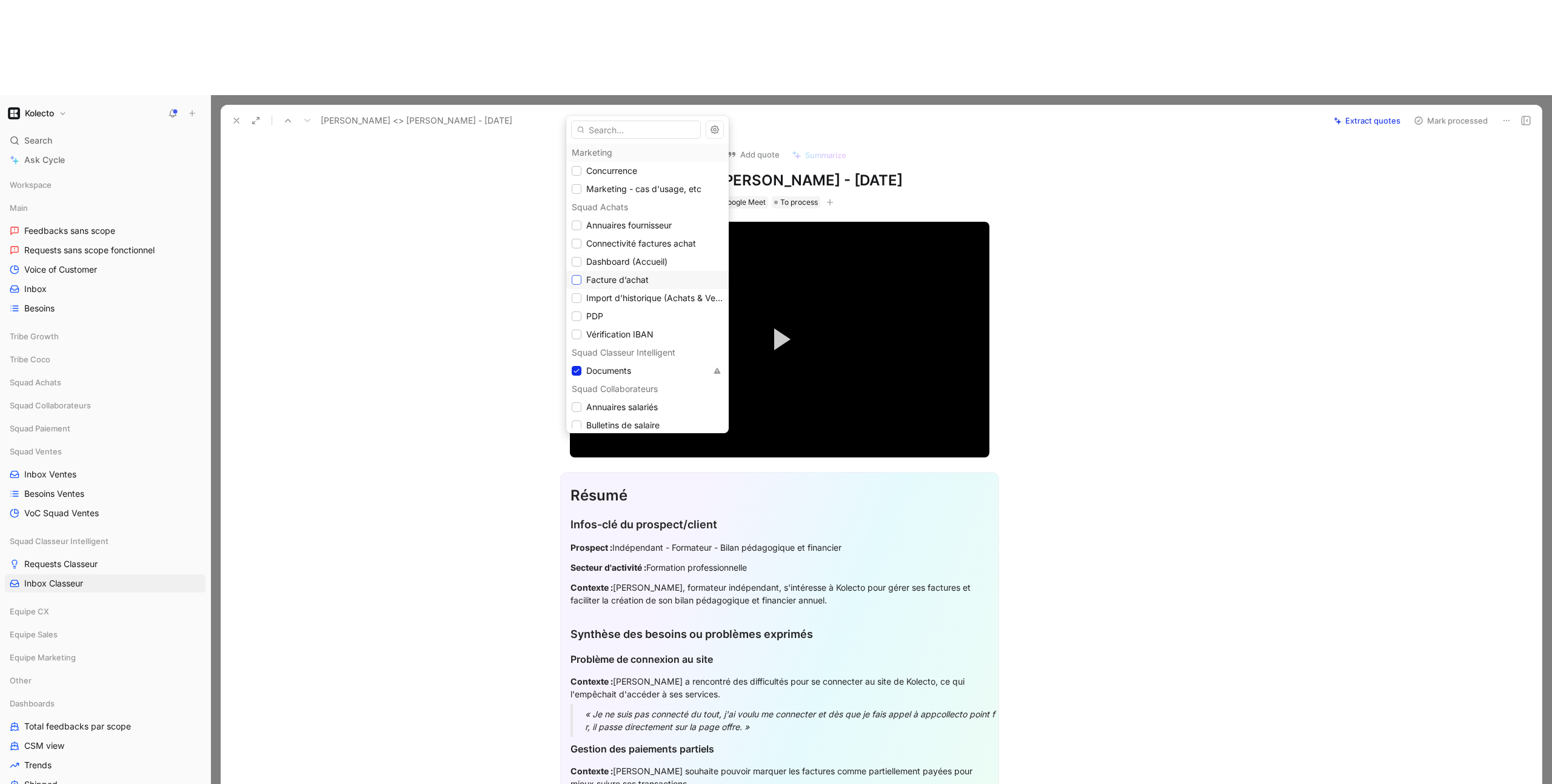
click at [578, 279] on icon at bounding box center [576, 280] width 5 height 4
click at [580, 238] on icon at bounding box center [577, 241] width 7 height 7
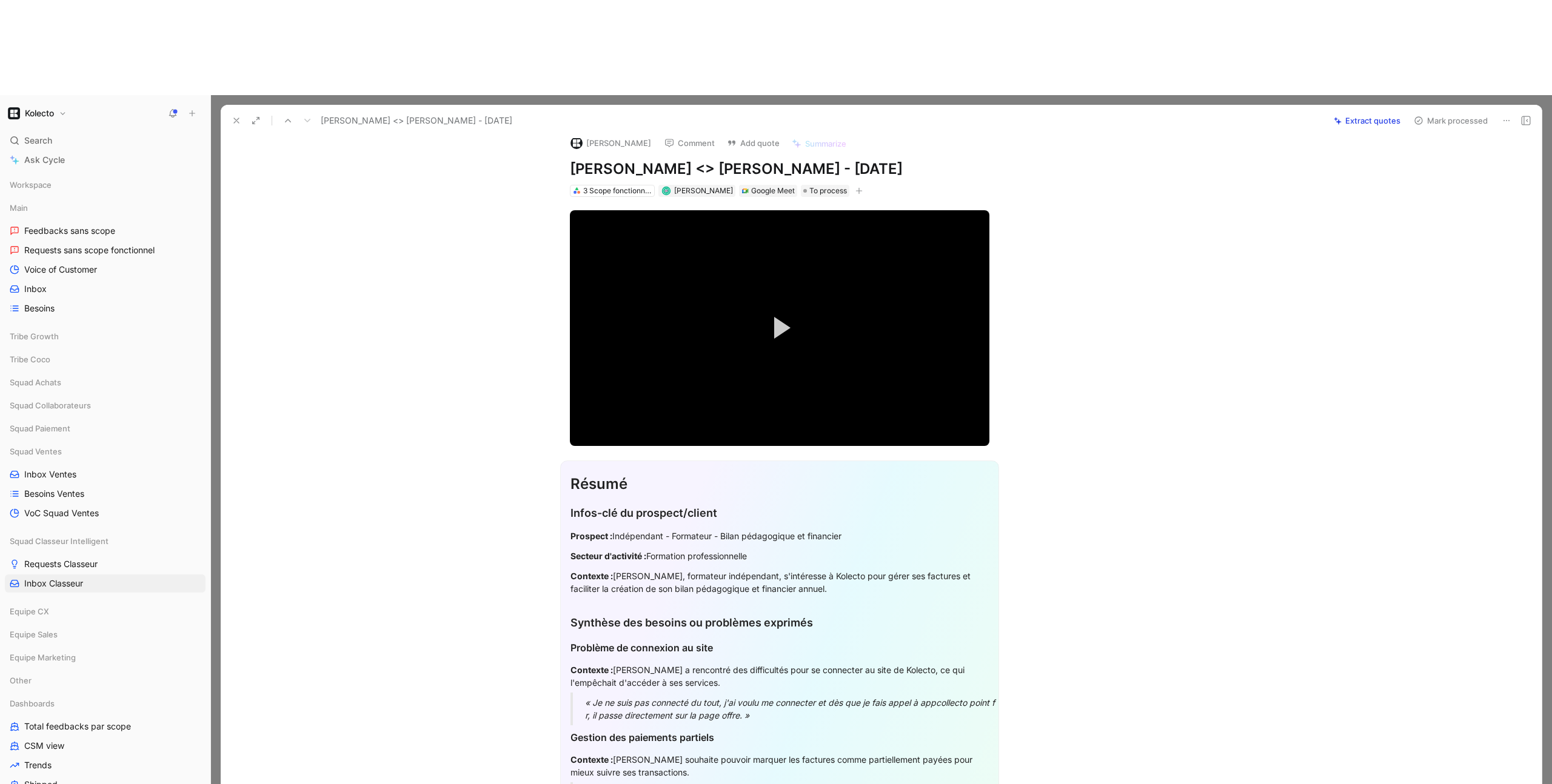
scroll to position [0, 0]
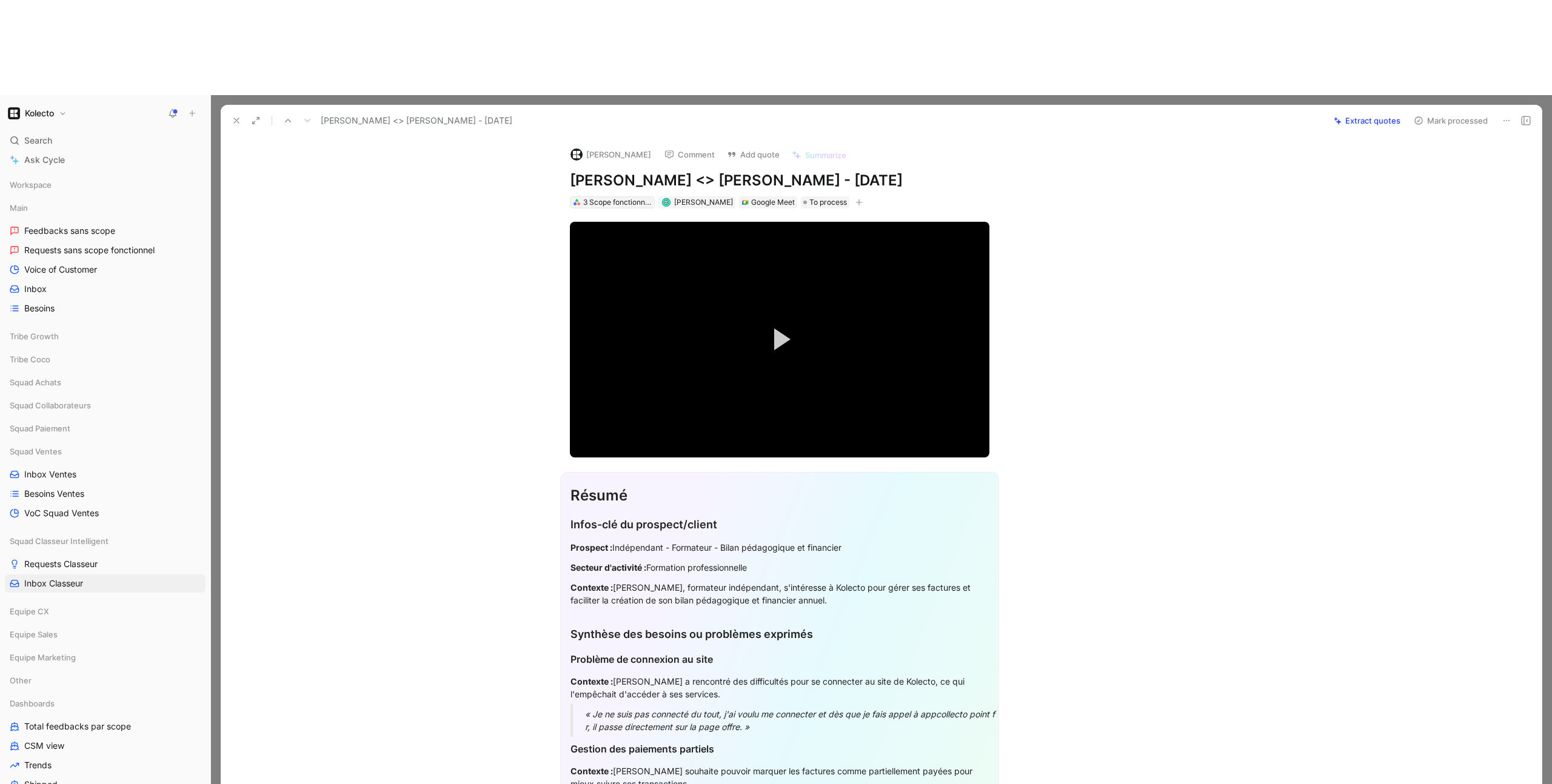
click at [591, 197] on div "3 Scope fonctionnels" at bounding box center [616, 203] width 68 height 12
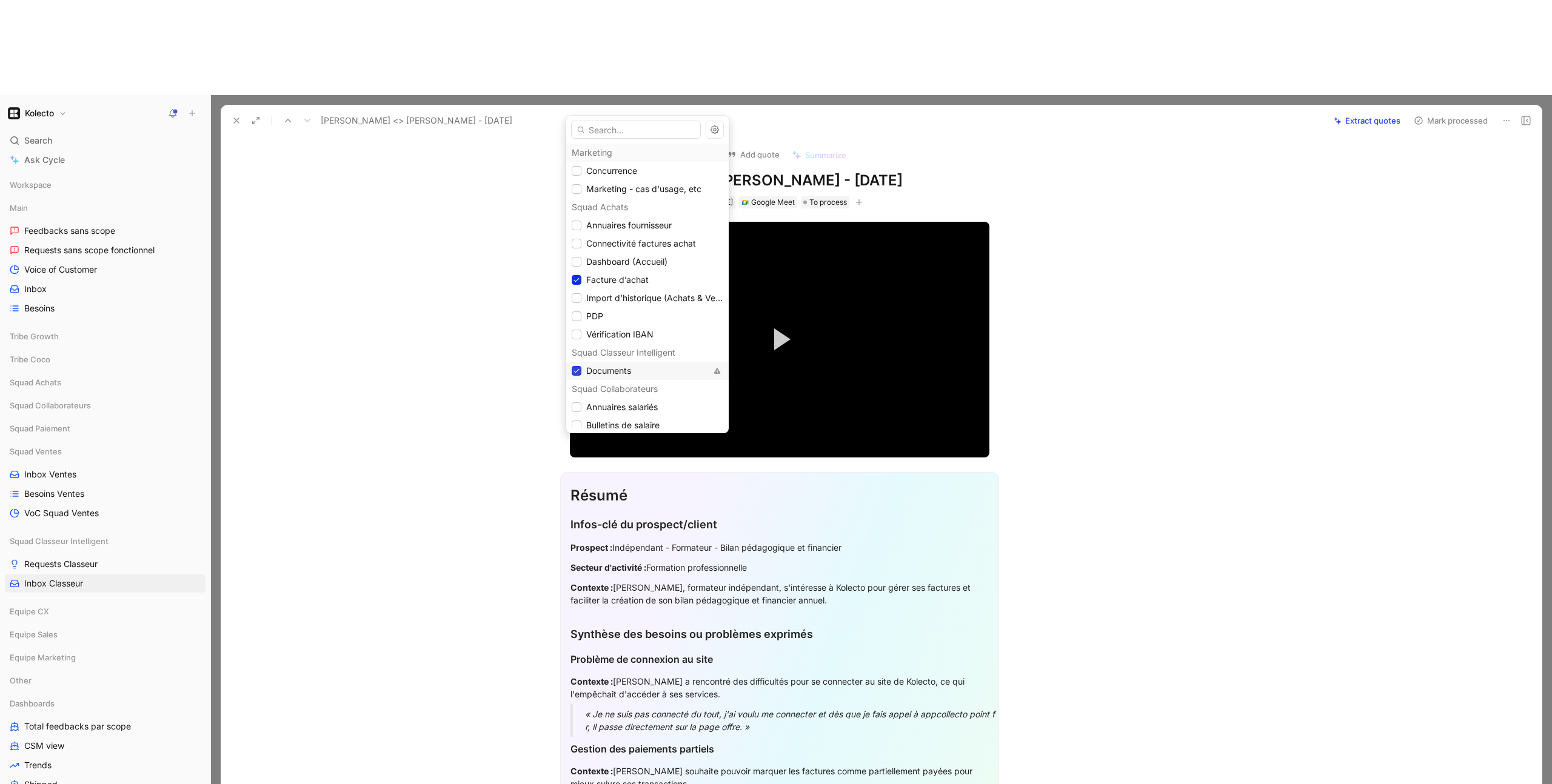
click at [574, 366] on div at bounding box center [576, 370] width 10 height 10
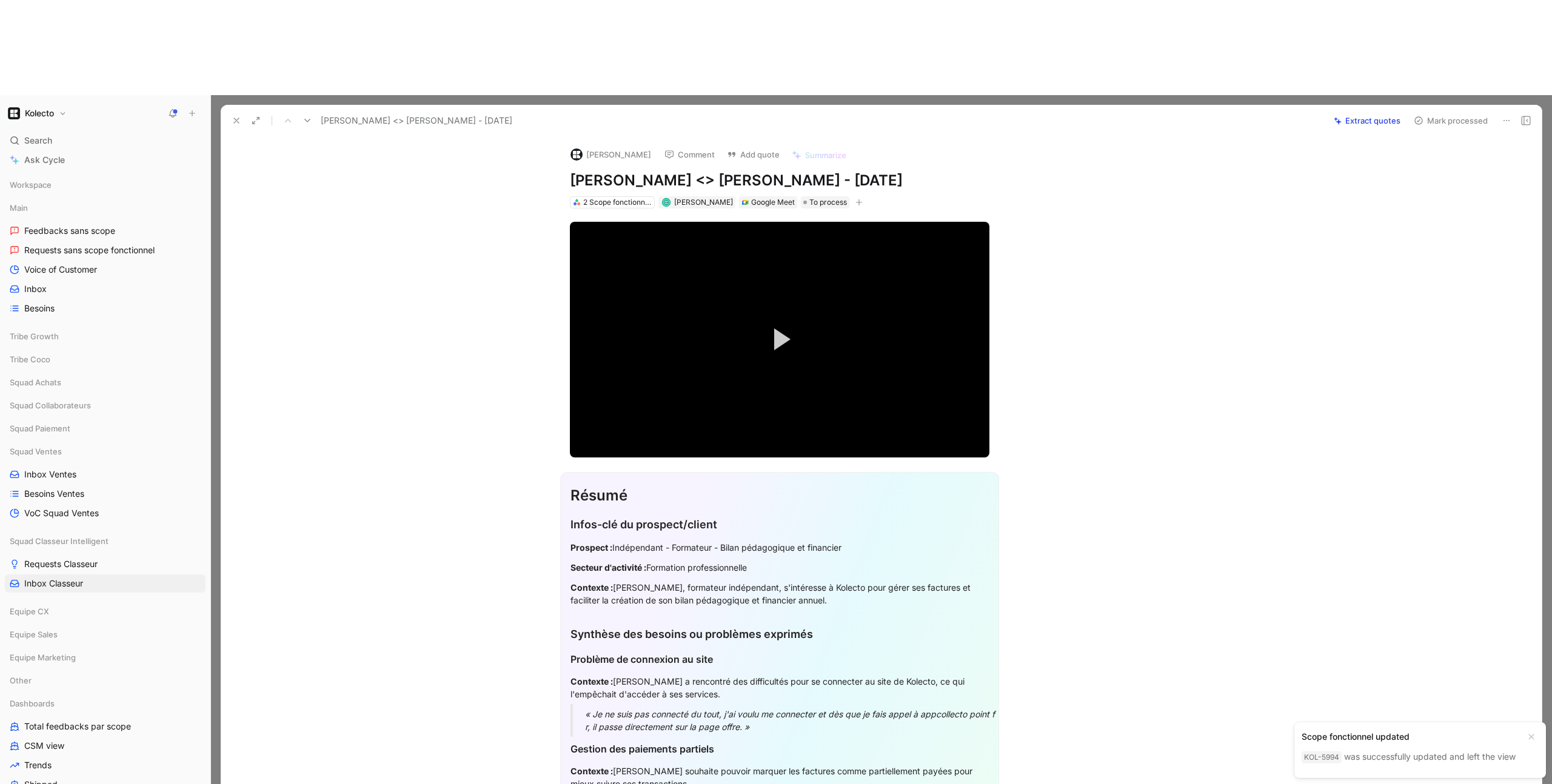
click at [240, 116] on icon at bounding box center [236, 120] width 10 height 10
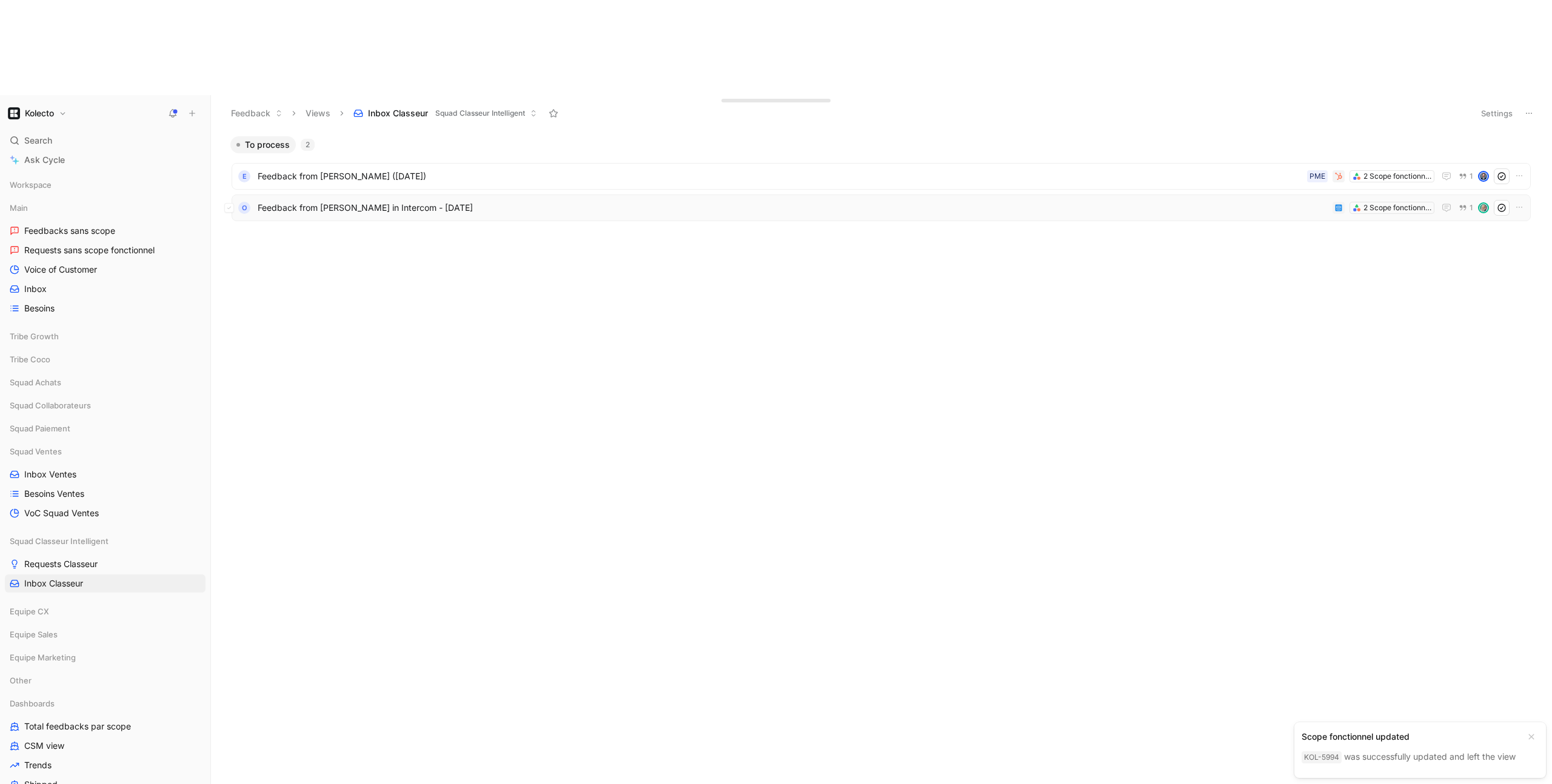
click at [391, 200] on span "Feedback from Fabrice Cosson in Intercom - 6/4/2025" at bounding box center [793, 208] width 1070 height 15
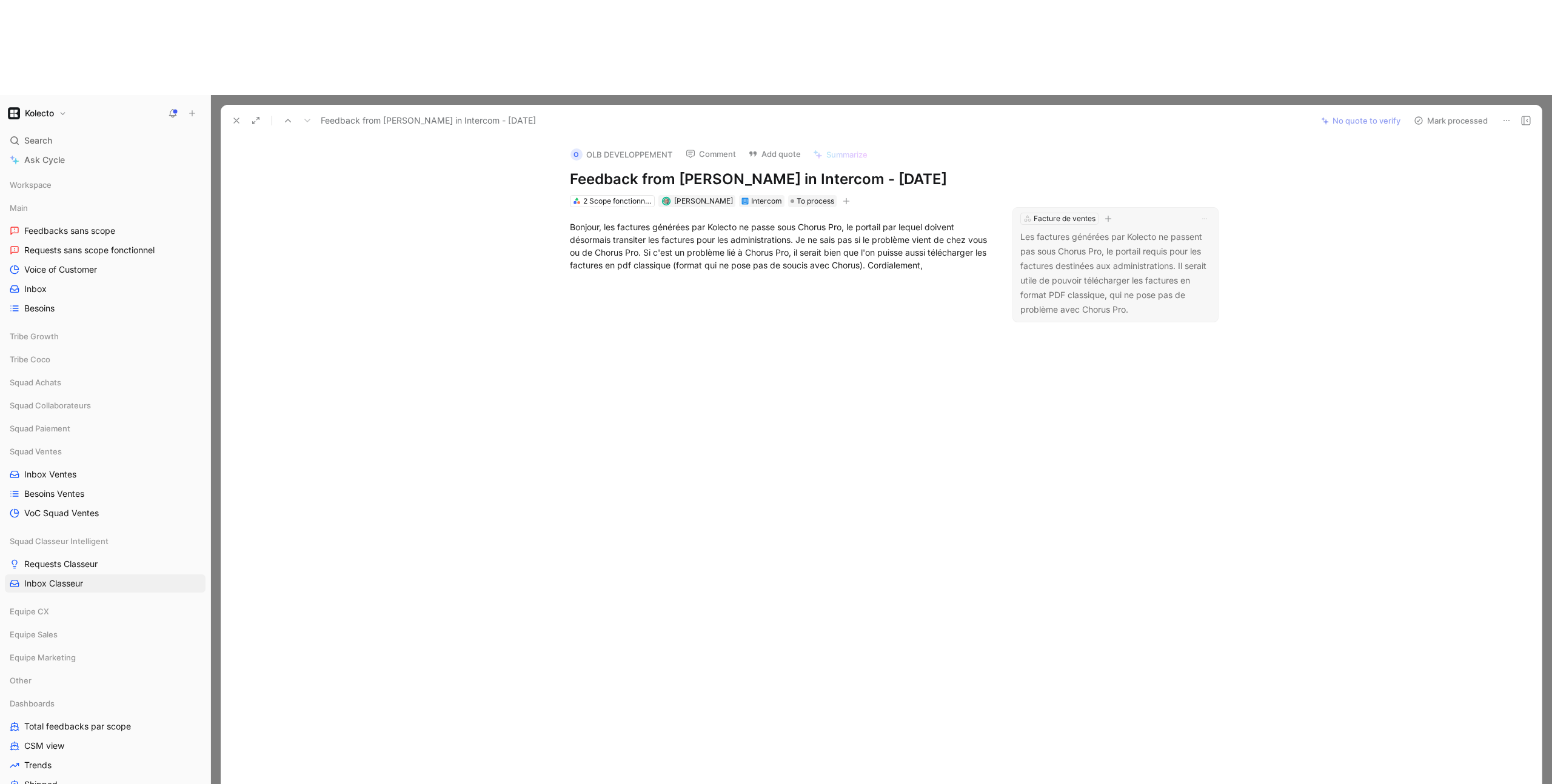
click at [1071, 230] on p "Les factures générées par Kolecto ne passent pas sous Chorus Pro, le portail re…" at bounding box center [1115, 273] width 190 height 87
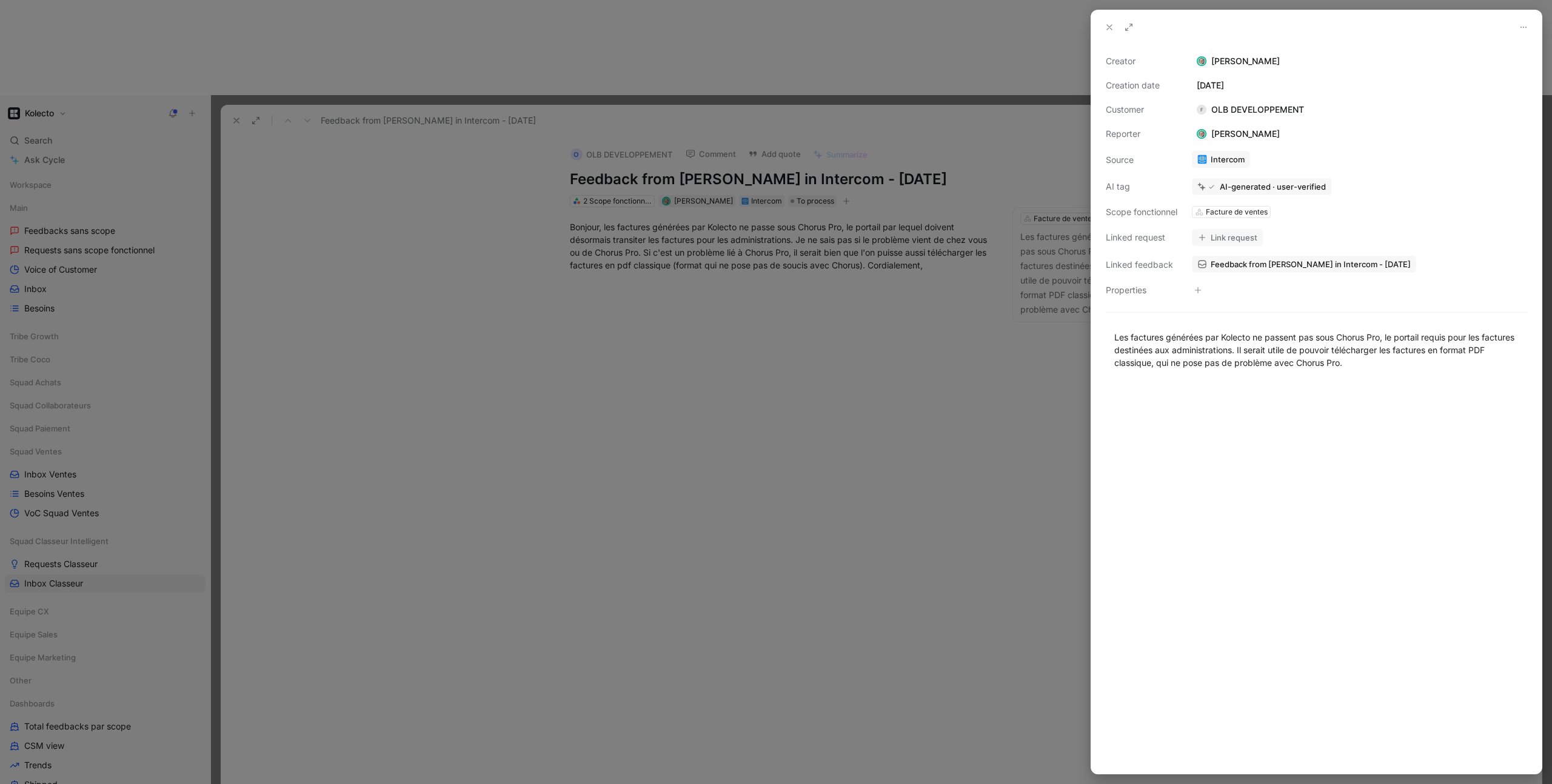
click at [980, 358] on div at bounding box center [776, 392] width 1552 height 784
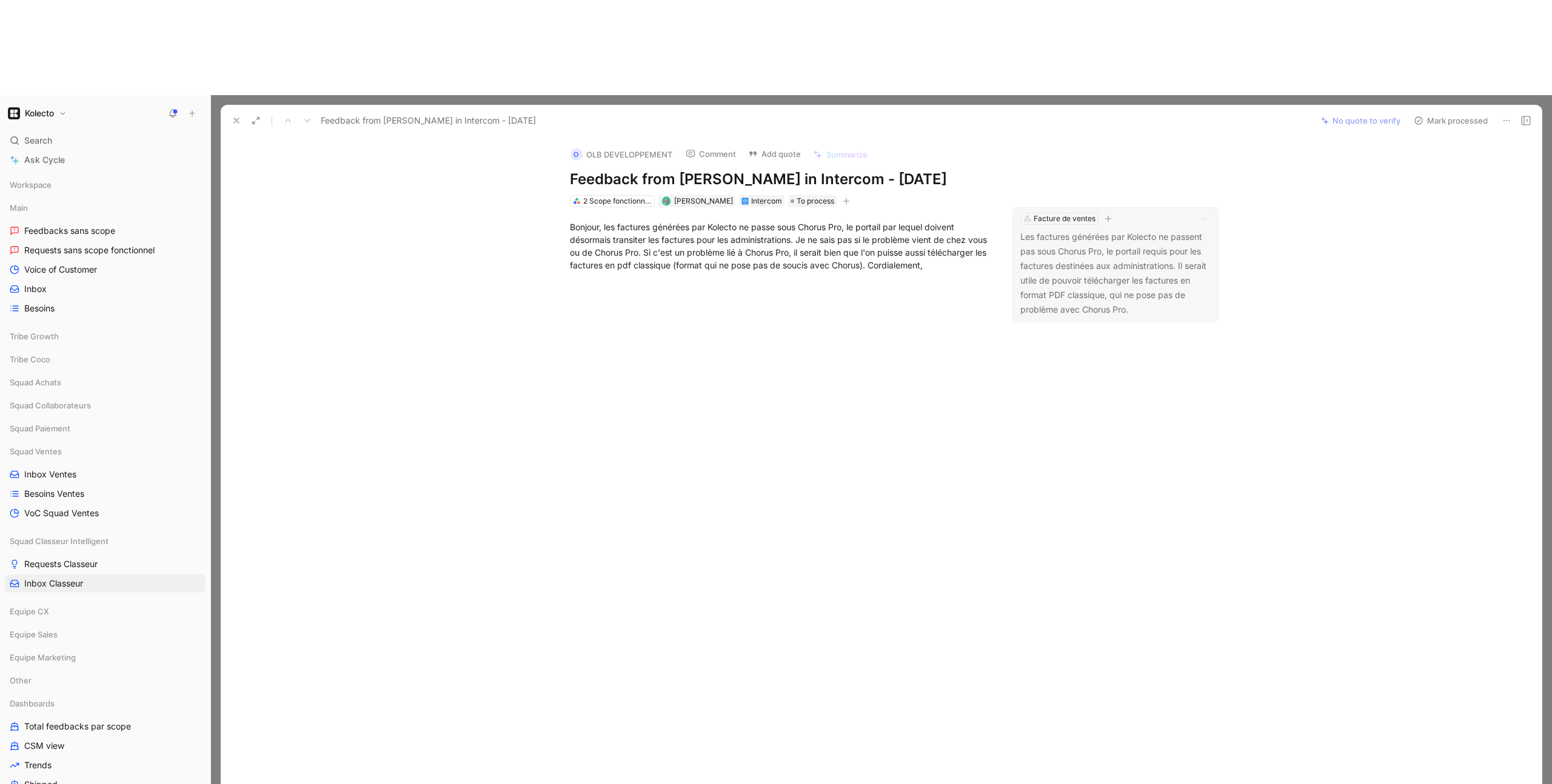
click at [1064, 230] on p "Les factures générées par Kolecto ne passent pas sous Chorus Pro, le portail re…" at bounding box center [1115, 273] width 190 height 87
click at [1064, 154] on div at bounding box center [776, 392] width 1552 height 784
click at [1064, 230] on p "Les factures générées par Kolecto ne passent pas sous Chorus Pro, le portail re…" at bounding box center [1115, 273] width 190 height 87
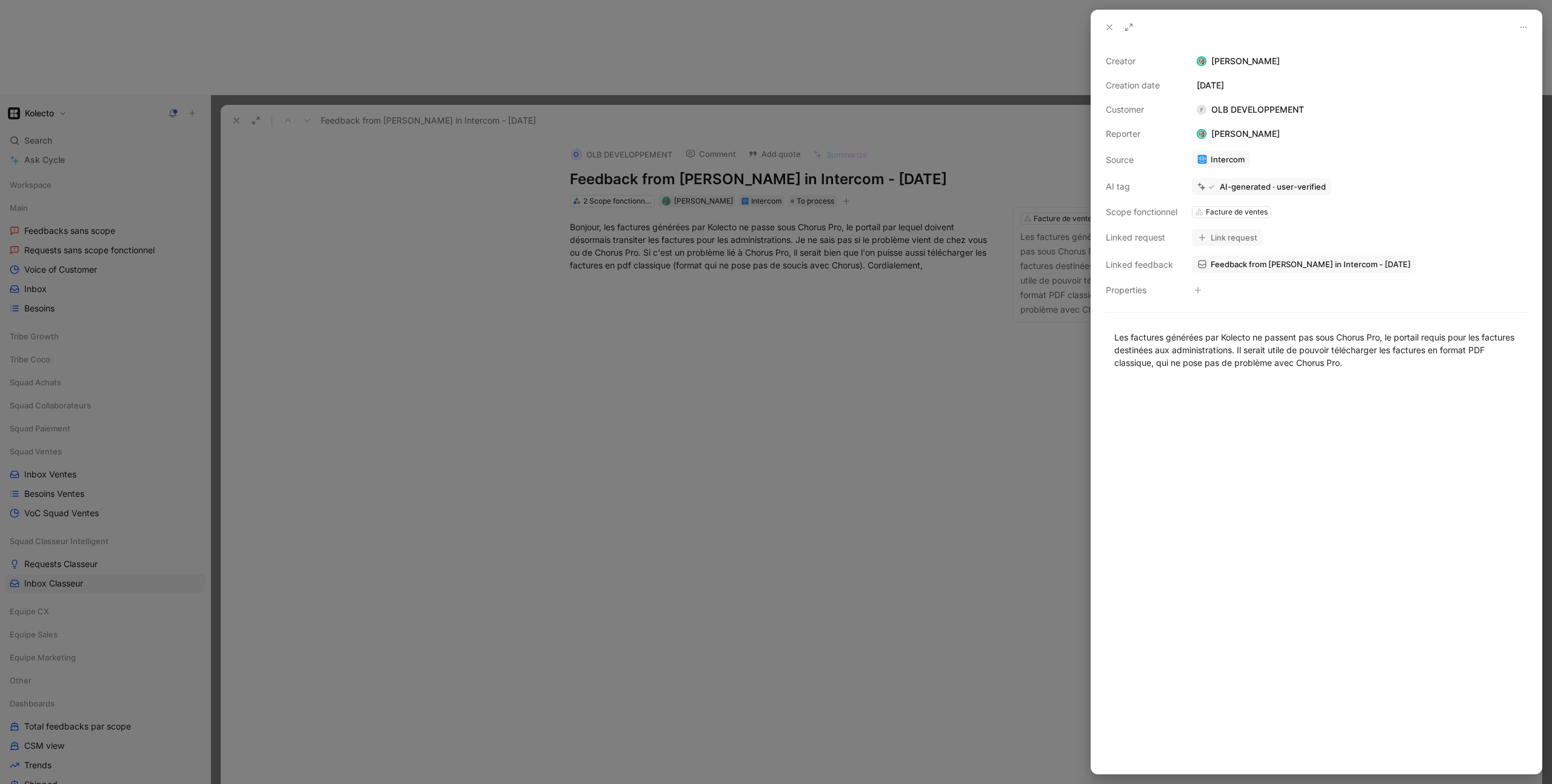
click at [944, 230] on div at bounding box center [776, 392] width 1552 height 784
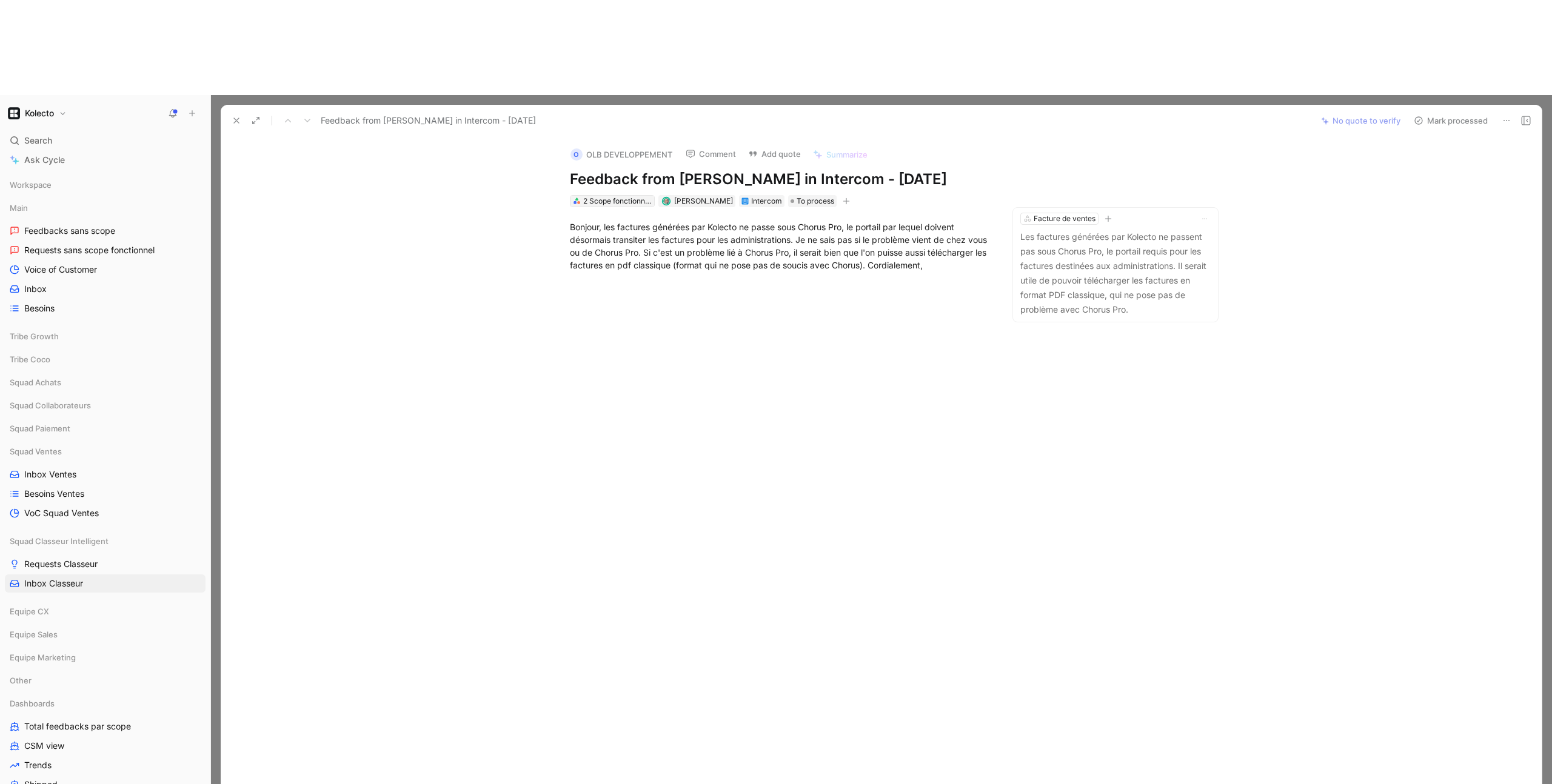
click at [631, 195] on div "2 Scope fonctionnels" at bounding box center [616, 201] width 68 height 12
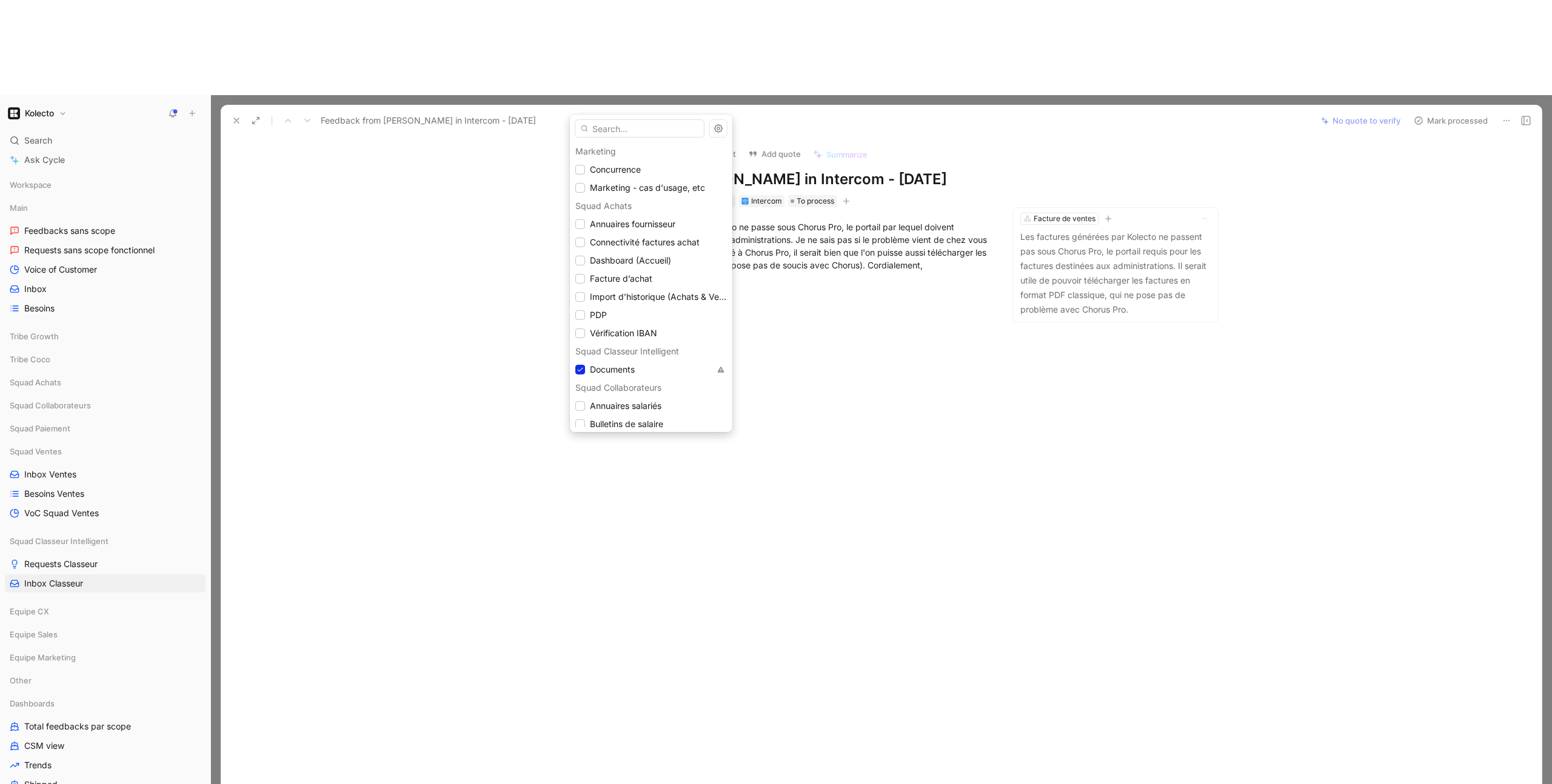
drag, startPoint x: 581, startPoint y: 367, endPoint x: 537, endPoint y: 347, distance: 48.3
click at [581, 367] on icon at bounding box center [580, 370] width 7 height 7
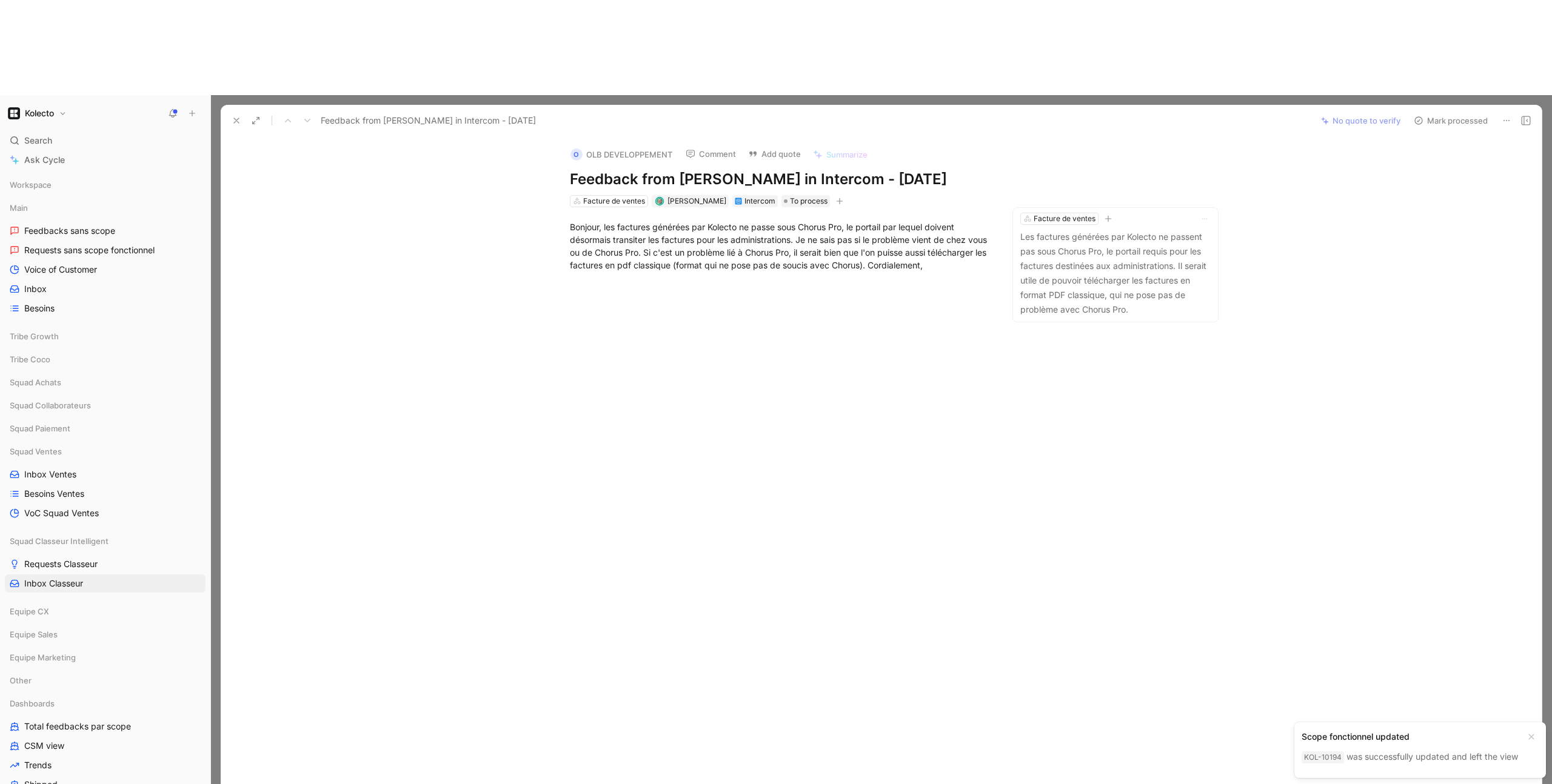
click at [235, 118] on use at bounding box center [236, 121] width 5 height 5
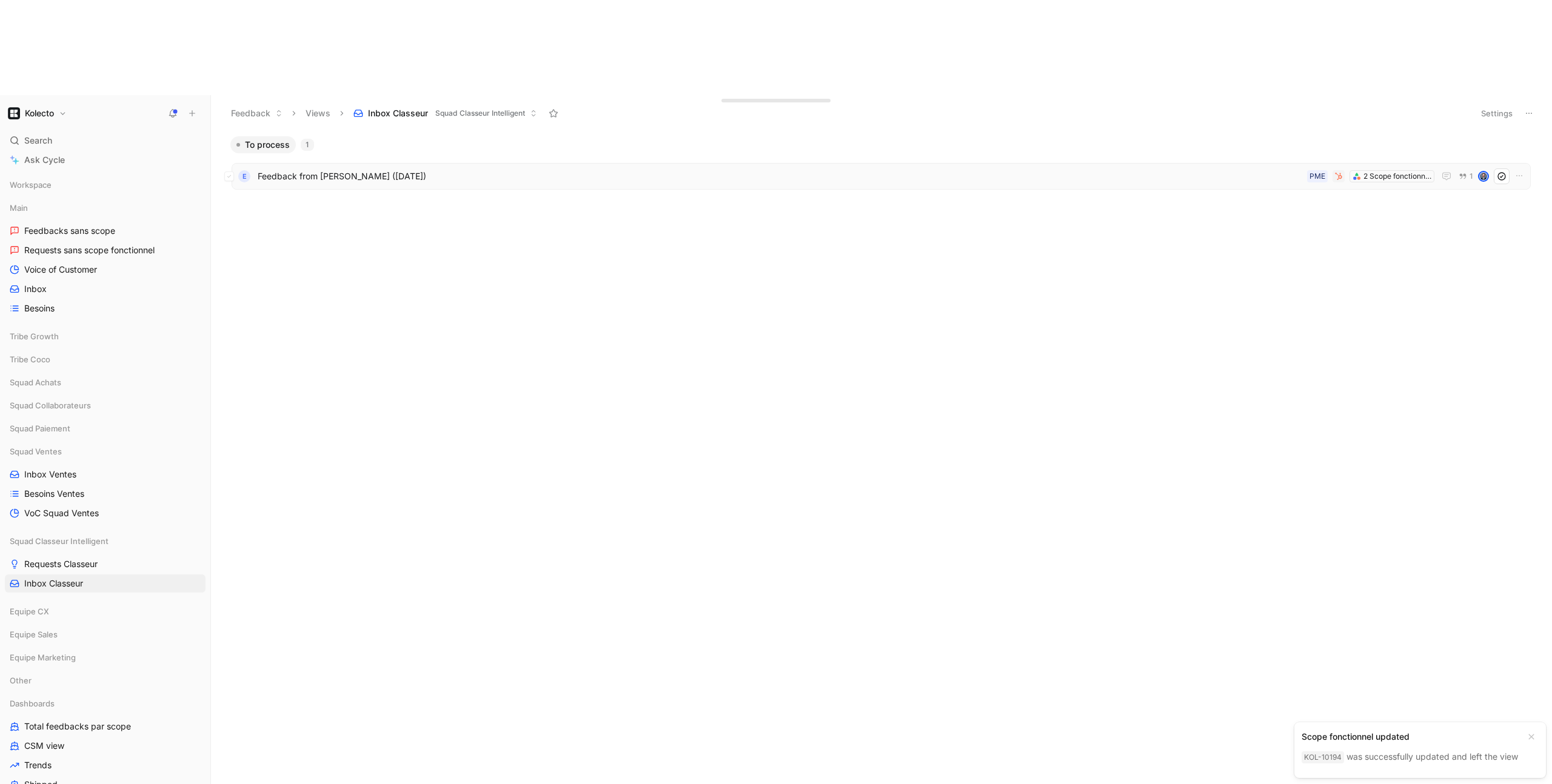
click at [369, 169] on span "Feedback from ERHAMANN GOURRARI (Aug 01, 2025)" at bounding box center [780, 177] width 1044 height 15
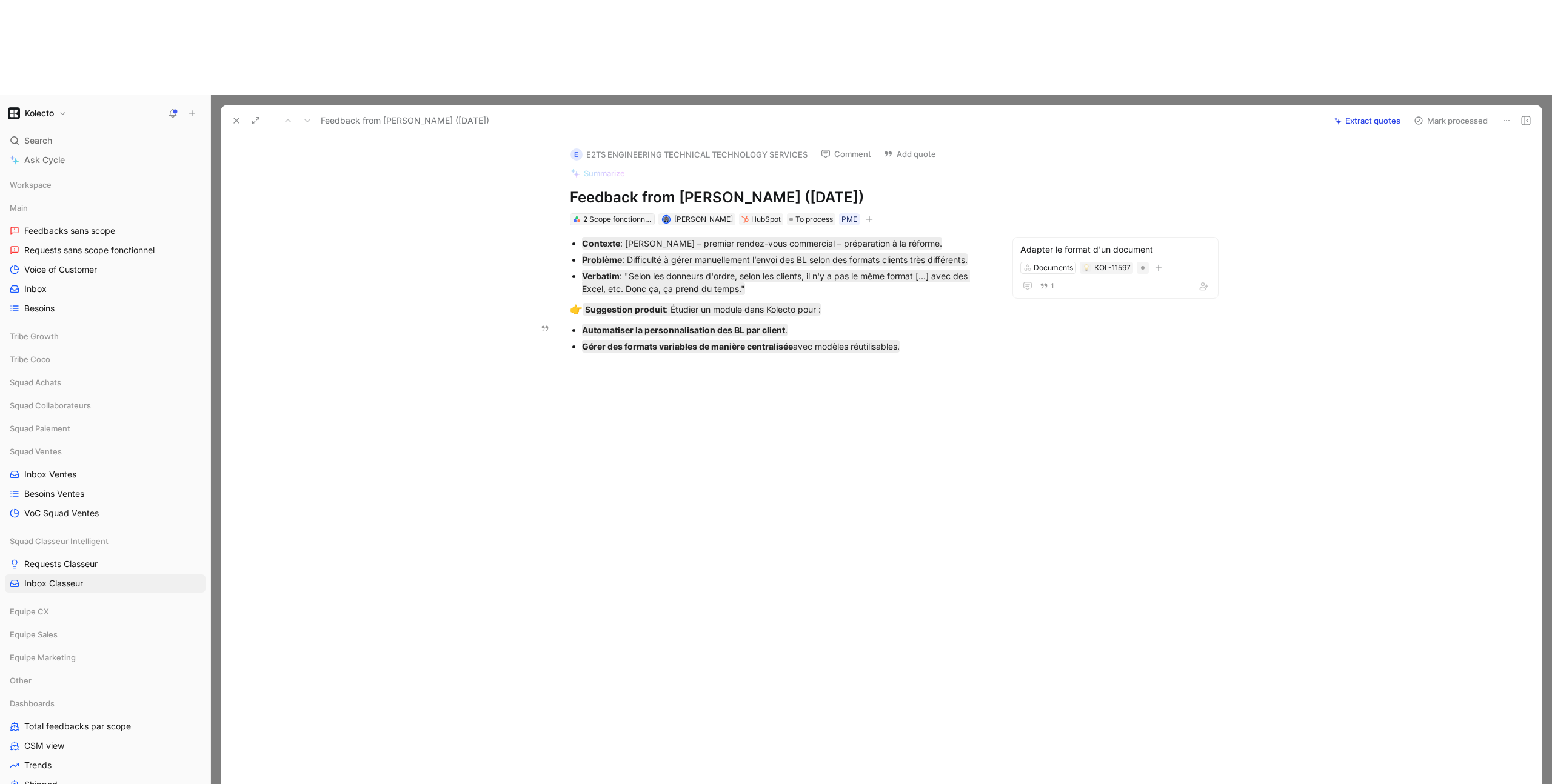
click at [614, 213] on div "2 Scope fonctionnels" at bounding box center [616, 219] width 68 height 12
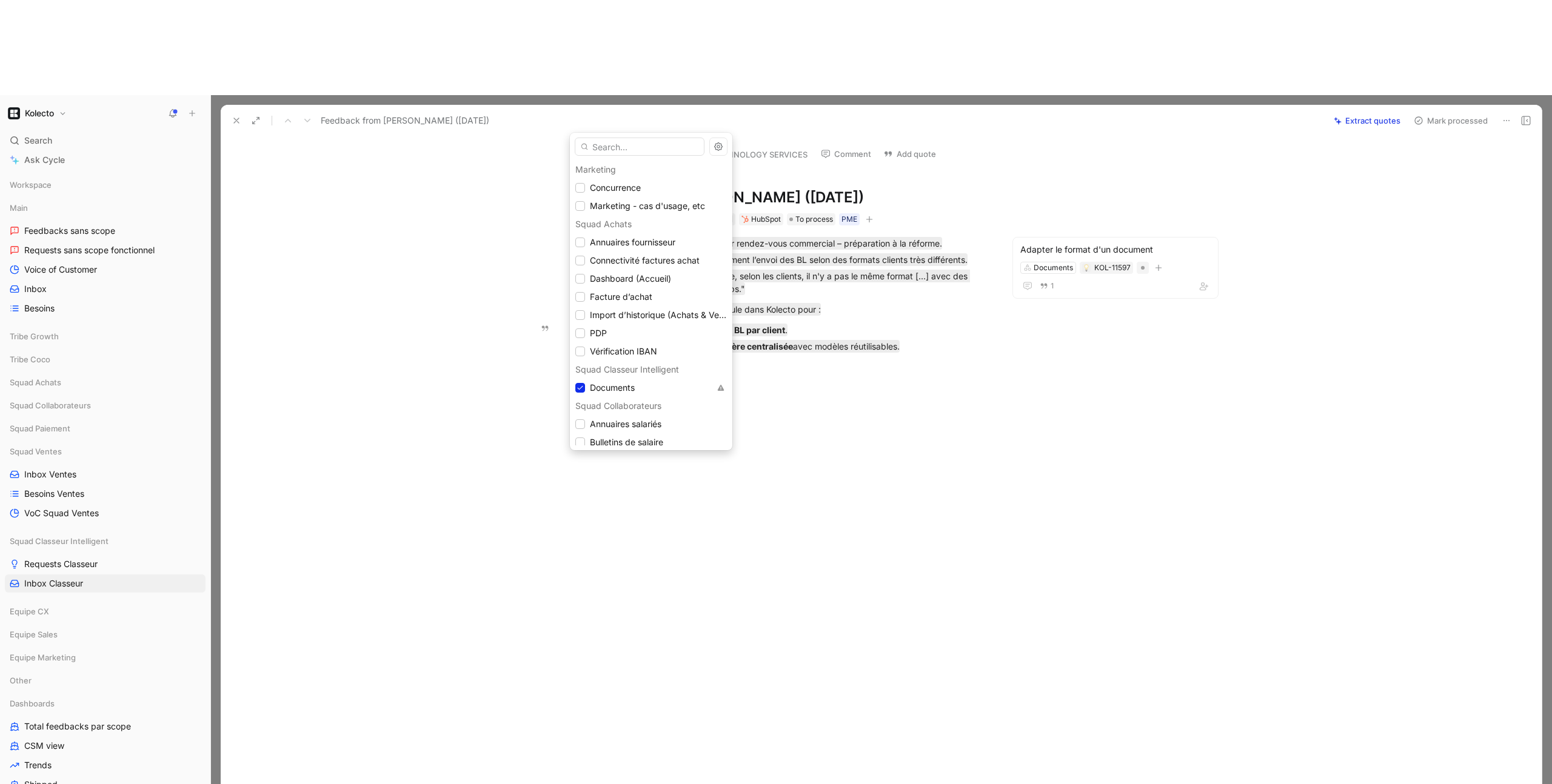
click at [581, 387] on icon at bounding box center [580, 388] width 7 height 7
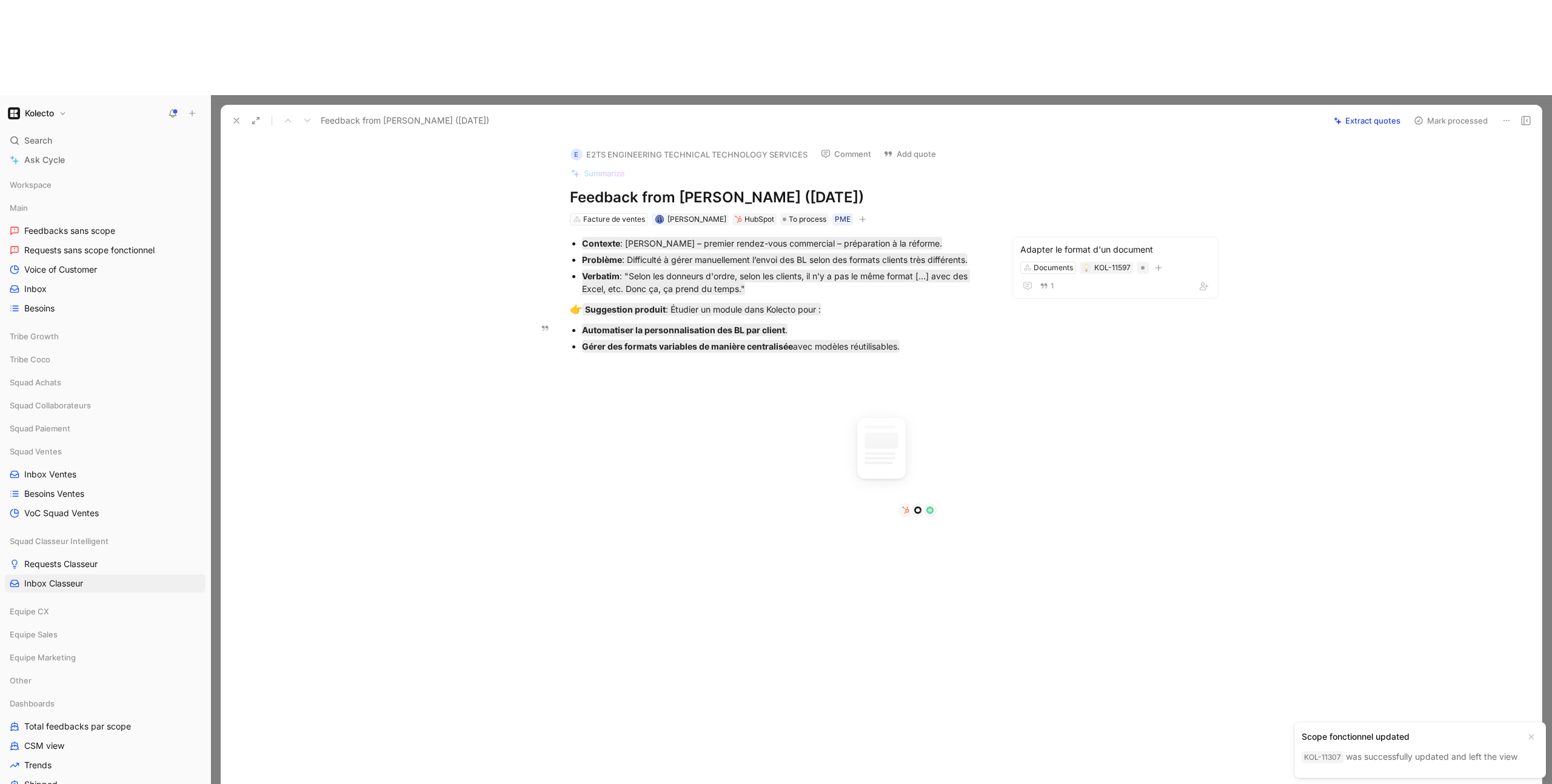
click at [236, 118] on use at bounding box center [236, 121] width 5 height 5
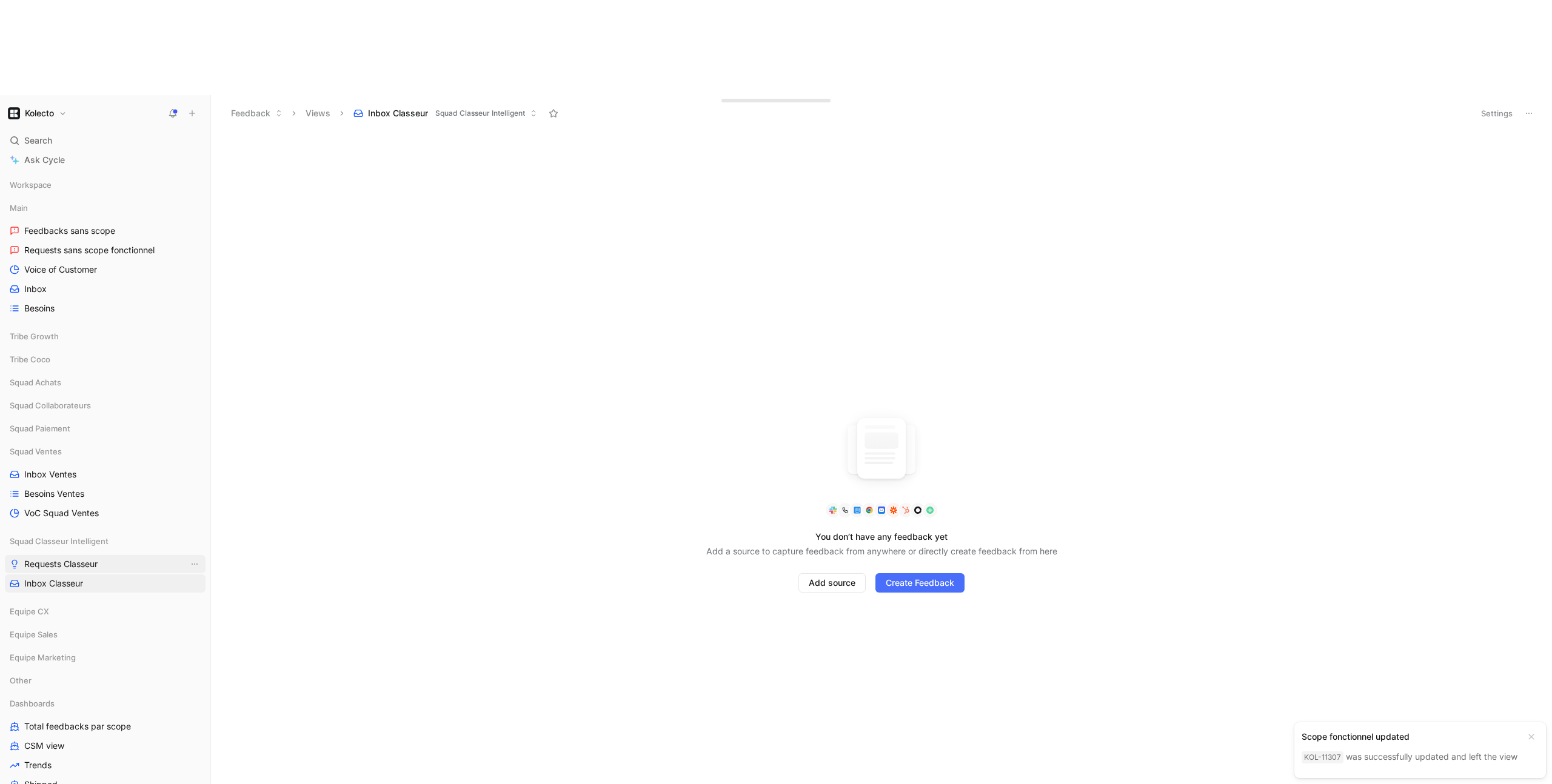
click at [74, 558] on span "Requests Classeur" at bounding box center [61, 564] width 73 height 12
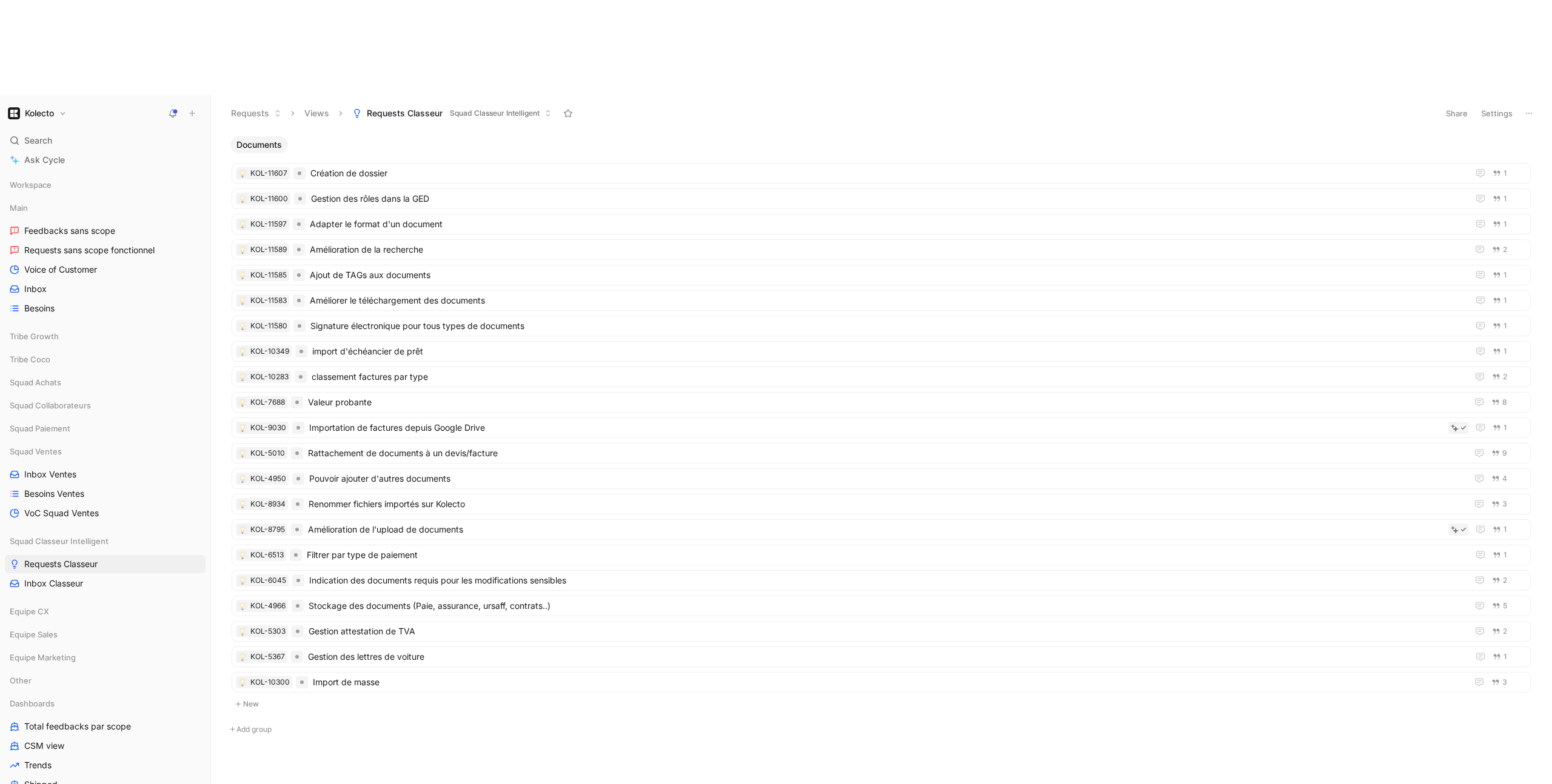
click at [245, 722] on button "Add group" at bounding box center [881, 730] width 1311 height 15
type input "Gestion des exports de document"
click at [400, 690] on body "Kolecto Search ⌘ K Ask Cycle Workspace Main Feedbacks sans scope Requests sans …" at bounding box center [776, 392] width 1552 height 784
click at [270, 722] on button "Add group" at bounding box center [881, 730] width 1311 height 15
type input "G"
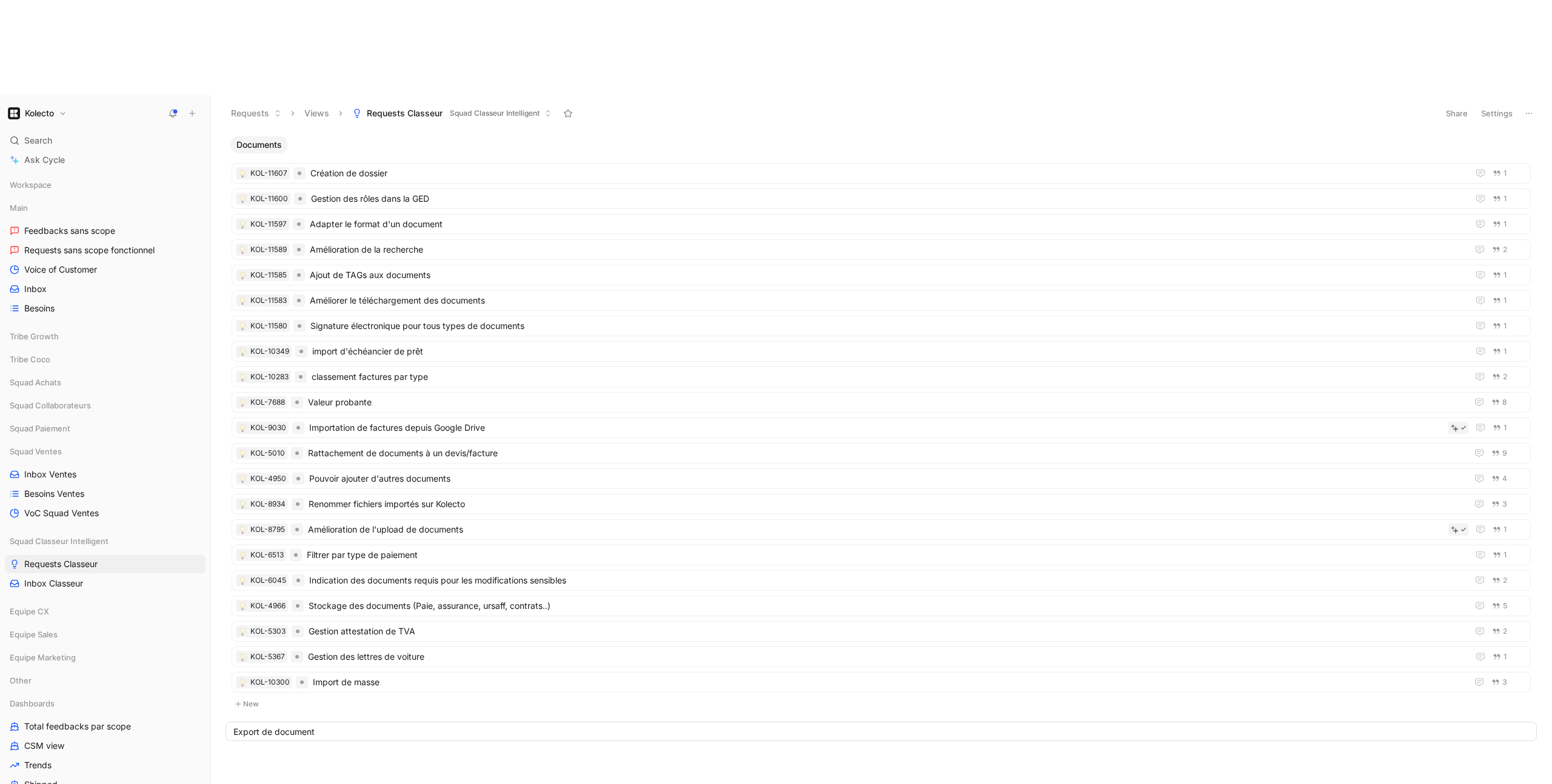
type input "Export de documents"
click at [1510, 142] on icon "button" at bounding box center [1507, 145] width 7 height 7
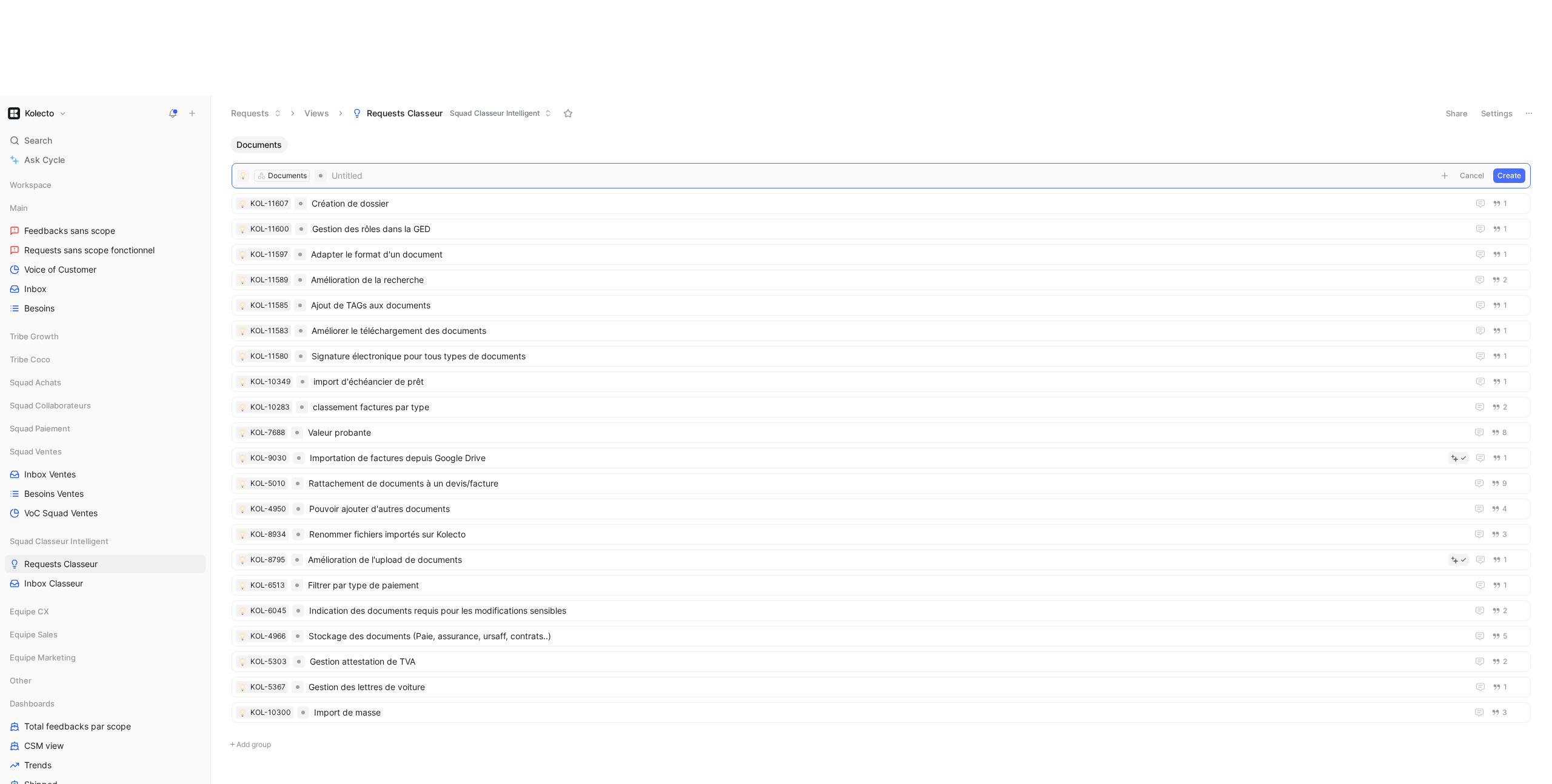
drag, startPoint x: 1469, startPoint y: 80, endPoint x: 1504, endPoint y: 70, distance: 36.4
click at [1469, 168] on button "Cancel" at bounding box center [1472, 176] width 33 height 15
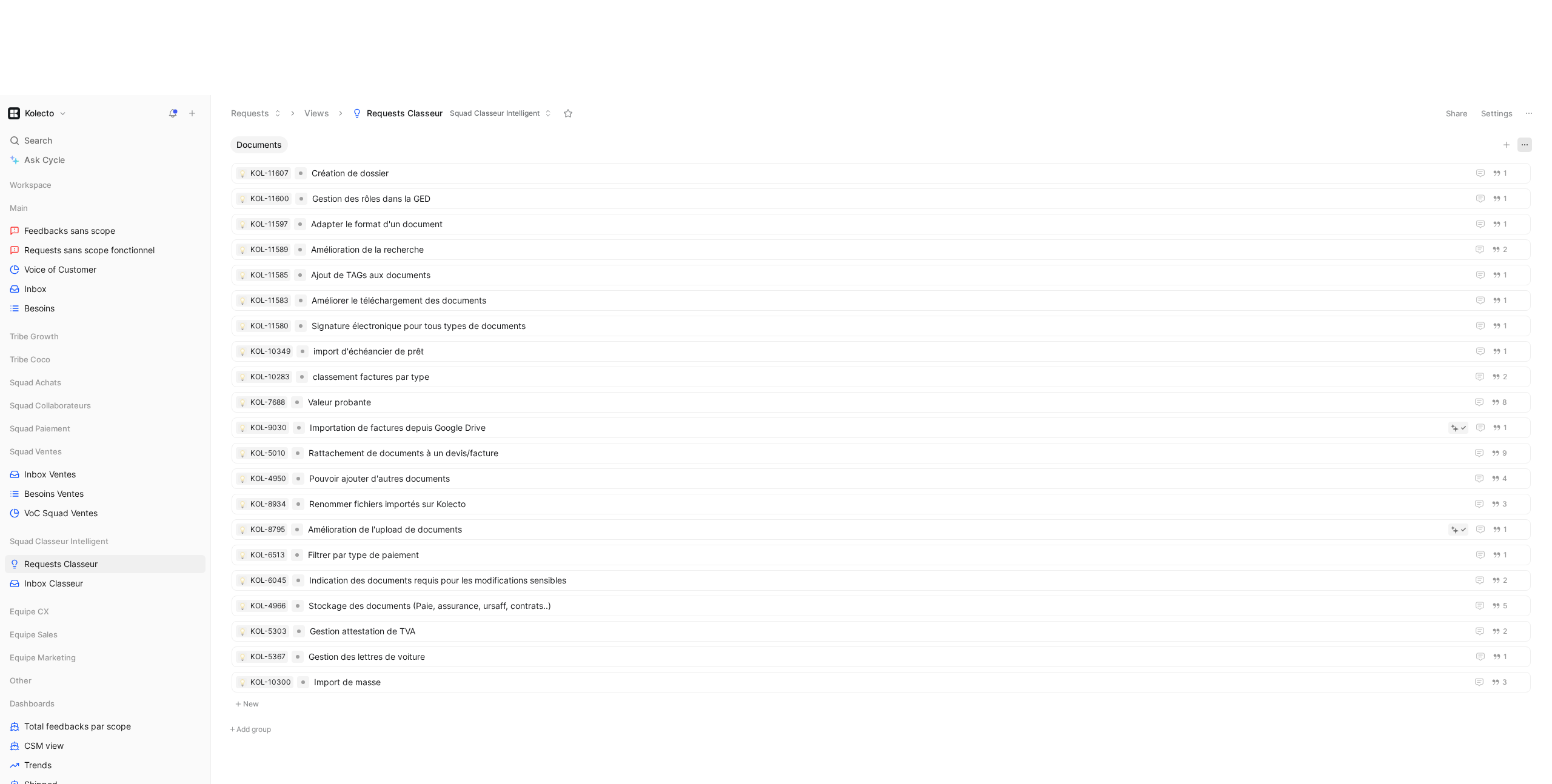
click at [1522, 145] on use "button" at bounding box center [1524, 145] width 6 height 1
click at [262, 139] on span "Documents" at bounding box center [259, 145] width 45 height 12
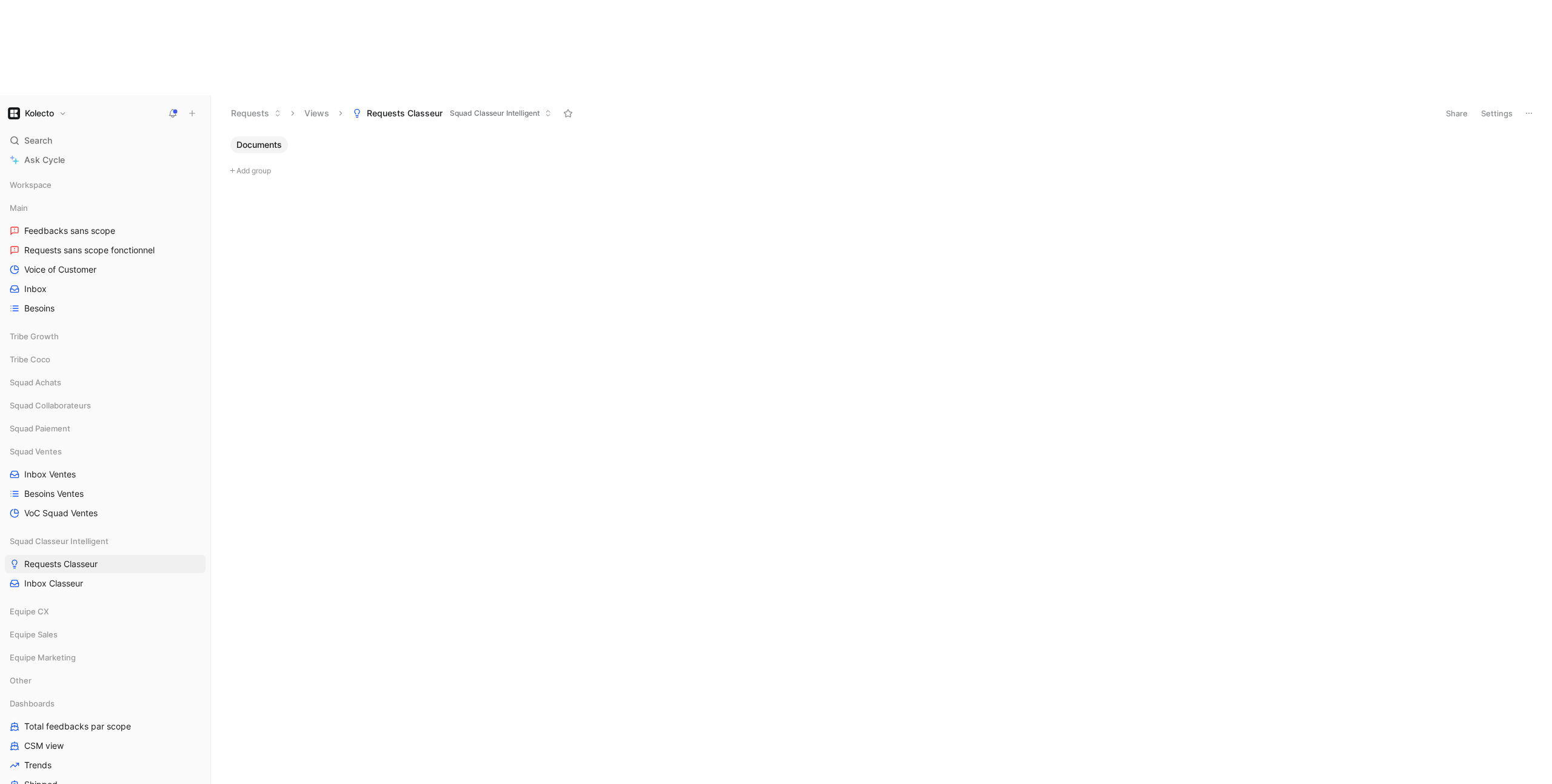
click at [238, 164] on button "Add group" at bounding box center [881, 171] width 1311 height 15
type input "Export de document"
click at [239, 164] on button "Add group" at bounding box center [881, 171] width 1311 height 15
type input "Export de document"
click at [252, 164] on button "Add group" at bounding box center [881, 171] width 1311 height 15
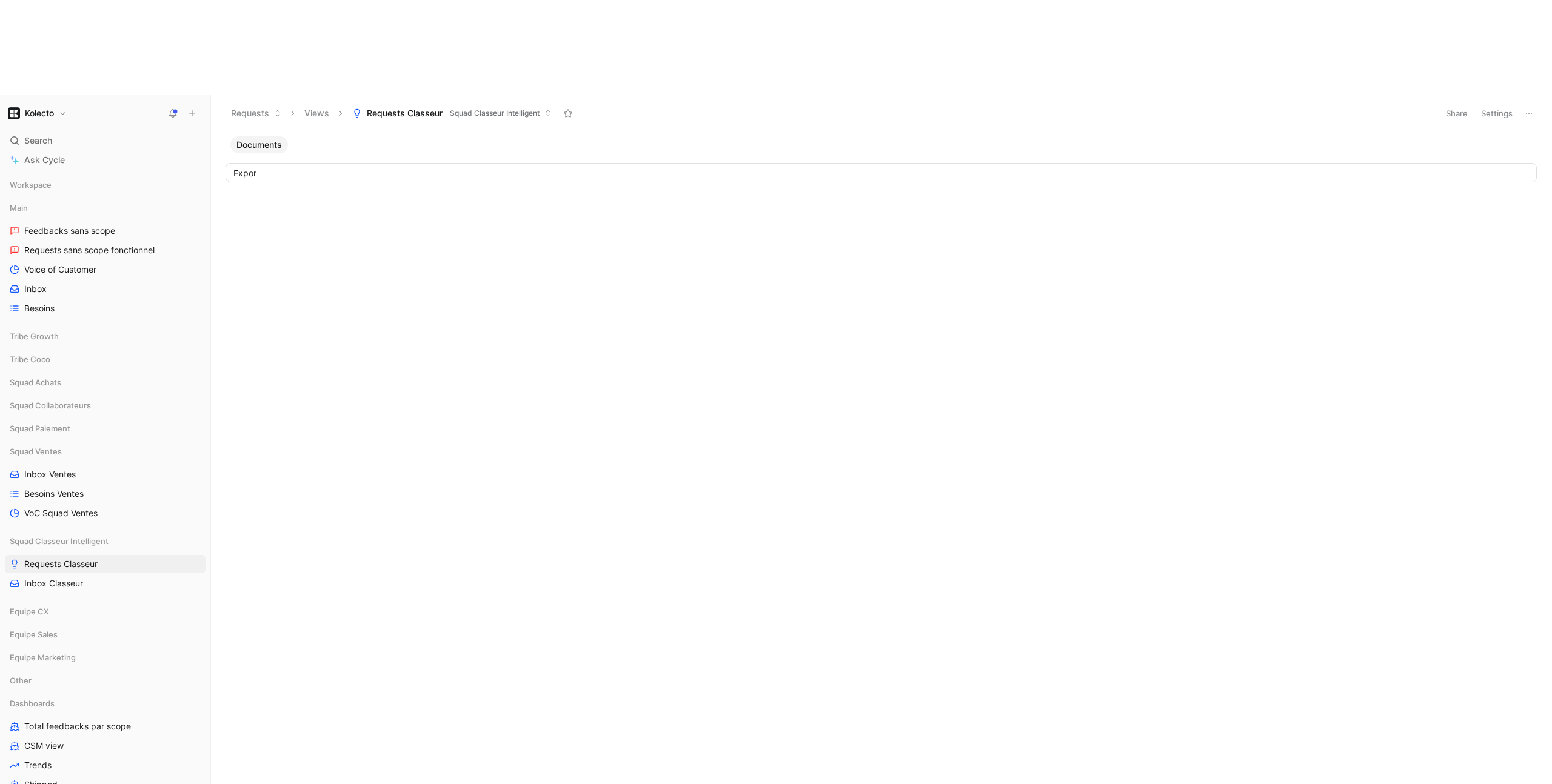
type input "Export"
click at [271, 139] on span "Documents" at bounding box center [259, 145] width 45 height 12
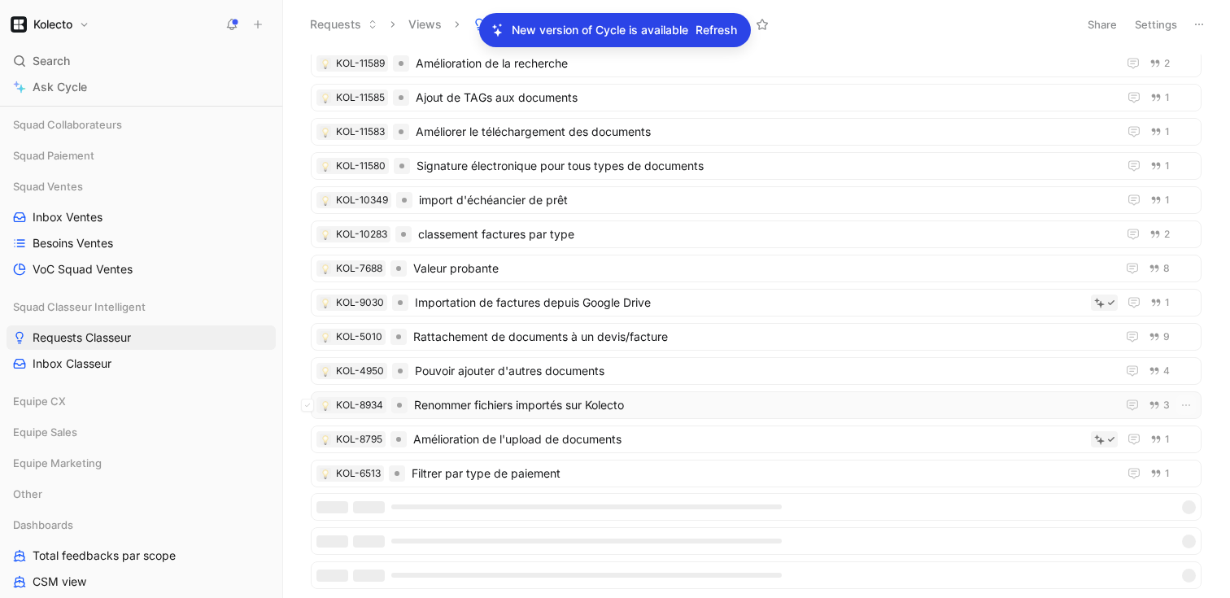
scroll to position [276, 0]
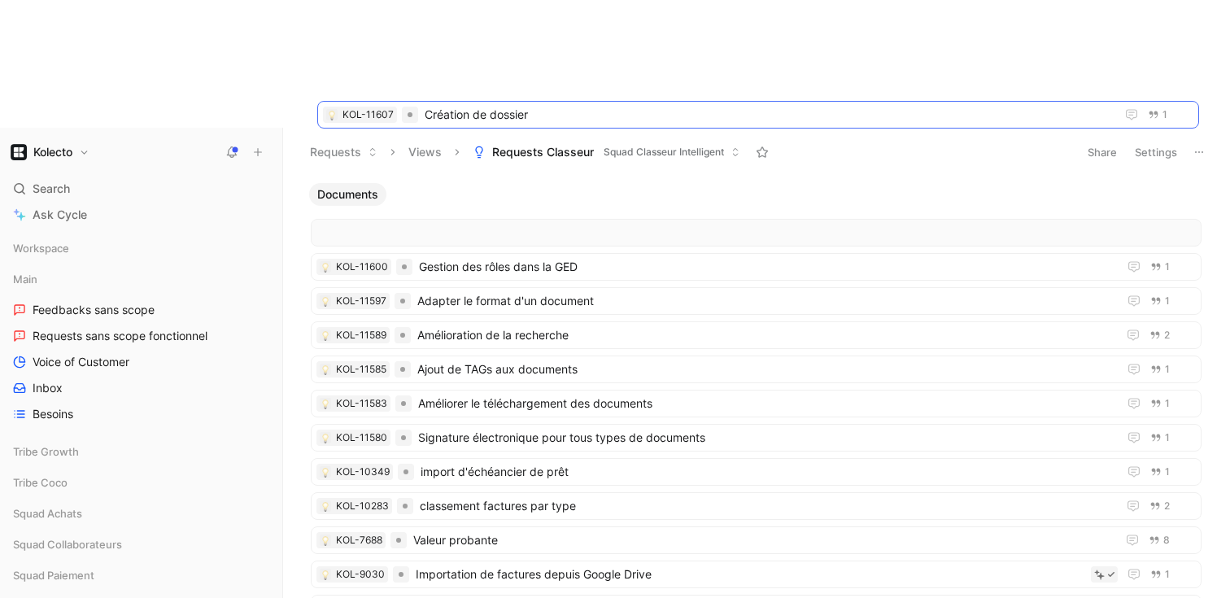
drag, startPoint x: 462, startPoint y: 108, endPoint x: 468, endPoint y: 118, distance: 11.7
click at [1179, 465] on icon "button" at bounding box center [1185, 471] width 13 height 13
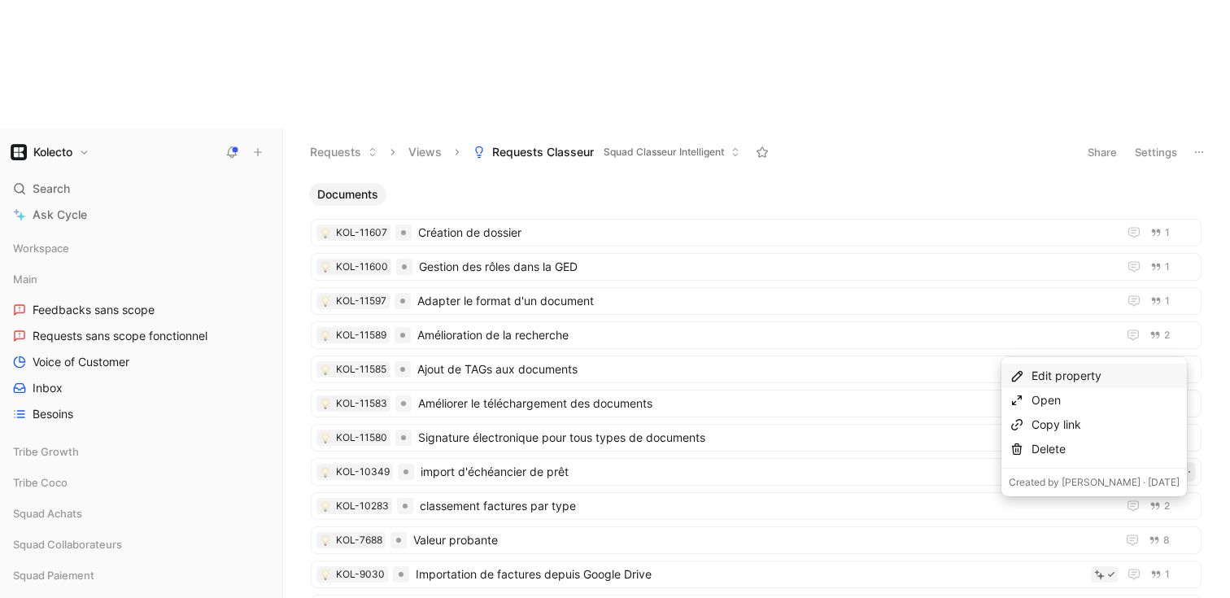
click at [1079, 377] on div "Edit property" at bounding box center [1105, 376] width 148 height 20
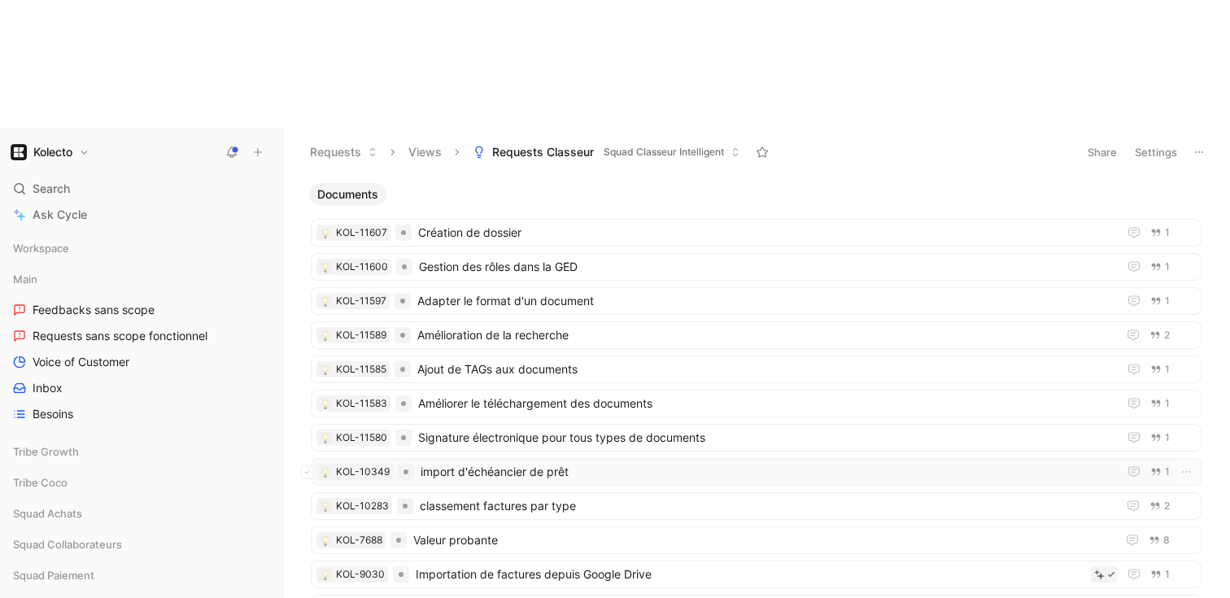
click at [439, 462] on span "import d'échéancier de prêt" at bounding box center [765, 472] width 691 height 20
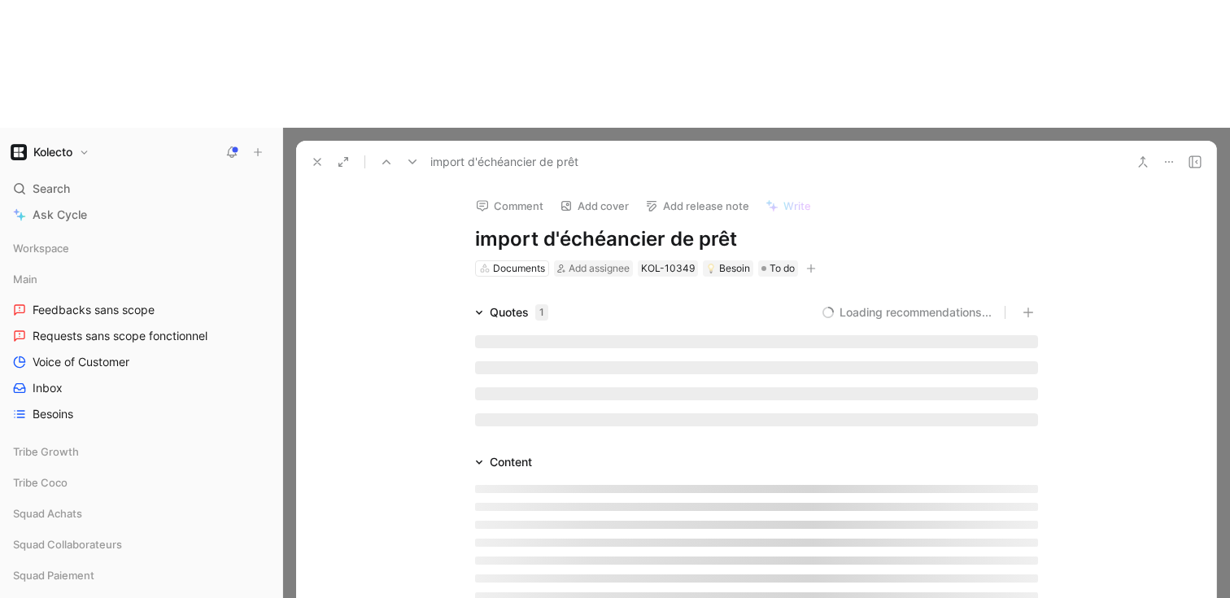
click at [444, 452] on div "Content" at bounding box center [756, 462] width 625 height 20
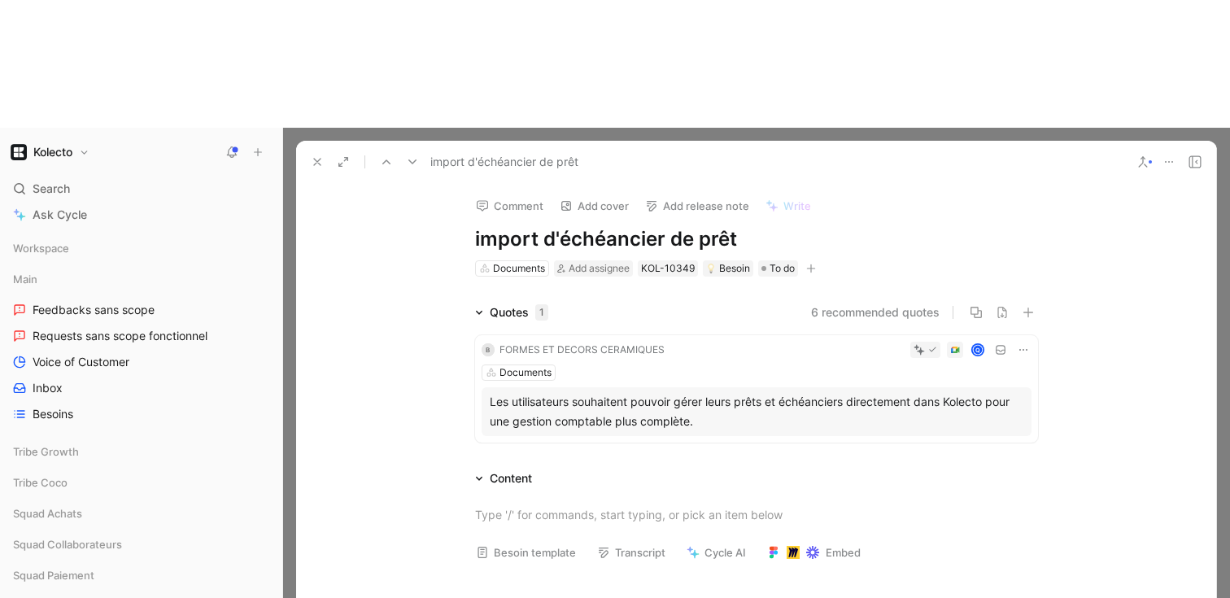
click at [479, 226] on h1 "import d'échéancier de prêt" at bounding box center [756, 239] width 563 height 26
click at [323, 155] on icon at bounding box center [317, 161] width 13 height 13
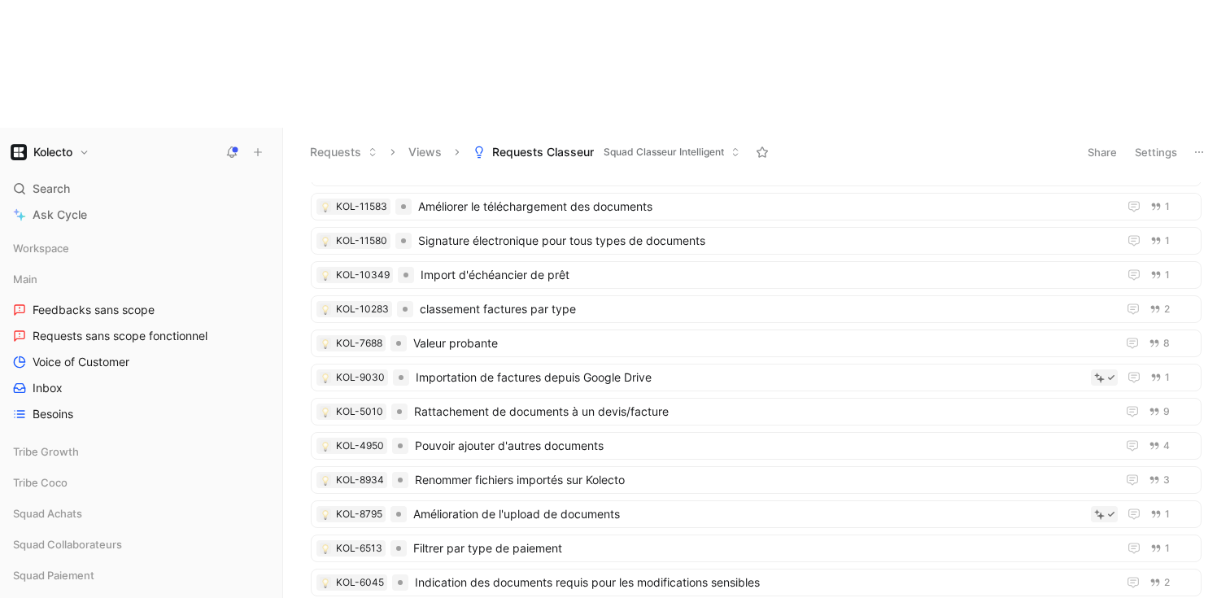
scroll to position [345, 0]
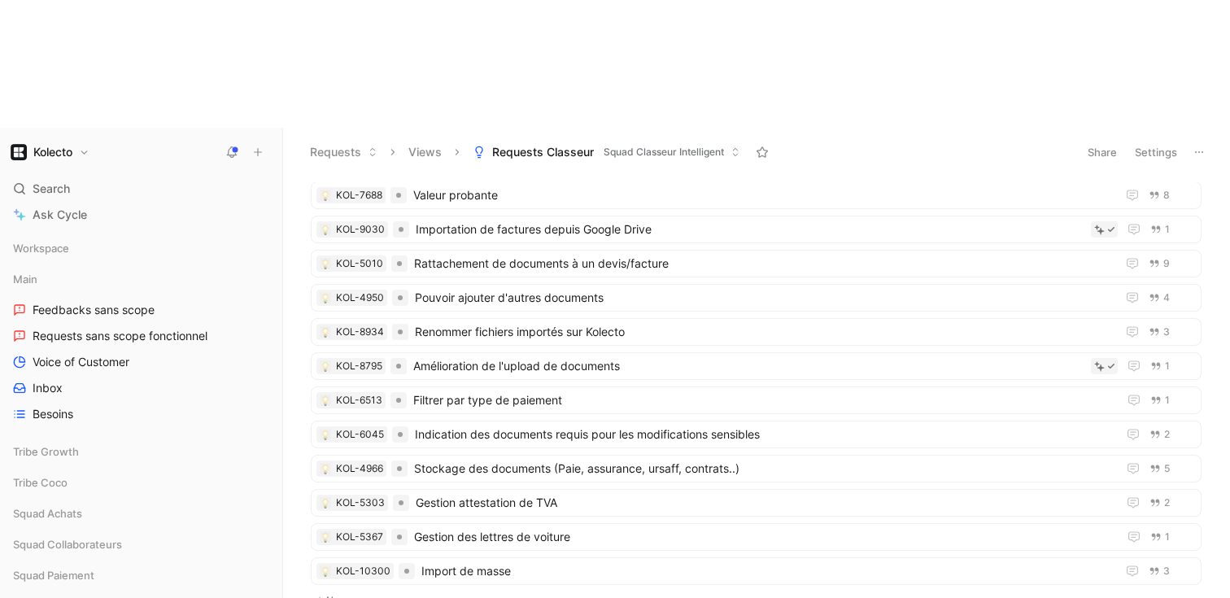
type input "Export de documents"
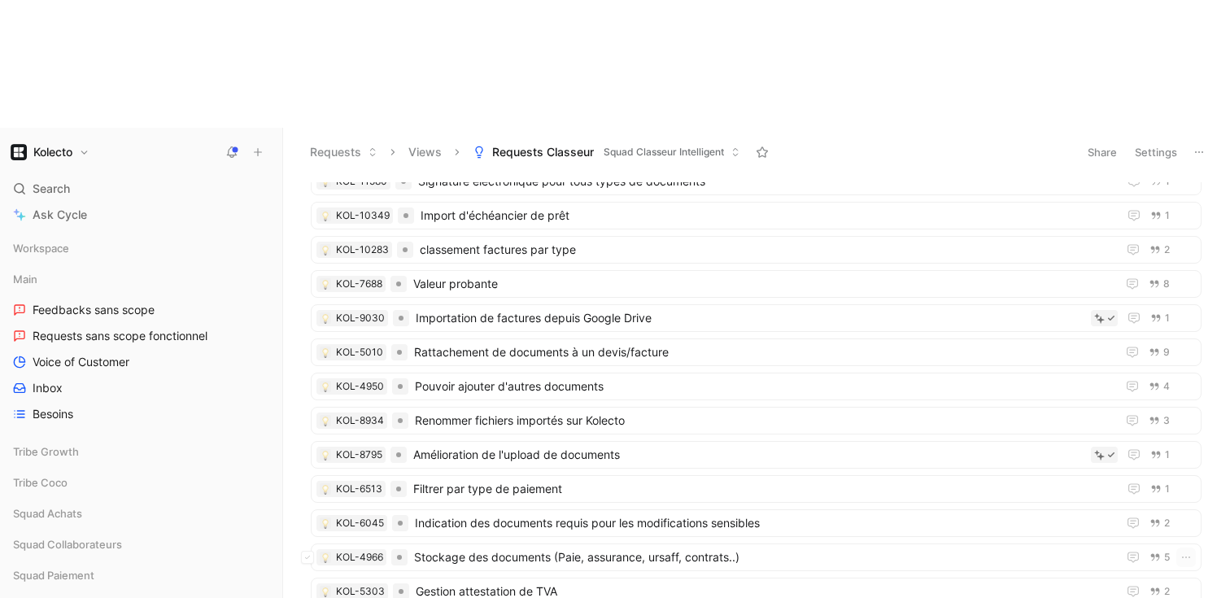
scroll to position [0, 0]
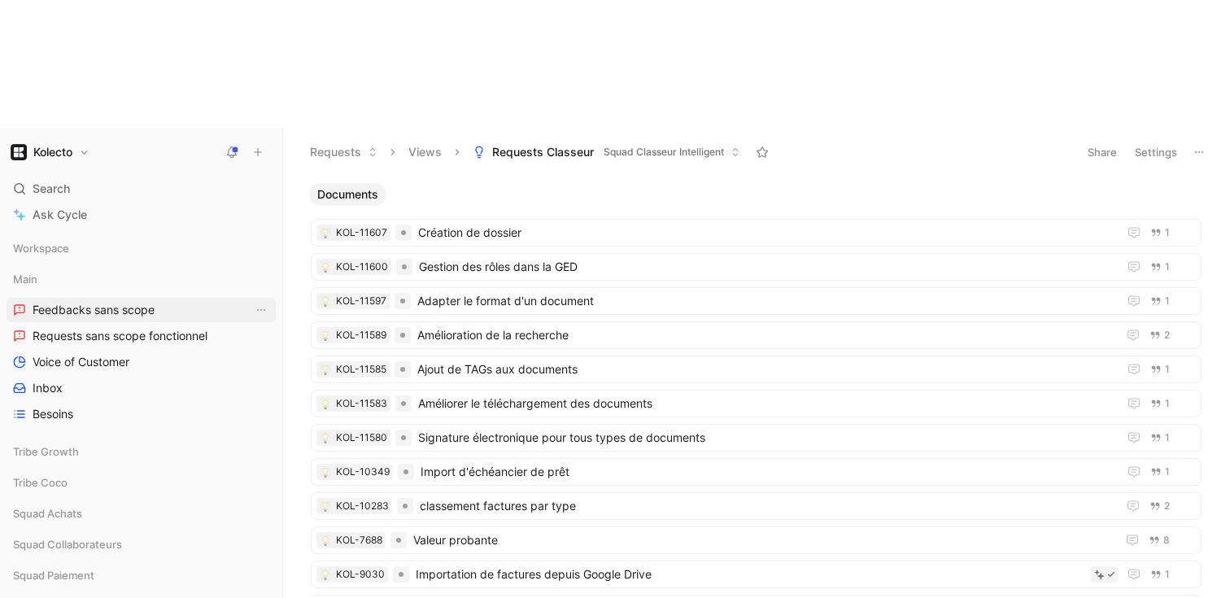
click at [130, 302] on span "Feedbacks sans scope" at bounding box center [94, 310] width 122 height 16
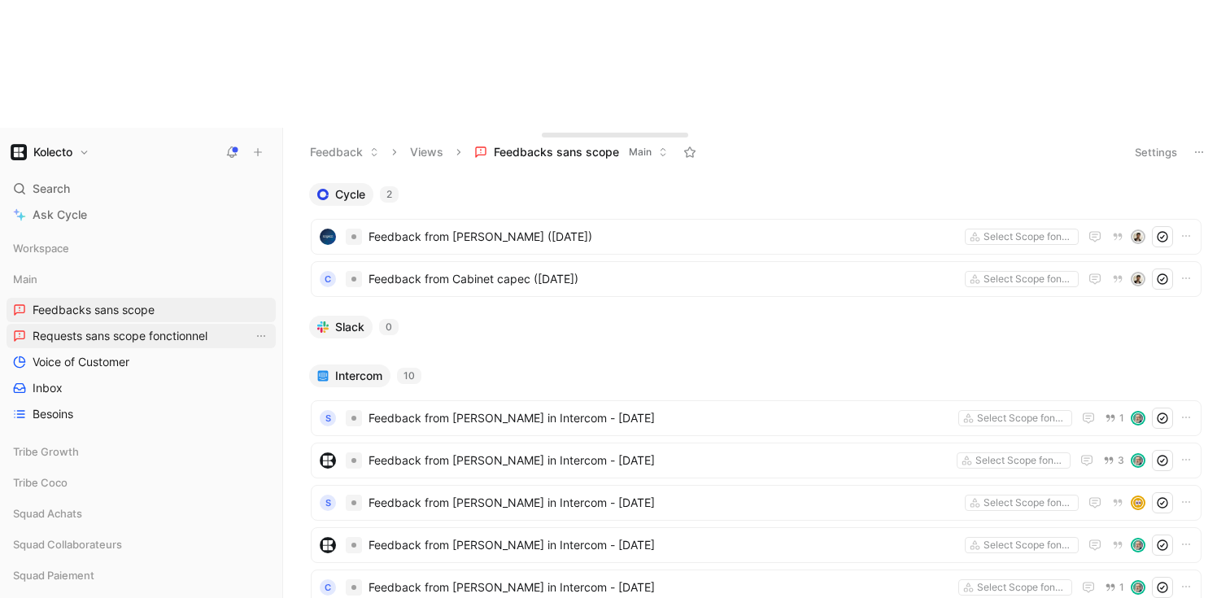
click at [124, 324] on link "Requests sans scope fonctionnel" at bounding box center [141, 336] width 269 height 24
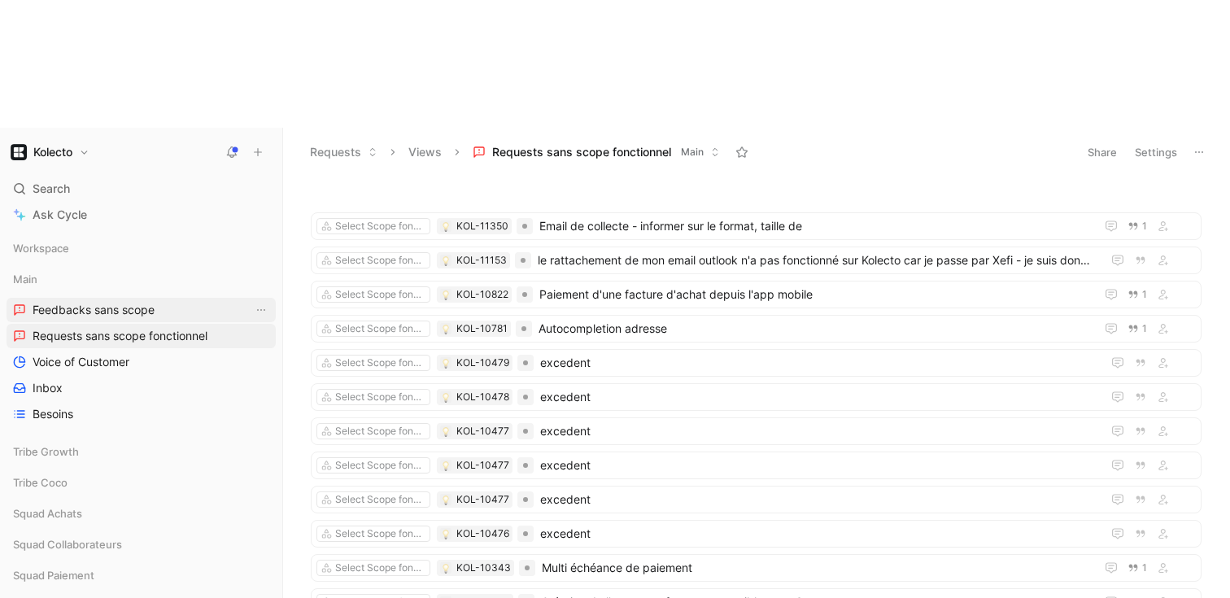
click at [102, 302] on span "Feedbacks sans scope" at bounding box center [94, 310] width 122 height 16
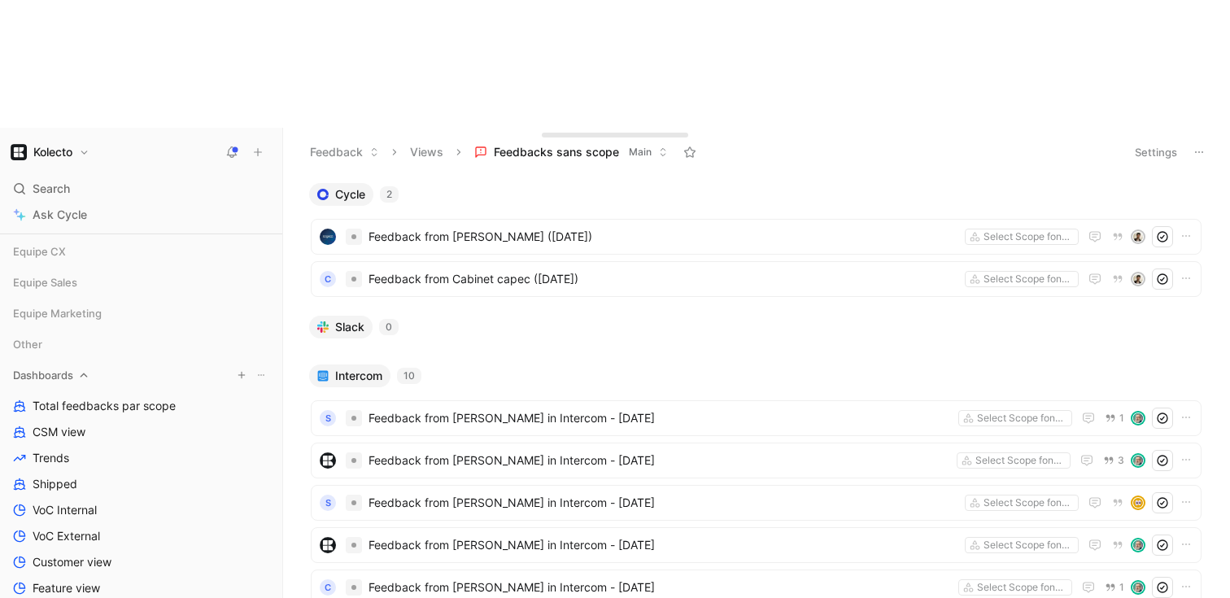
scroll to position [238, 0]
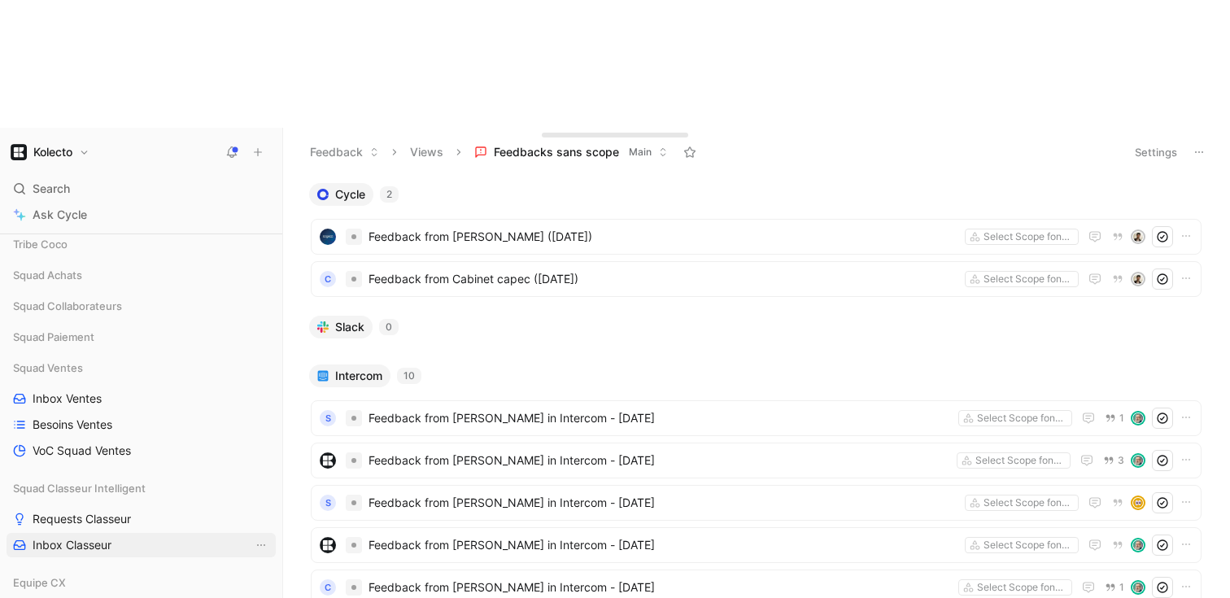
click at [104, 537] on span "Inbox Classeur" at bounding box center [72, 545] width 79 height 16
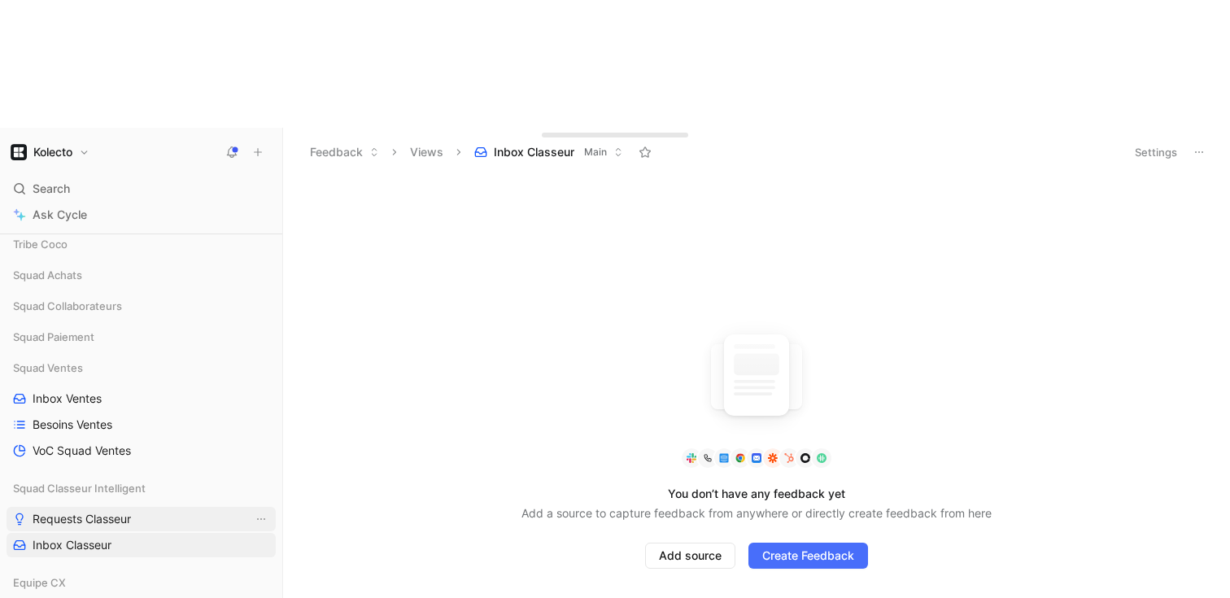
click at [101, 511] on span "Requests Classeur" at bounding box center [82, 519] width 98 height 16
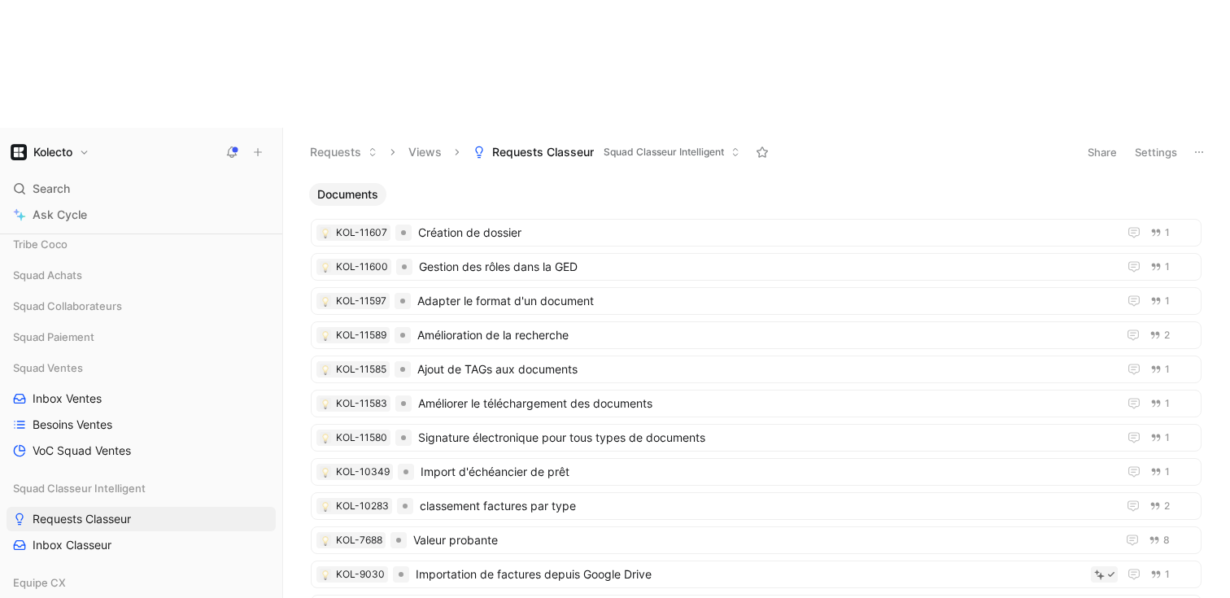
click at [1157, 141] on button "Settings" at bounding box center [1155, 152] width 57 height 23
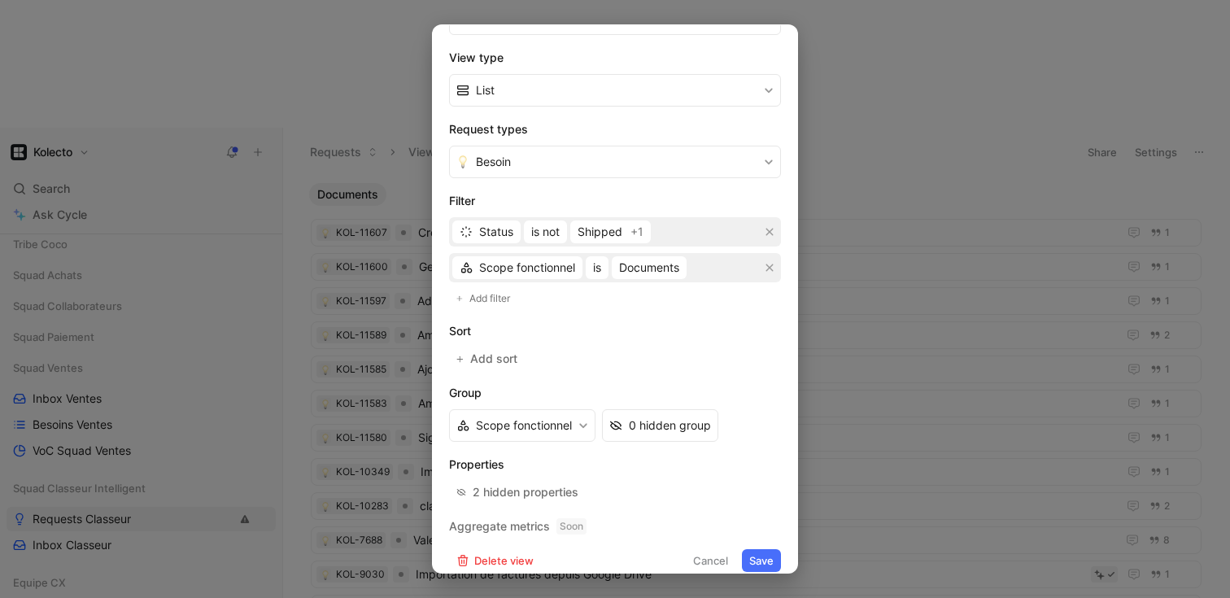
scroll to position [255, 0]
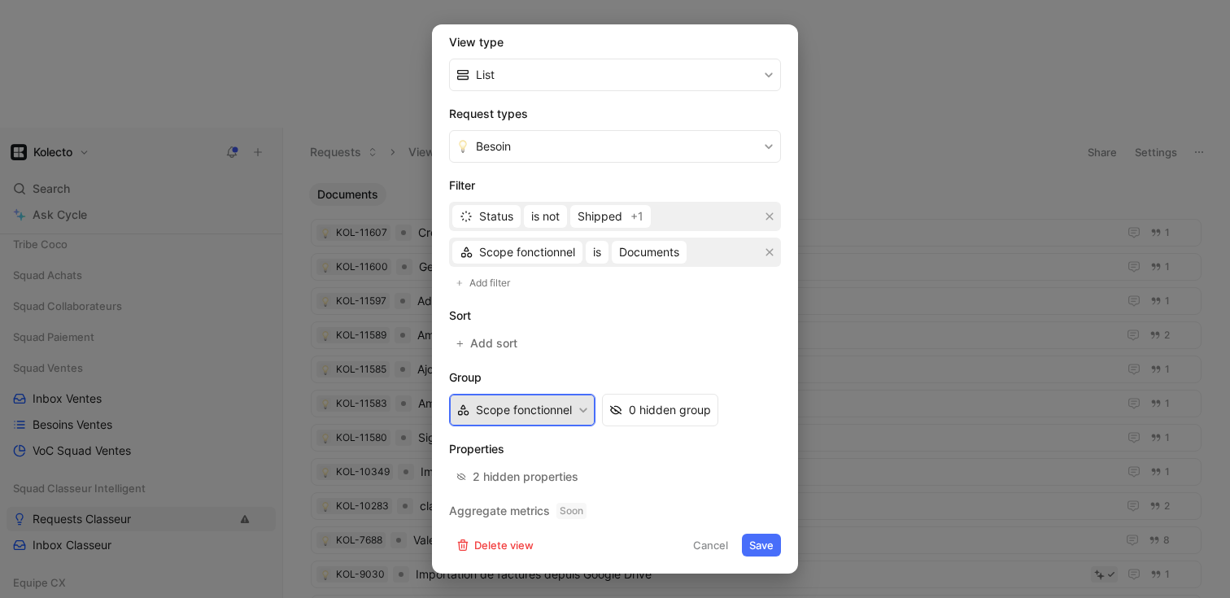
click at [573, 412] on button "Scope fonctionnel" at bounding box center [522, 410] width 146 height 33
click at [521, 477] on div "2 hidden properties" at bounding box center [526, 477] width 106 height 20
click at [766, 253] on icon "button" at bounding box center [769, 252] width 7 height 7
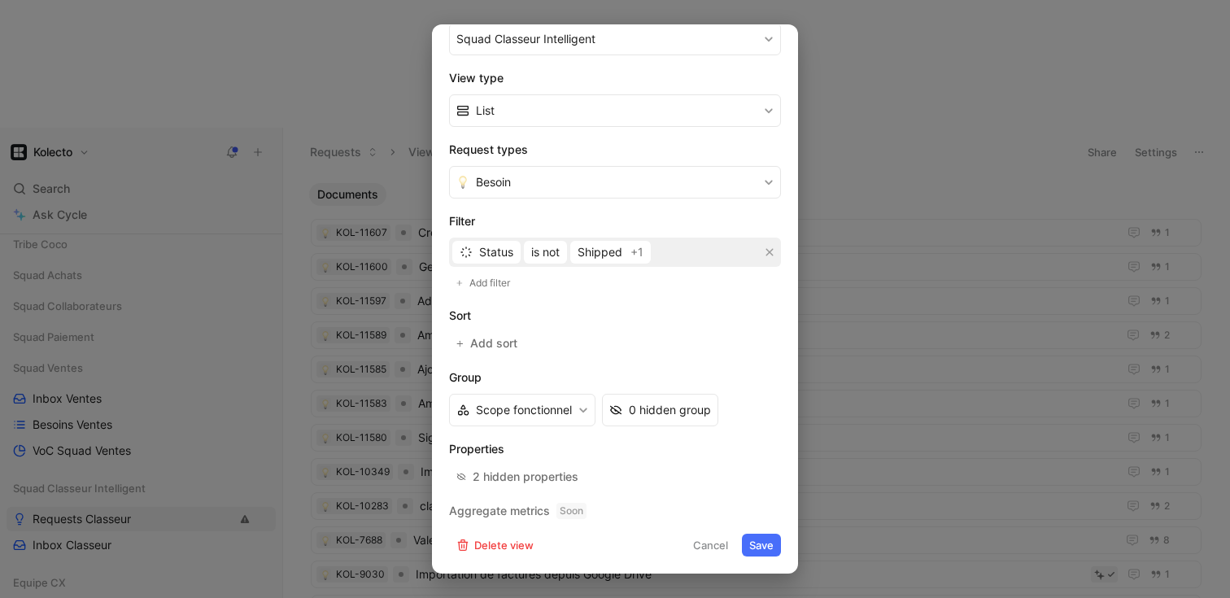
scroll to position [219, 0]
click at [746, 548] on button "Save" at bounding box center [761, 545] width 39 height 23
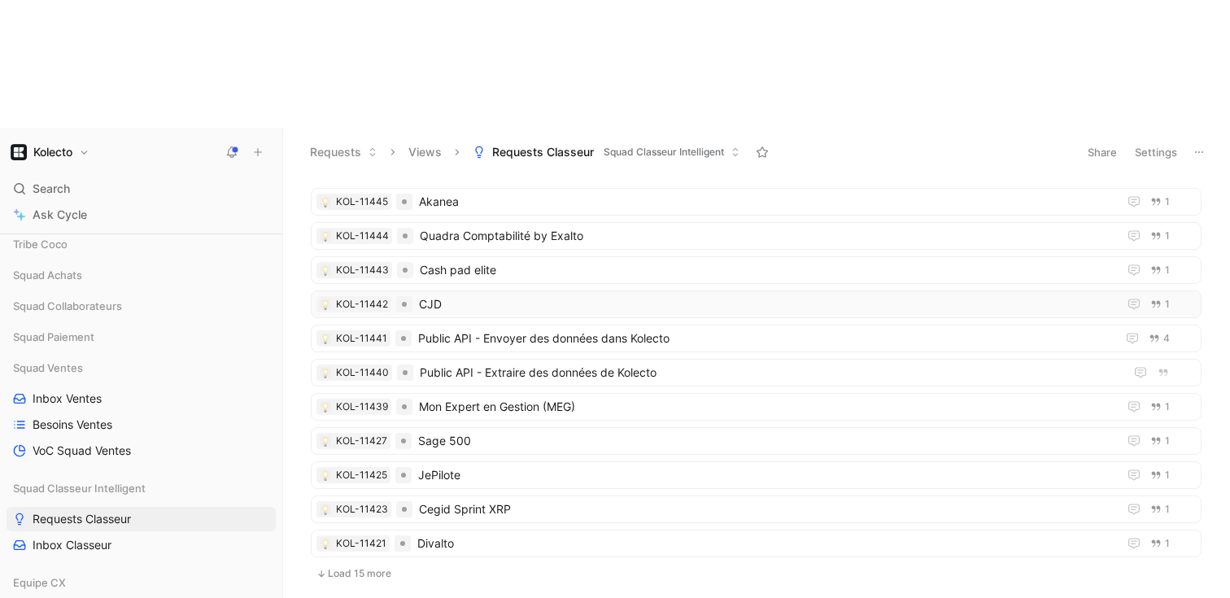
scroll to position [4296, 0]
click at [375, 564] on button "Load 15 more" at bounding box center [756, 574] width 891 height 20
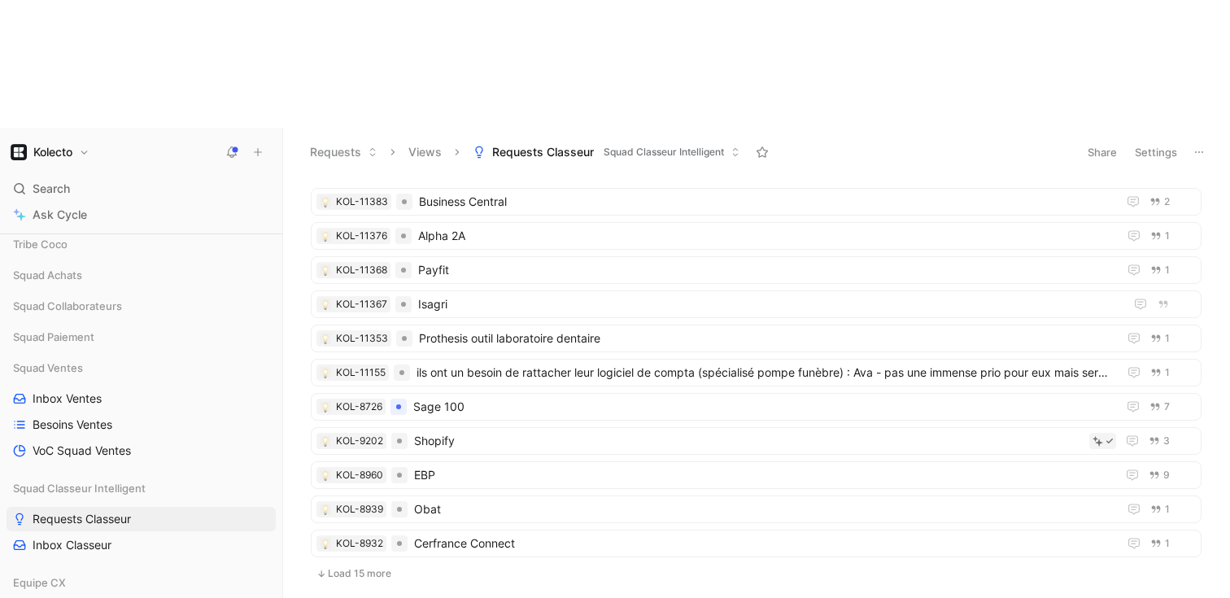
scroll to position [4812, 0]
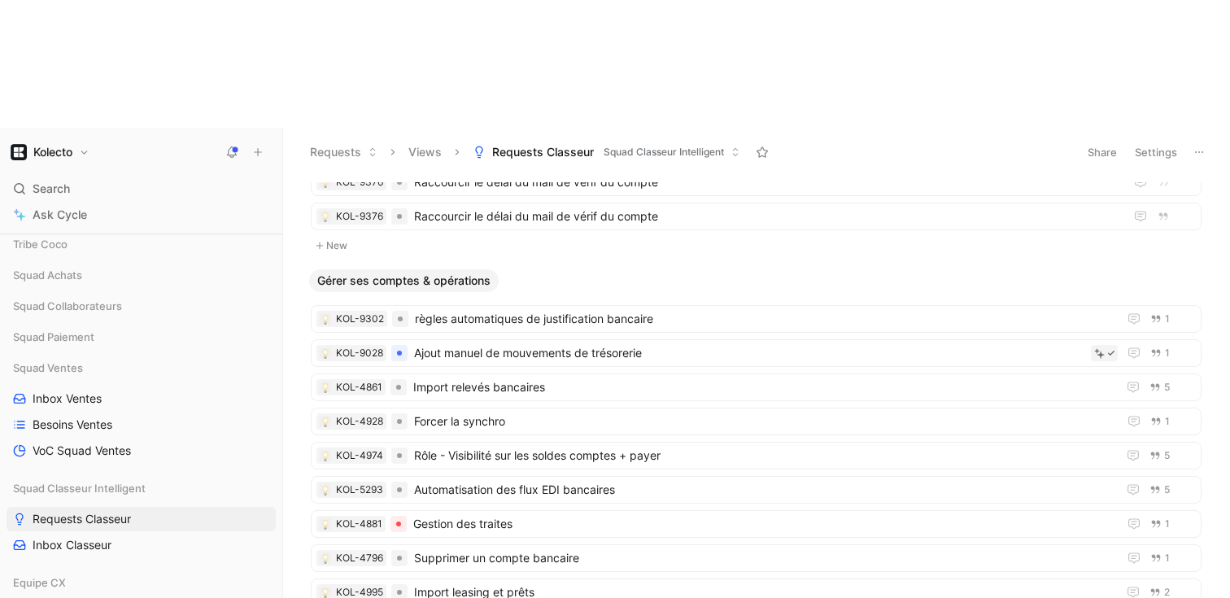
scroll to position [9034, 0]
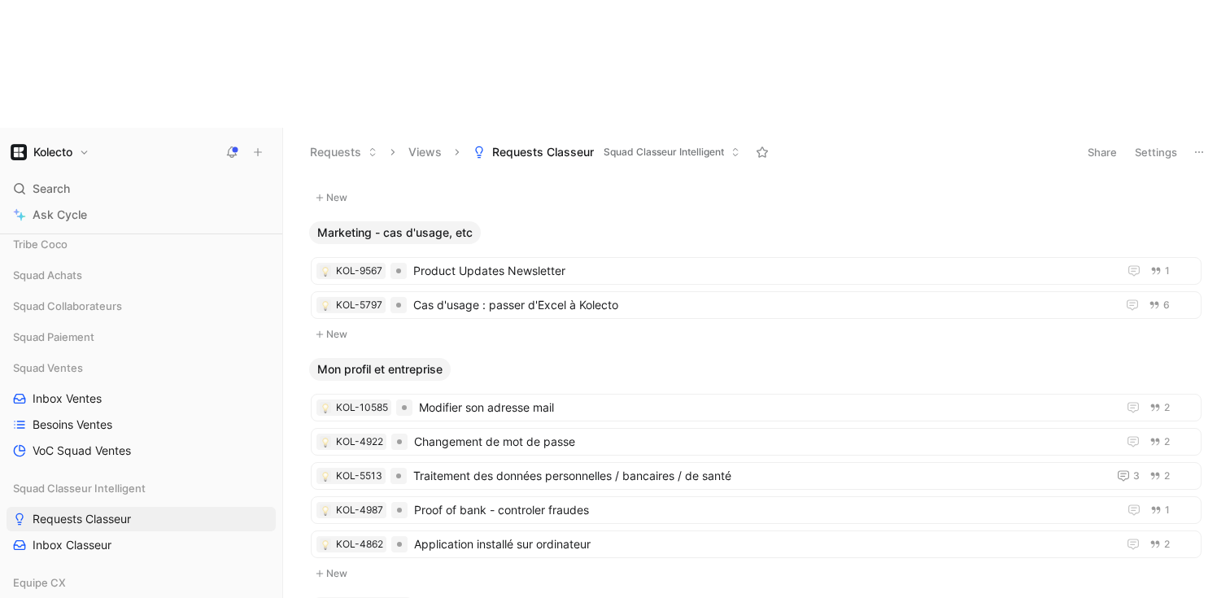
scroll to position [11118, 0]
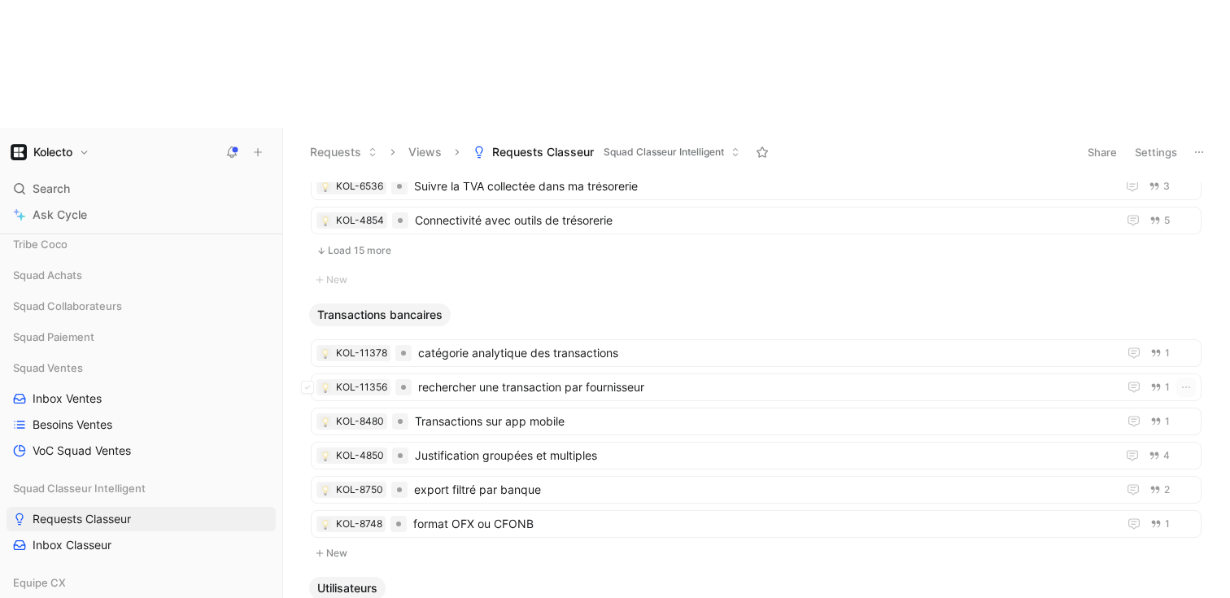
scroll to position [13980, 0]
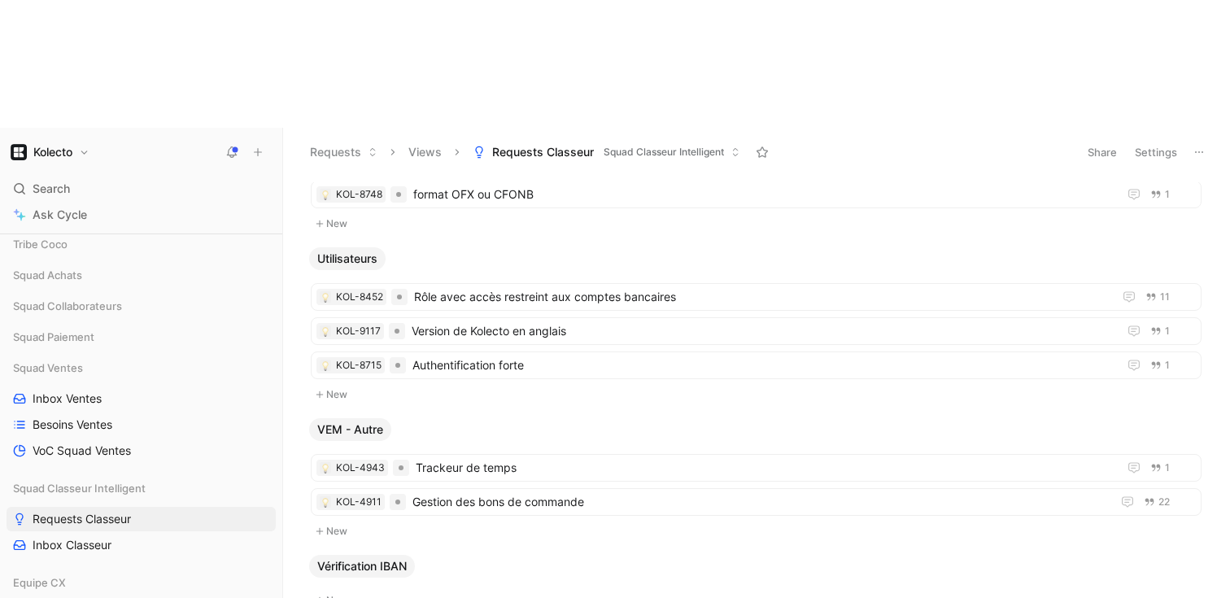
click at [1157, 141] on button "Settings" at bounding box center [1155, 152] width 57 height 23
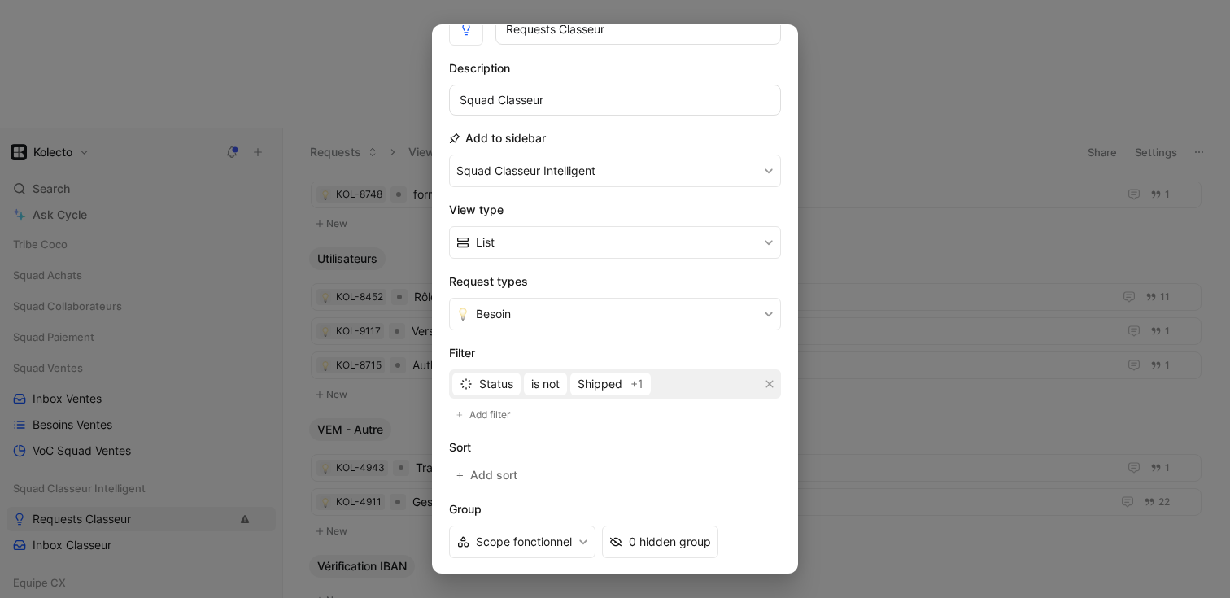
scroll to position [107, 0]
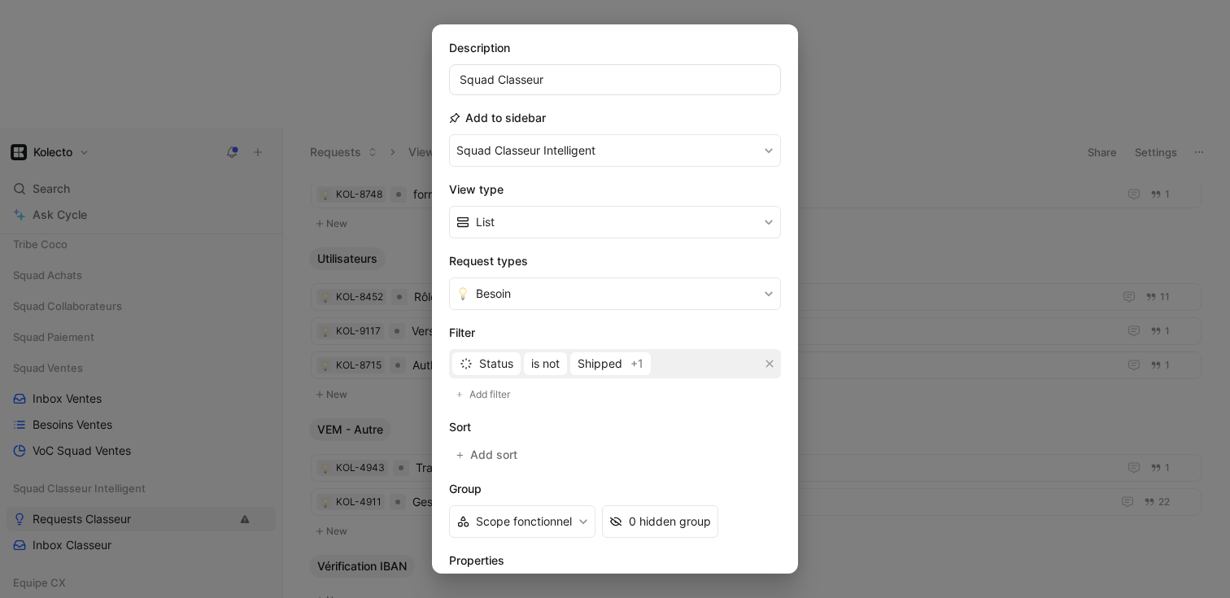
click at [671, 364] on div "Status is not Shipped +1" at bounding box center [615, 363] width 332 height 29
click at [503, 395] on span "Add filter" at bounding box center [490, 394] width 42 height 16
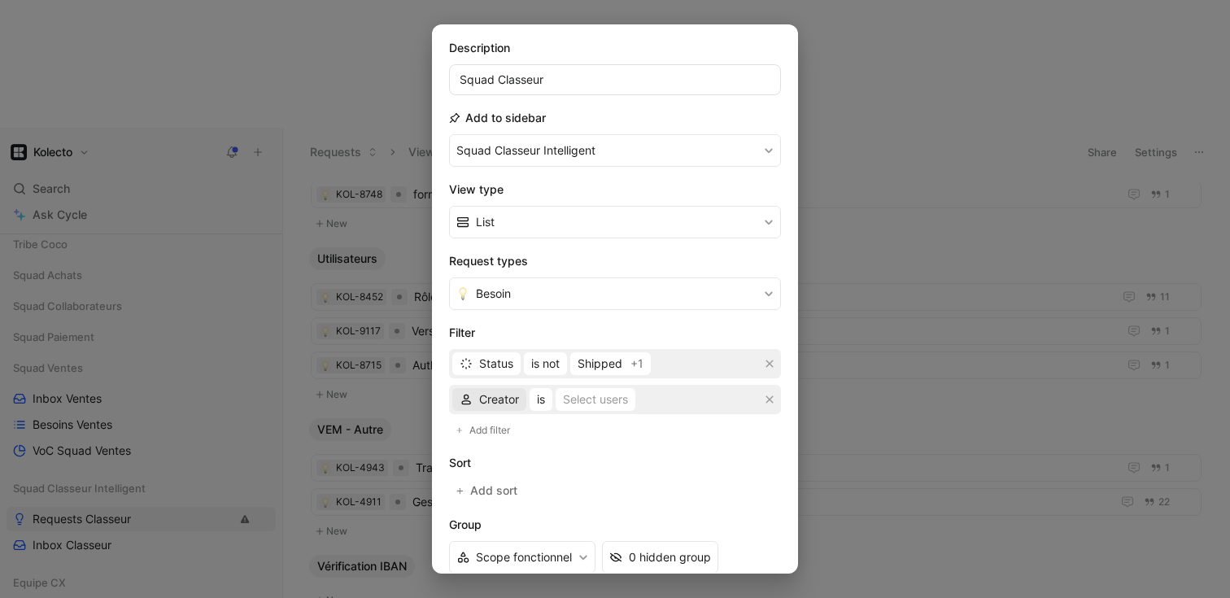
click at [495, 402] on span "Creator" at bounding box center [499, 400] width 40 height 20
click at [527, 485] on span "Scope fonctionnel" at bounding box center [527, 481] width 96 height 14
click at [645, 397] on div "Selected Scope fonctionnel" at bounding box center [681, 400] width 146 height 20
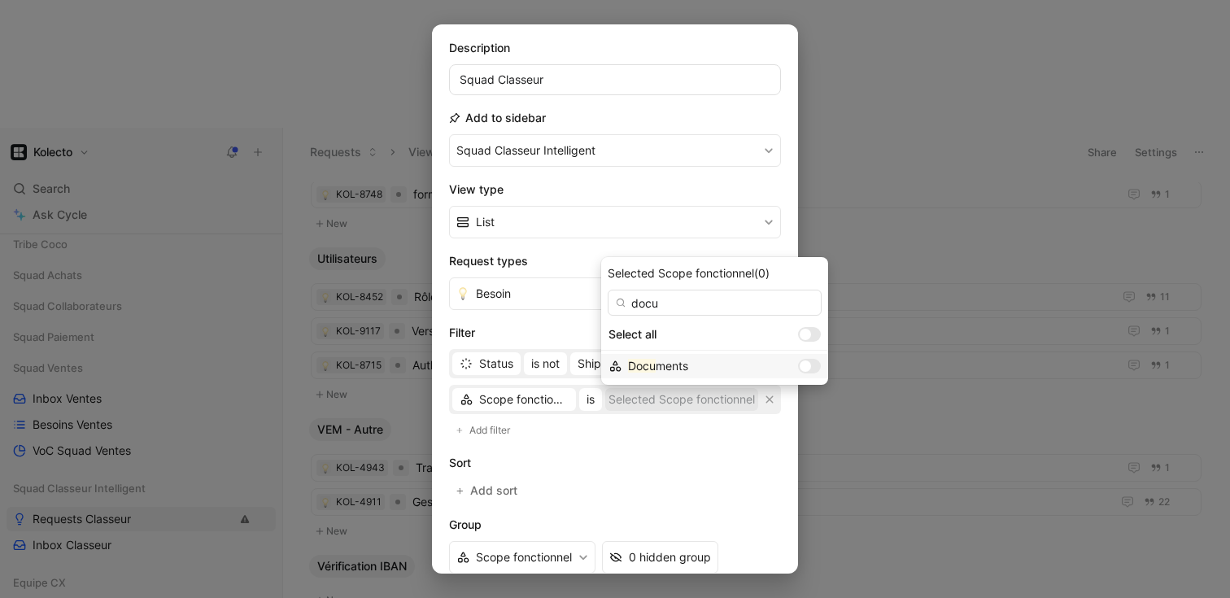
type input "docu"
click at [699, 370] on div "Docu ments" at bounding box center [709, 366] width 163 height 20
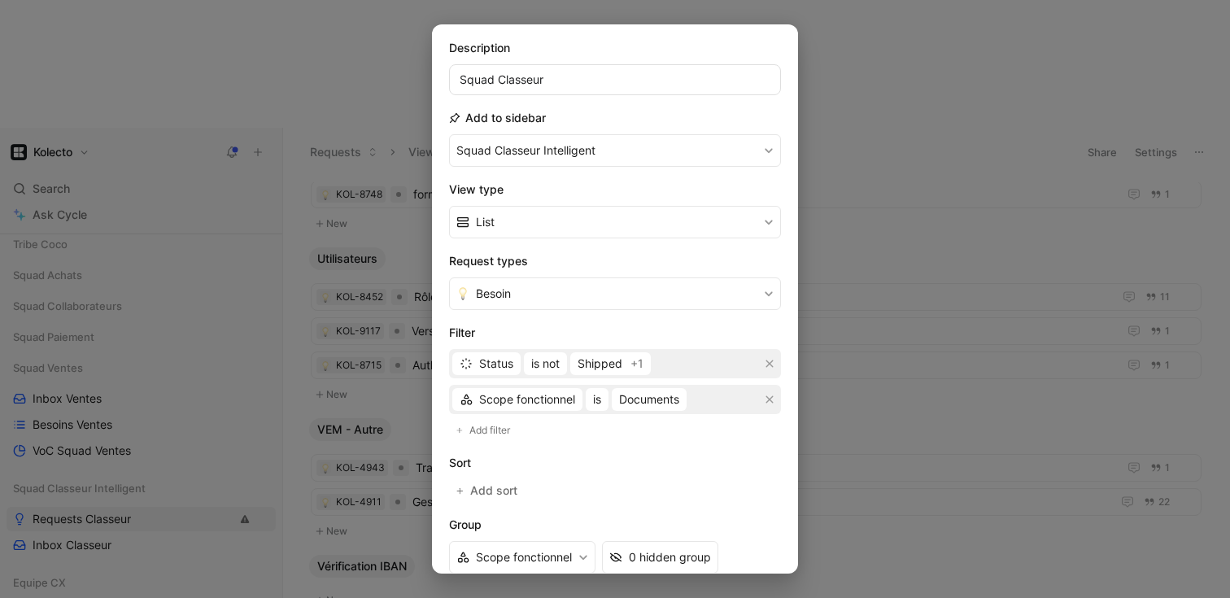
scroll to position [255, 0]
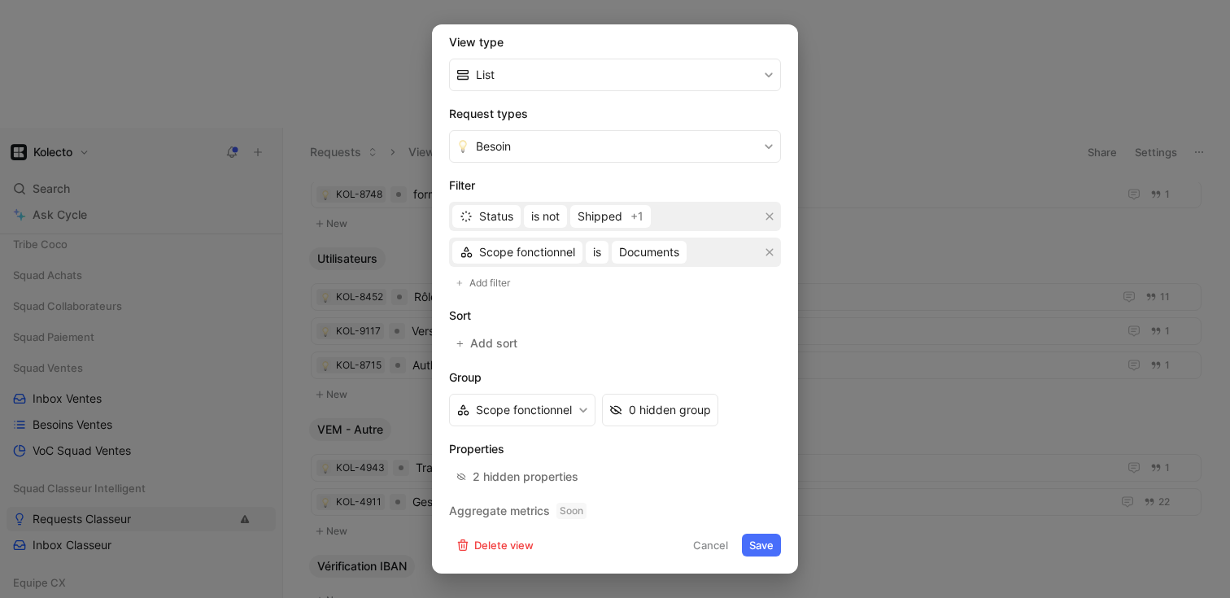
click at [751, 544] on button "Save" at bounding box center [761, 545] width 39 height 23
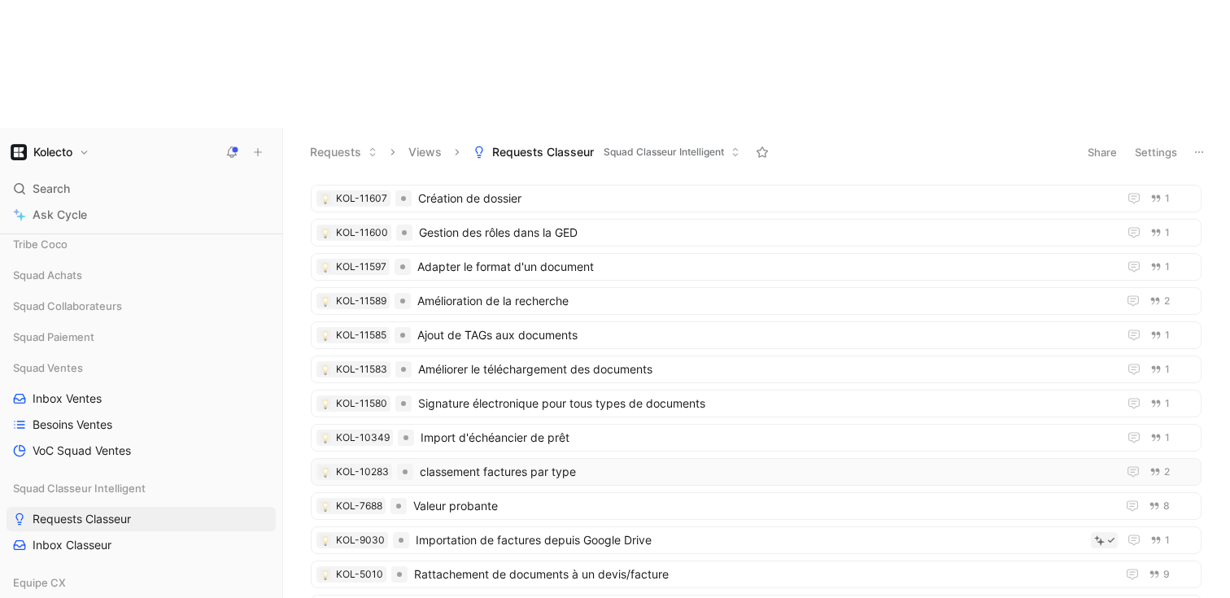
scroll to position [0, 0]
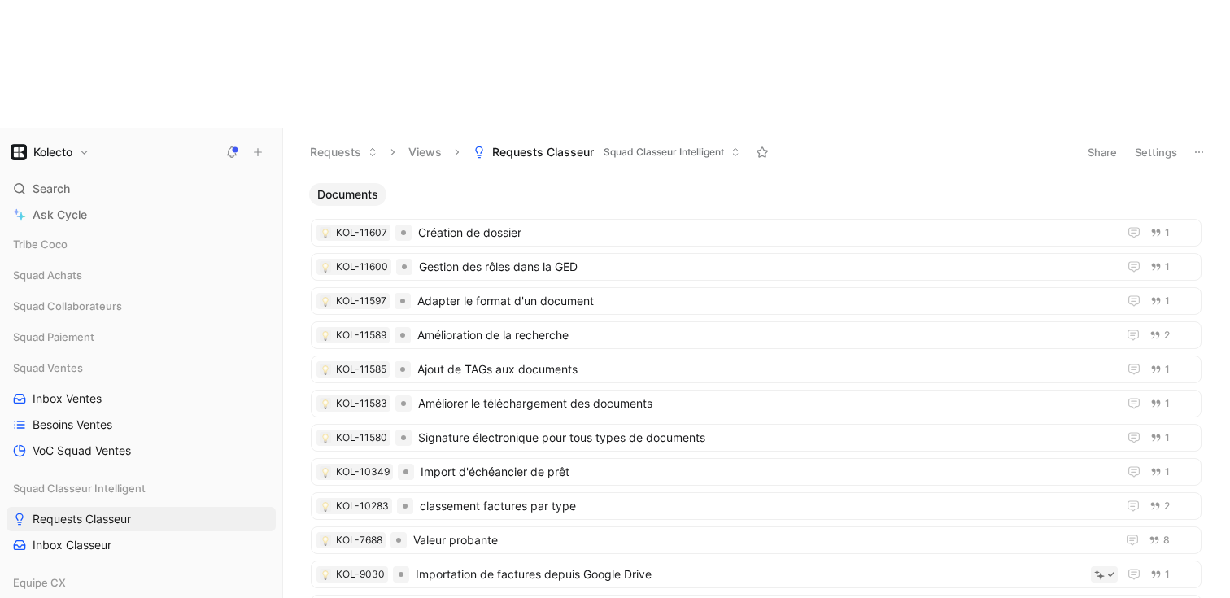
click at [1197, 146] on icon at bounding box center [1198, 152] width 13 height 13
click at [763, 146] on use at bounding box center [761, 151] width 11 height 11
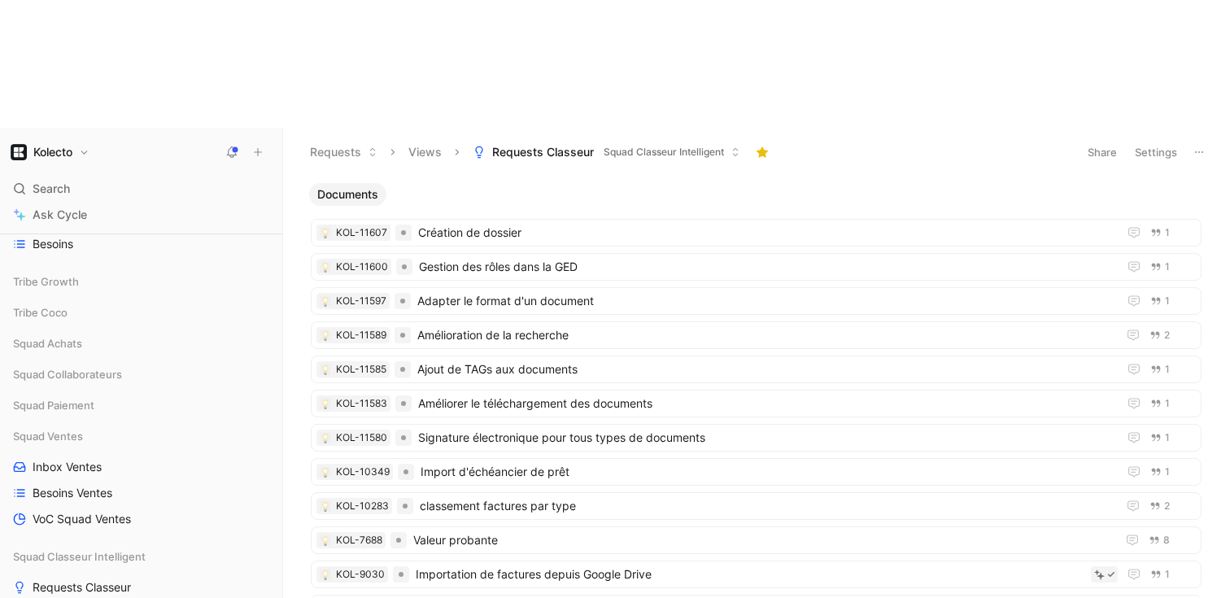
scroll to position [307, 0]
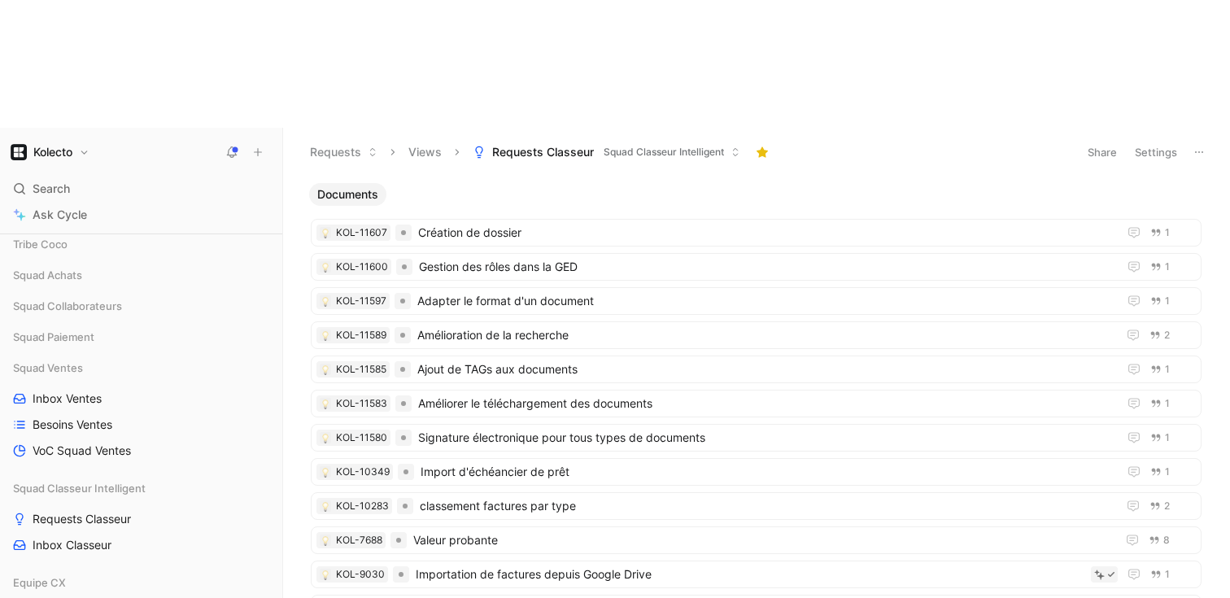
click at [1215, 128] on header "Requests Views Requests Classeur Squad Classeur Intelligent Share Settings" at bounding box center [756, 152] width 947 height 49
click at [1198, 151] on use at bounding box center [1199, 152] width 8 height 2
click at [1157, 141] on button "Settings" at bounding box center [1155, 152] width 57 height 23
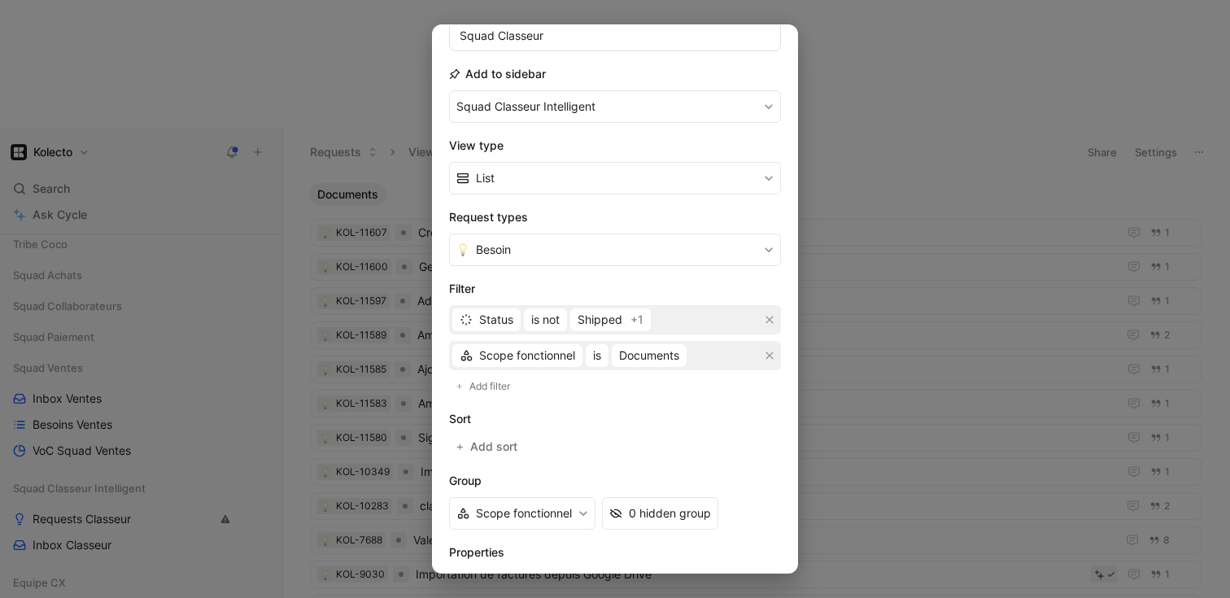
scroll to position [255, 0]
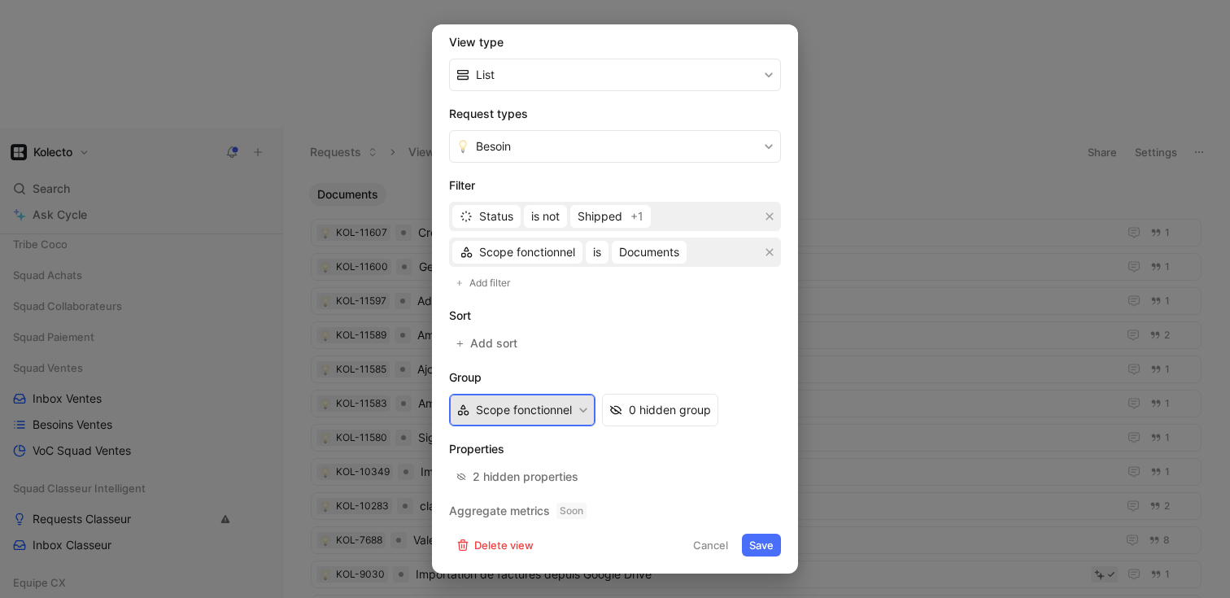
click at [553, 417] on button "Scope fonctionnel" at bounding box center [522, 410] width 146 height 33
click at [965, 412] on div at bounding box center [615, 299] width 1230 height 598
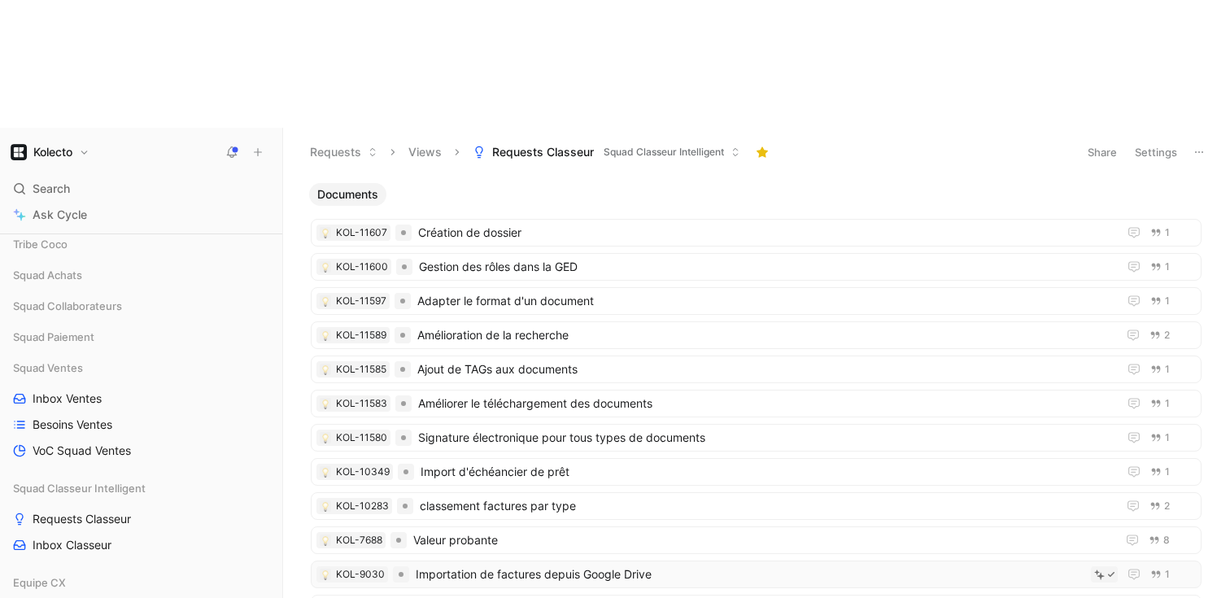
scroll to position [345, 0]
